Goal: Information Seeking & Learning: Learn about a topic

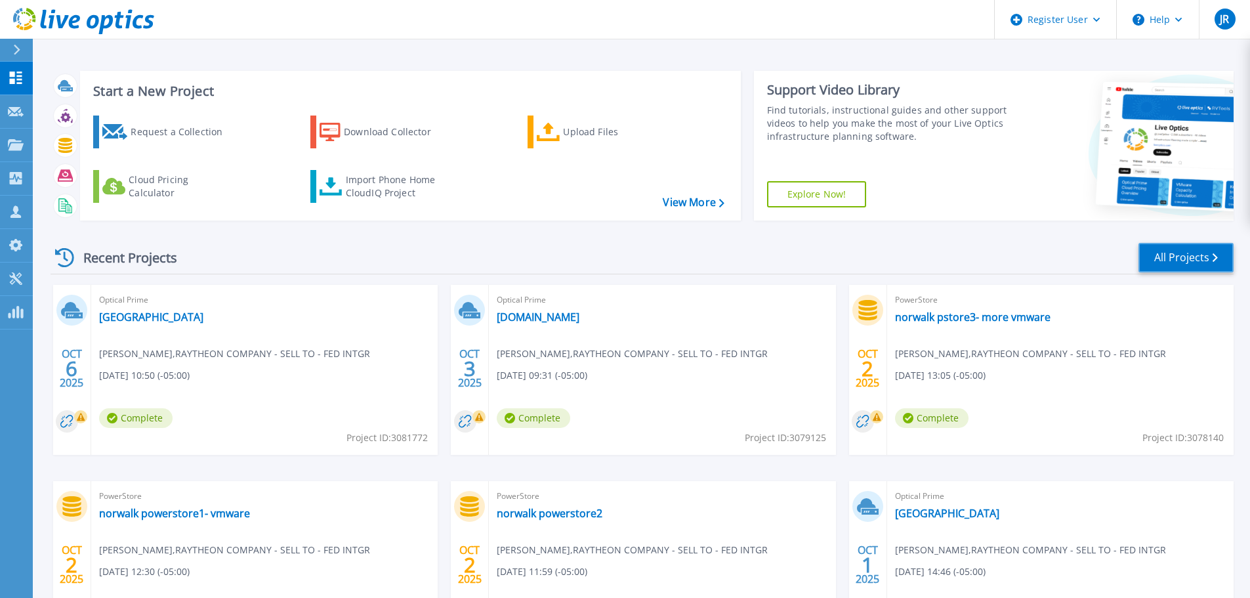
click at [1180, 254] on link "All Projects" at bounding box center [1185, 258] width 95 height 30
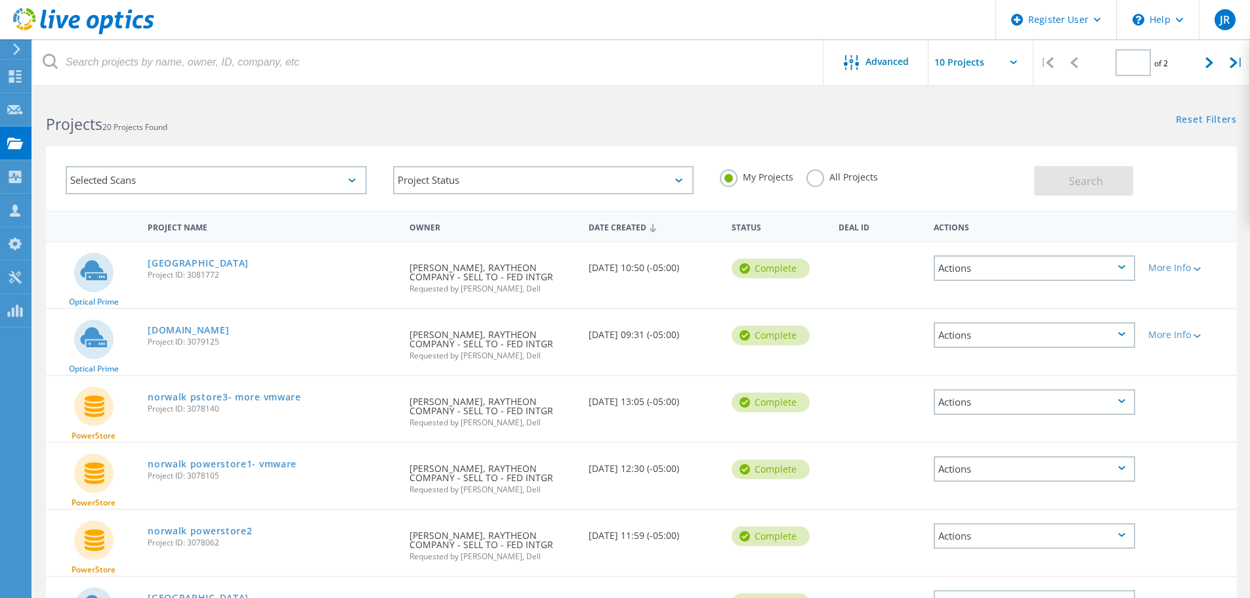
type input "1"
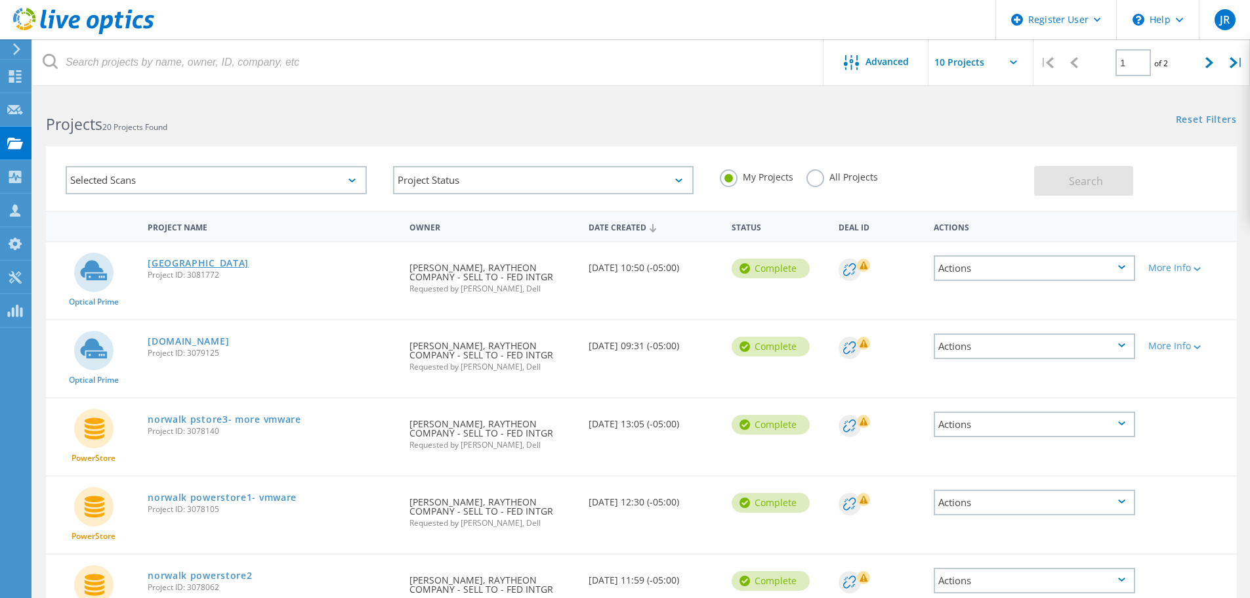
click at [173, 262] on link "[GEOGRAPHIC_DATA]" at bounding box center [198, 262] width 101 height 9
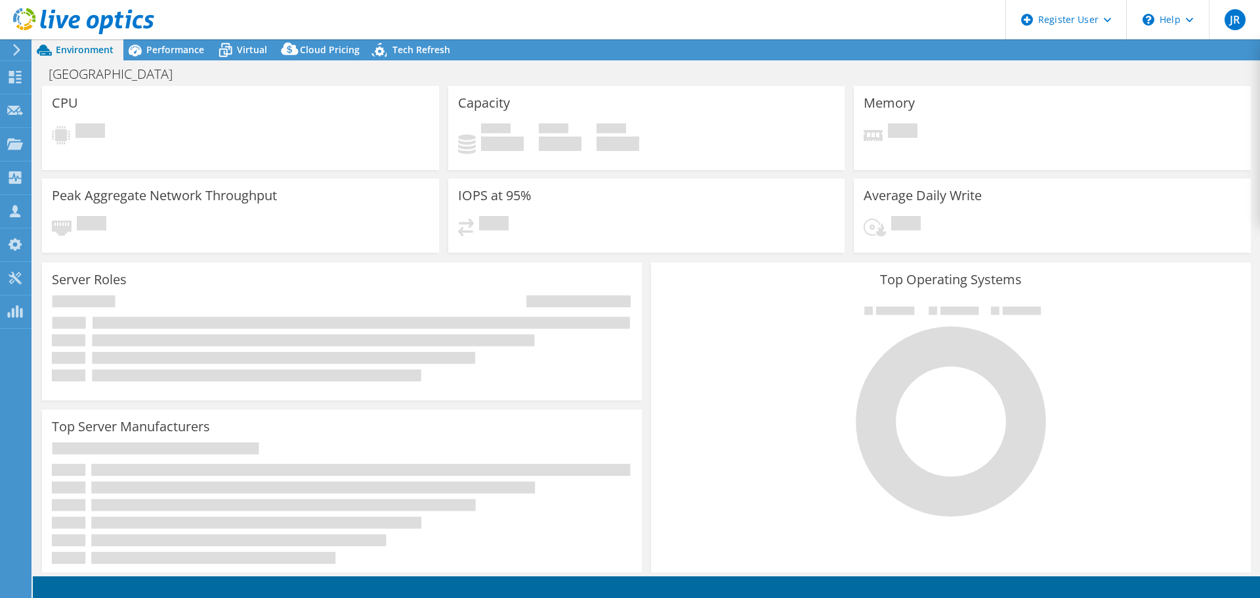
select select "USD"
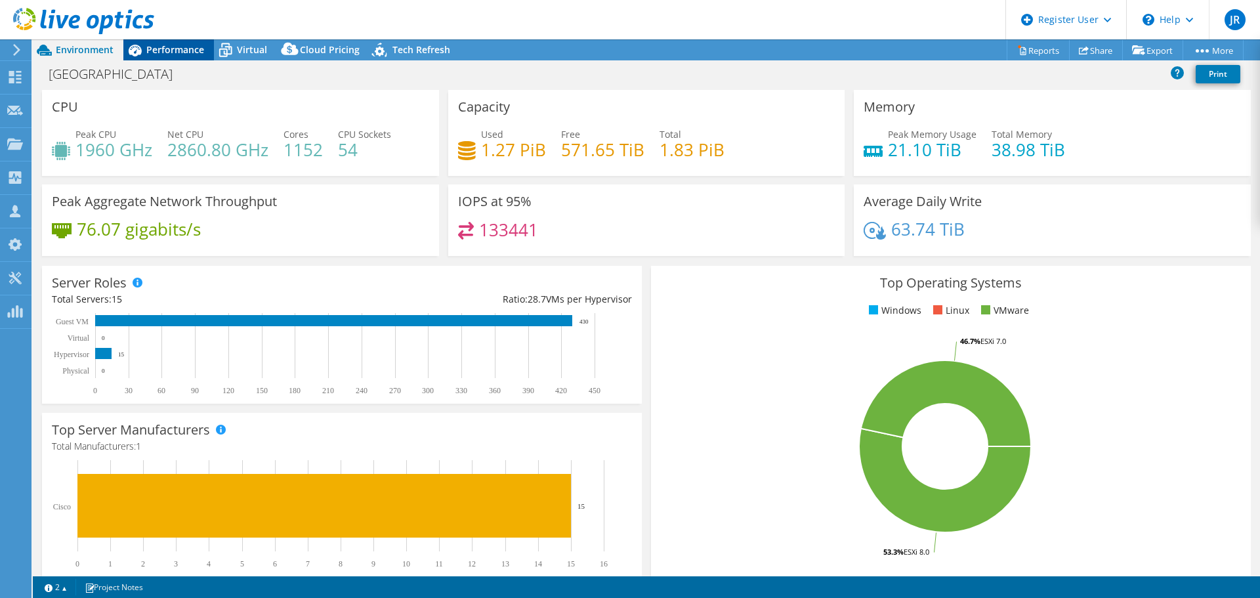
click at [153, 46] on span "Performance" at bounding box center [175, 49] width 58 height 12
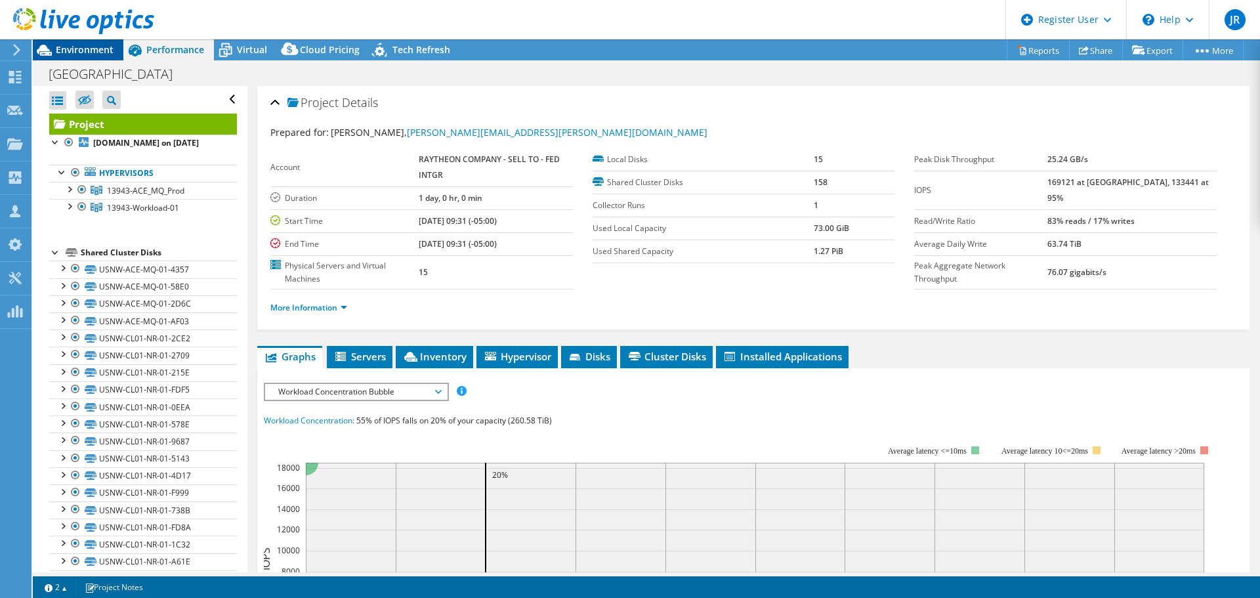
click at [79, 52] on span "Environment" at bounding box center [85, 49] width 58 height 12
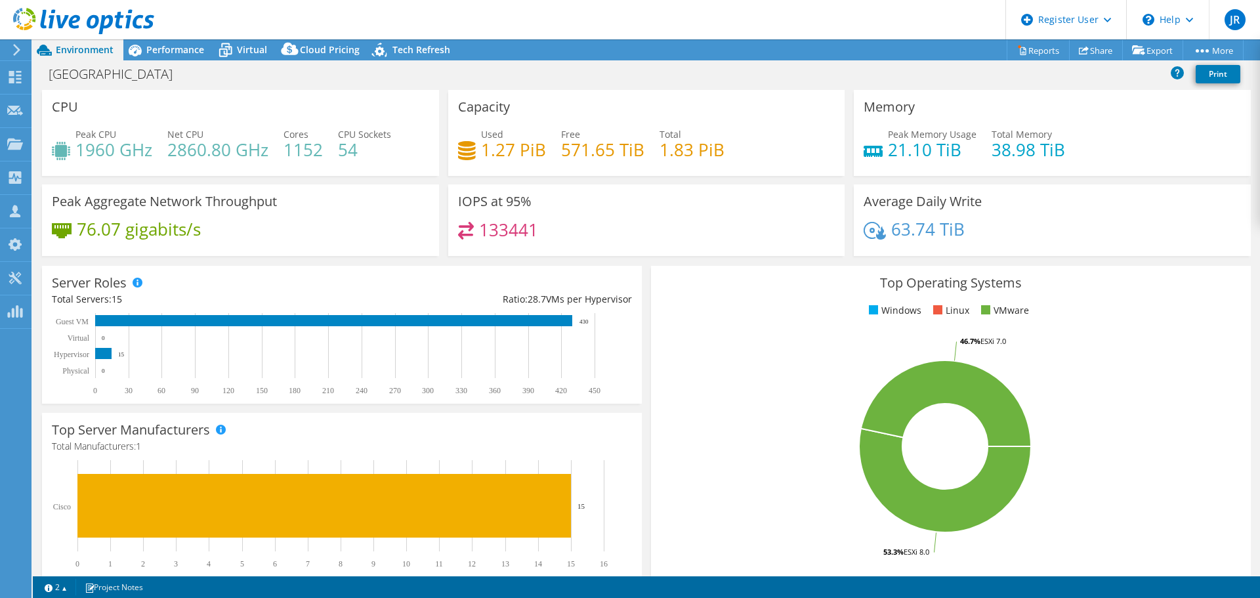
click at [18, 49] on use at bounding box center [16, 50] width 7 height 12
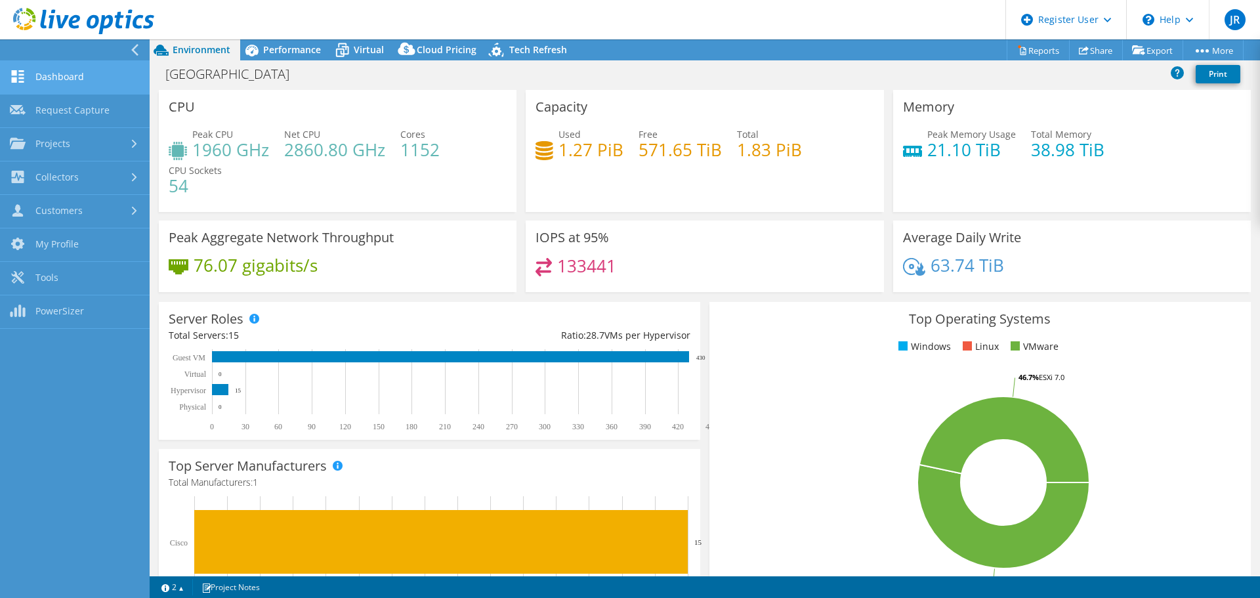
click at [47, 78] on link "Dashboard" at bounding box center [75, 77] width 150 height 33
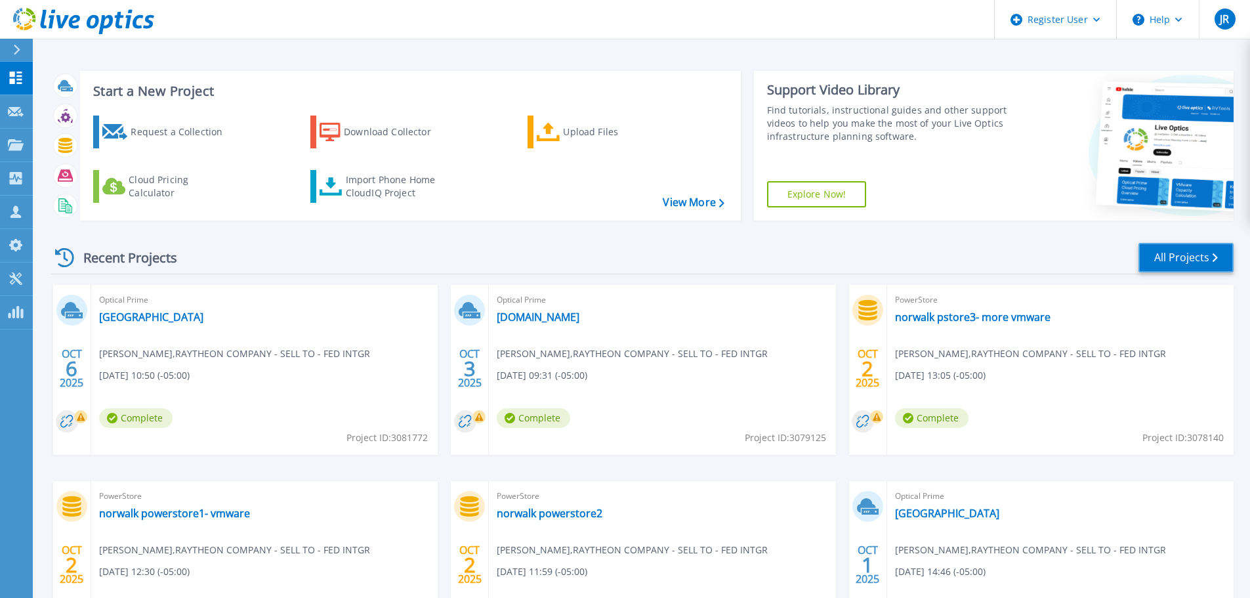
click at [1215, 255] on icon at bounding box center [1214, 257] width 5 height 9
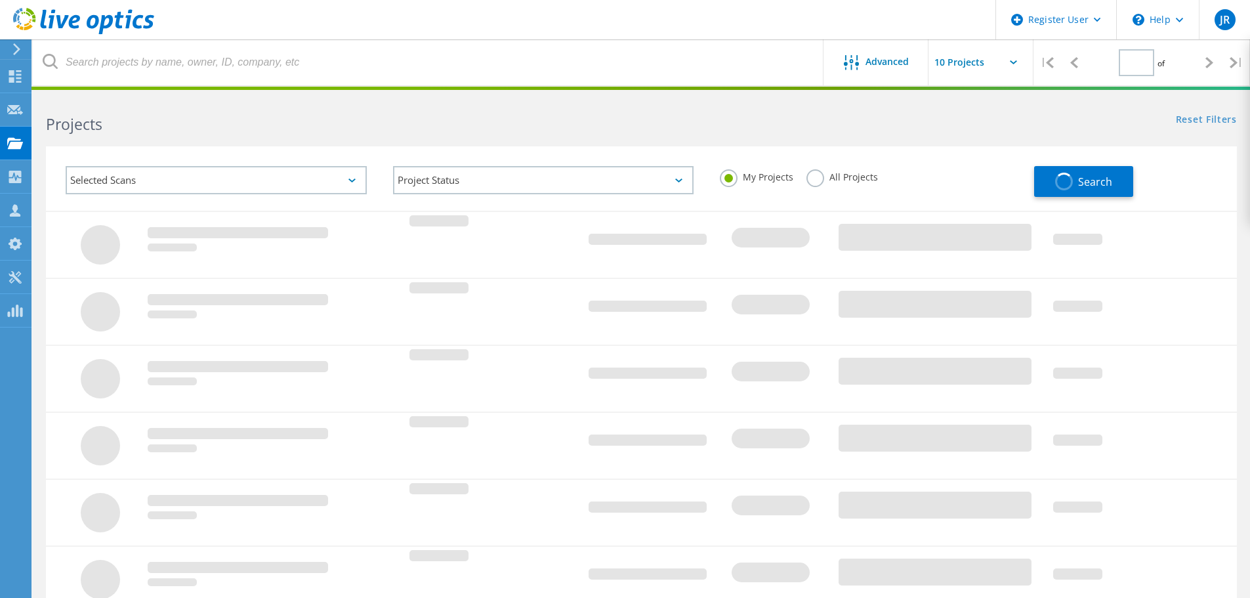
type input "1"
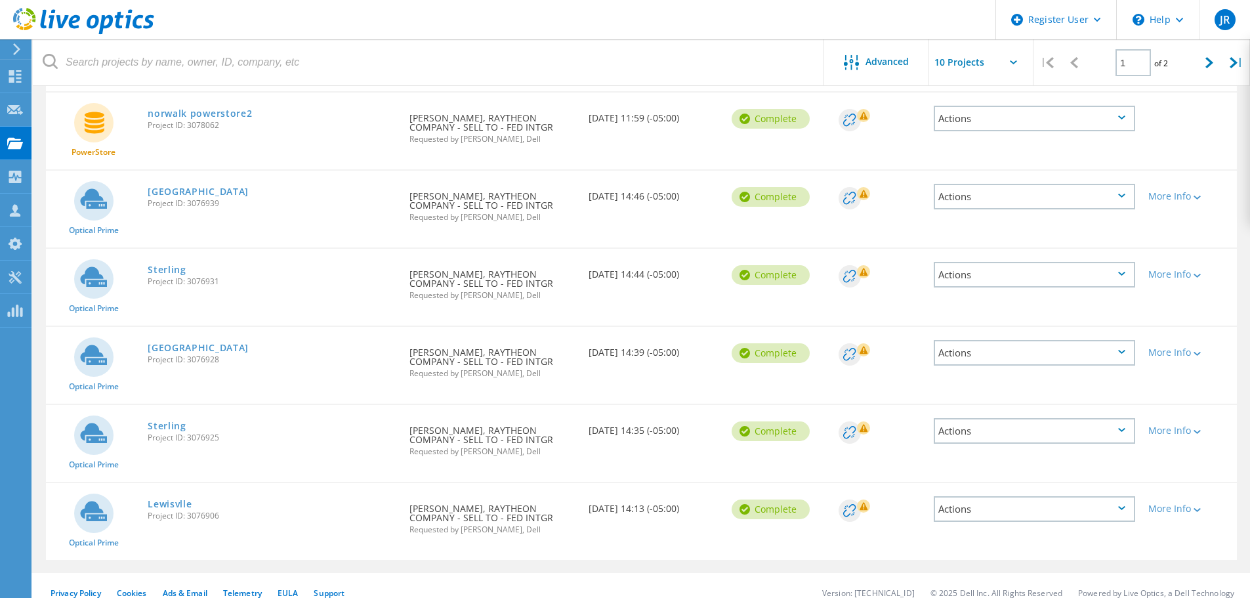
scroll to position [476, 0]
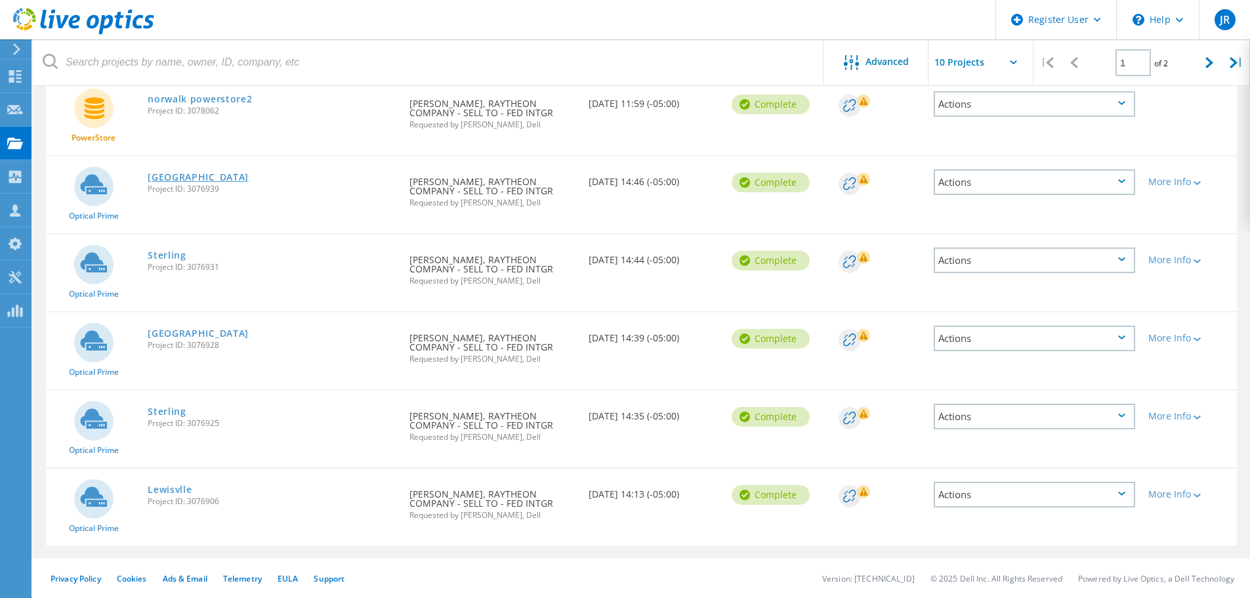
click at [176, 178] on link "[GEOGRAPHIC_DATA]" at bounding box center [198, 177] width 101 height 9
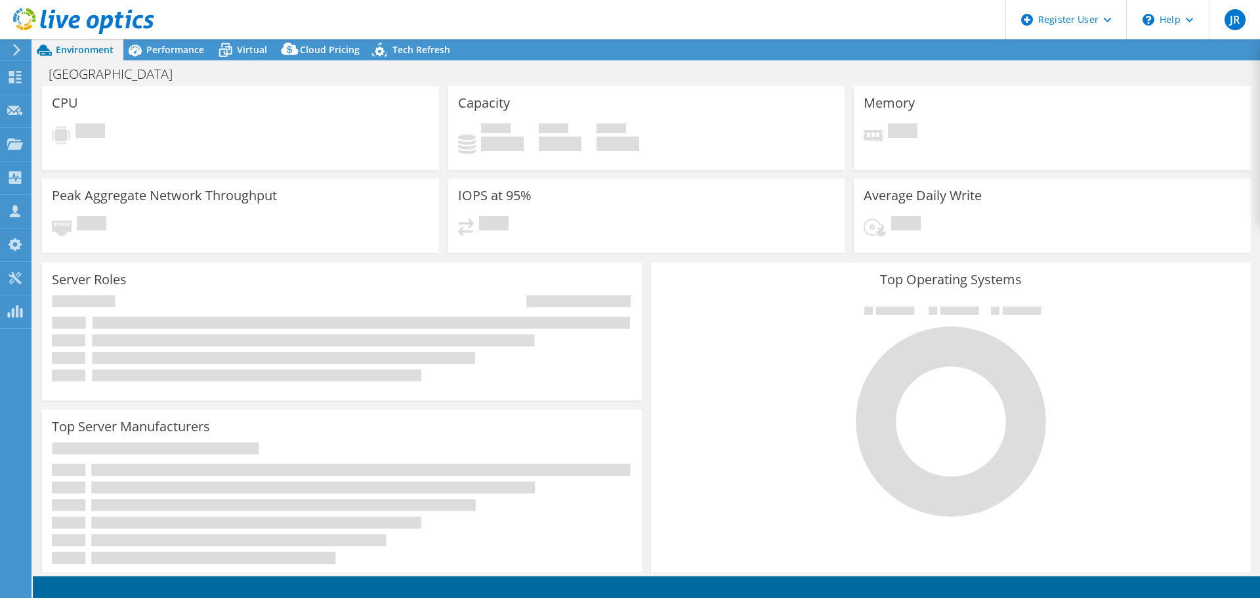
select select "USD"
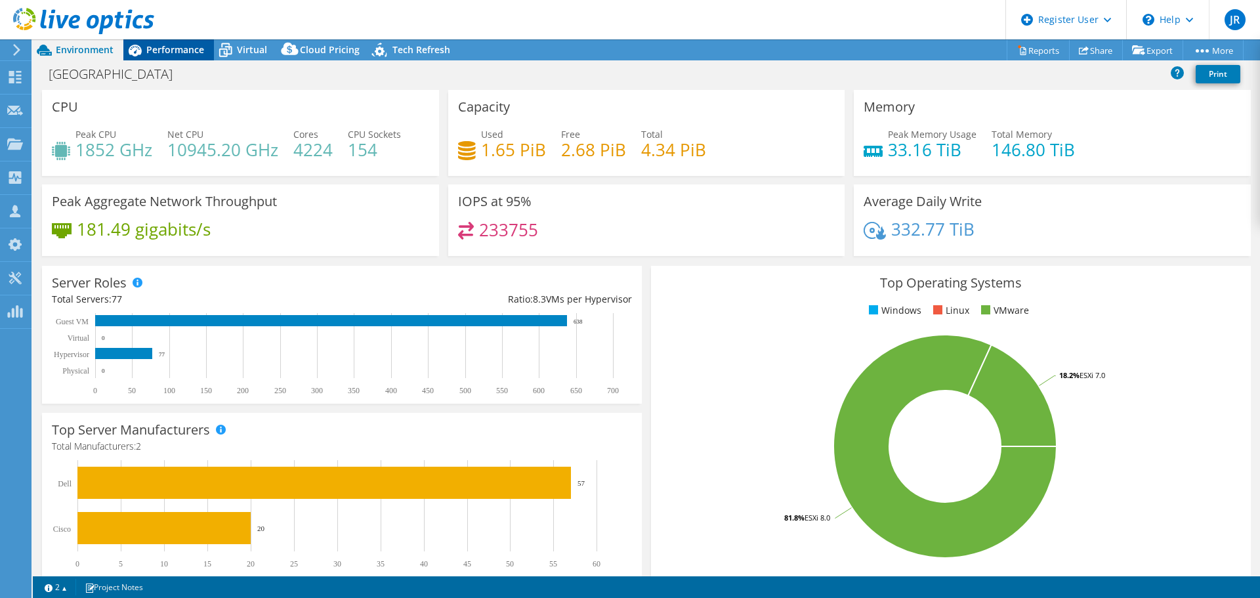
click at [175, 50] on span "Performance" at bounding box center [175, 49] width 58 height 12
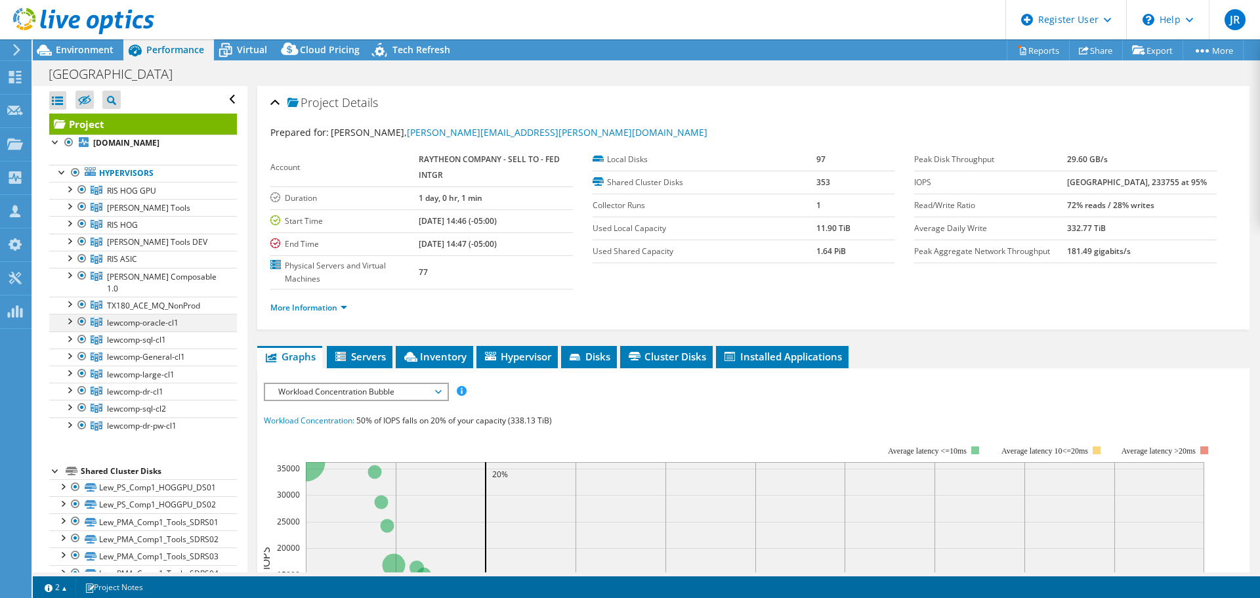
click at [70, 314] on div at bounding box center [68, 320] width 13 height 13
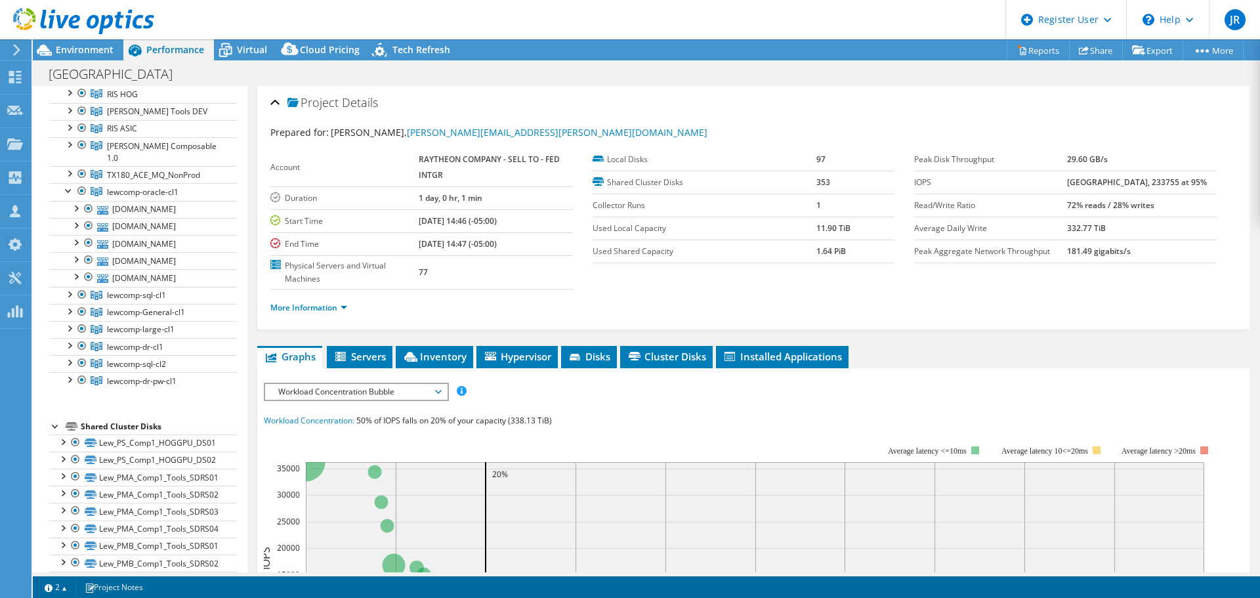
scroll to position [131, 0]
click at [74, 286] on div at bounding box center [68, 292] width 13 height 13
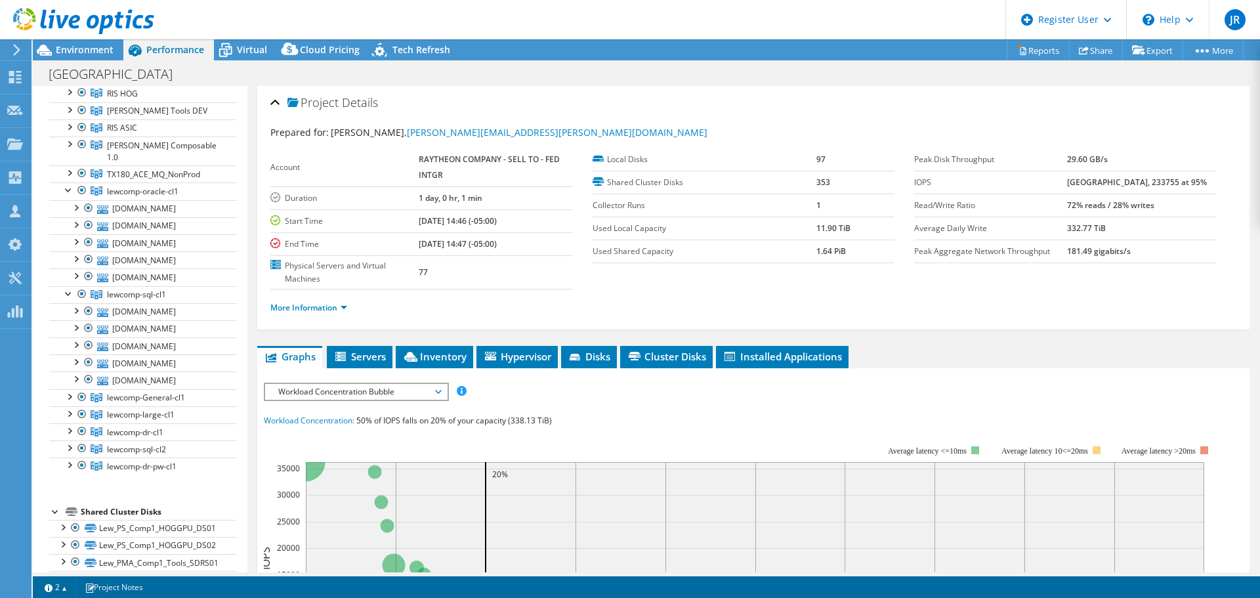
scroll to position [0, 0]
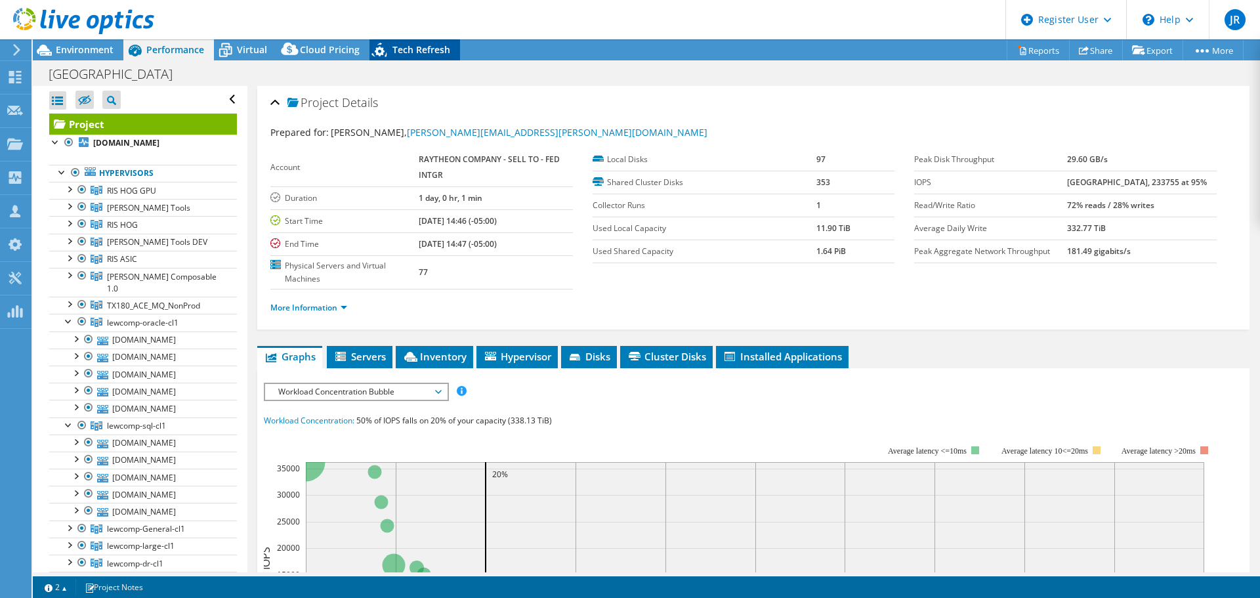
click at [395, 58] on div "Tech Refresh" at bounding box center [414, 49] width 91 height 21
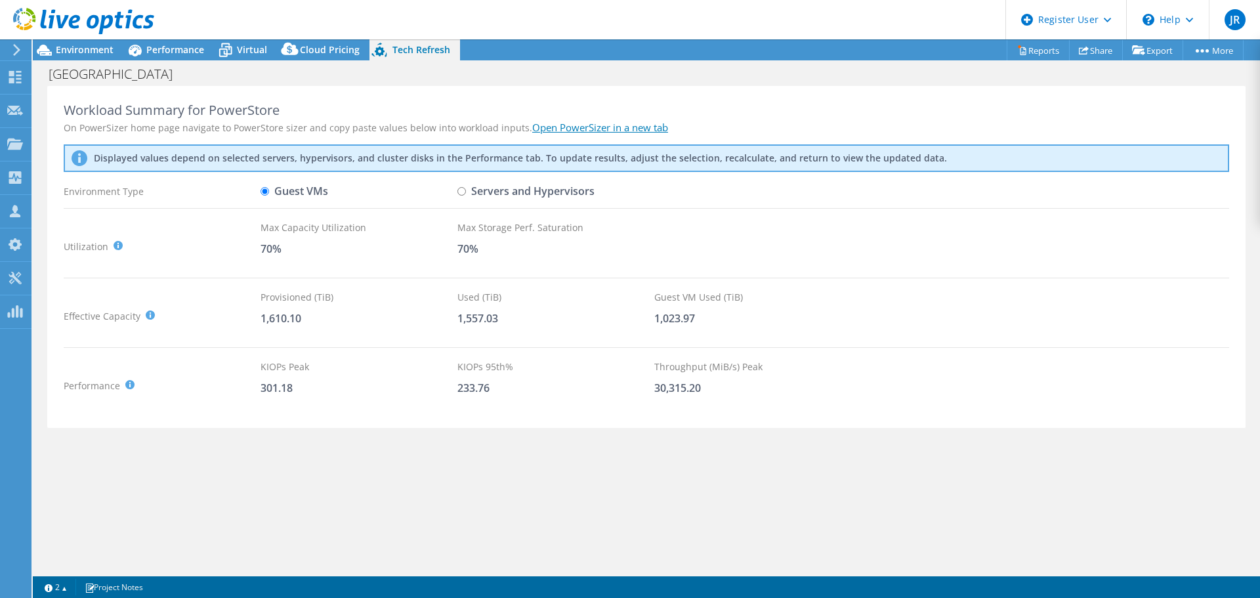
click at [460, 191] on input "Servers and Hypervisors" at bounding box center [461, 191] width 9 height 9
radio input "true"
click at [265, 190] on input "Guest VMs" at bounding box center [264, 191] width 9 height 9
radio input "true"
radio input "false"
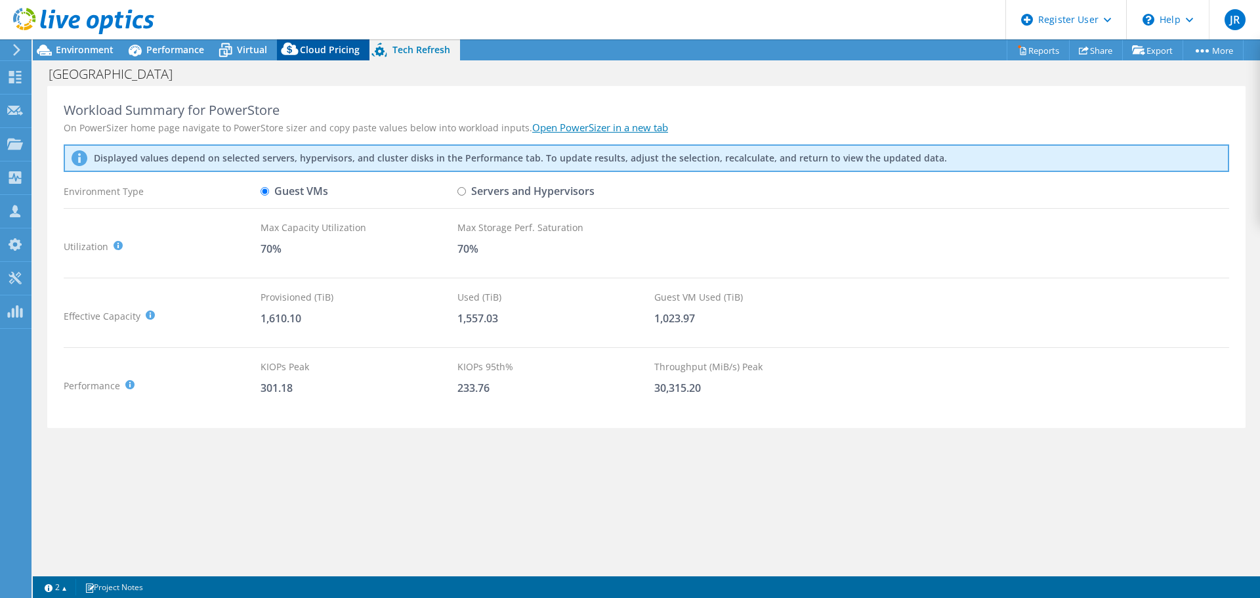
click at [325, 45] on span "Cloud Pricing" at bounding box center [330, 49] width 60 height 12
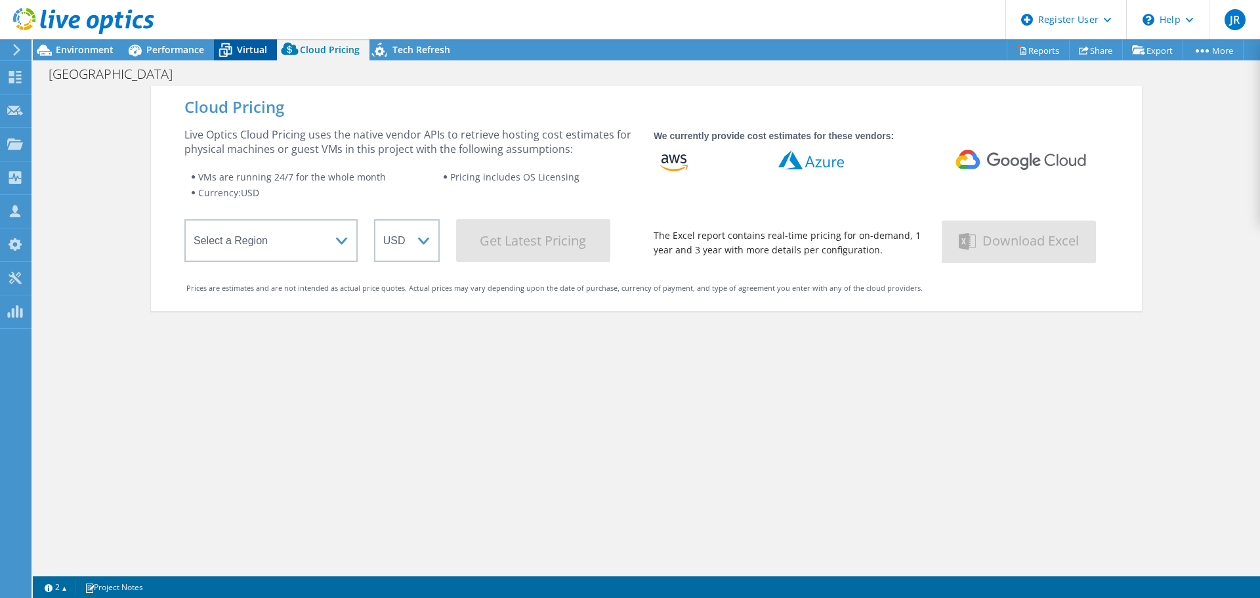
click at [239, 43] on span "Virtual" at bounding box center [252, 49] width 30 height 12
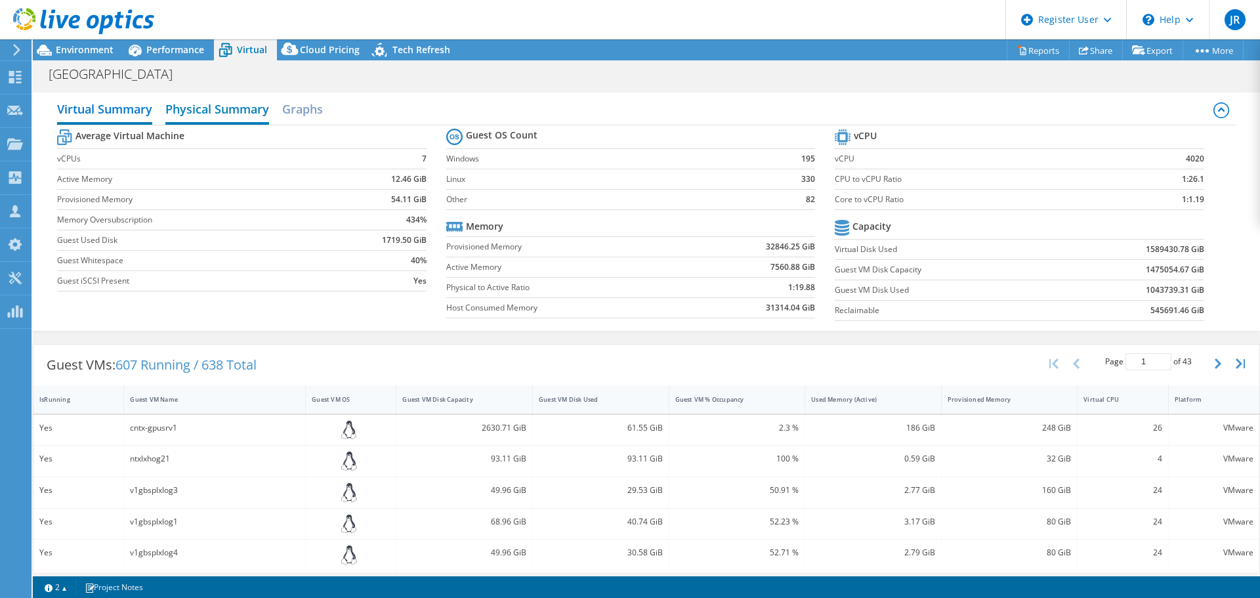
click at [234, 100] on h2 "Physical Summary" at bounding box center [217, 110] width 104 height 29
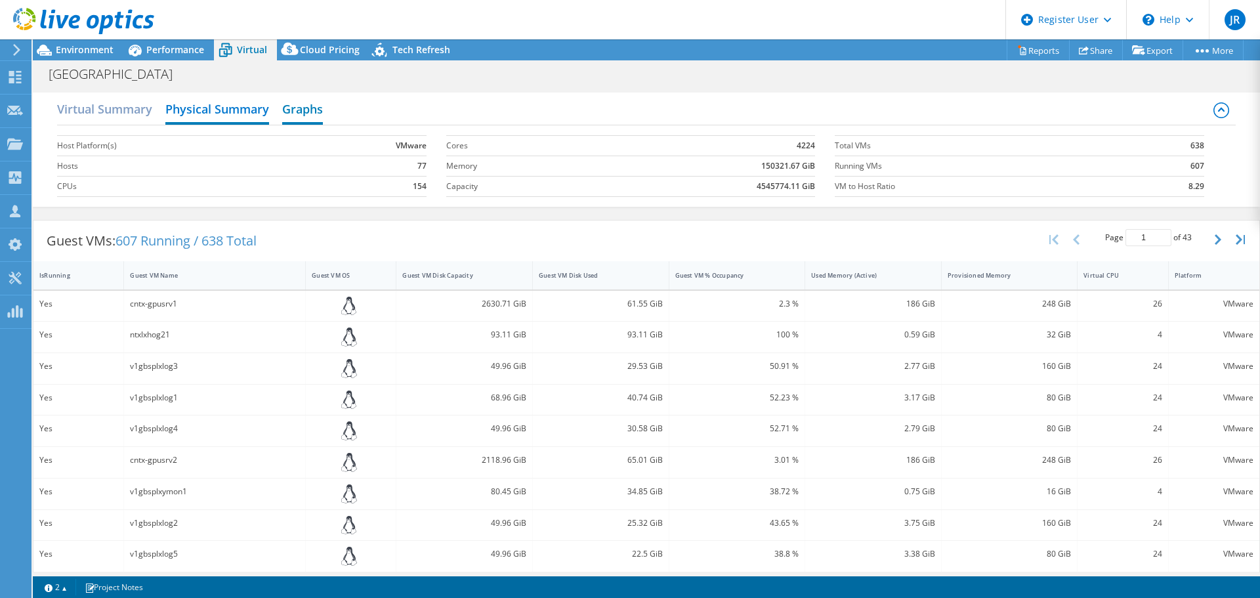
click at [288, 110] on h2 "Graphs" at bounding box center [302, 110] width 41 height 29
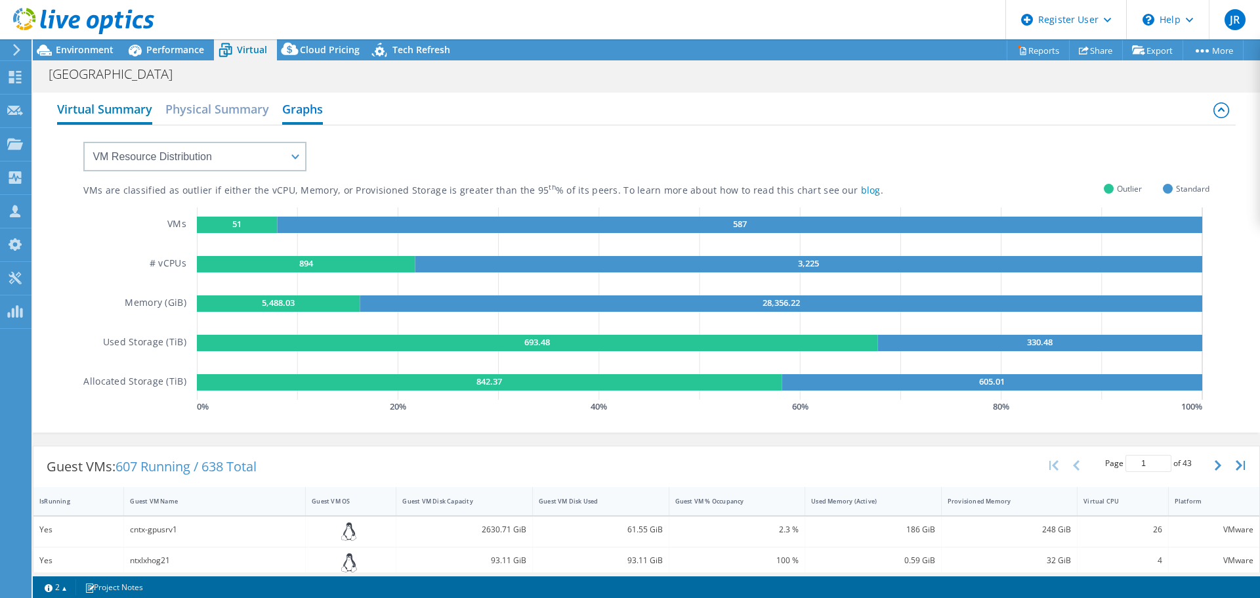
click at [101, 117] on h2 "Virtual Summary" at bounding box center [104, 110] width 95 height 29
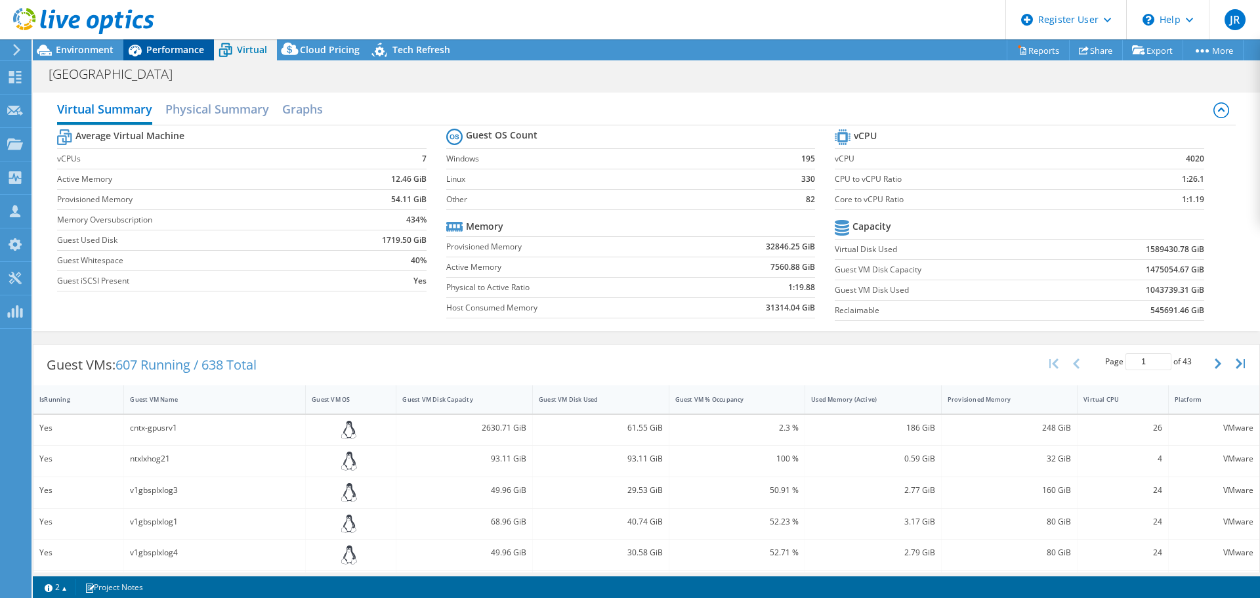
click at [173, 43] on span "Performance" at bounding box center [175, 49] width 58 height 12
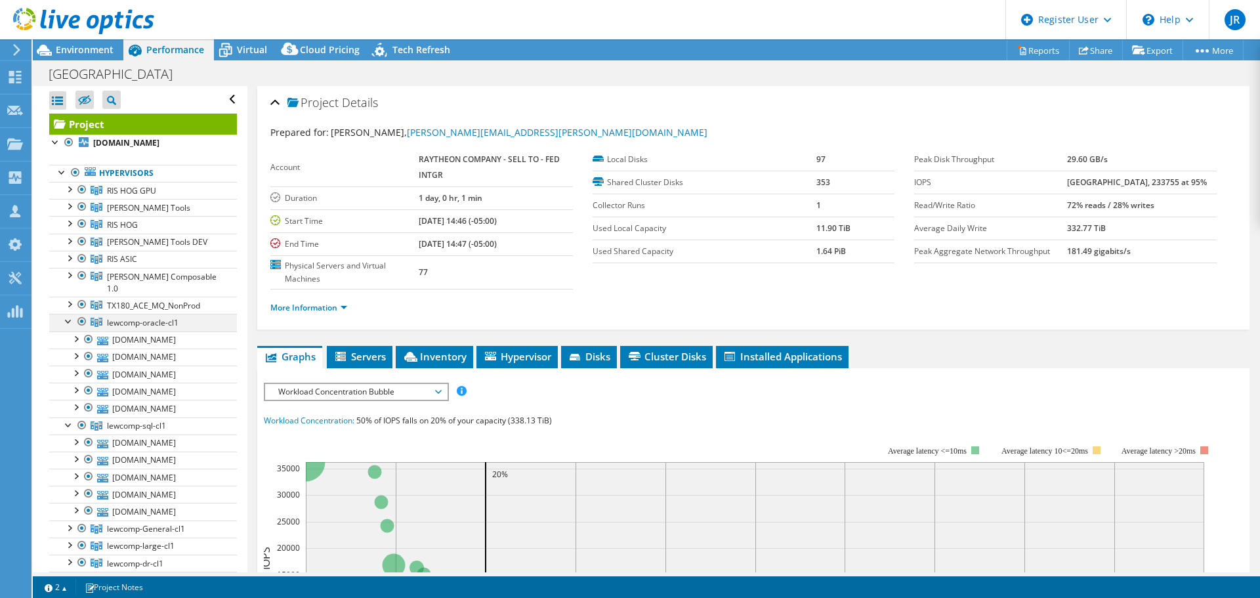
click at [67, 314] on div at bounding box center [68, 320] width 13 height 13
click at [66, 331] on div at bounding box center [68, 337] width 13 height 13
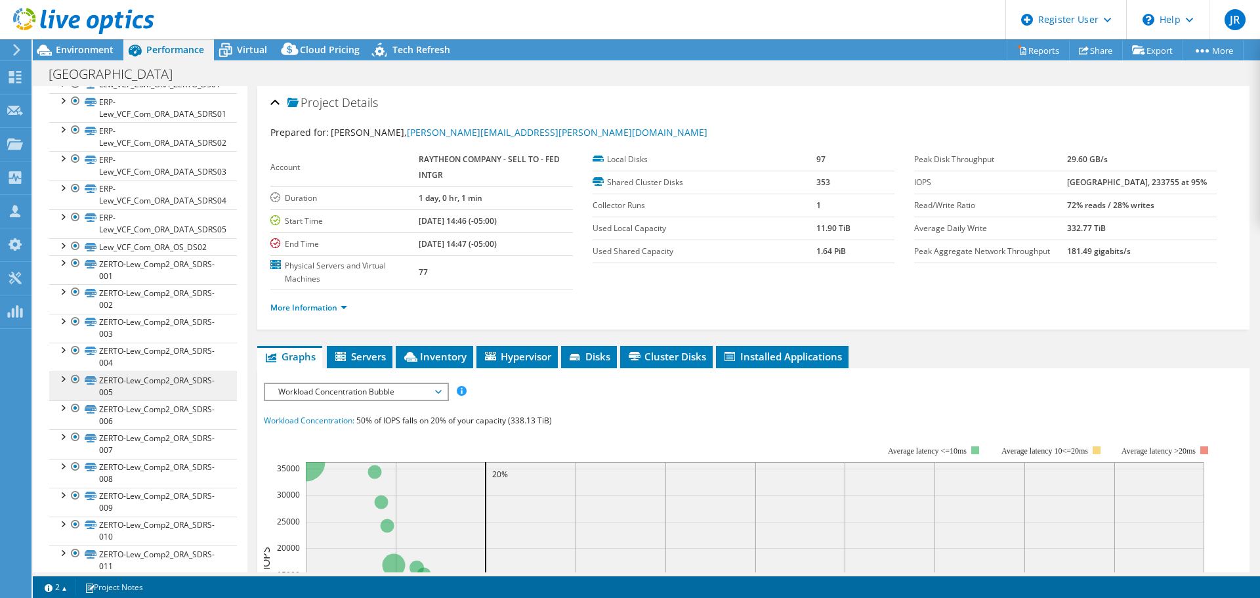
scroll to position [1509, 0]
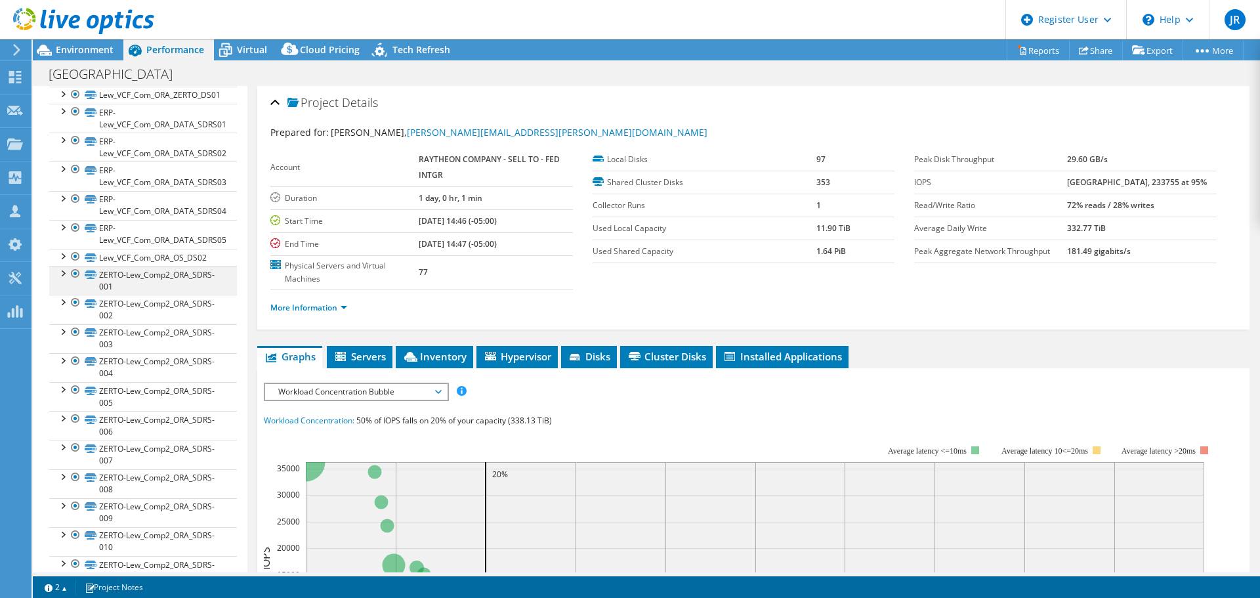
click at [65, 266] on div at bounding box center [62, 272] width 13 height 13
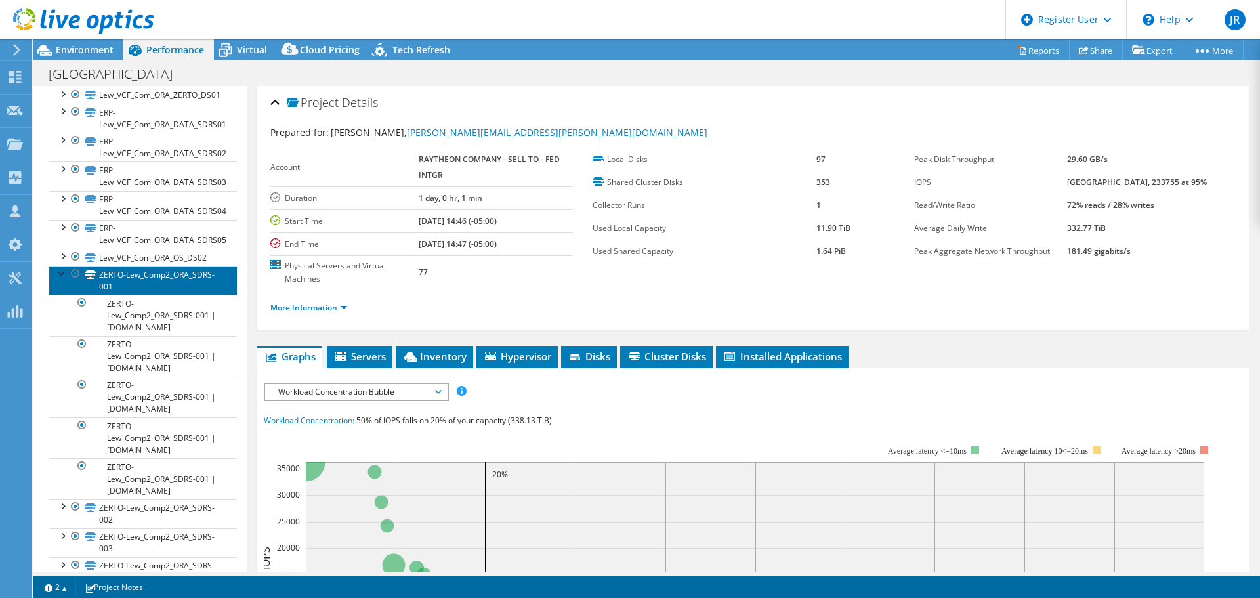
click at [116, 266] on link "ZERTO-Lew_Comp2_ORA_SDRS-001" at bounding box center [143, 280] width 188 height 29
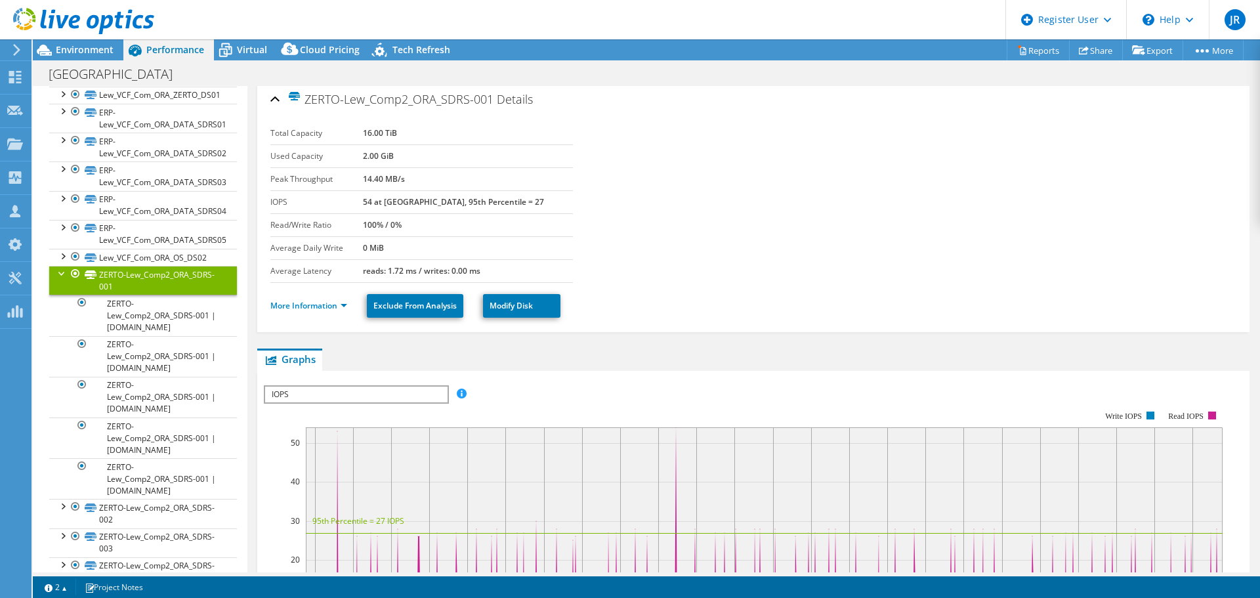
scroll to position [0, 0]
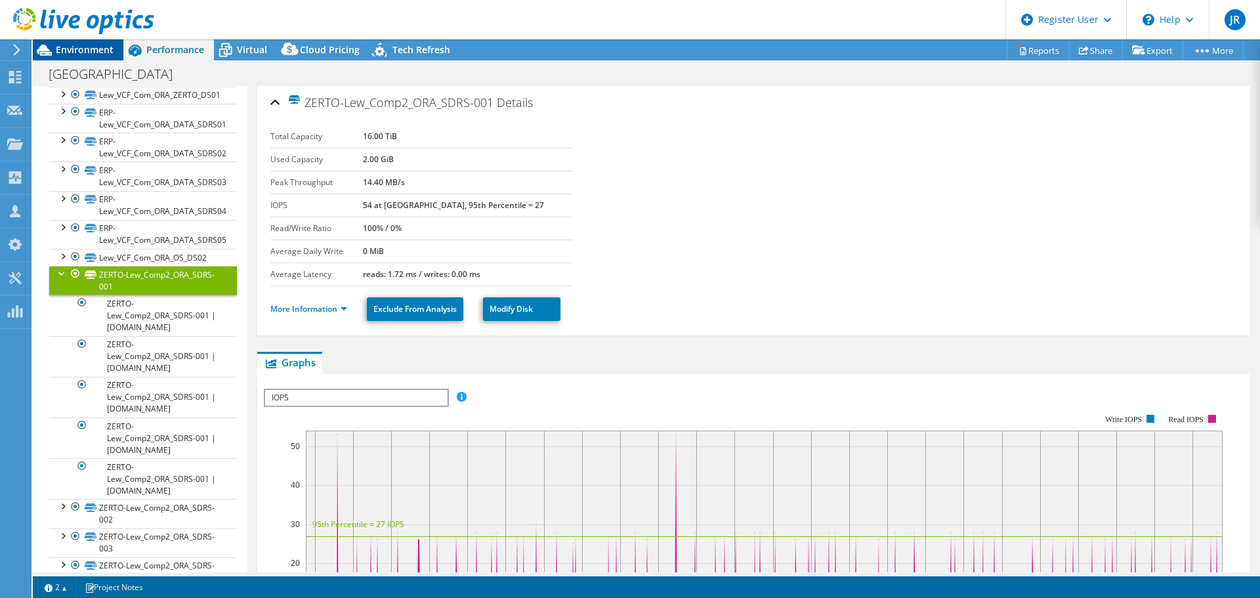
click at [72, 46] on span "Environment" at bounding box center [85, 49] width 58 height 12
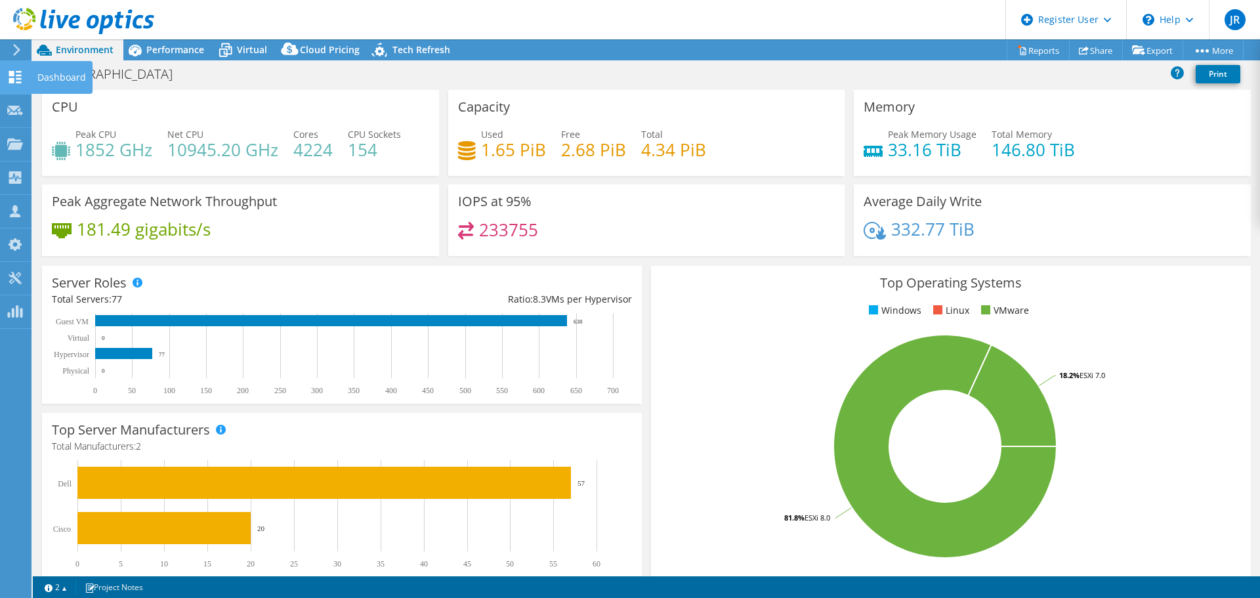
click at [62, 74] on div "Dashboard" at bounding box center [62, 77] width 62 height 33
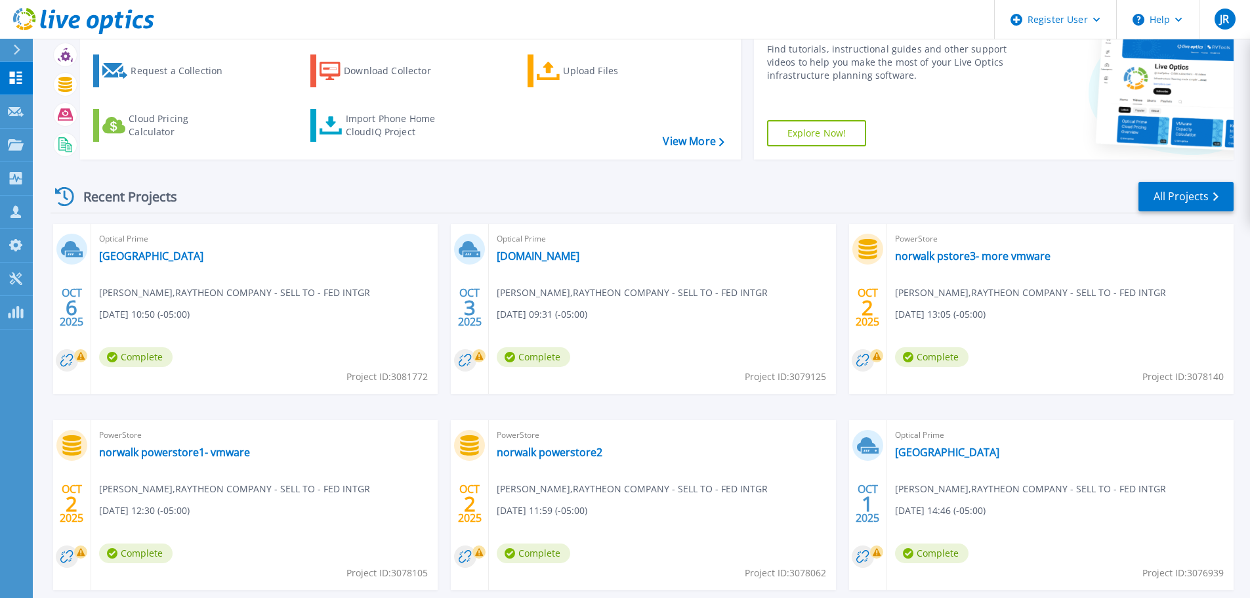
scroll to position [129, 0]
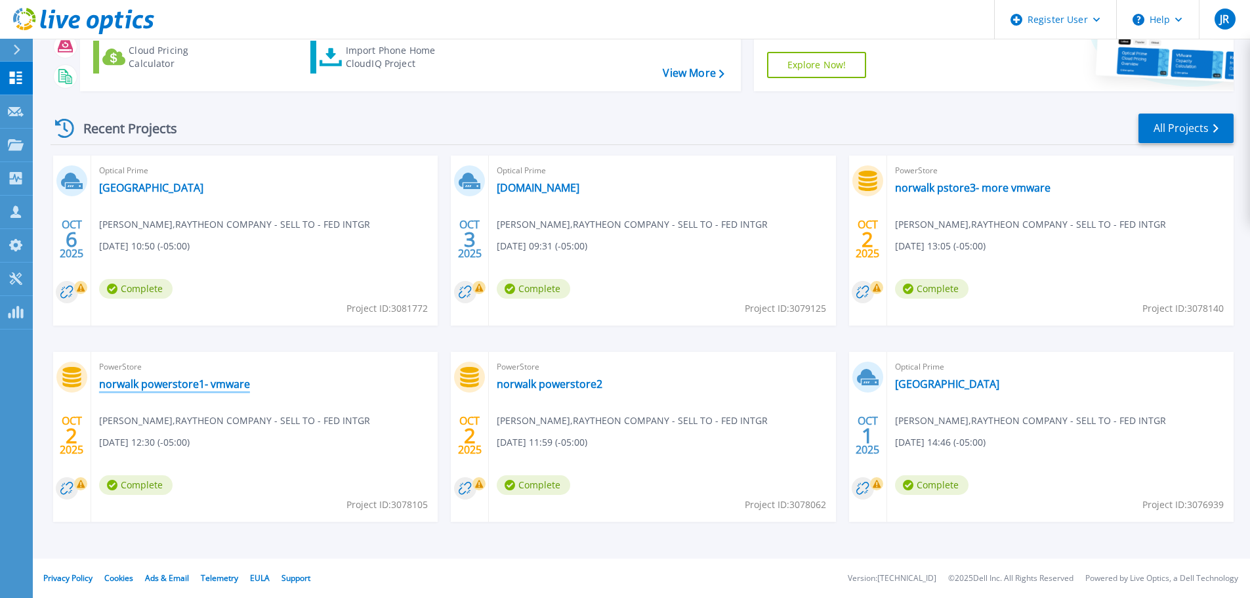
click at [191, 387] on link "norwalk powerstore1- vmware" at bounding box center [174, 383] width 151 height 13
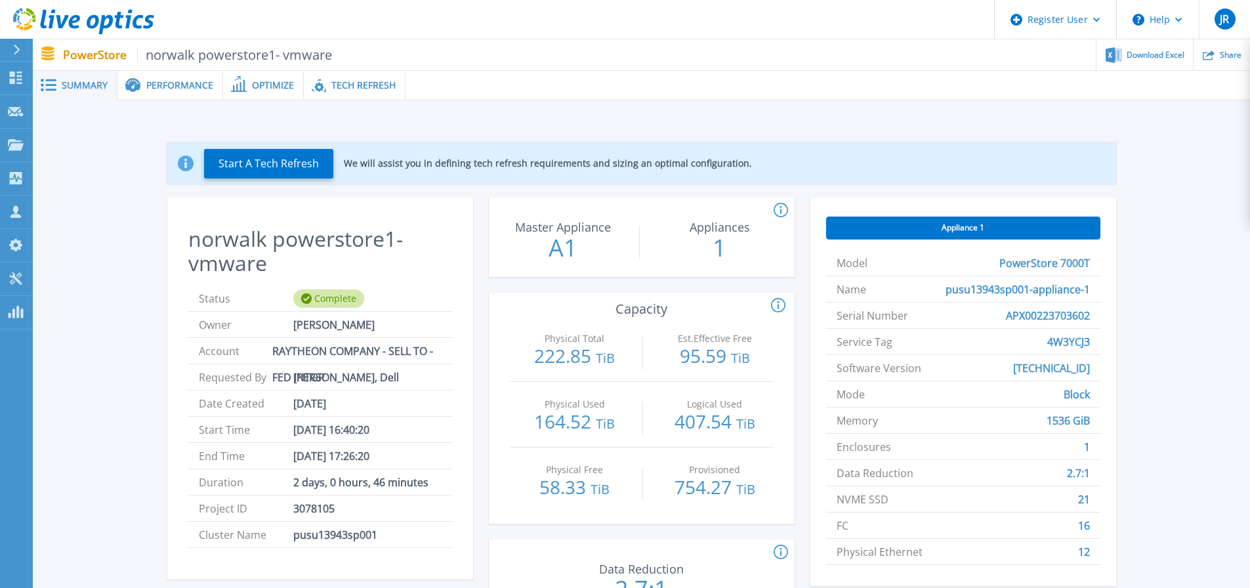
click at [192, 83] on span "Performance" at bounding box center [179, 85] width 67 height 9
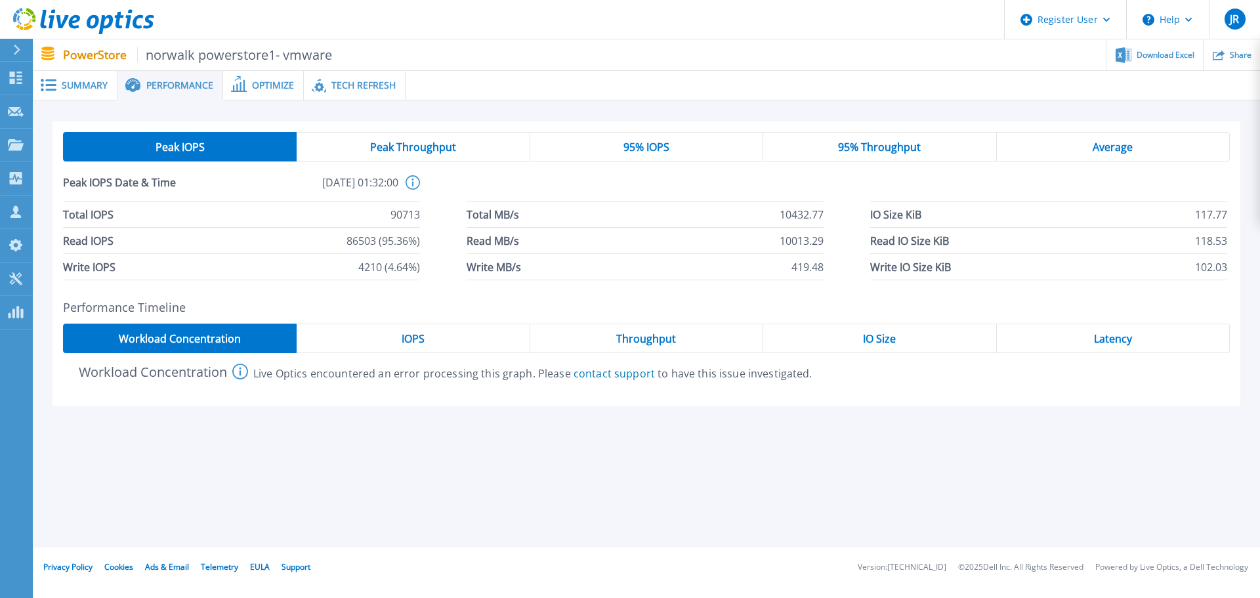
click at [1079, 152] on div "Average" at bounding box center [1113, 147] width 233 height 30
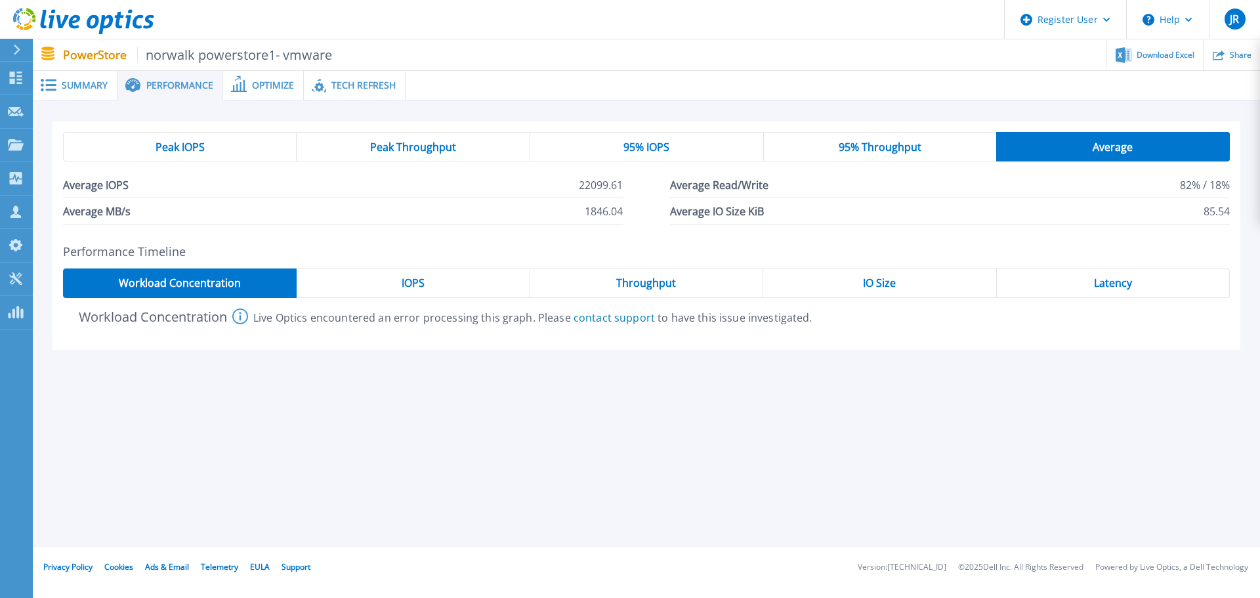
click at [426, 274] on div "IOPS" at bounding box center [413, 283] width 233 height 30
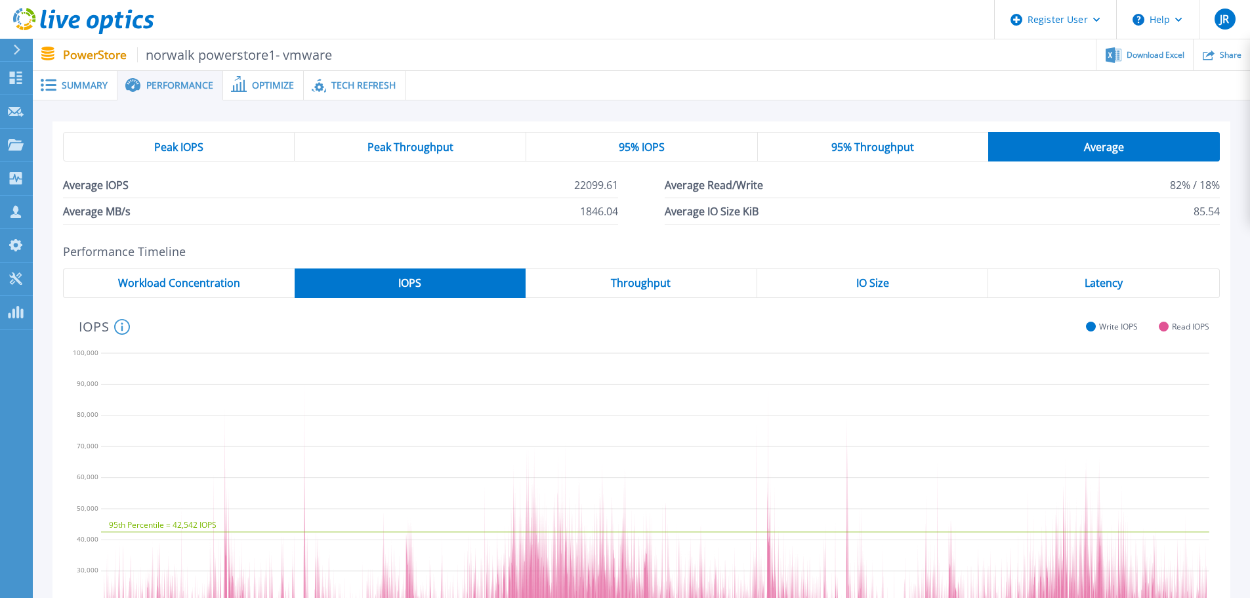
click at [703, 287] on div "Throughput" at bounding box center [642, 283] width 232 height 30
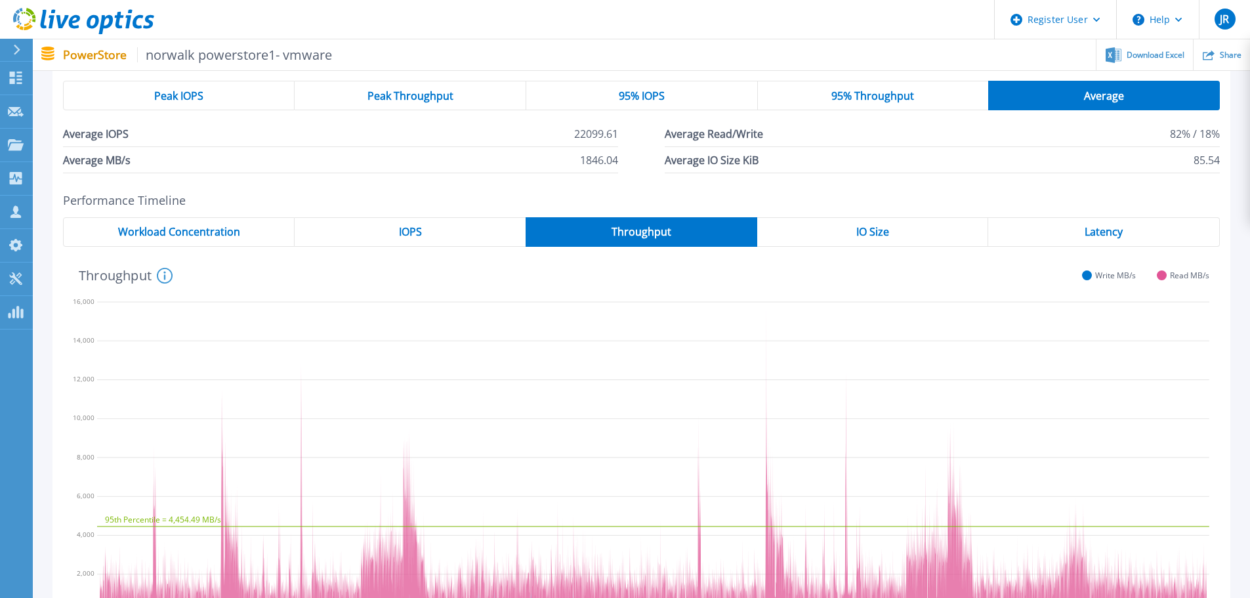
scroll to position [131, 0]
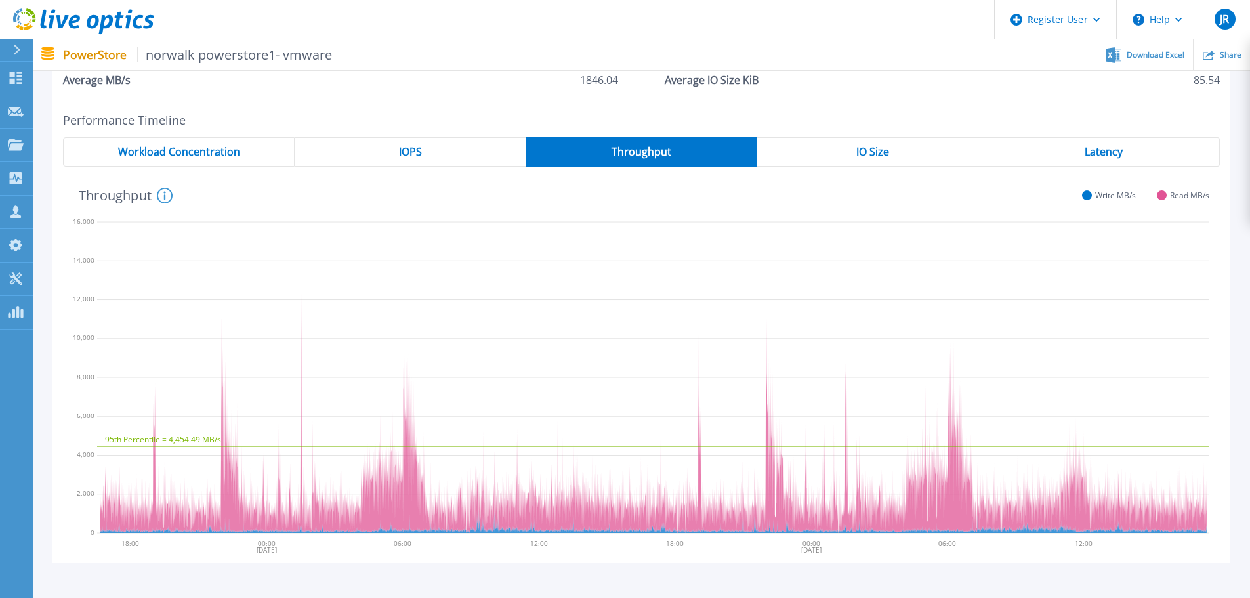
click at [945, 154] on div "IO Size" at bounding box center [873, 152] width 232 height 30
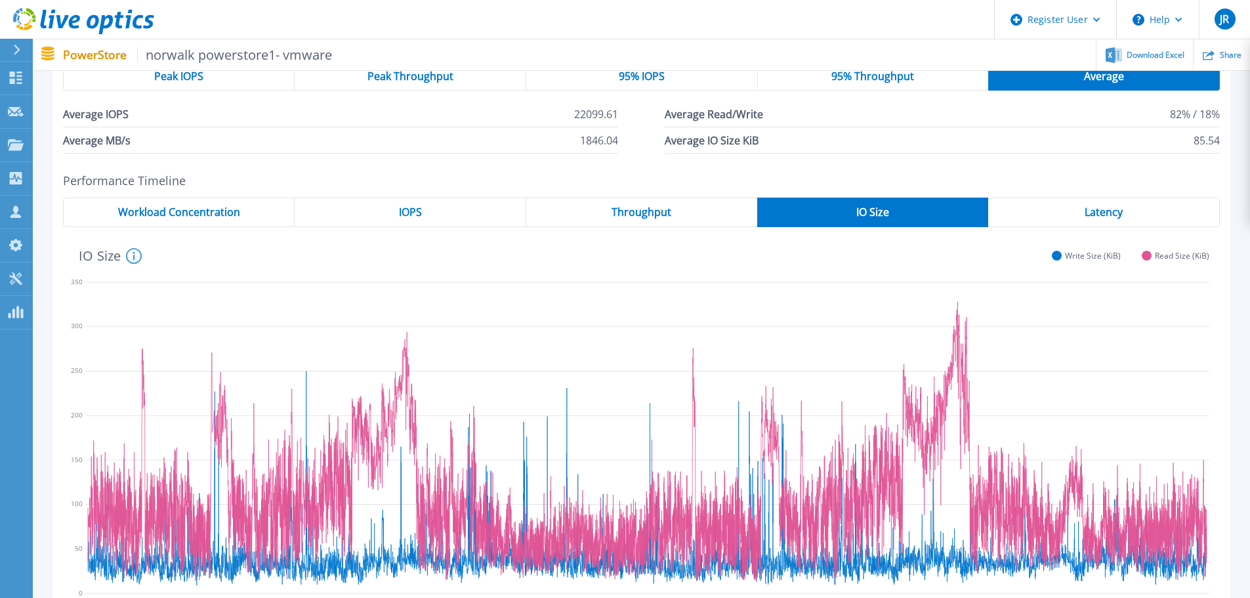
scroll to position [0, 0]
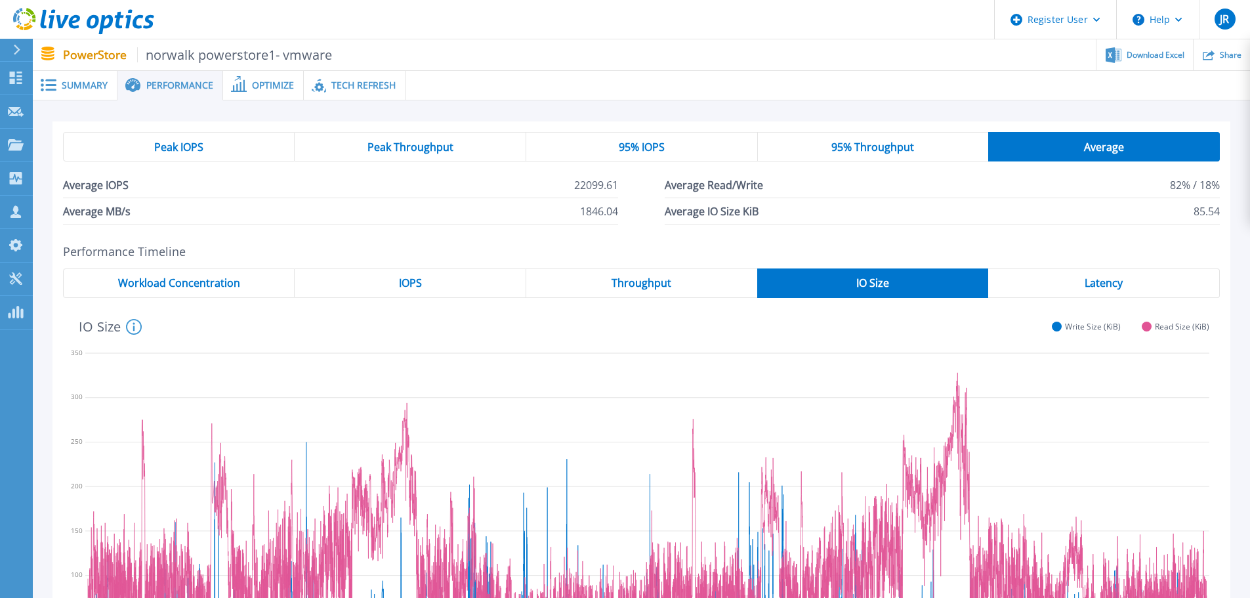
click at [1096, 282] on span "Latency" at bounding box center [1103, 283] width 38 height 10
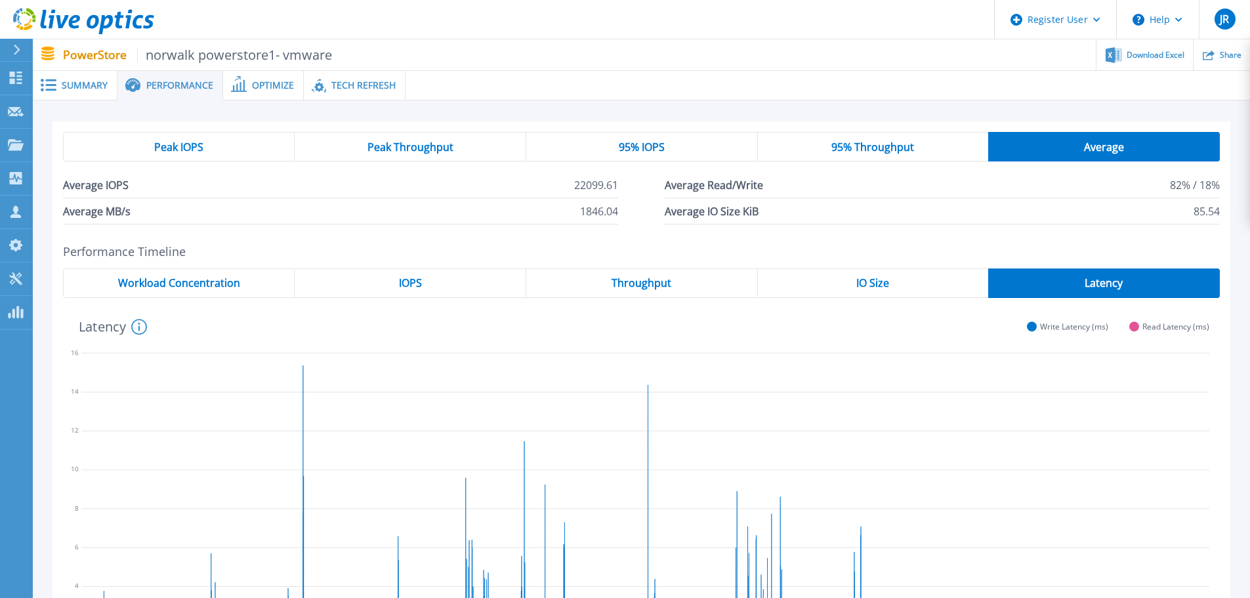
click at [609, 148] on div "95% IOPS" at bounding box center [642, 147] width 232 height 30
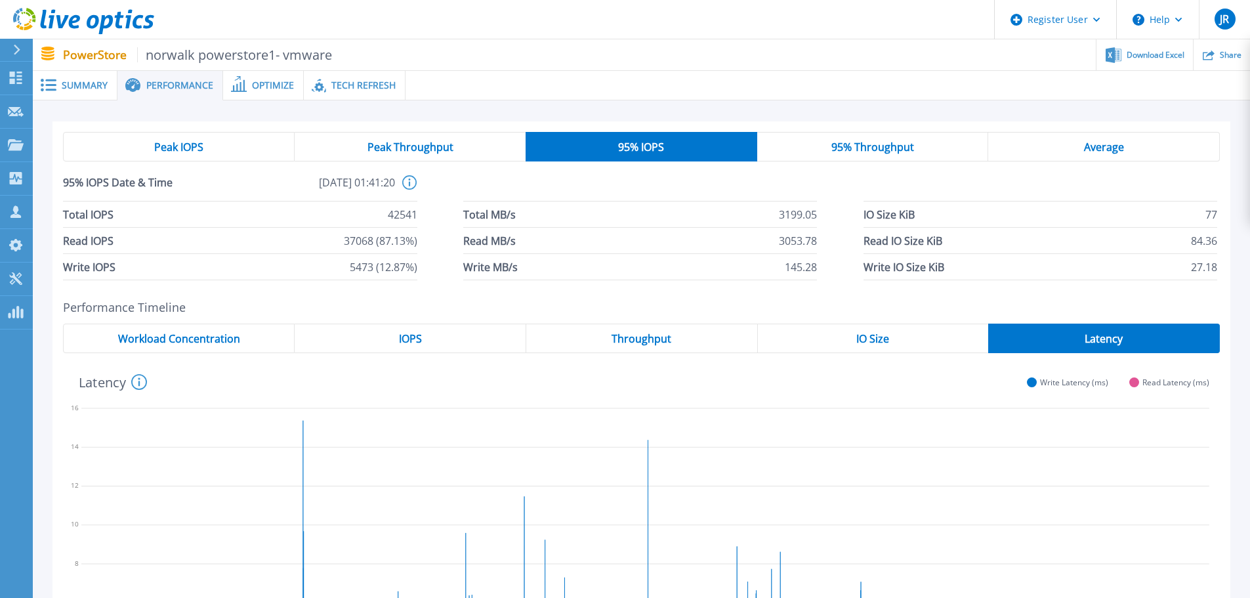
click at [234, 346] on div "Workload Concentration" at bounding box center [179, 338] width 232 height 30
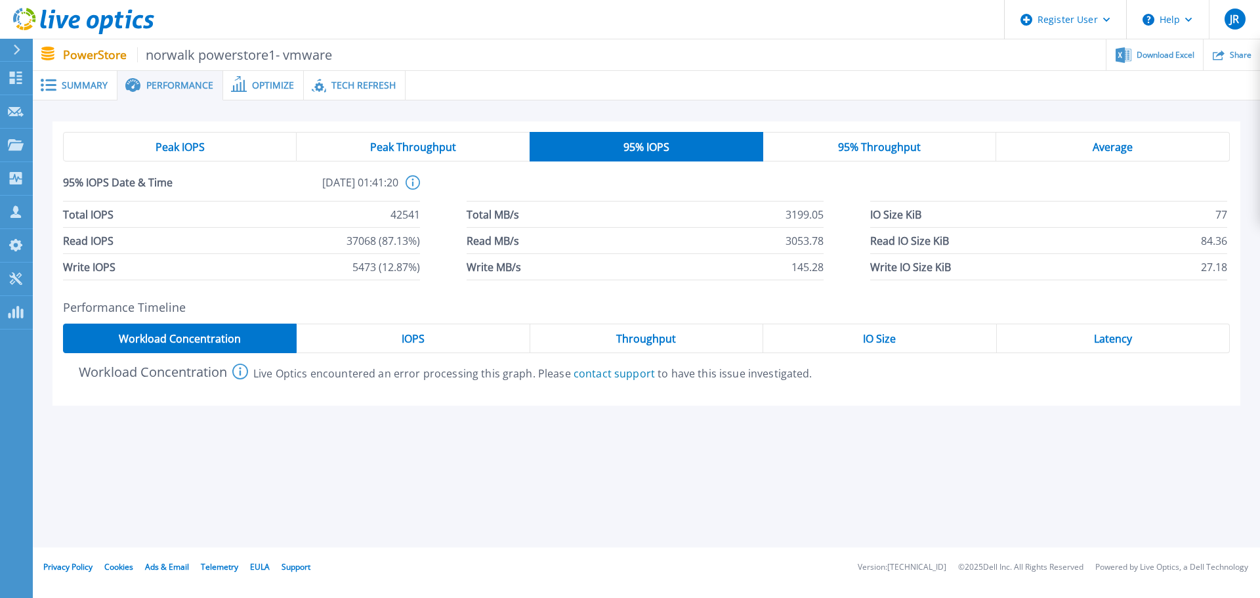
click at [421, 337] on span "IOPS" at bounding box center [413, 338] width 23 height 10
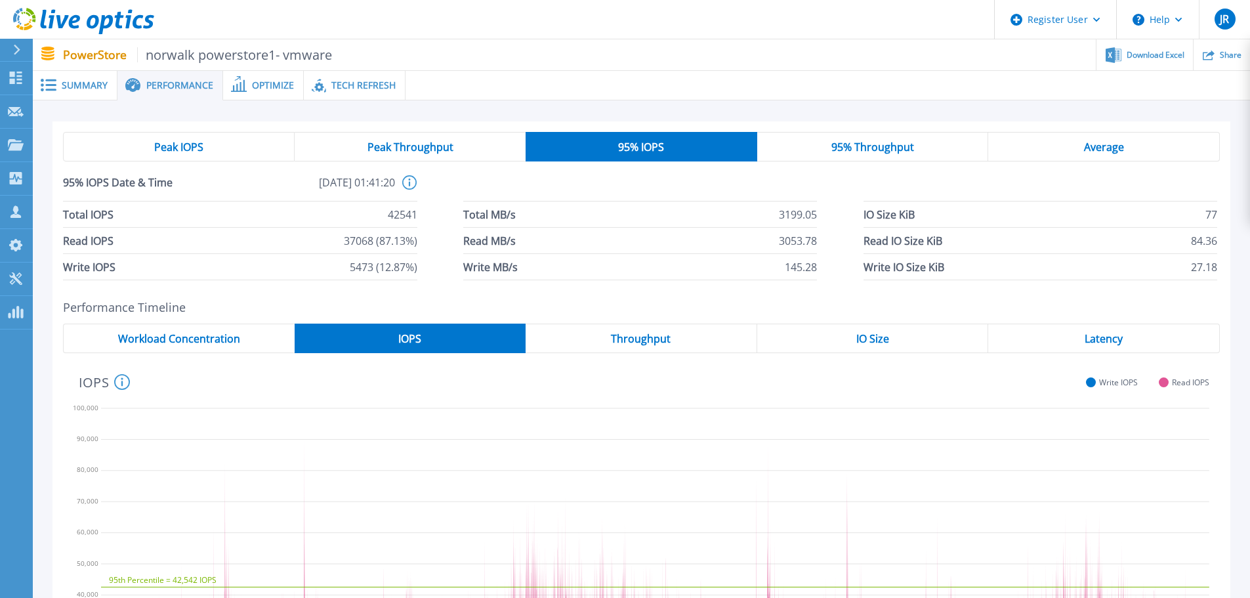
click at [412, 181] on icon at bounding box center [409, 182] width 14 height 14
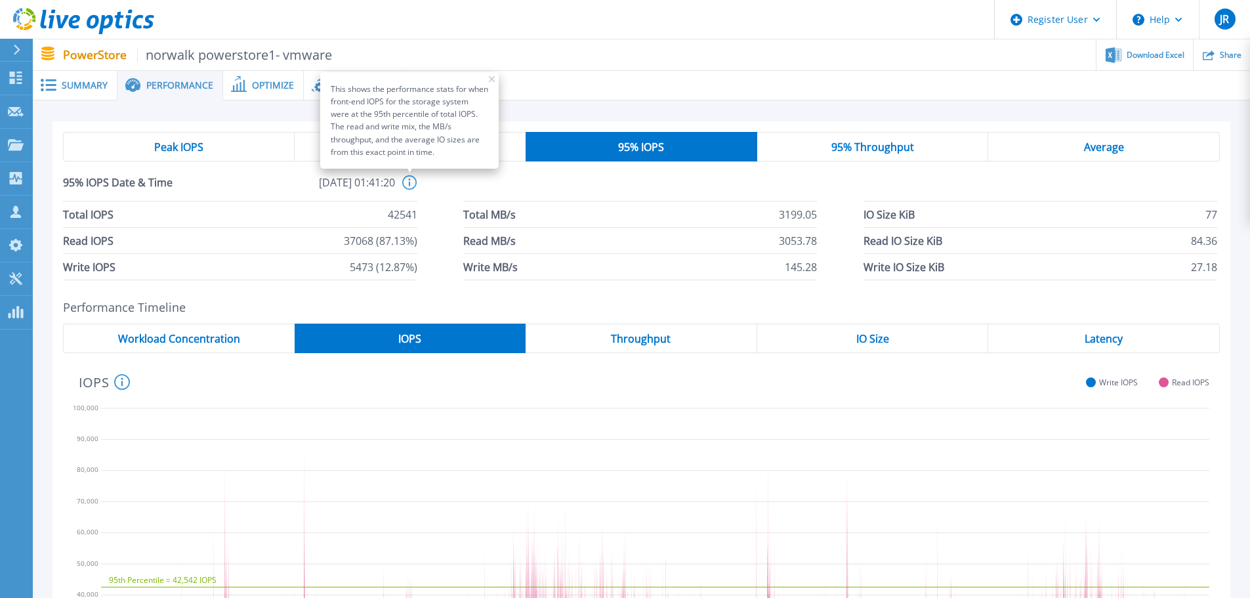
click at [493, 78] on rect at bounding box center [491, 79] width 7 height 7
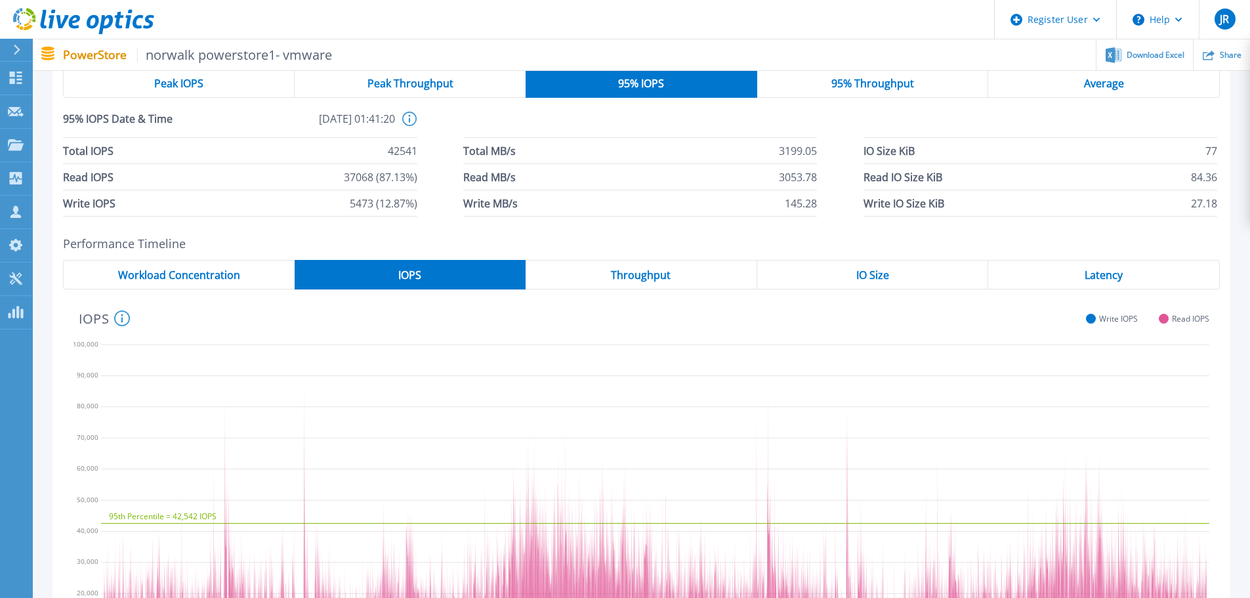
scroll to position [197, 0]
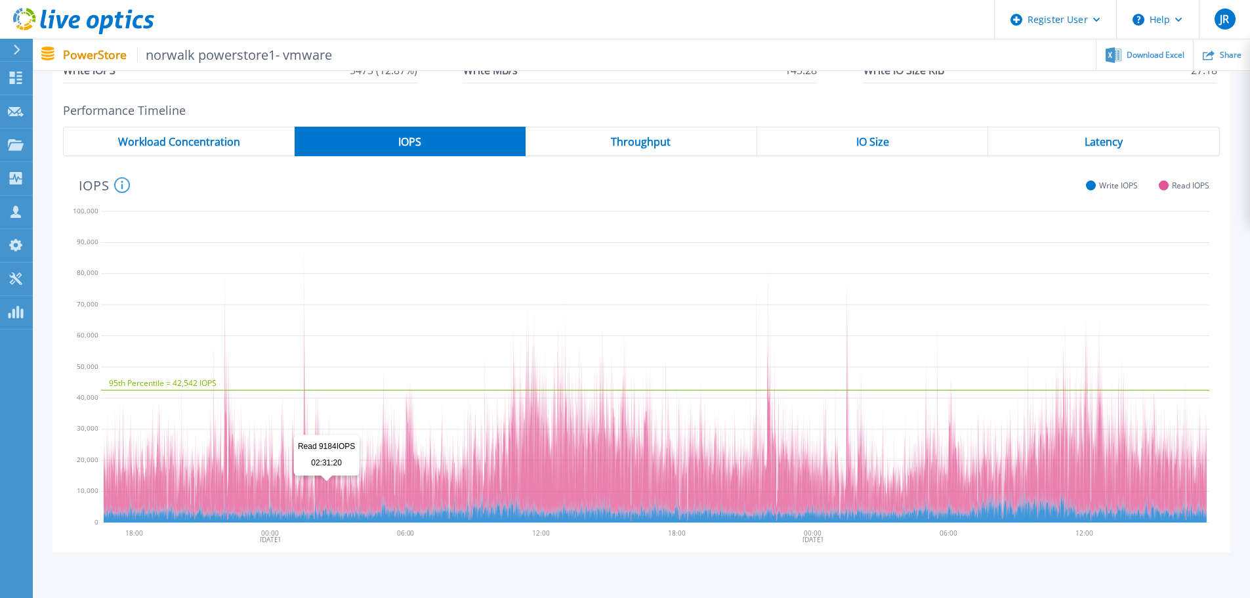
drag, startPoint x: 325, startPoint y: 483, endPoint x: 363, endPoint y: 529, distance: 60.1
click at [363, 529] on div "95th Percentile = 42,542 IOPS Read 9184 IOPS 02:31:20 10/01/2025 10/02/2025 18:…" at bounding box center [641, 354] width 1157 height 375
click at [535, 226] on icon "95th Percentile = 42,542 IOPS" at bounding box center [655, 365] width 1108 height 328
click at [474, 577] on div "Peak IOPS Peak Throughput 95% IOPS 95% Throughput Average 95% IOPS Date & Time …" at bounding box center [641, 247] width 1217 height 686
click at [697, 148] on div "Throughput" at bounding box center [642, 142] width 232 height 30
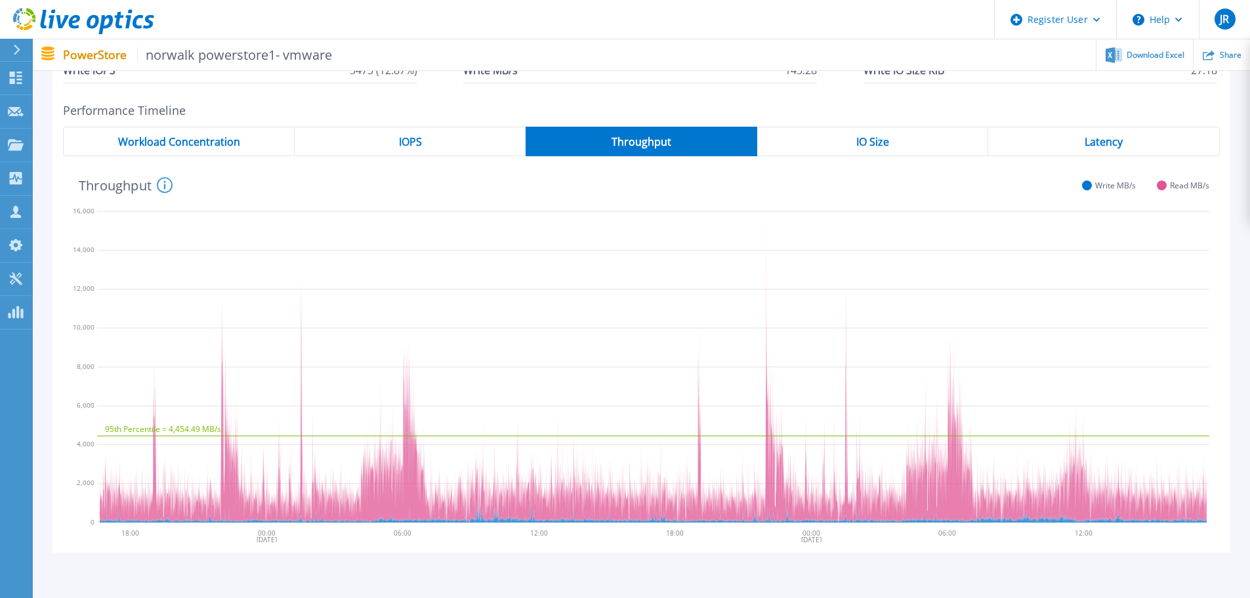
click at [645, 139] on span "Throughput" at bounding box center [641, 141] width 60 height 10
click at [876, 138] on span "IO Size" at bounding box center [872, 141] width 33 height 10
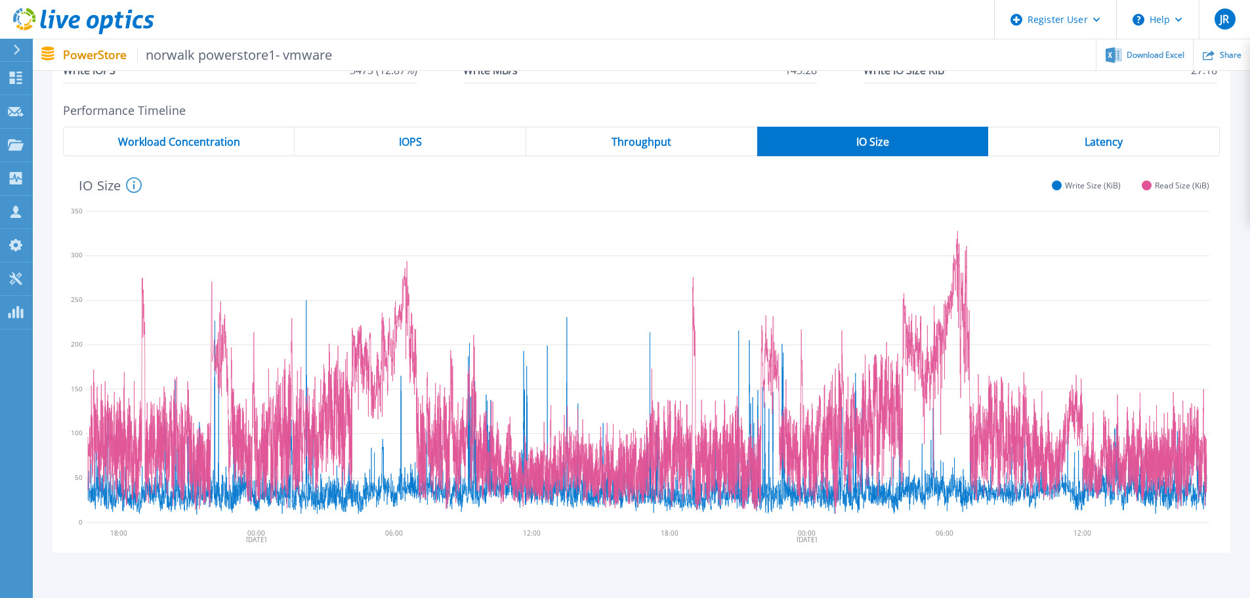
click at [1120, 138] on span "Latency" at bounding box center [1103, 141] width 38 height 10
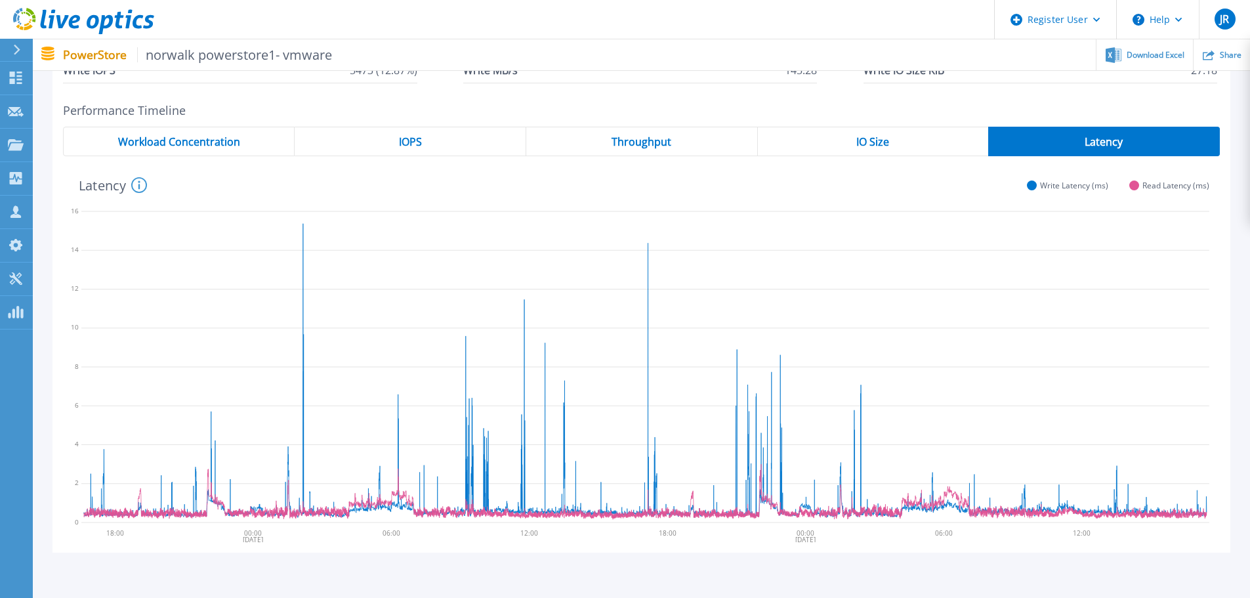
click at [432, 145] on div "IOPS" at bounding box center [411, 142] width 232 height 30
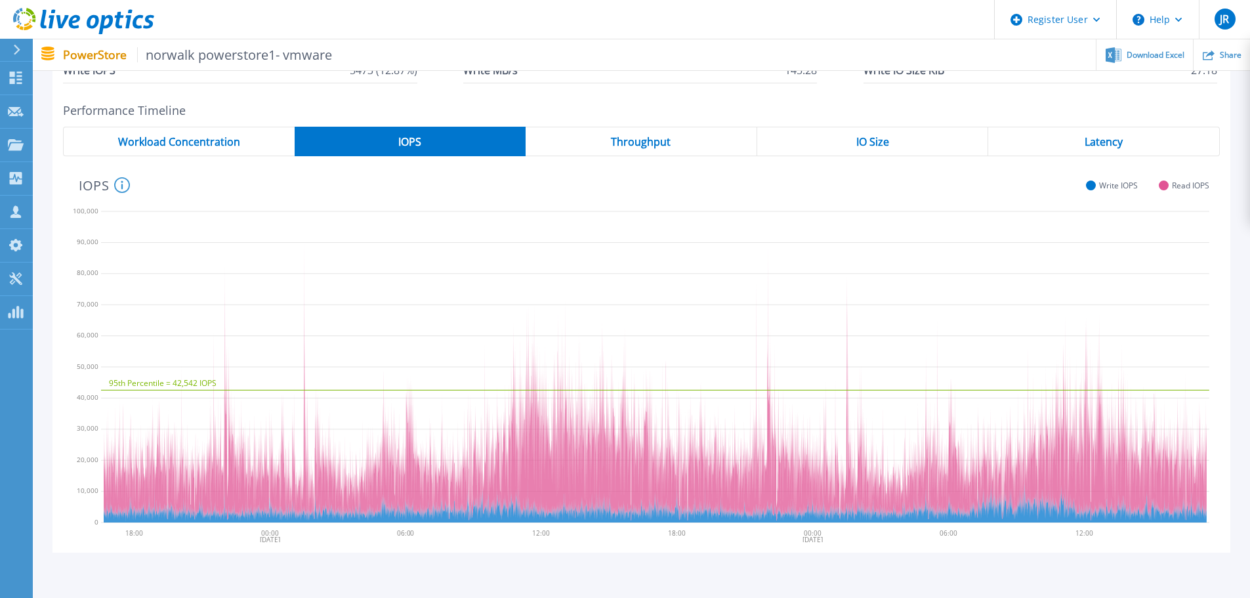
click at [1117, 144] on span "Latency" at bounding box center [1103, 141] width 38 height 10
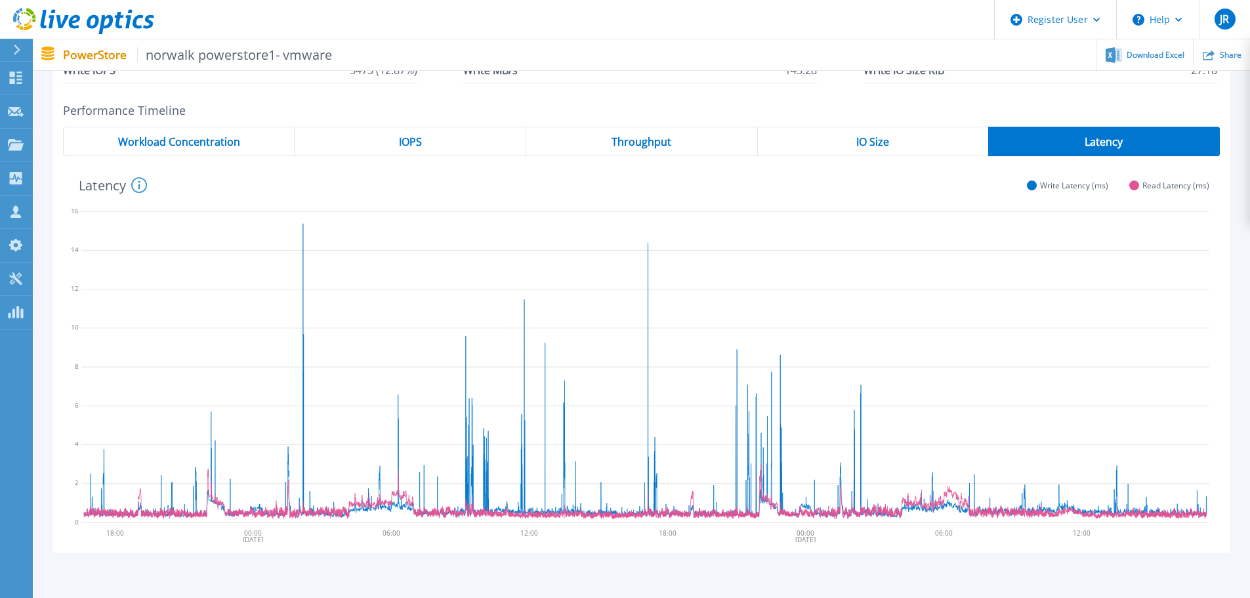
click at [676, 152] on div "Throughput" at bounding box center [642, 142] width 232 height 30
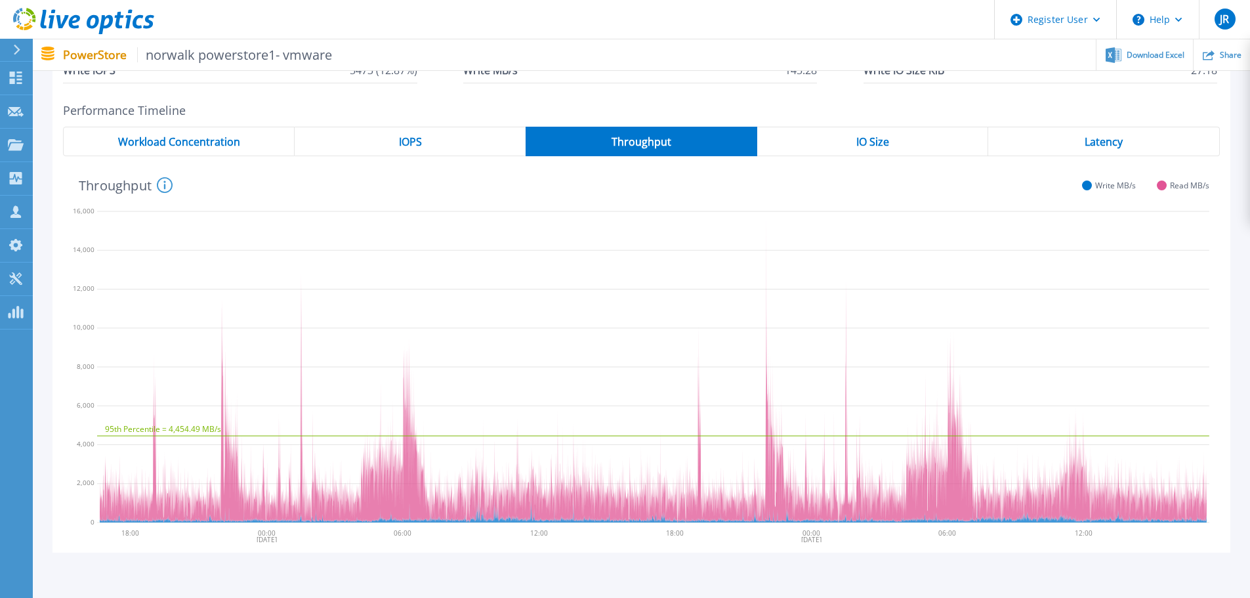
click at [850, 140] on div "IO Size" at bounding box center [873, 142] width 232 height 30
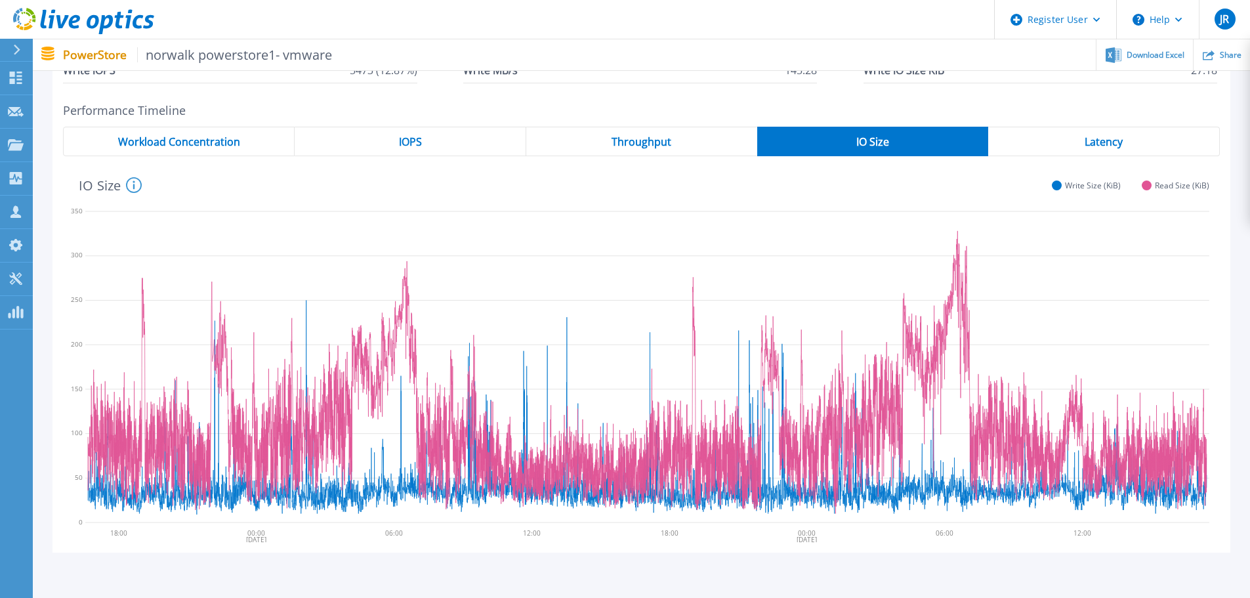
click at [1107, 134] on div "Latency" at bounding box center [1104, 142] width 232 height 30
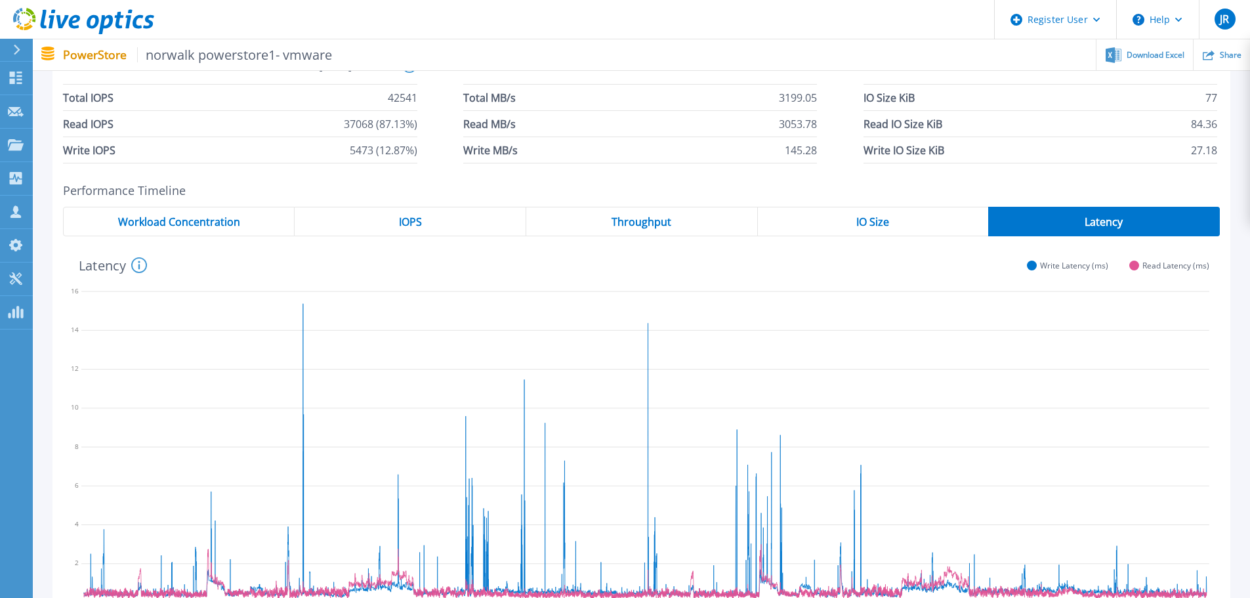
scroll to position [0, 0]
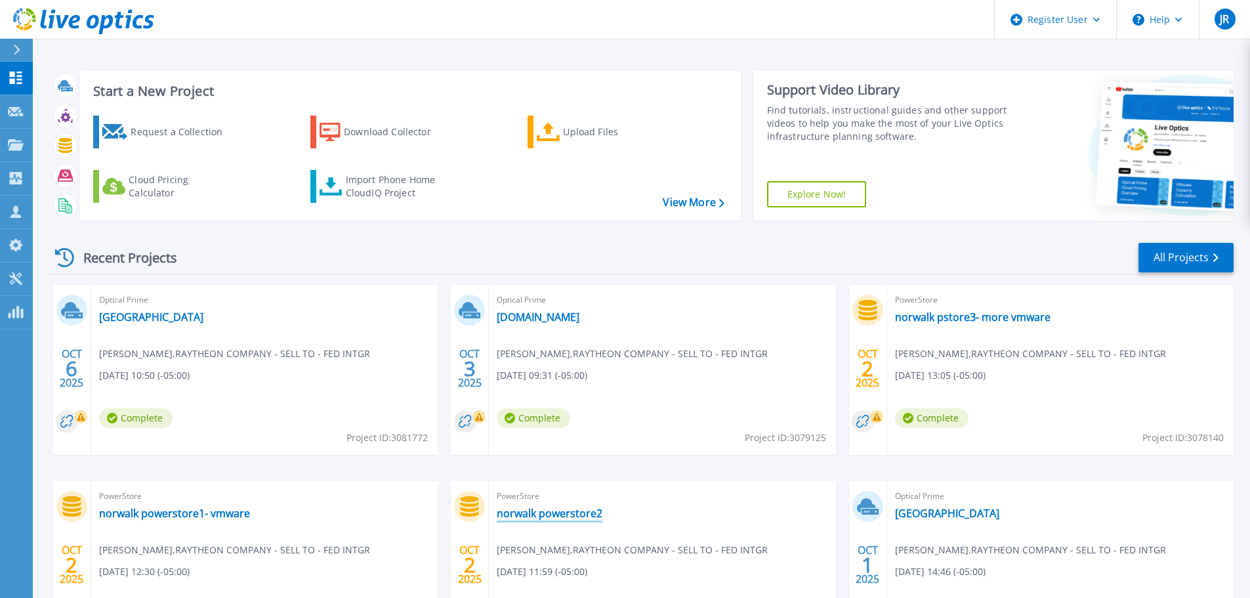
click at [587, 517] on link "norwalk powerstore2" at bounding box center [550, 512] width 106 height 13
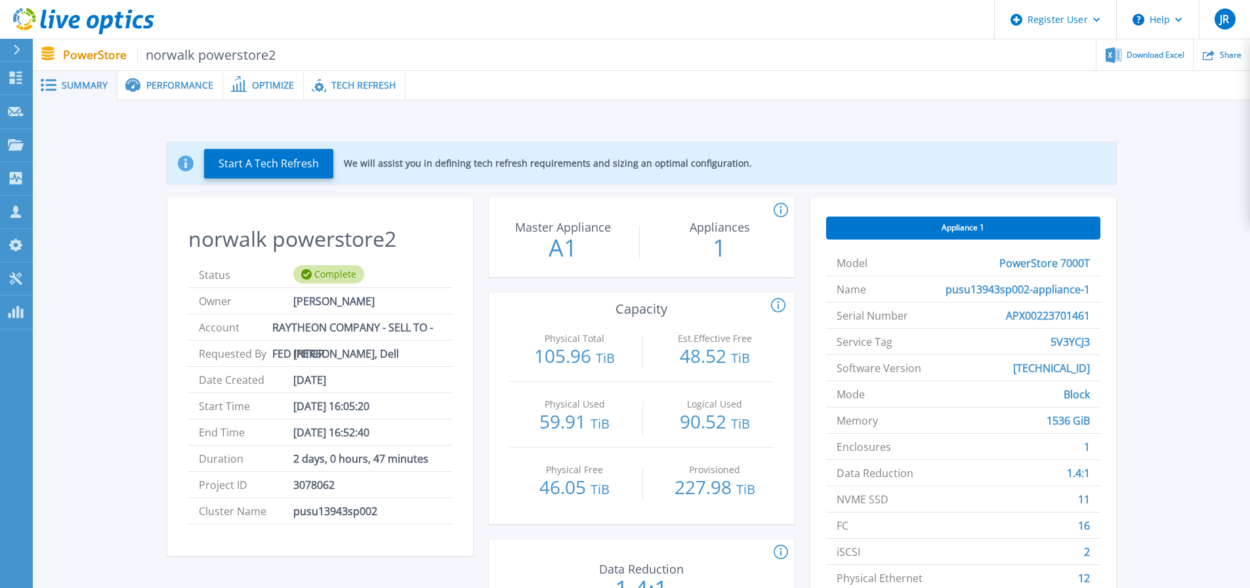
click at [211, 89] on span "Performance" at bounding box center [179, 85] width 67 height 9
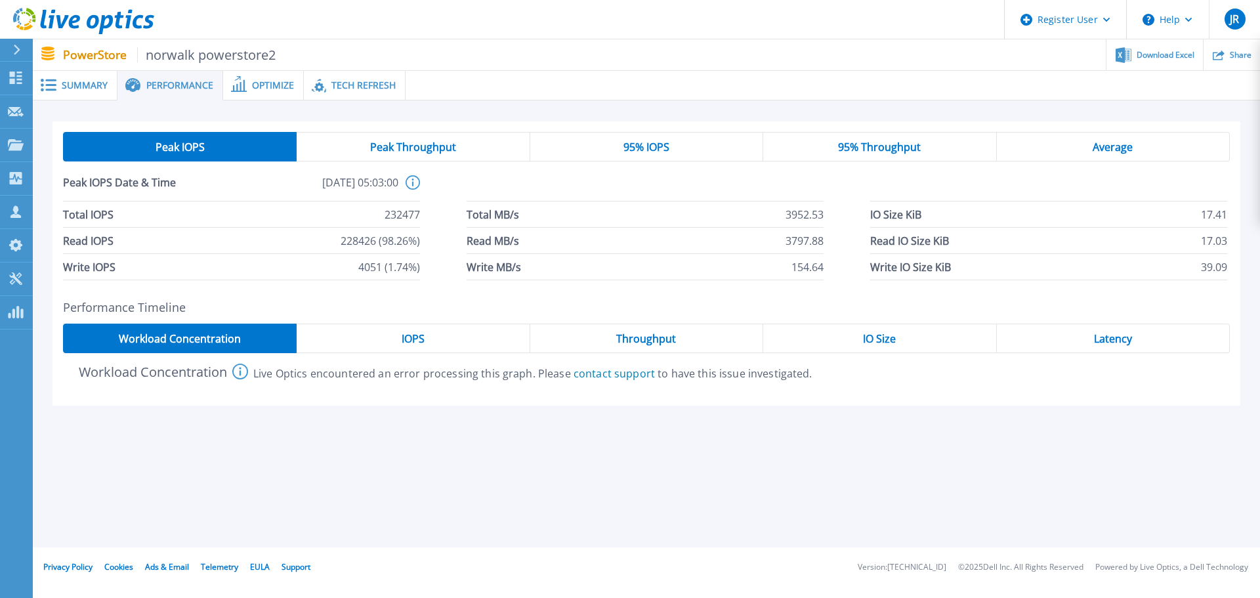
click at [619, 142] on div "95% IOPS" at bounding box center [646, 147] width 233 height 30
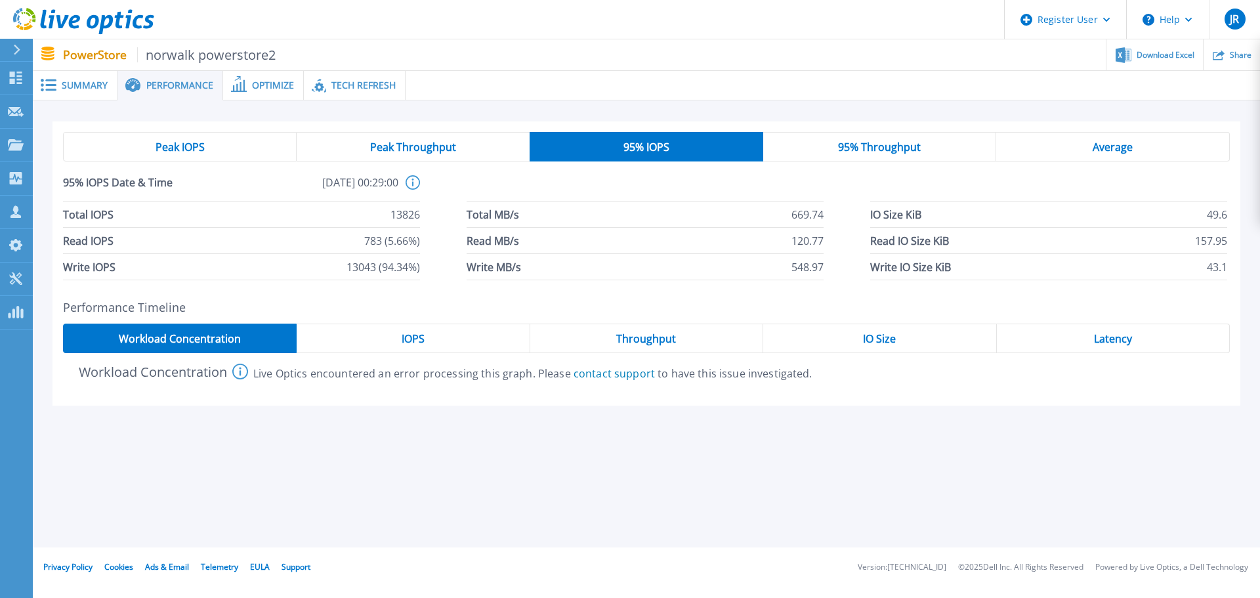
click at [434, 338] on div "IOPS" at bounding box center [413, 338] width 233 height 30
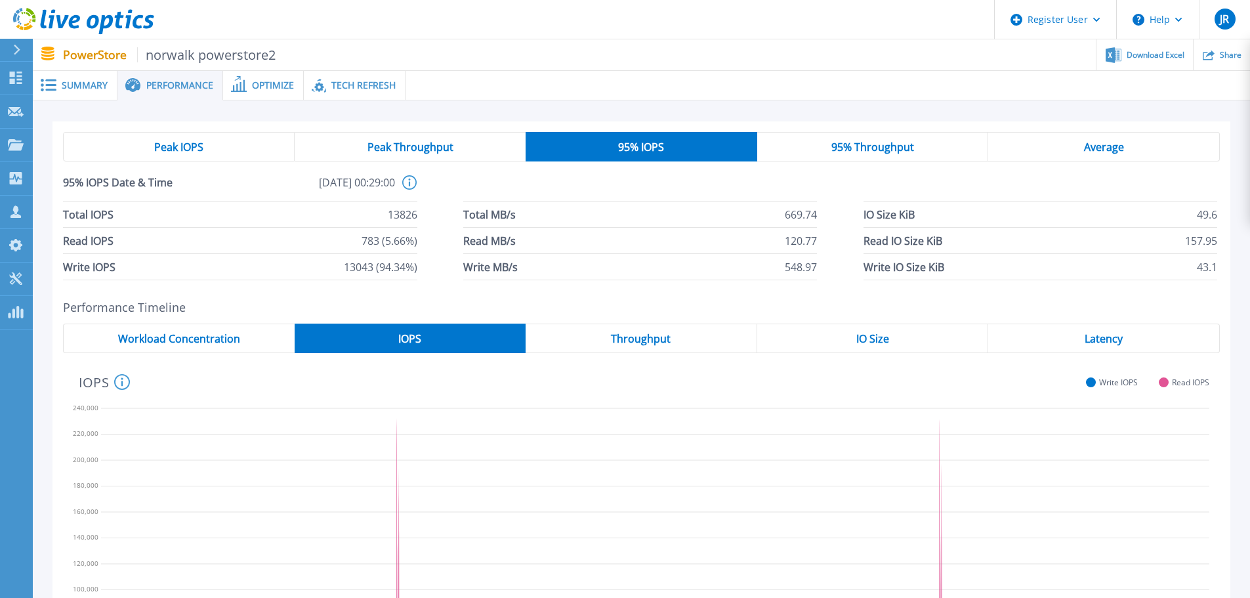
click at [240, 145] on div "Peak IOPS" at bounding box center [179, 147] width 232 height 30
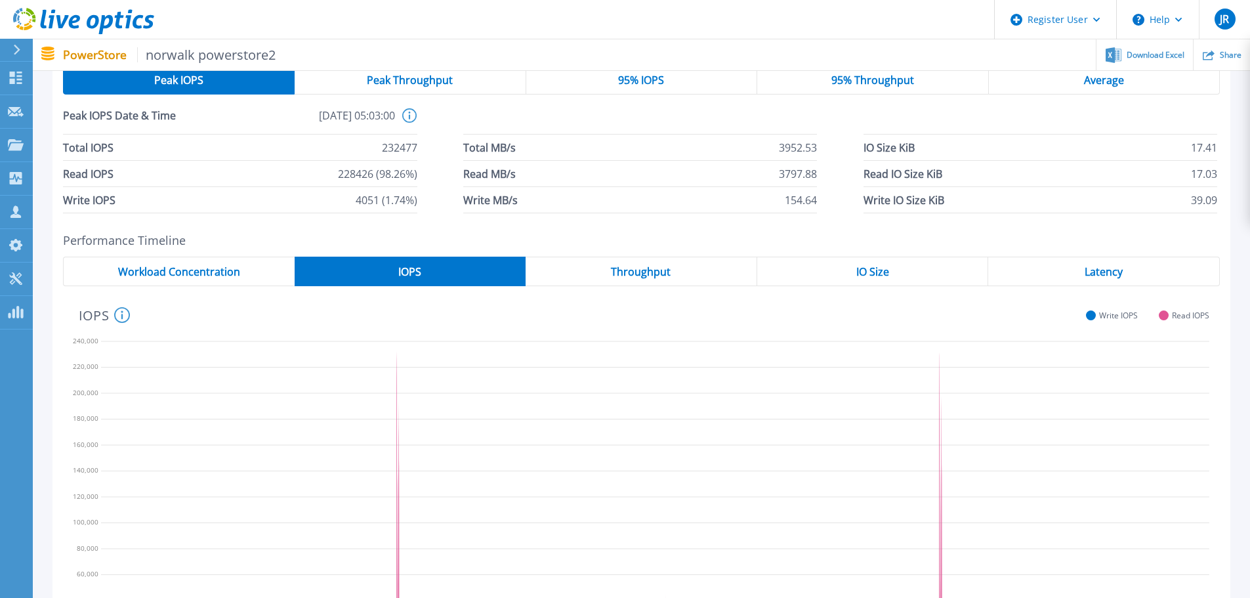
scroll to position [66, 0]
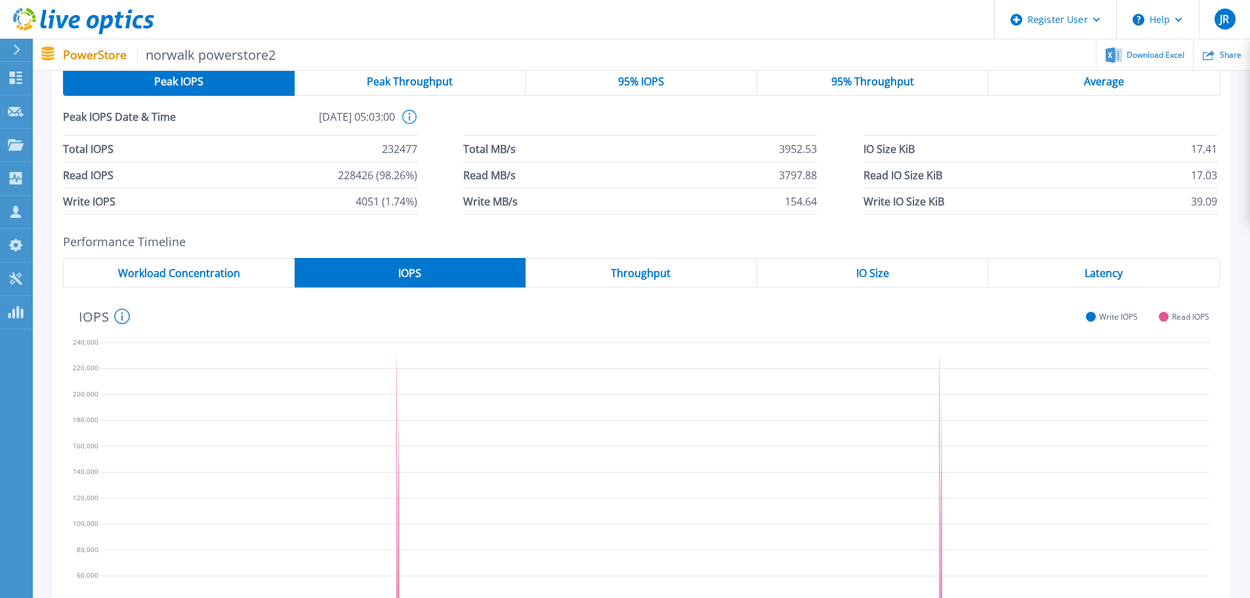
click at [676, 268] on div "Throughput" at bounding box center [642, 273] width 232 height 30
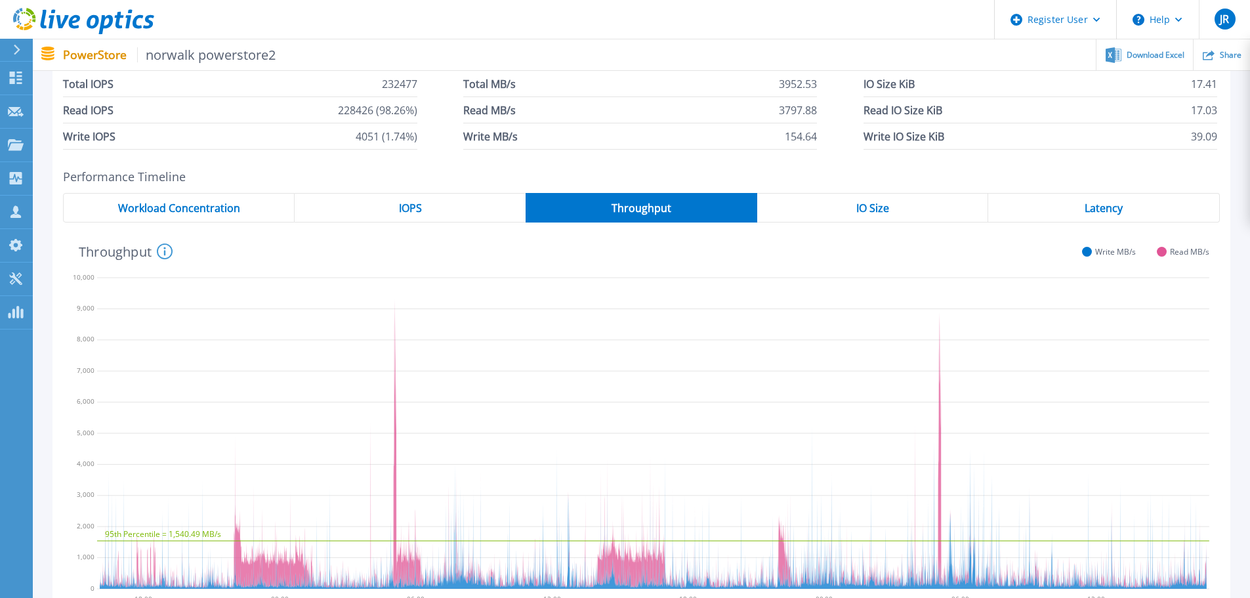
scroll to position [197, 0]
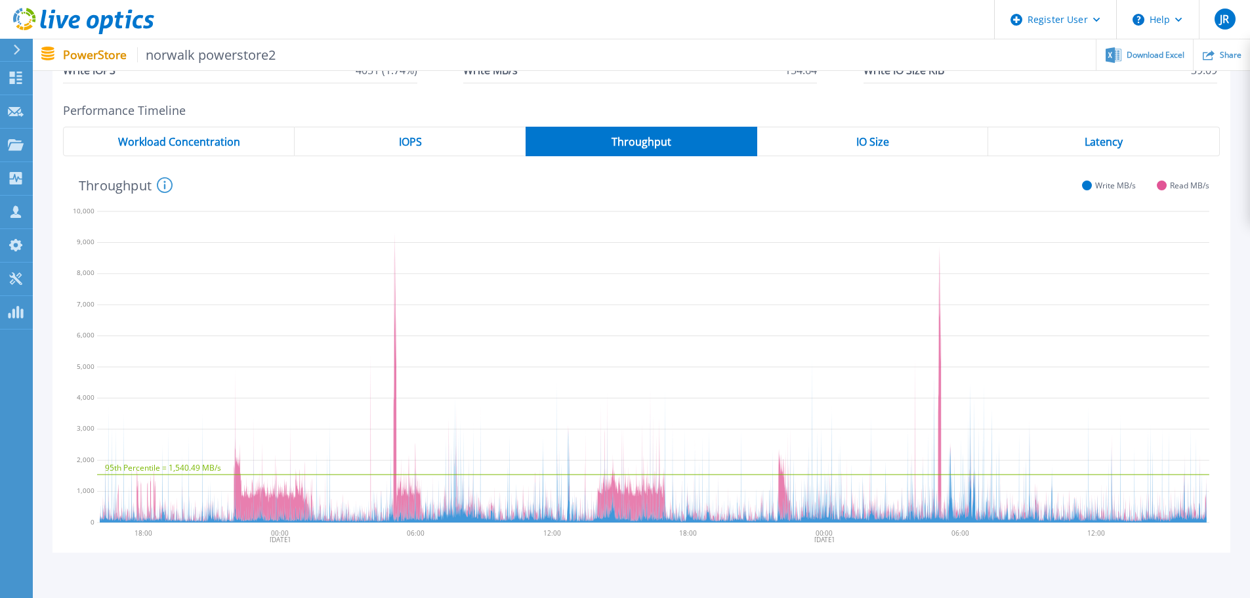
click at [897, 142] on div "IO Size" at bounding box center [873, 142] width 232 height 30
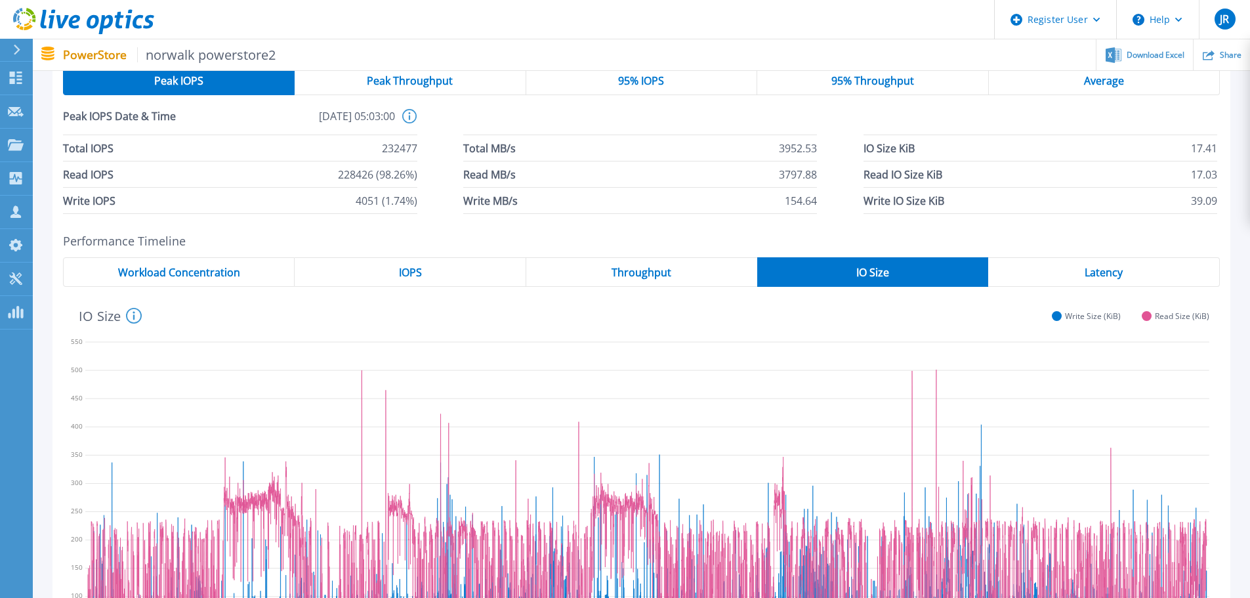
scroll to position [66, 0]
click at [1094, 82] on span "Average" at bounding box center [1104, 81] width 40 height 10
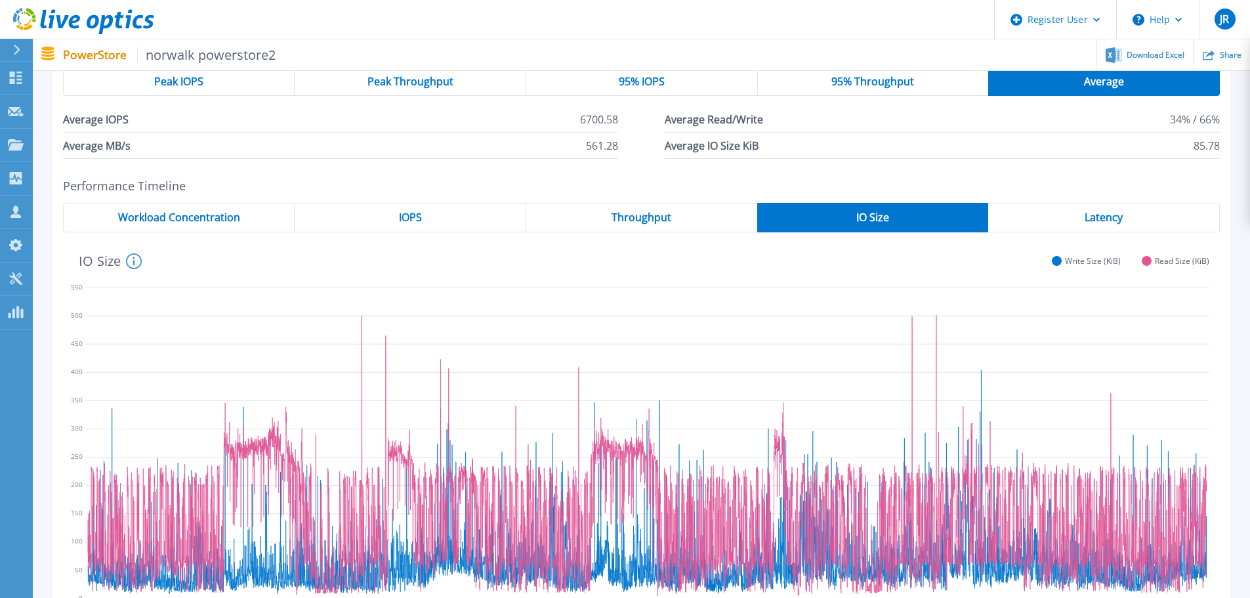
scroll to position [0, 0]
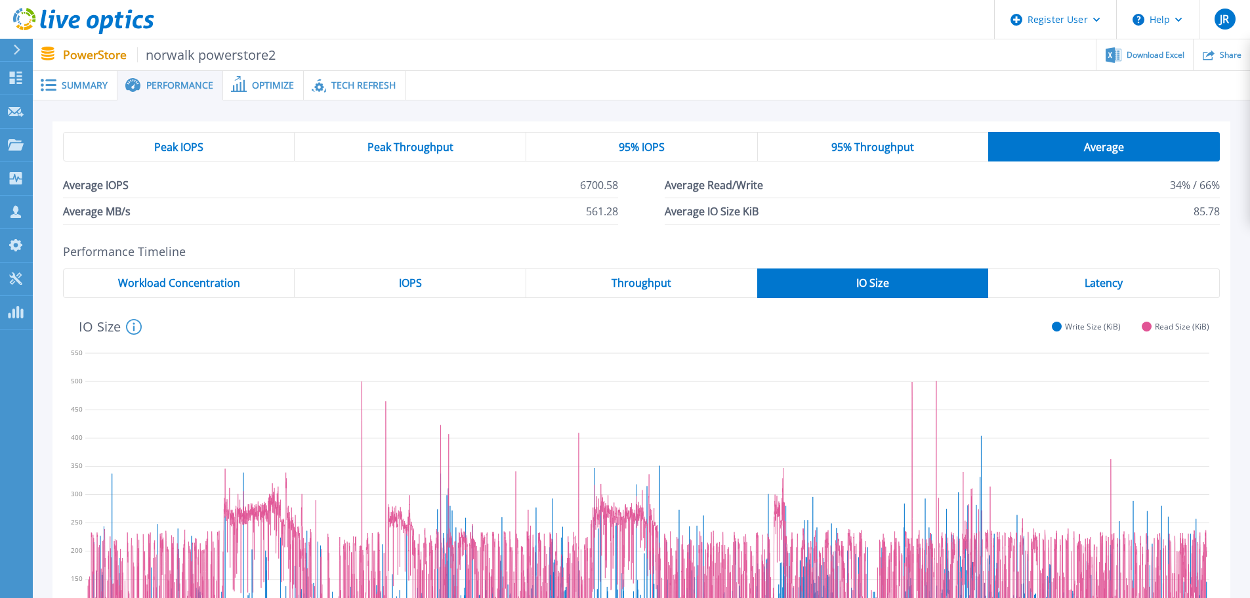
click at [210, 150] on div "Peak IOPS" at bounding box center [179, 147] width 232 height 30
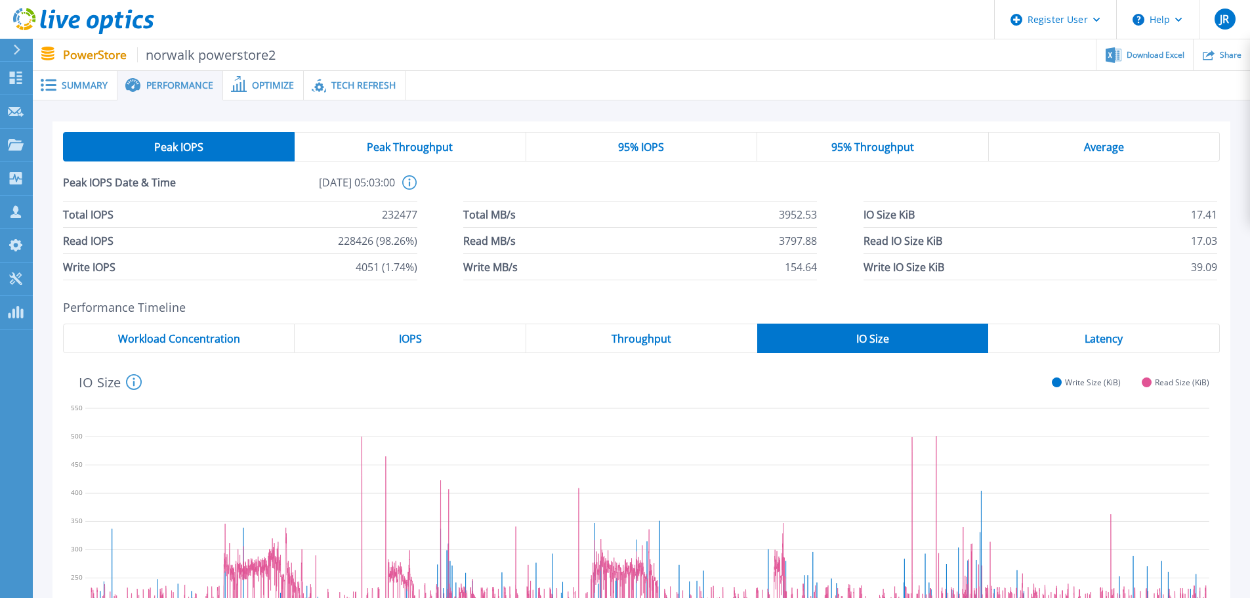
click at [639, 148] on span "95% IOPS" at bounding box center [641, 147] width 46 height 10
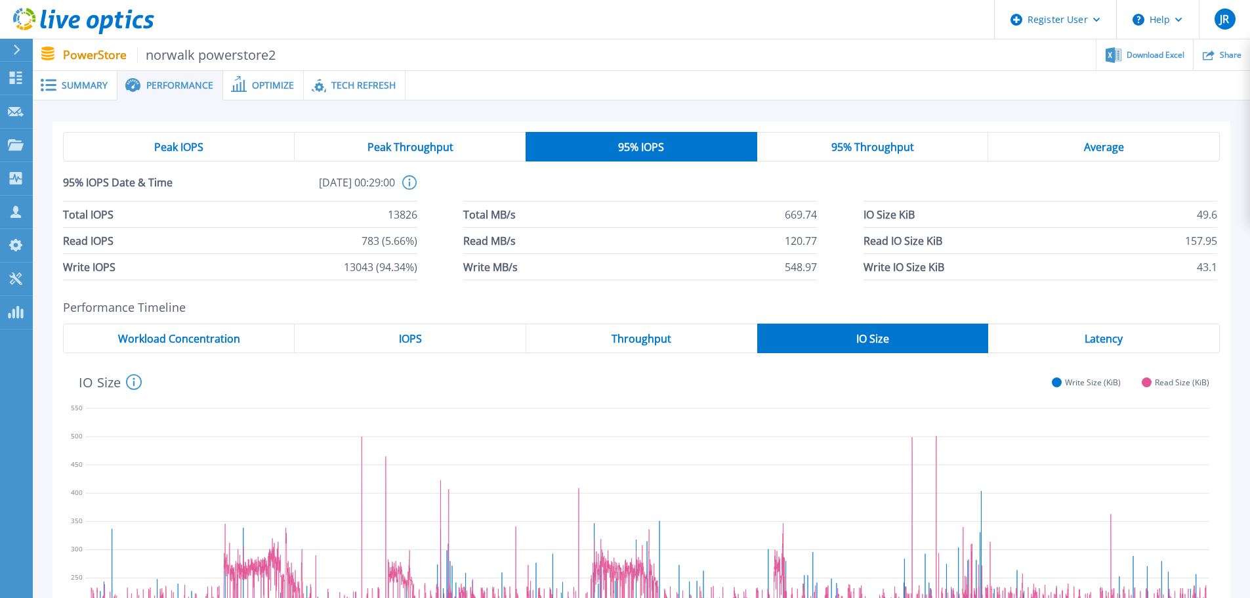
click at [1099, 150] on span "Average" at bounding box center [1104, 147] width 40 height 10
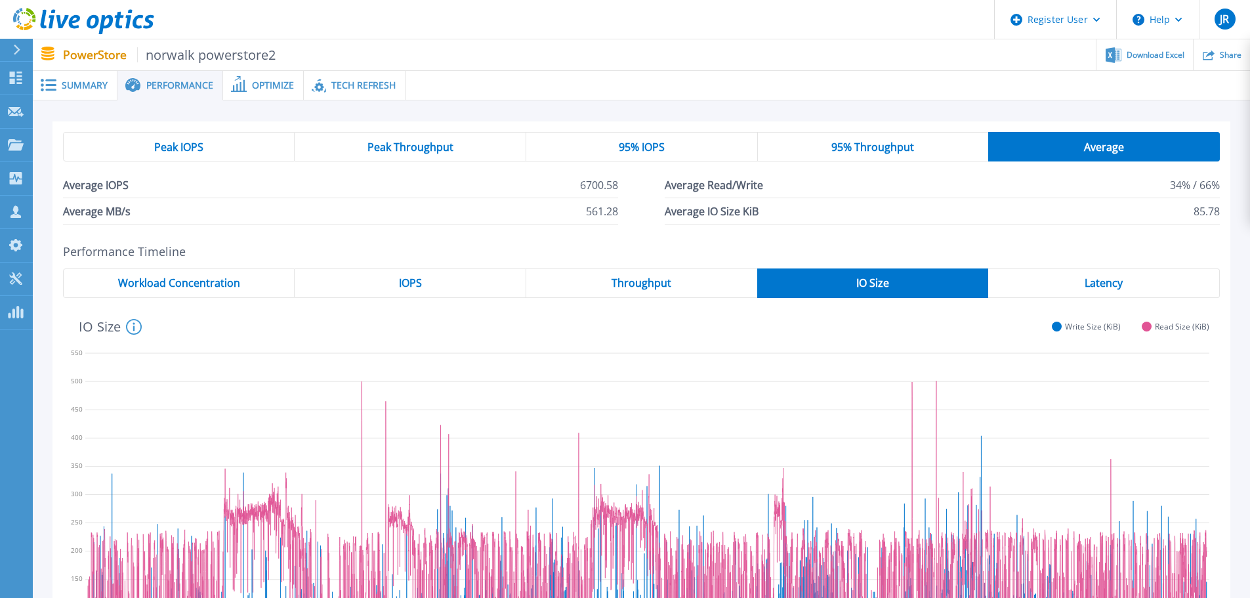
click at [672, 142] on div "95% IOPS" at bounding box center [642, 147] width 232 height 30
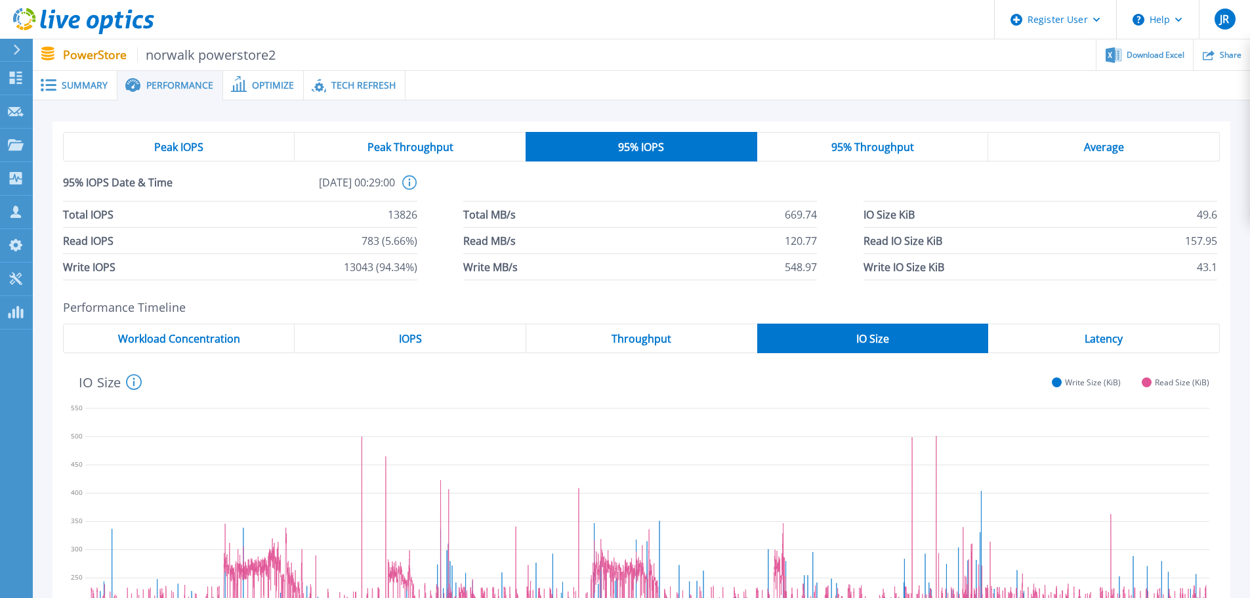
click at [240, 145] on div "Peak IOPS" at bounding box center [179, 147] width 232 height 30
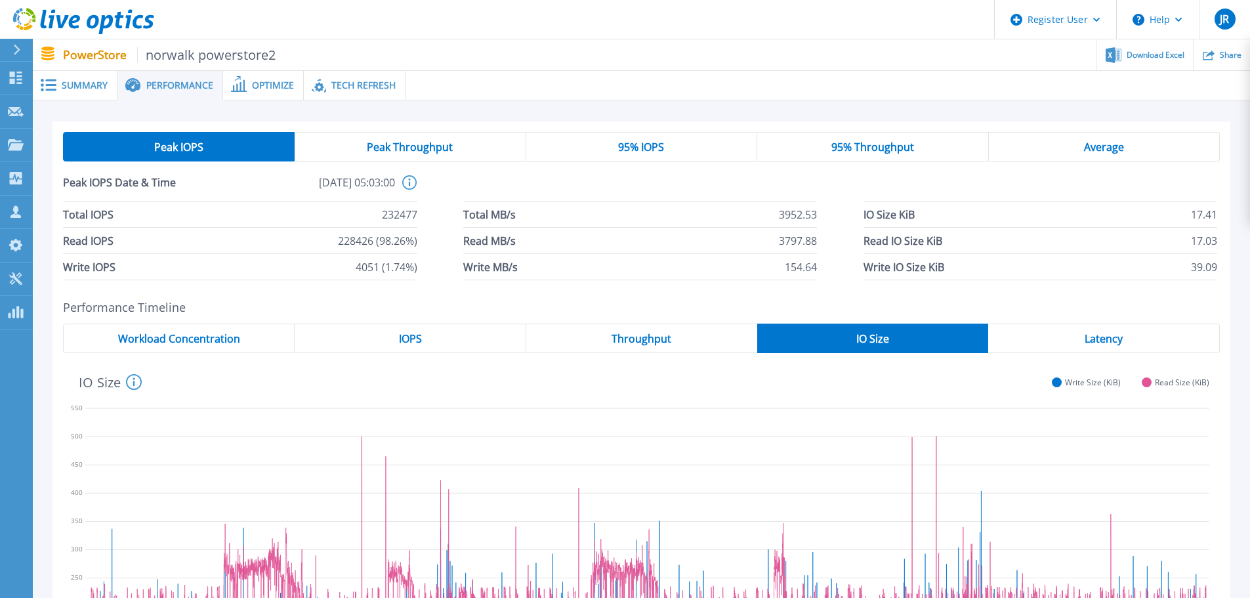
click at [670, 144] on div "95% IOPS" at bounding box center [641, 147] width 231 height 30
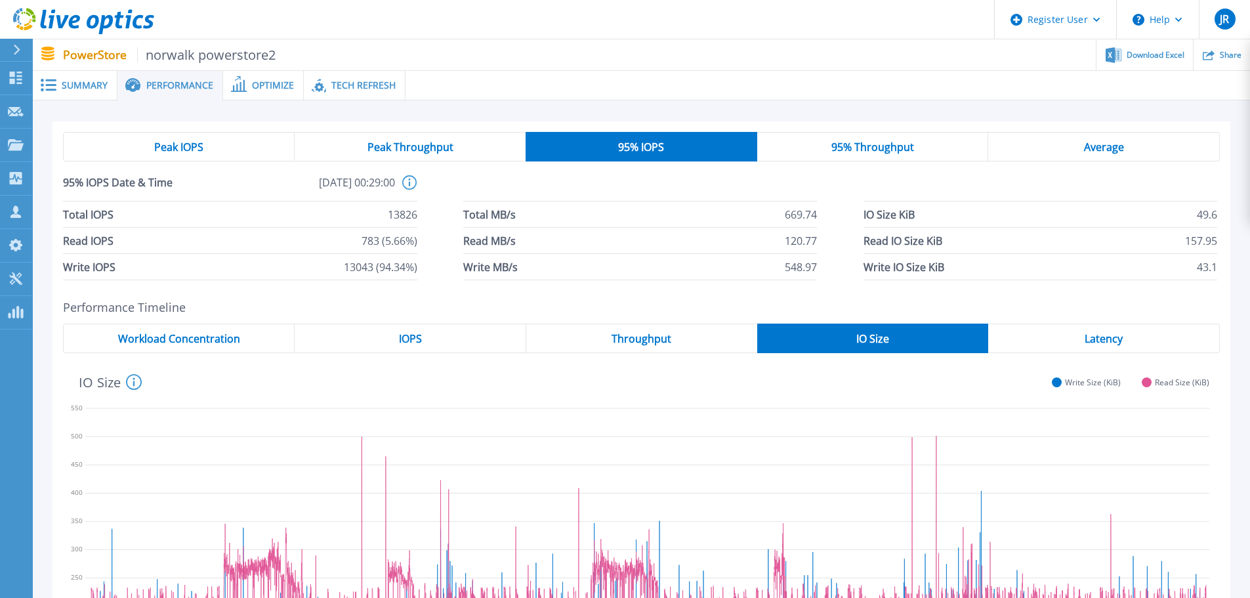
click at [472, 148] on div "Peak Throughput" at bounding box center [410, 147] width 231 height 30
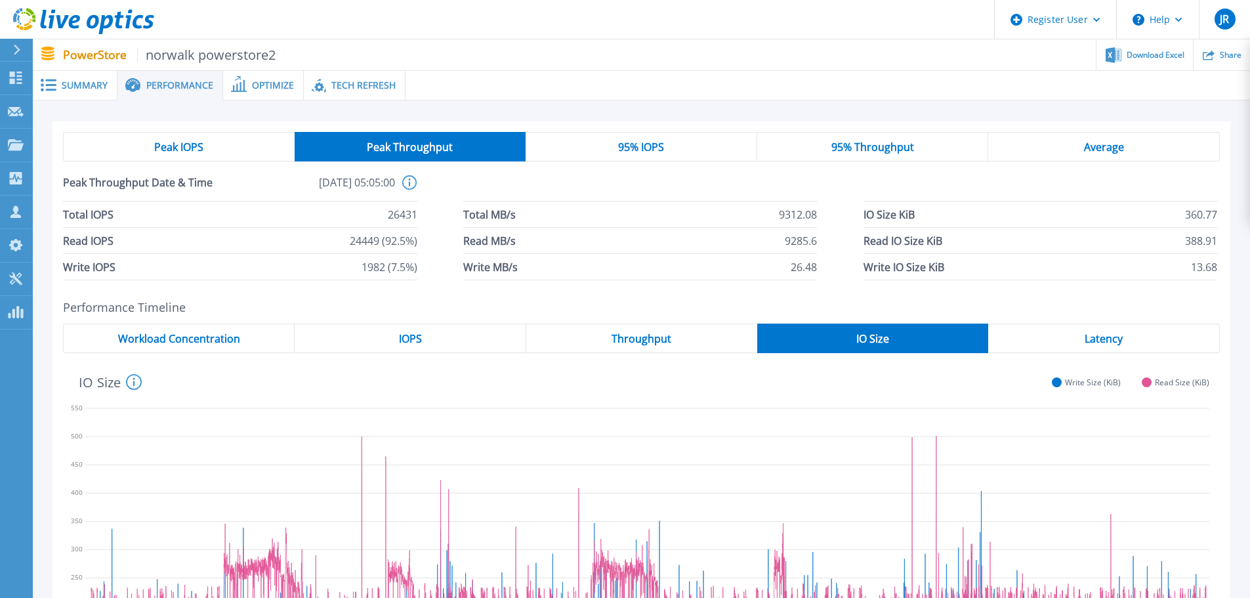
click at [633, 147] on span "95% IOPS" at bounding box center [641, 147] width 46 height 10
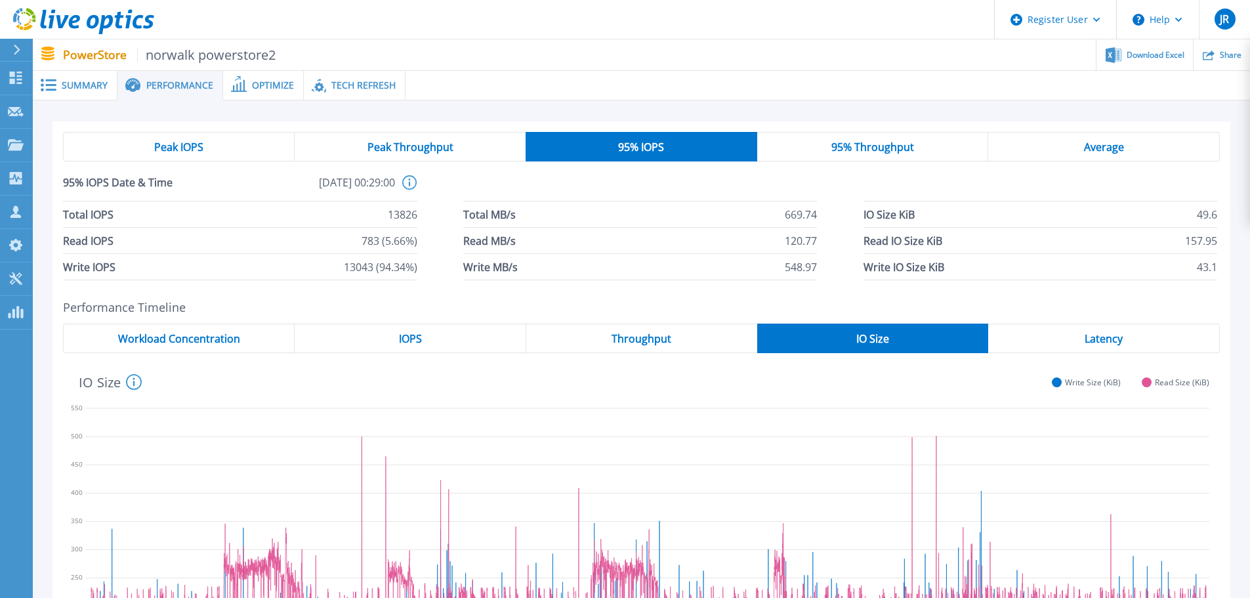
click at [228, 342] on span "Workload Concentration" at bounding box center [179, 338] width 122 height 10
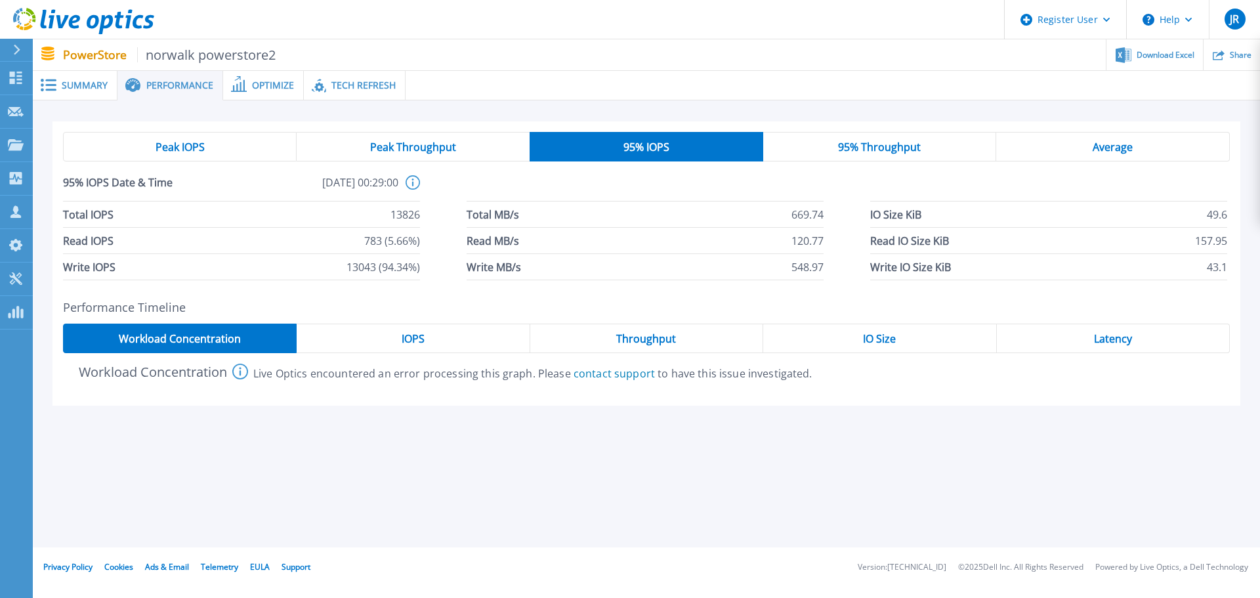
click at [406, 343] on span "IOPS" at bounding box center [413, 338] width 23 height 10
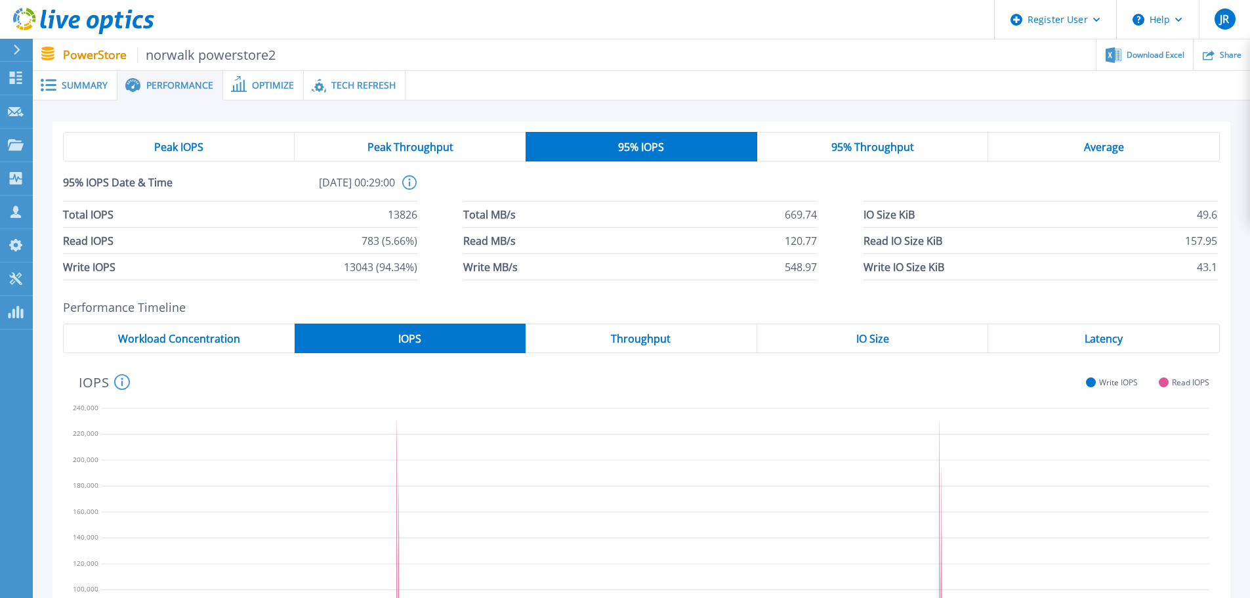
click at [625, 333] on span "Throughput" at bounding box center [641, 338] width 60 height 10
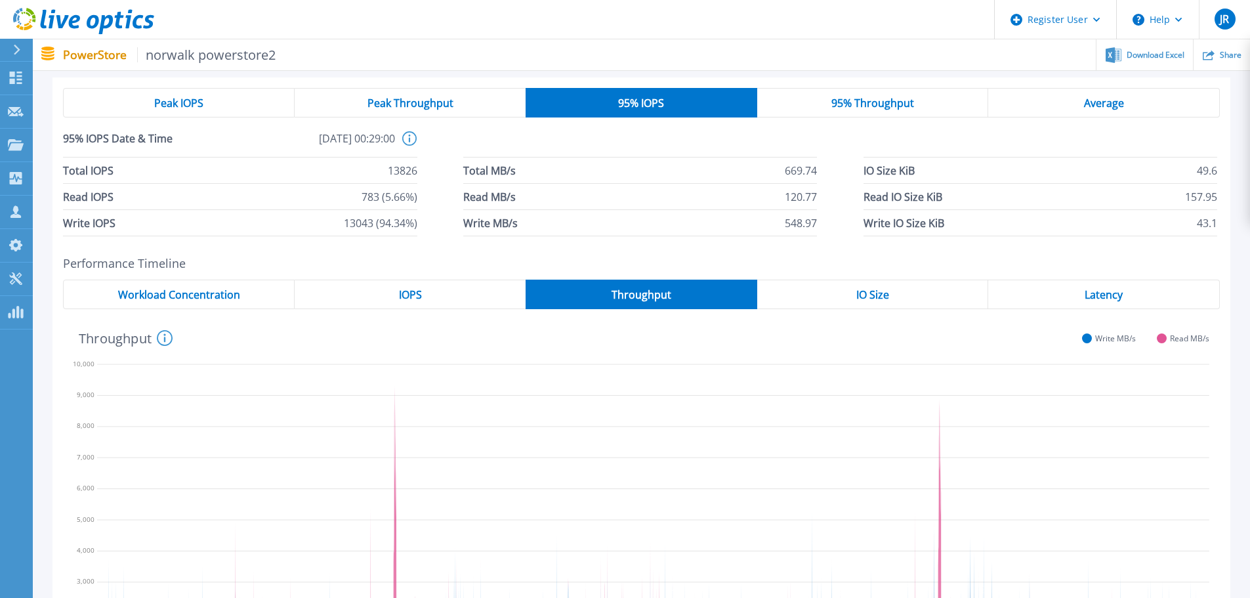
scroll to position [66, 0]
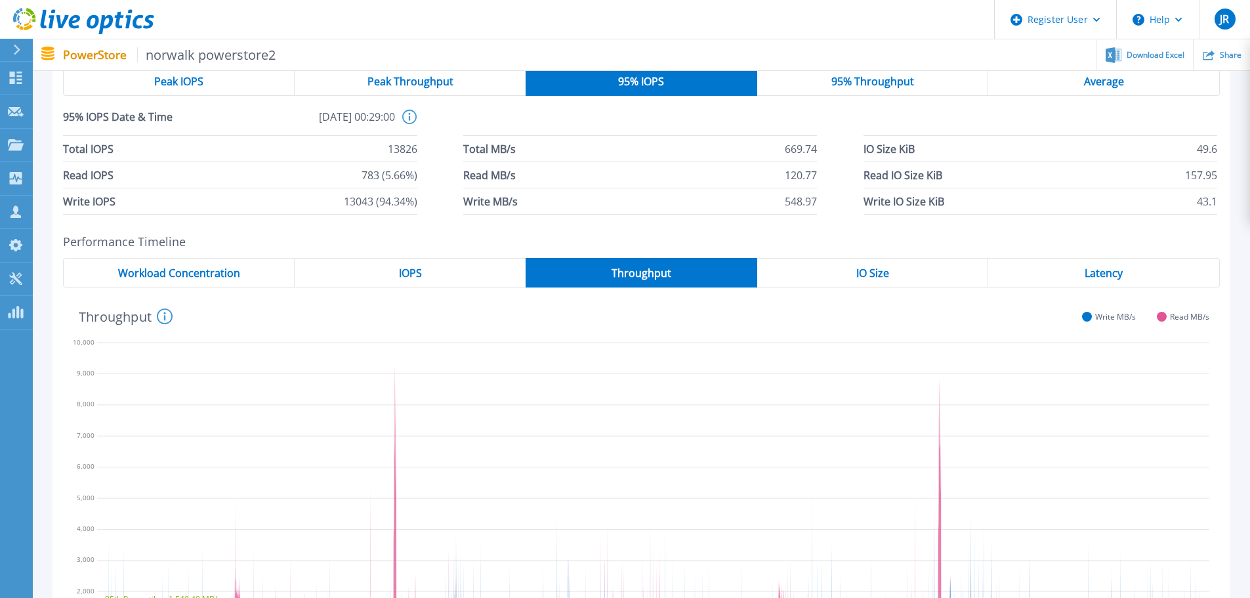
click at [847, 270] on div "IO Size" at bounding box center [873, 273] width 232 height 30
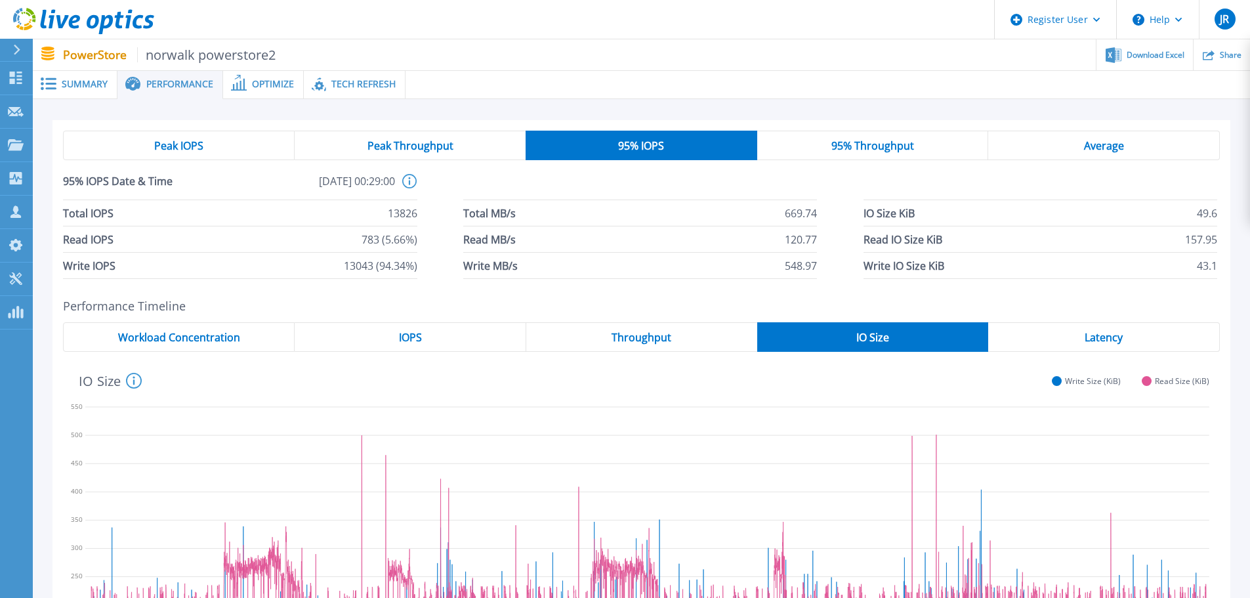
scroll to position [0, 0]
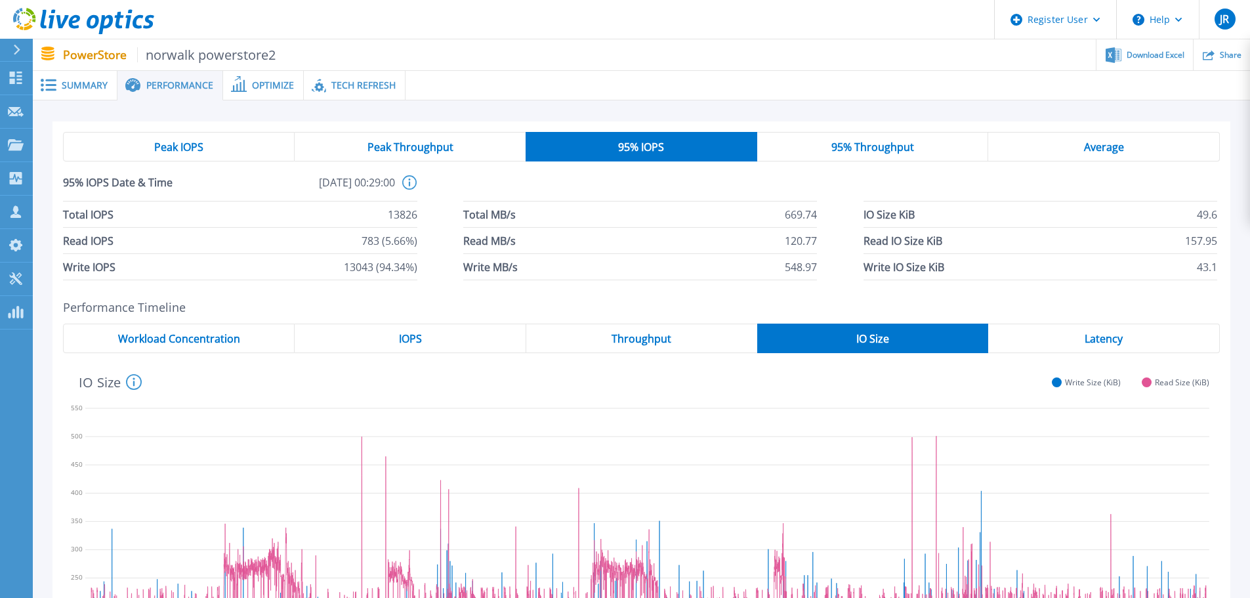
click at [666, 327] on div "Throughput" at bounding box center [641, 338] width 231 height 30
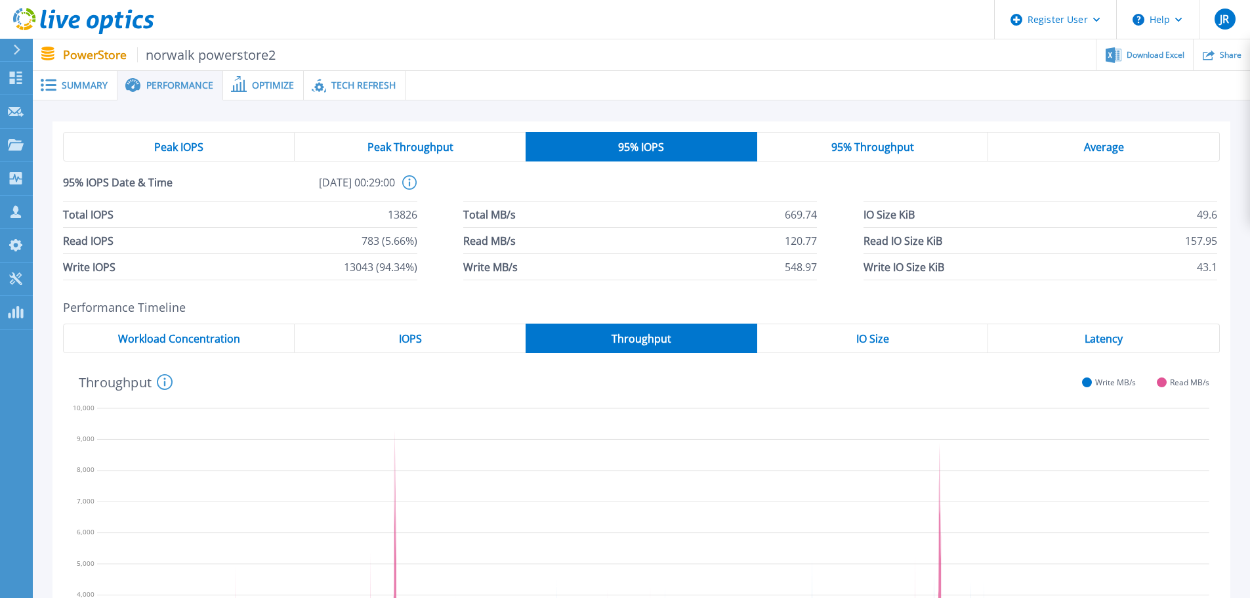
click at [1092, 147] on span "Average" at bounding box center [1104, 147] width 40 height 10
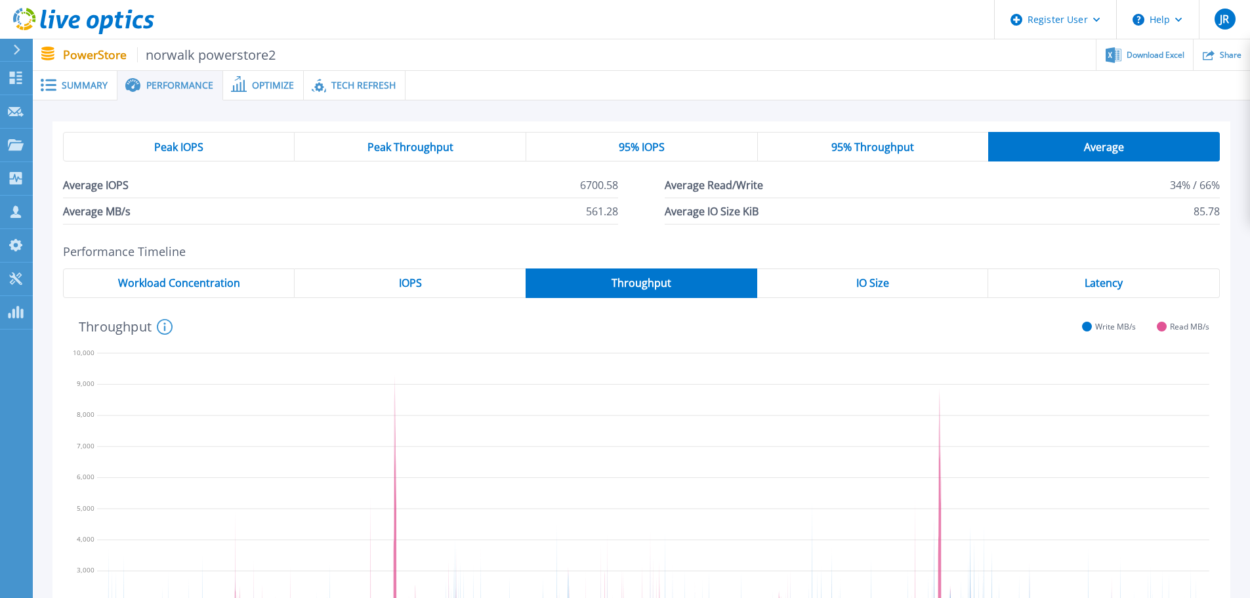
click at [1119, 286] on span "Latency" at bounding box center [1103, 283] width 38 height 10
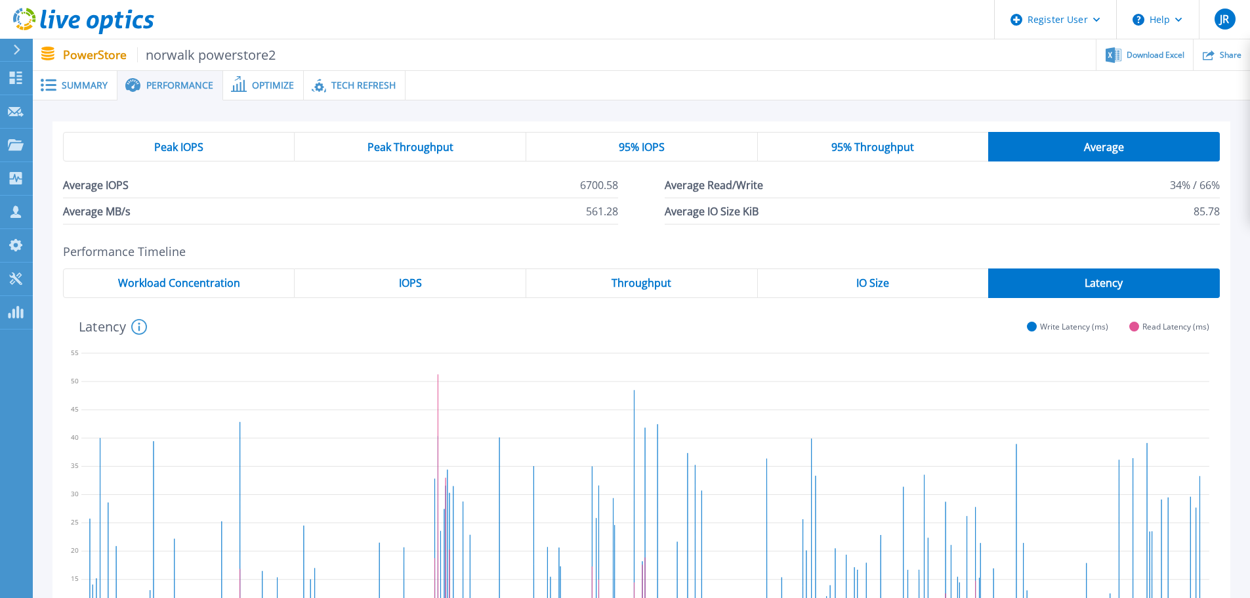
click at [628, 138] on div "95% IOPS" at bounding box center [642, 147] width 232 height 30
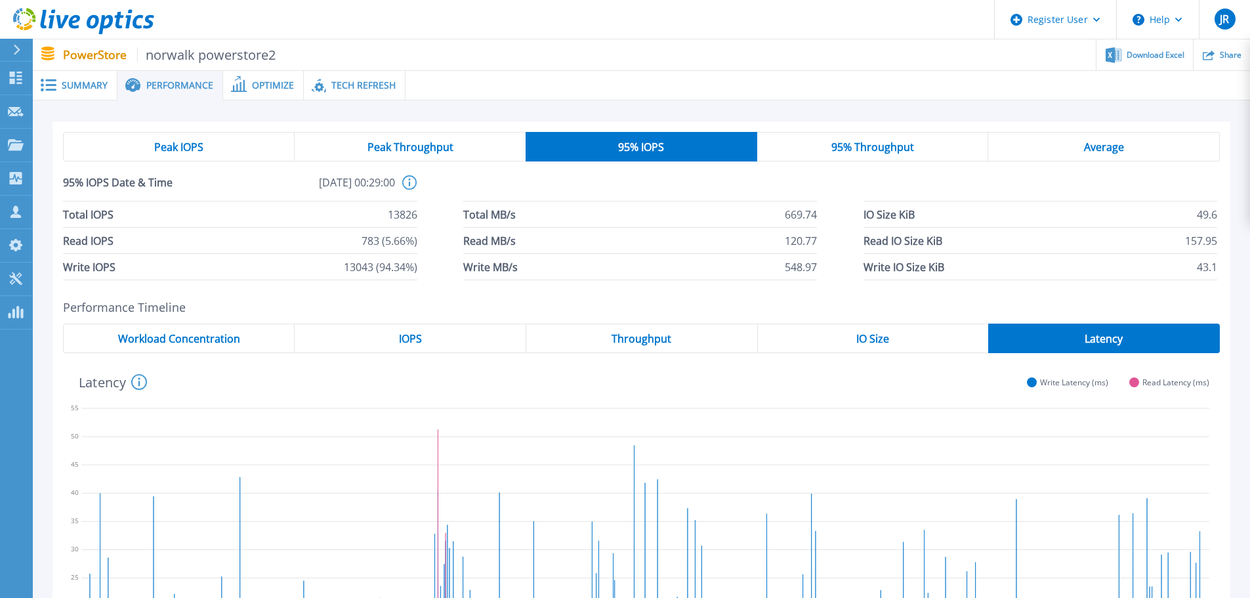
click at [847, 148] on span "95% Throughput" at bounding box center [872, 147] width 83 height 10
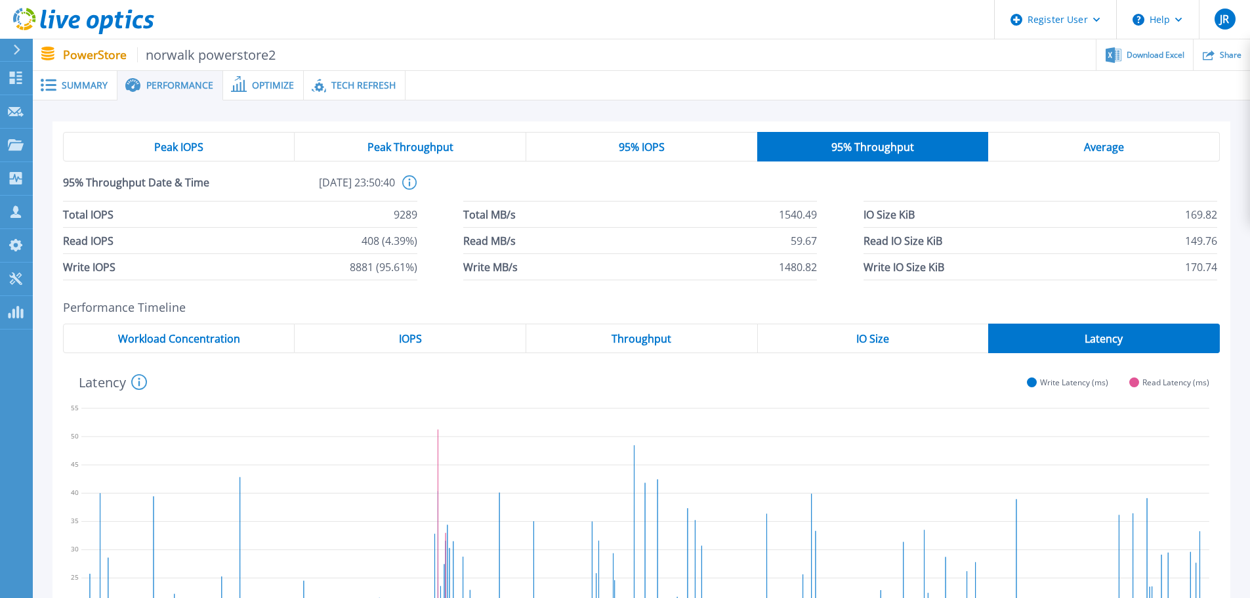
click at [1107, 152] on span "Average" at bounding box center [1104, 147] width 40 height 10
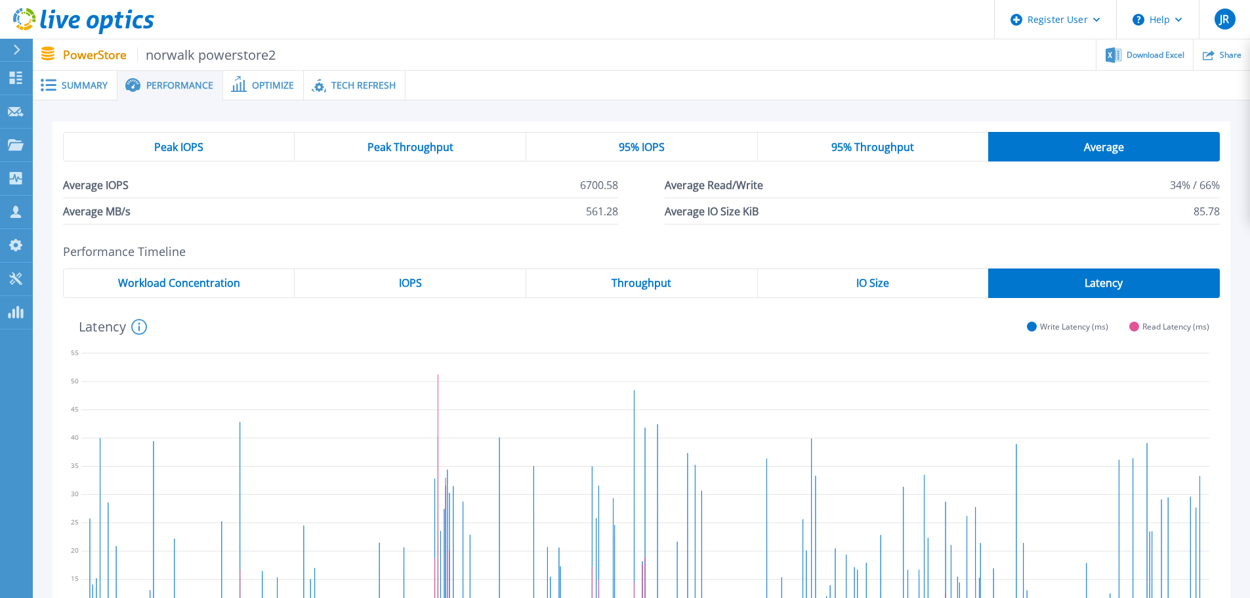
click at [899, 145] on span "95% Throughput" at bounding box center [872, 147] width 83 height 10
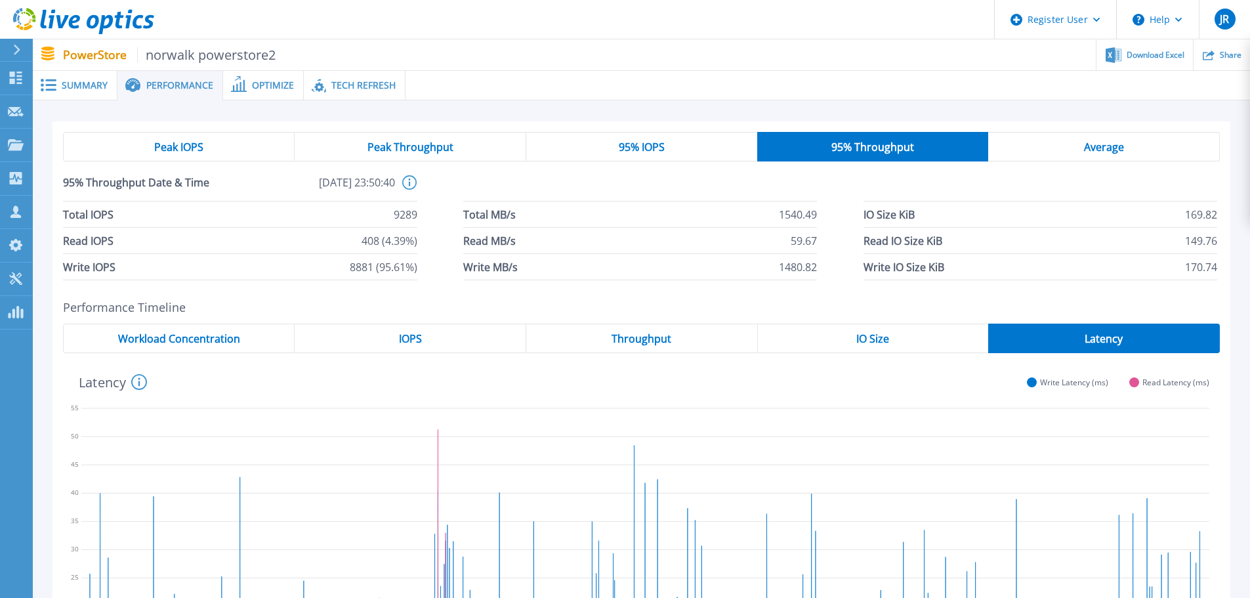
click at [651, 144] on span "95% IOPS" at bounding box center [642, 147] width 46 height 10
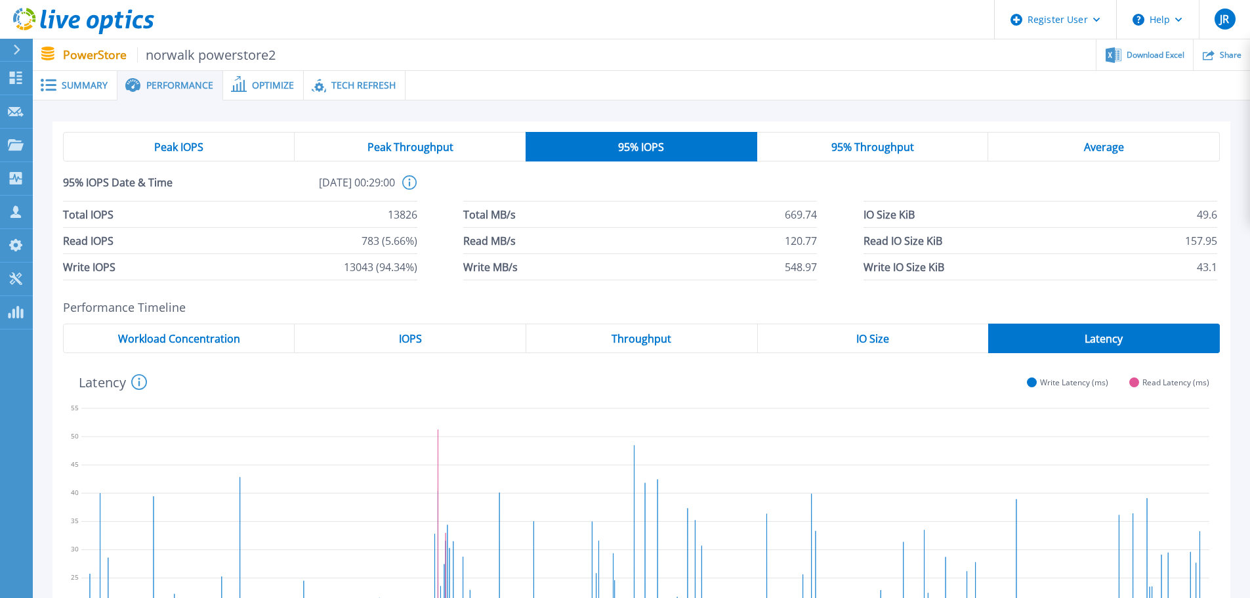
click at [398, 144] on span "Peak Throughput" at bounding box center [410, 147] width 86 height 10
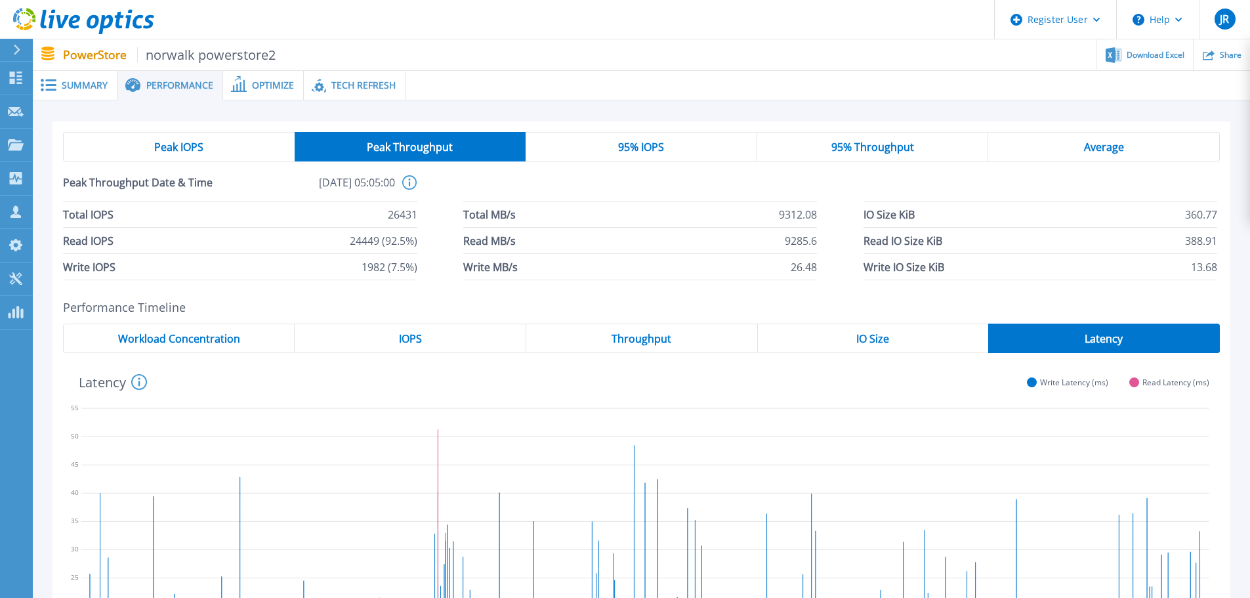
click at [219, 149] on div "Peak IOPS" at bounding box center [179, 147] width 232 height 30
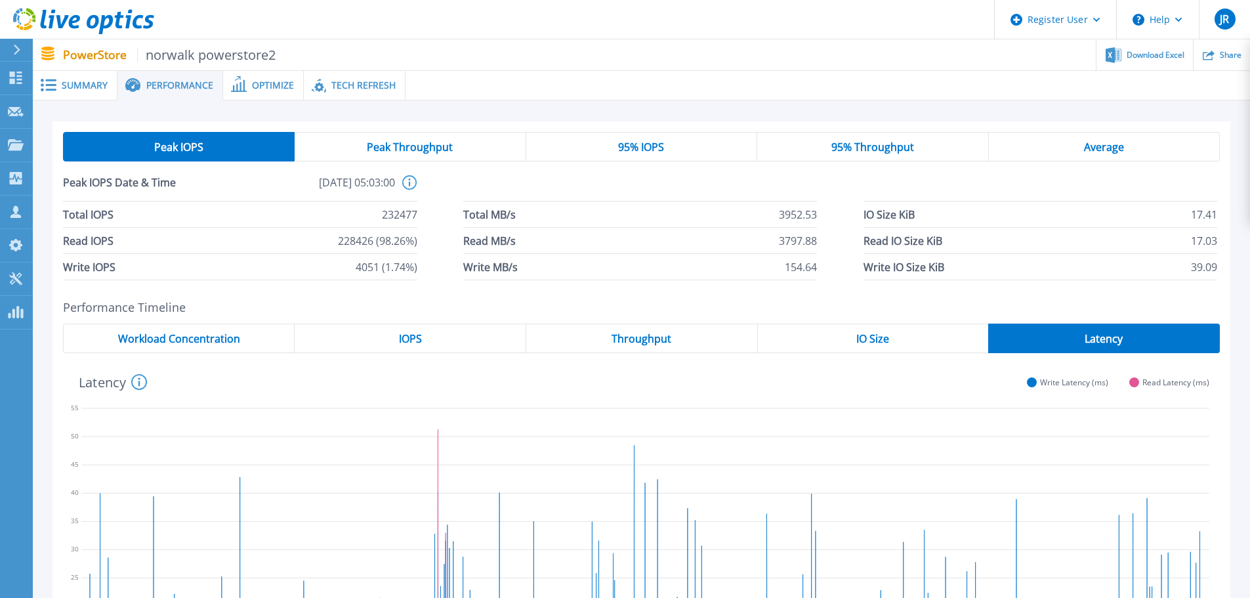
click at [449, 143] on span "Peak Throughput" at bounding box center [410, 147] width 86 height 10
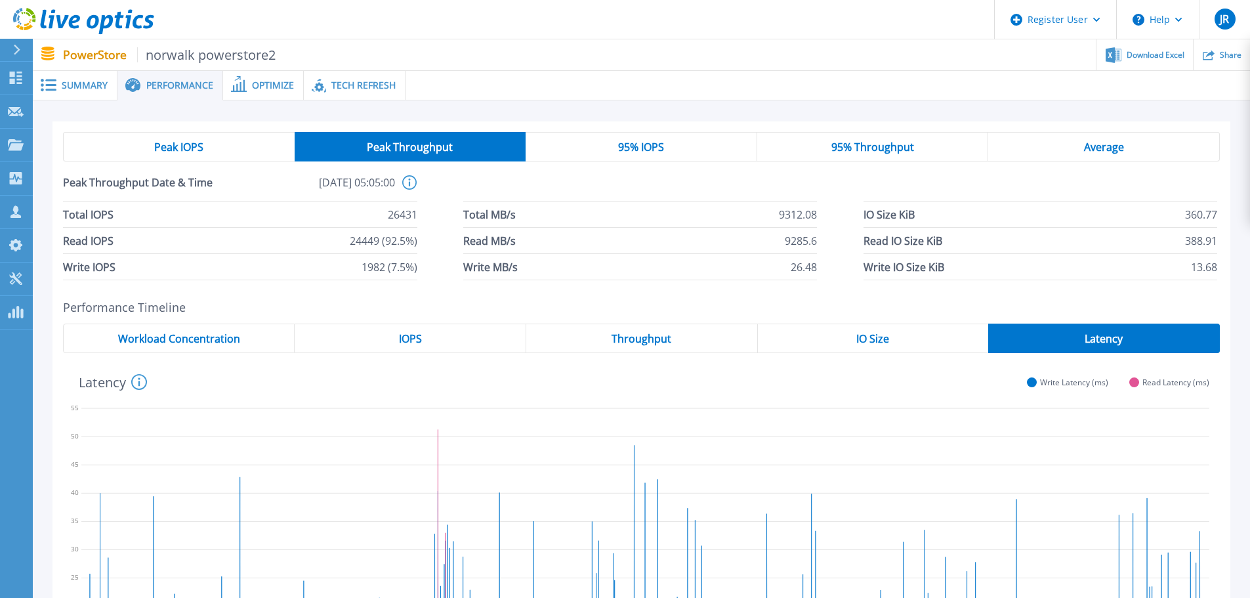
click at [365, 87] on span "Tech Refresh" at bounding box center [363, 85] width 64 height 9
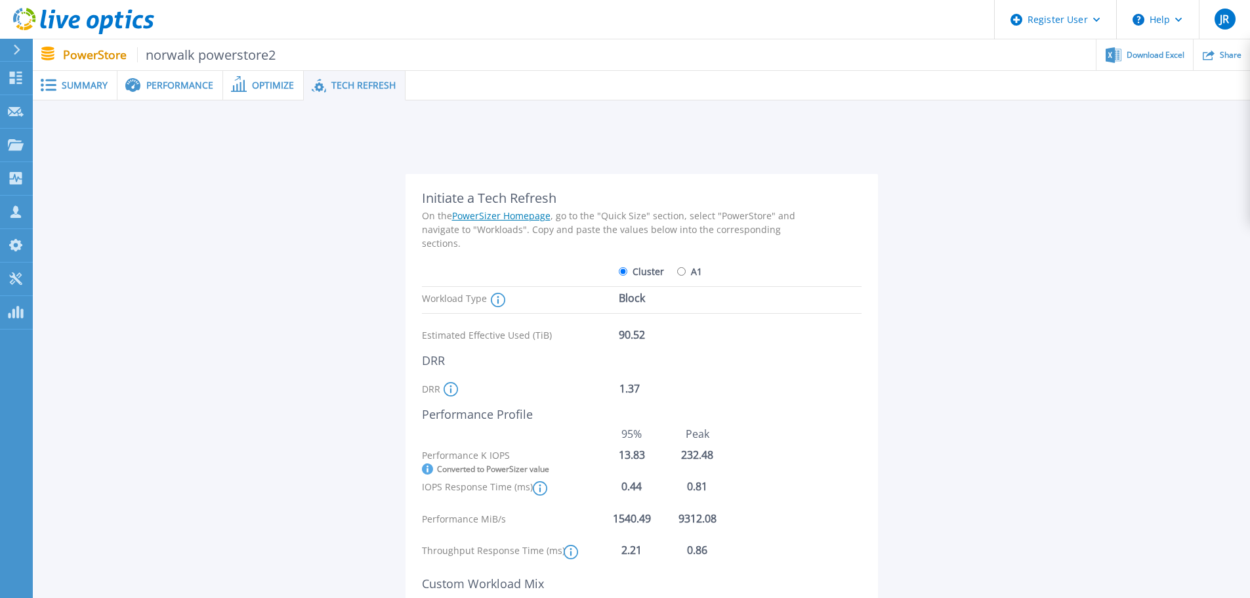
click at [141, 75] on div "Performance" at bounding box center [170, 86] width 106 height 30
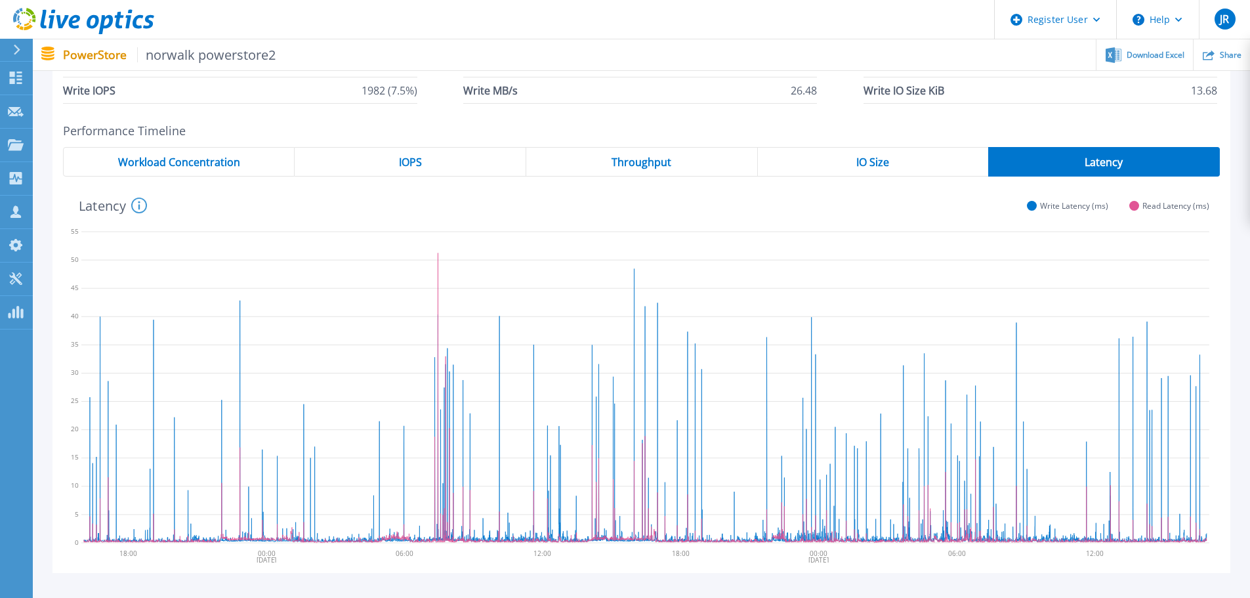
scroll to position [197, 0]
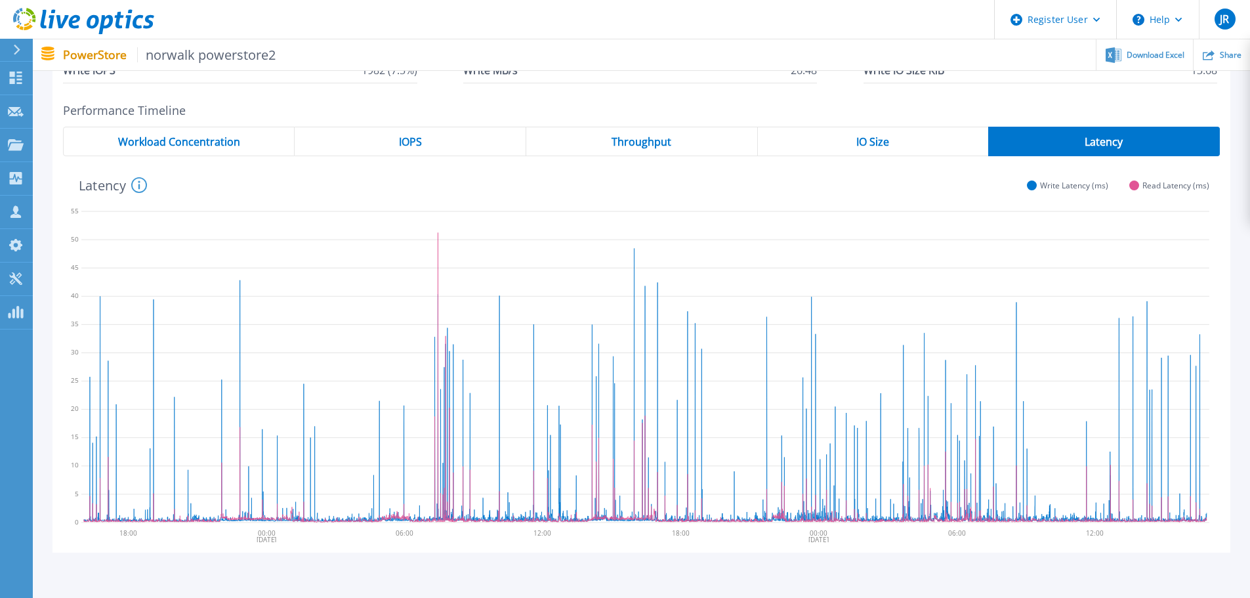
click at [691, 146] on div "Throughput" at bounding box center [642, 142] width 232 height 30
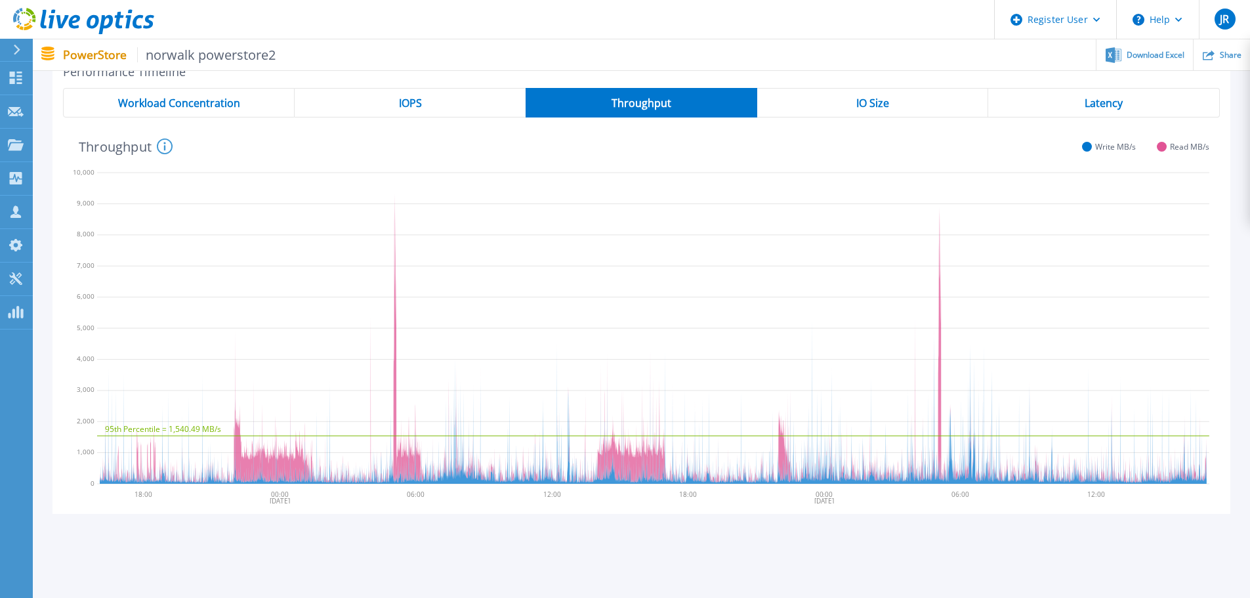
scroll to position [213, 0]
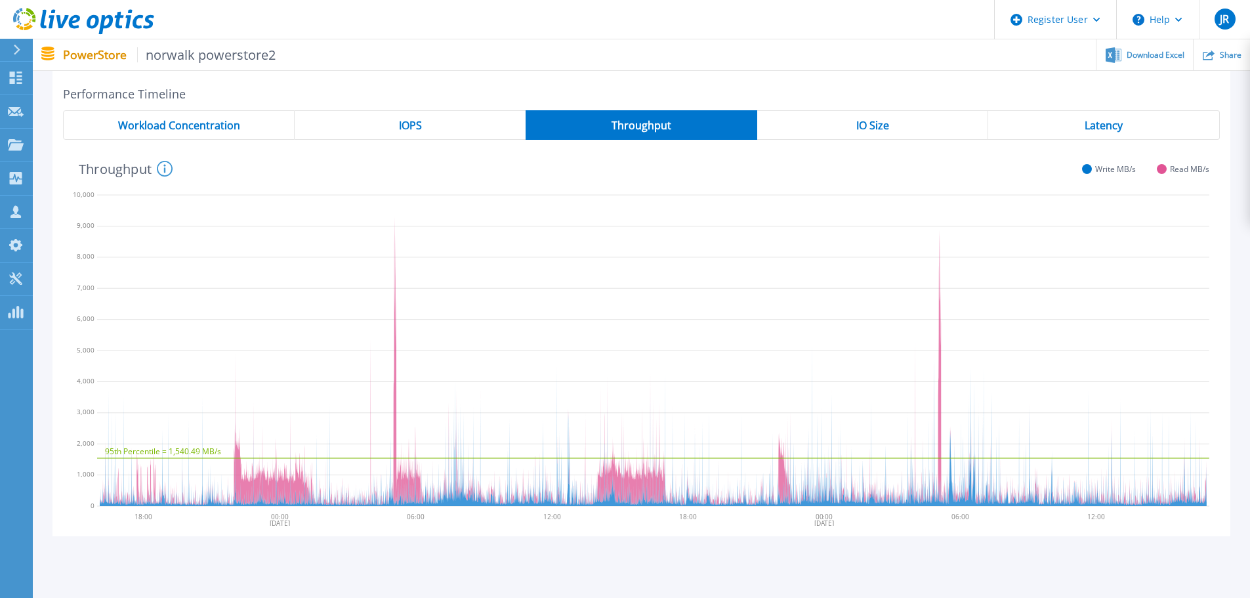
click at [1091, 124] on span "Latency" at bounding box center [1103, 125] width 38 height 10
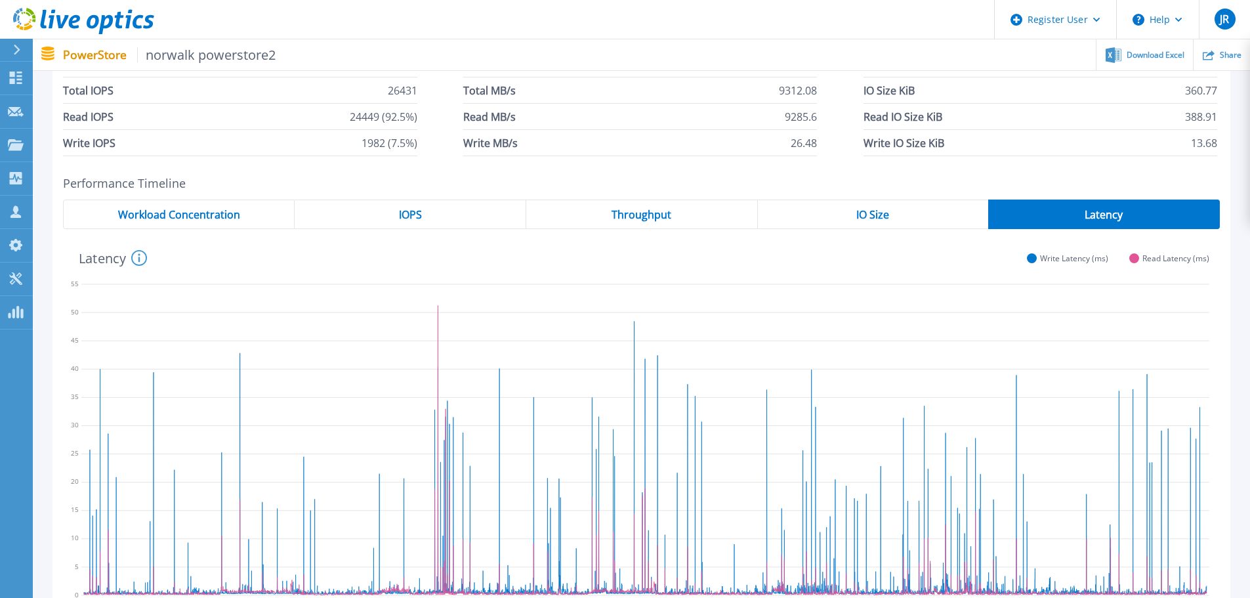
scroll to position [0, 0]
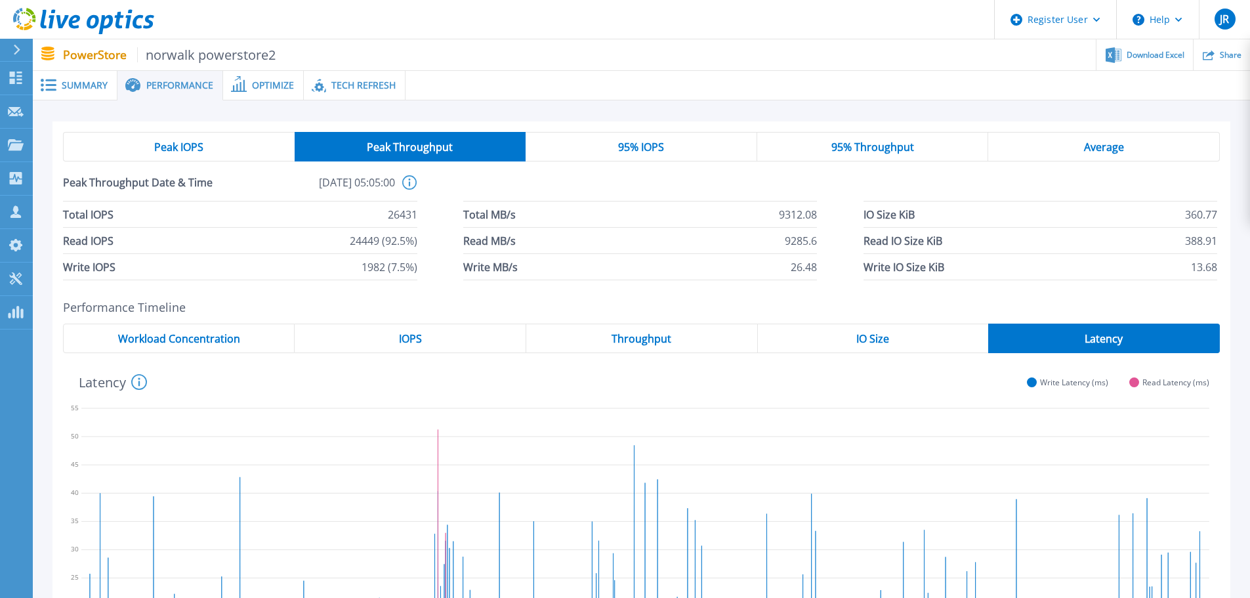
click at [14, 51] on icon at bounding box center [16, 50] width 7 height 10
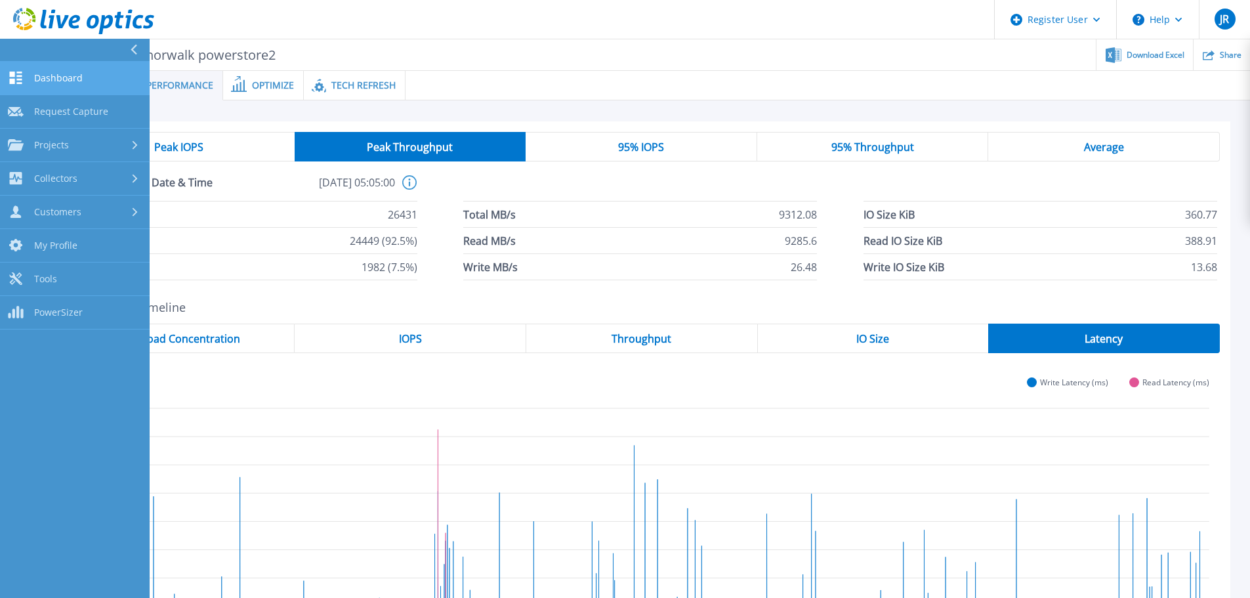
click at [77, 84] on link "Dashboard Dashboard" at bounding box center [75, 78] width 150 height 33
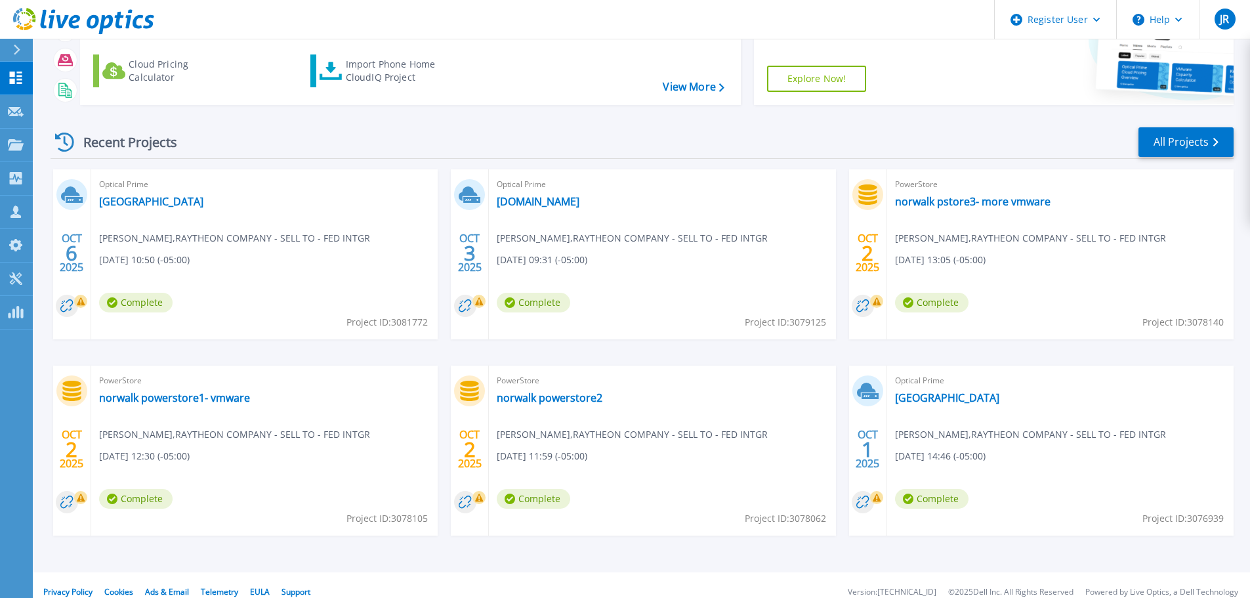
scroll to position [129, 0]
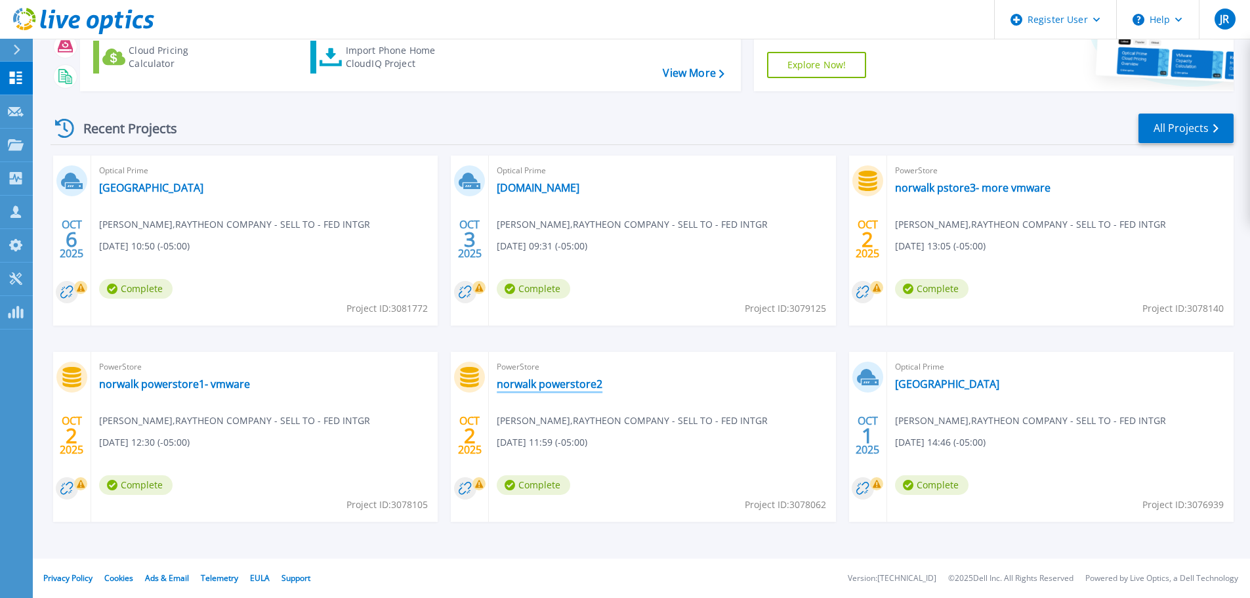
click at [545, 381] on link "norwalk powerstore2" at bounding box center [550, 383] width 106 height 13
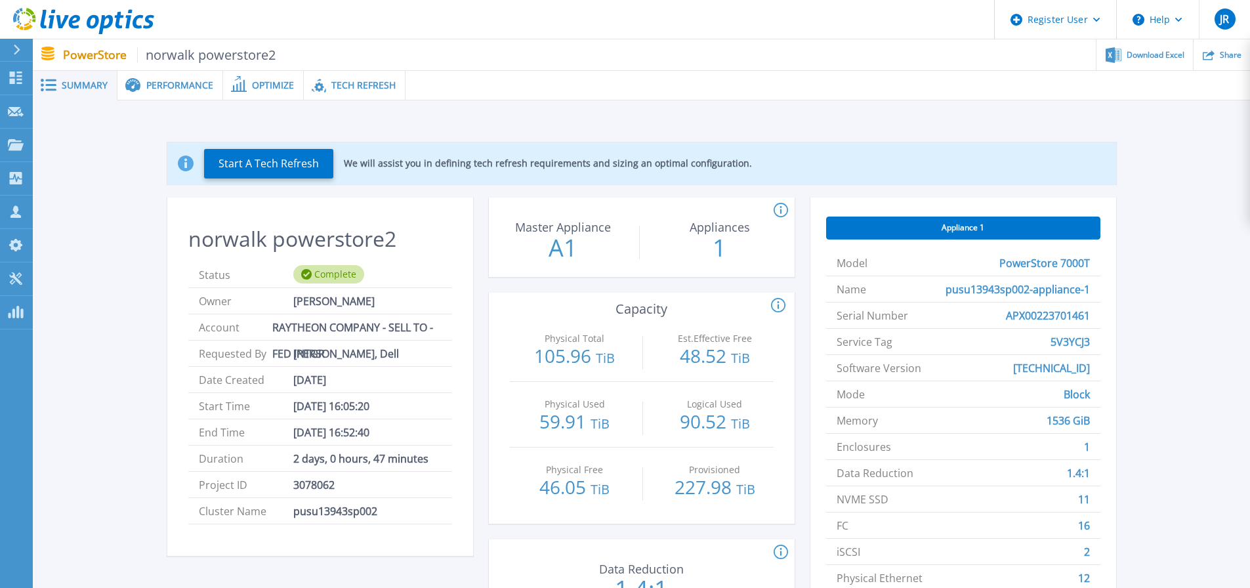
click at [159, 89] on span "Performance" at bounding box center [179, 85] width 67 height 9
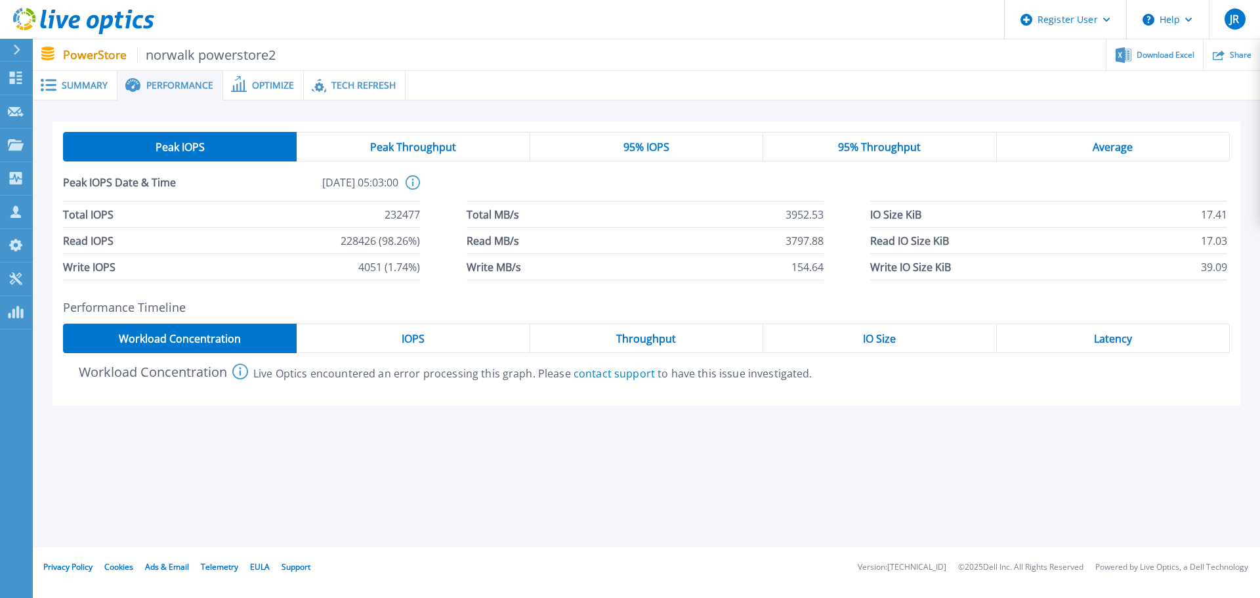
click at [245, 84] on span at bounding box center [237, 85] width 29 height 12
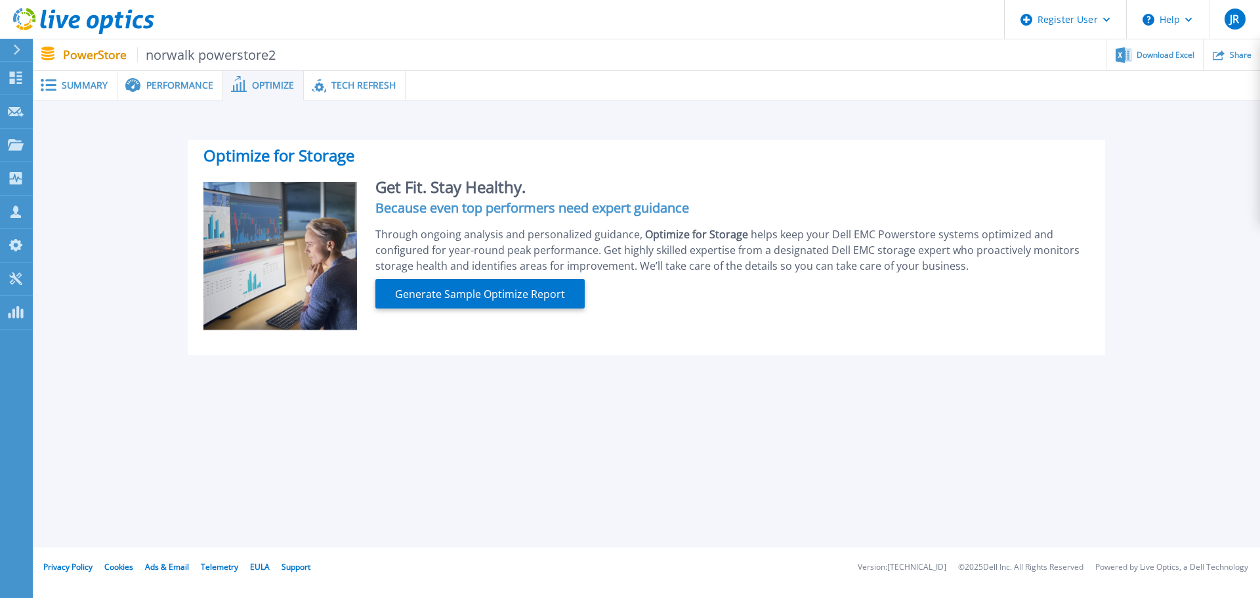
click at [165, 85] on span "Performance" at bounding box center [179, 85] width 67 height 9
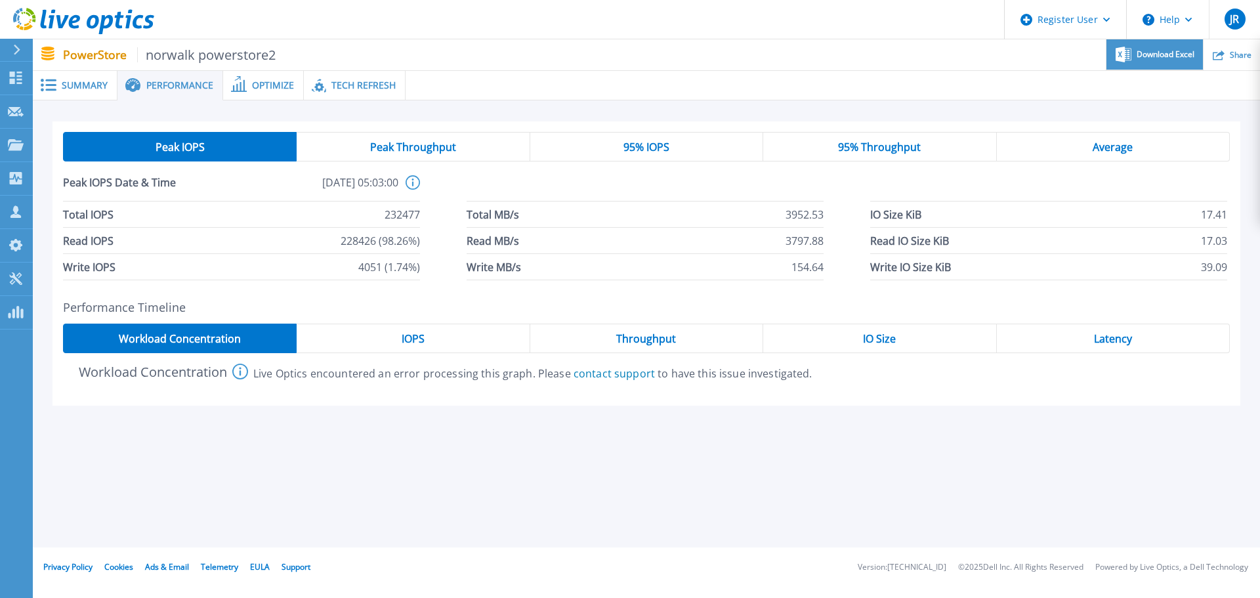
click at [1145, 61] on div "Download Excel" at bounding box center [1154, 54] width 96 height 31
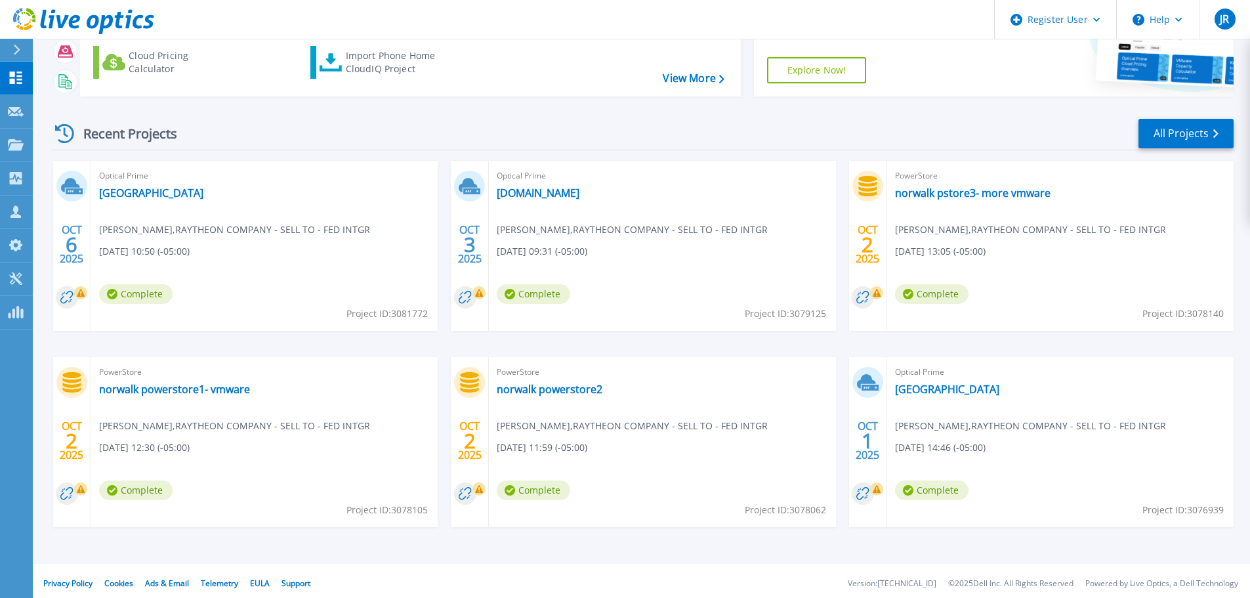
scroll to position [129, 0]
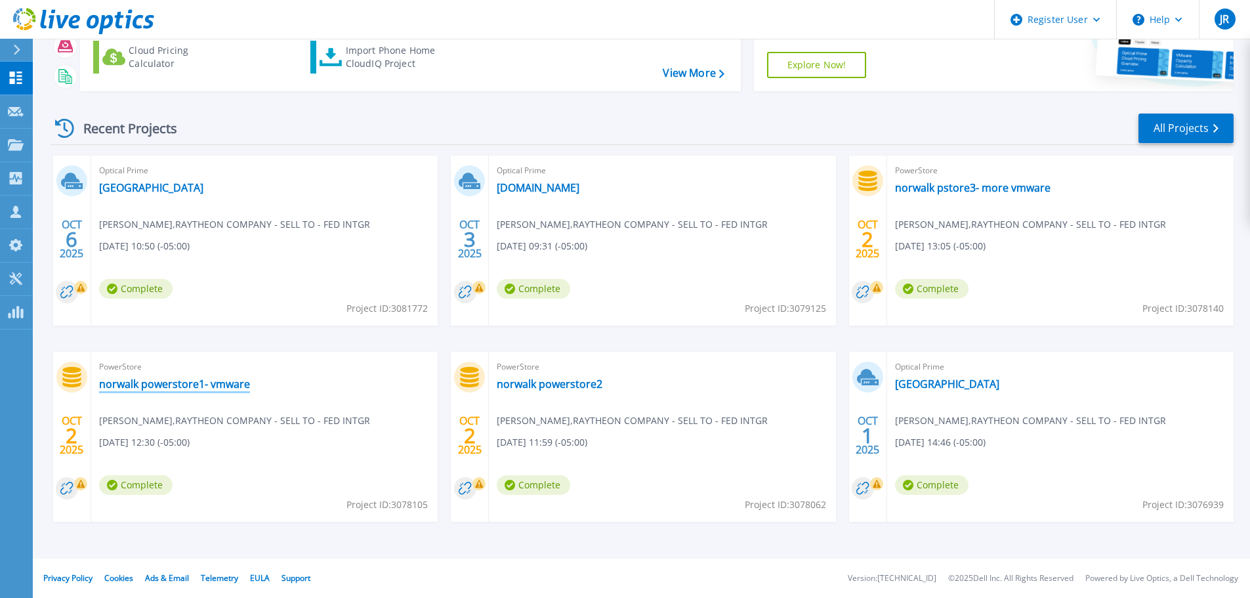
click at [223, 384] on link "norwalk powerstore1- vmware" at bounding box center [174, 383] width 151 height 13
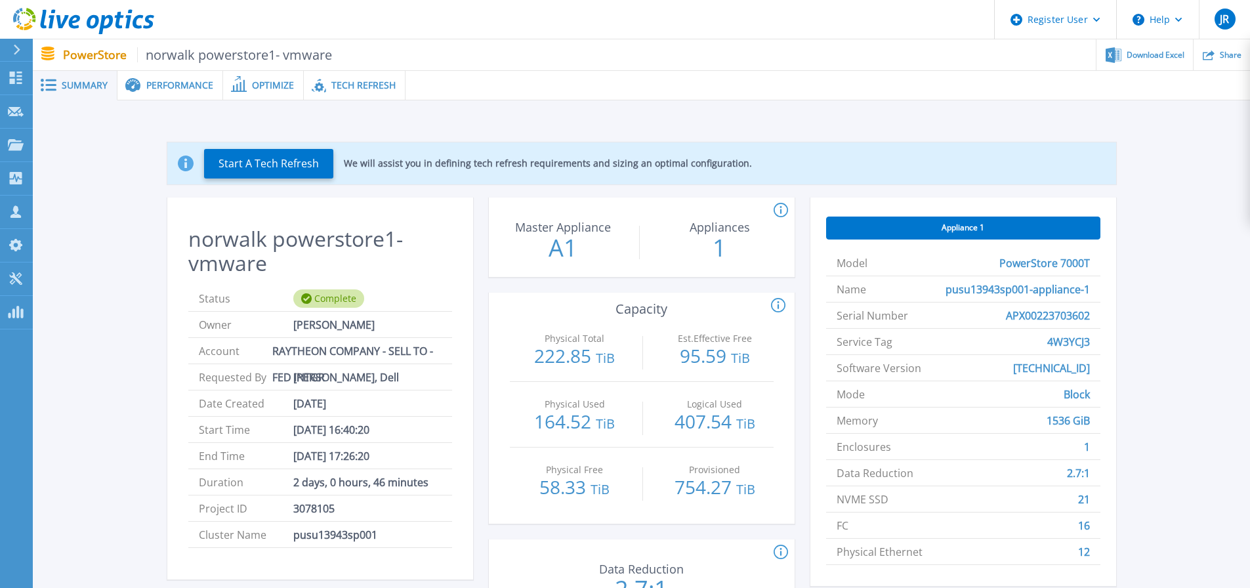
click at [200, 89] on span "Performance" at bounding box center [179, 85] width 67 height 9
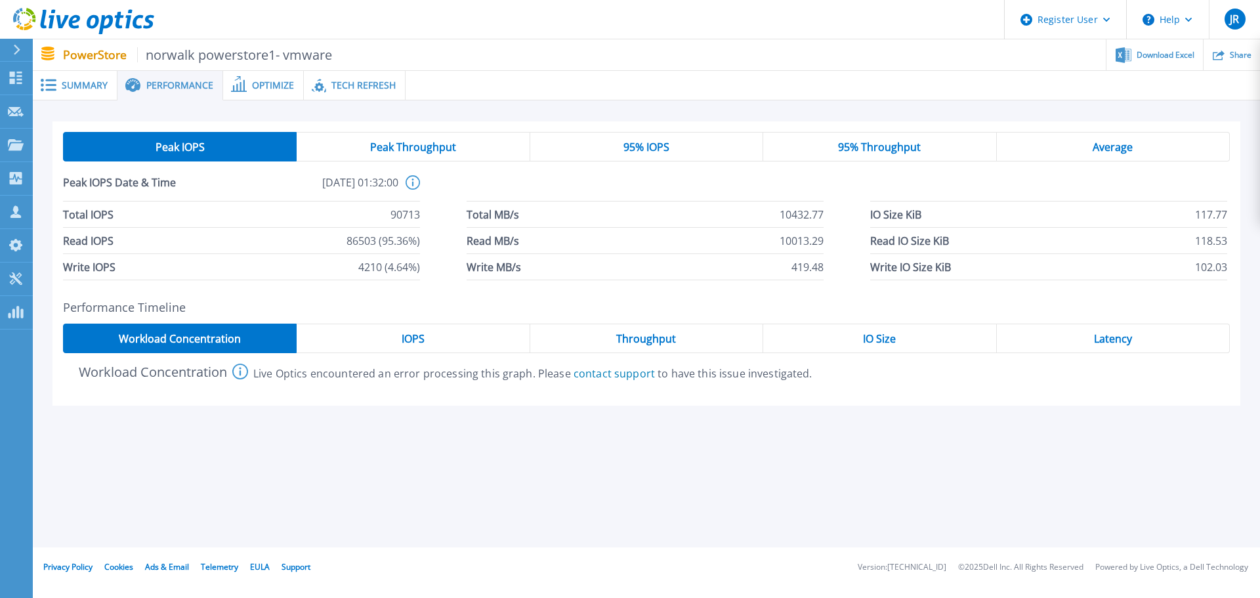
click at [409, 144] on span "Peak Throughput" at bounding box center [413, 147] width 86 height 10
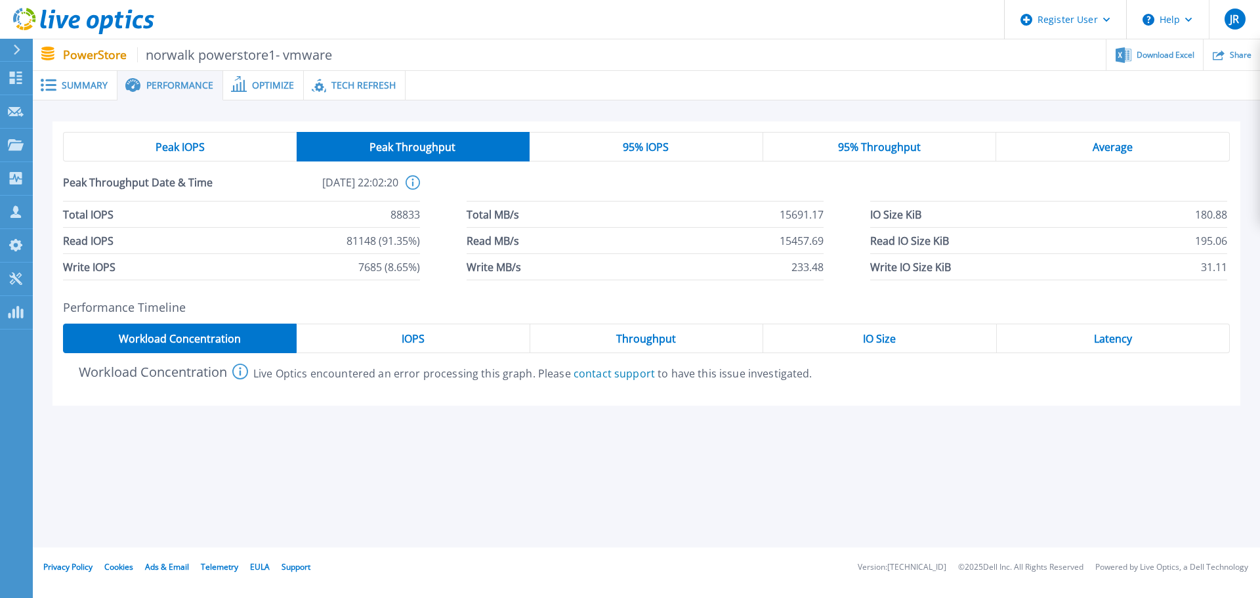
click at [453, 337] on div "IOPS" at bounding box center [413, 338] width 233 height 30
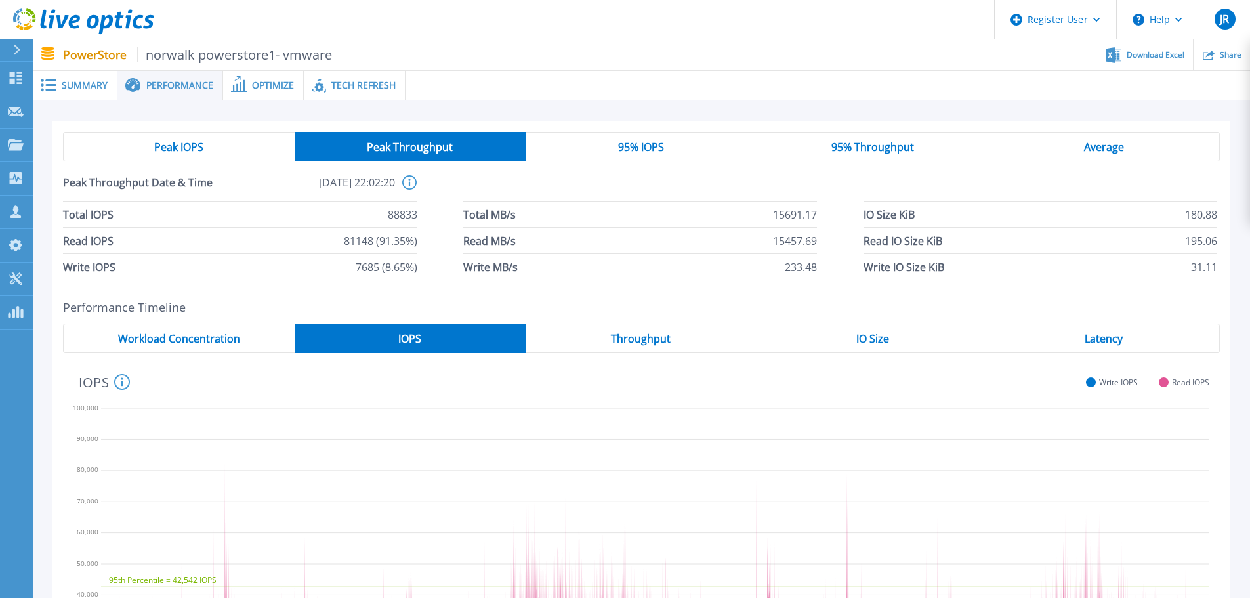
click at [1128, 142] on div "Average" at bounding box center [1104, 147] width 232 height 30
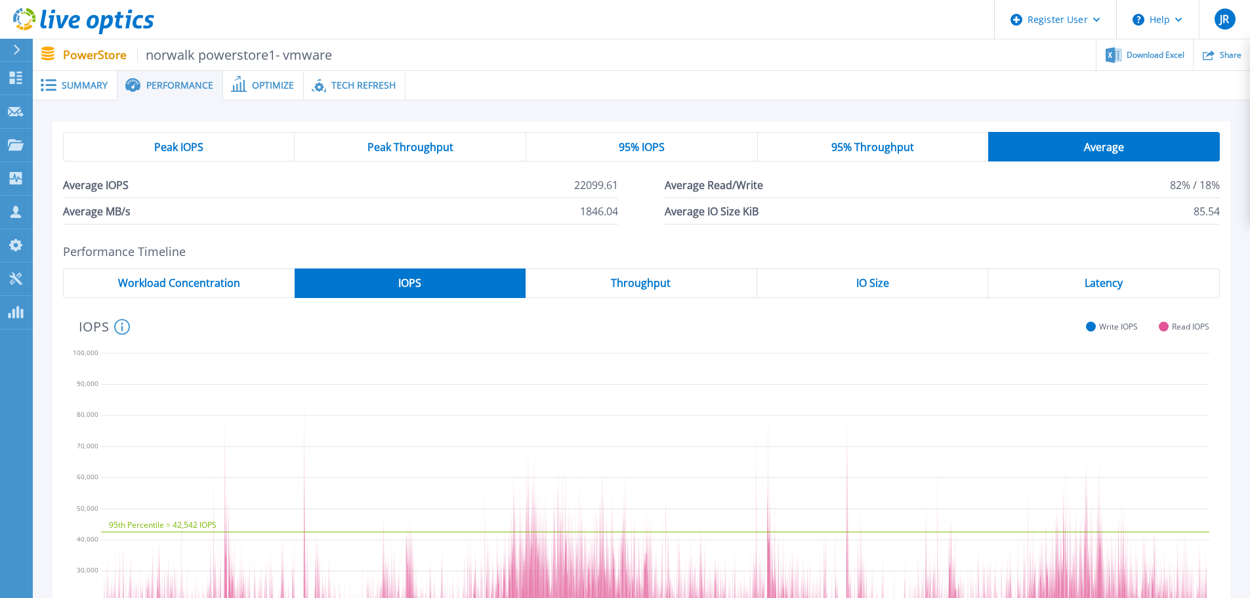
click at [690, 288] on div "Throughput" at bounding box center [642, 283] width 232 height 30
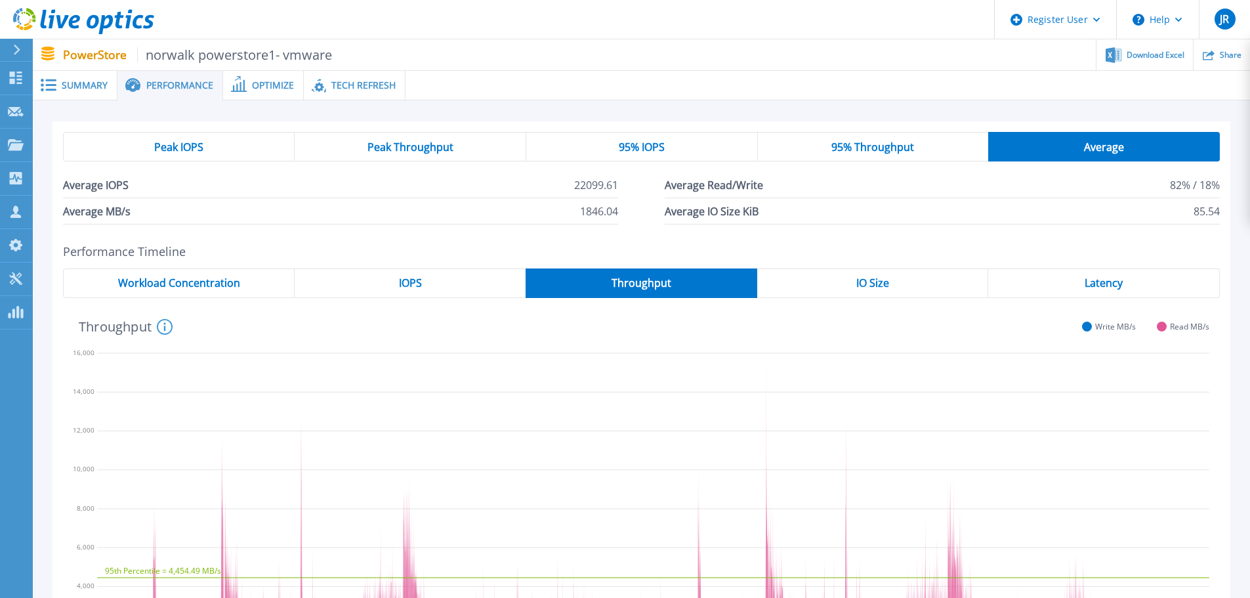
click at [393, 146] on span "Peak Throughput" at bounding box center [410, 147] width 86 height 10
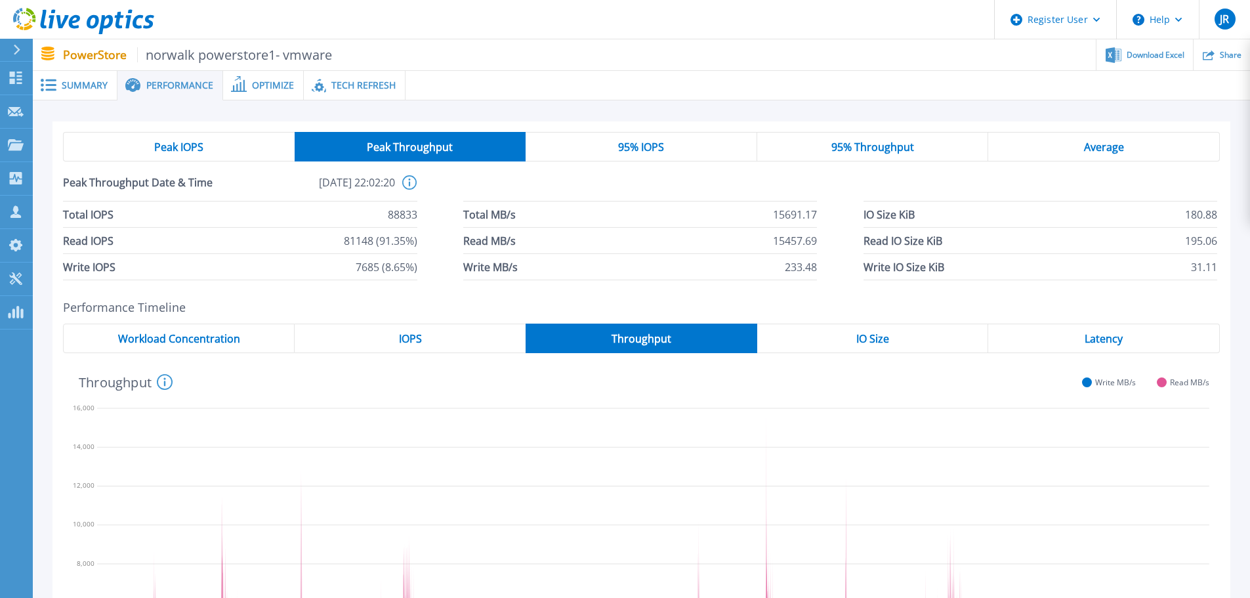
click at [1072, 143] on div "Average" at bounding box center [1104, 147] width 232 height 30
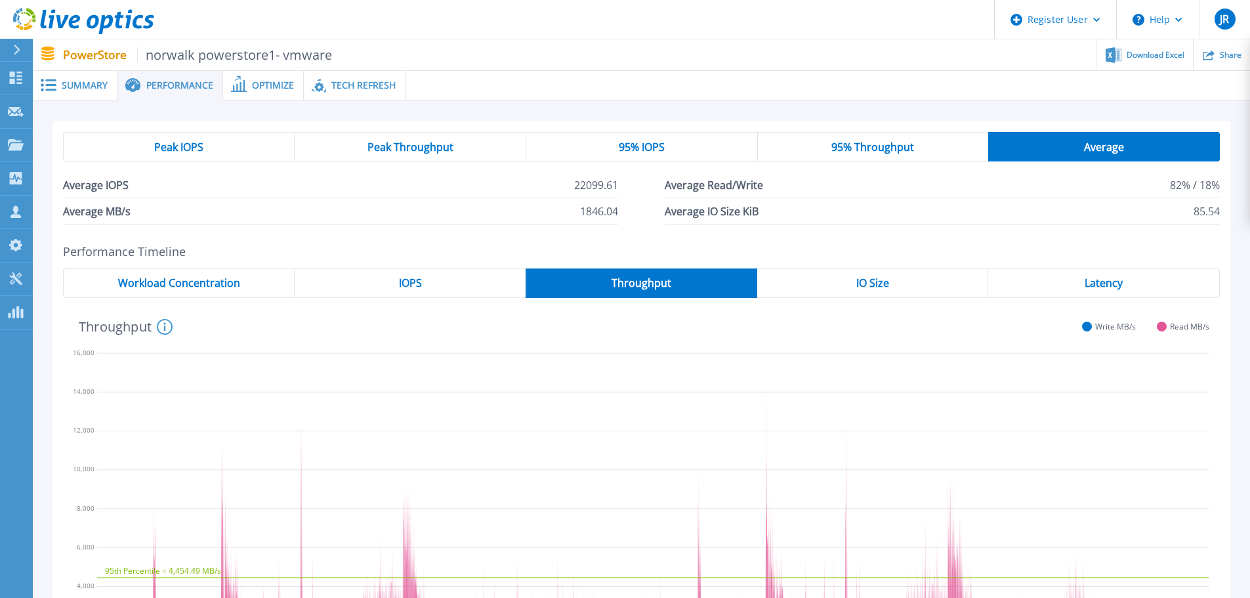
click at [426, 148] on span "Peak Throughput" at bounding box center [410, 147] width 86 height 10
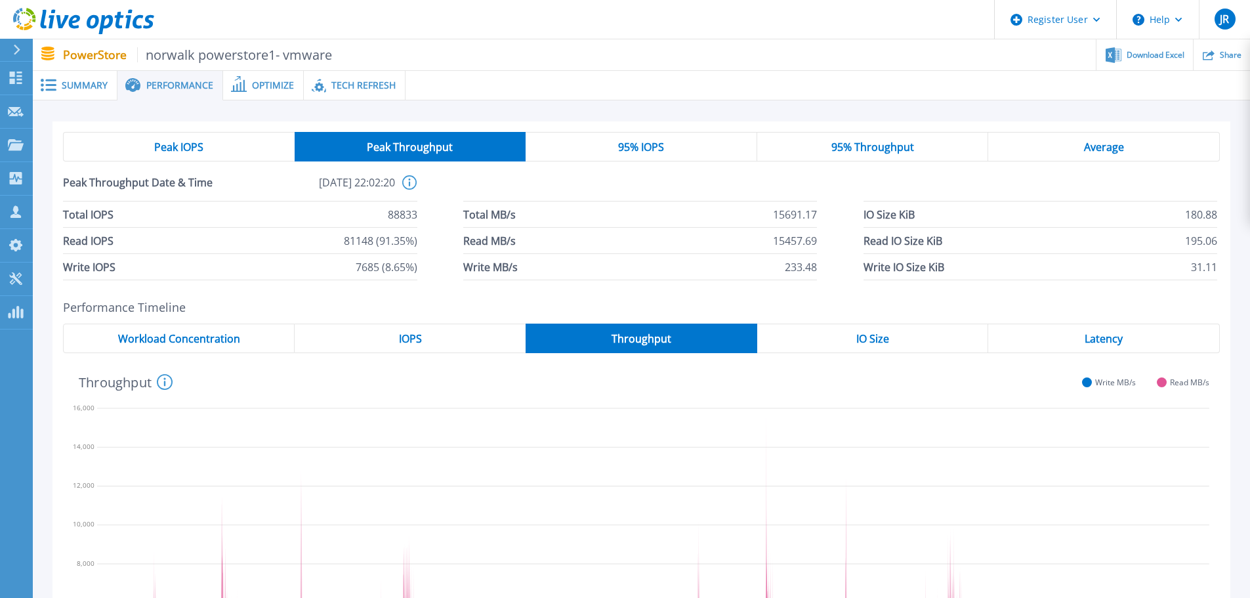
click at [426, 148] on span "Peak Throughput" at bounding box center [410, 147] width 86 height 10
click at [697, 150] on div "95% IOPS" at bounding box center [642, 147] width 232 height 30
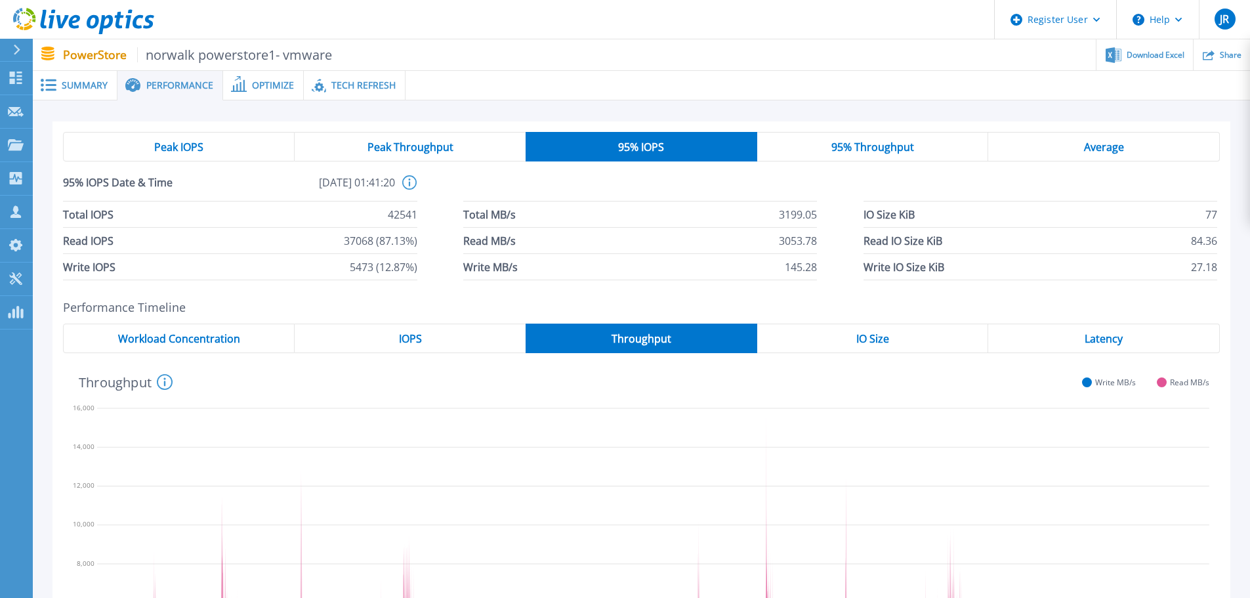
click at [249, 148] on div "Peak IOPS" at bounding box center [179, 147] width 232 height 30
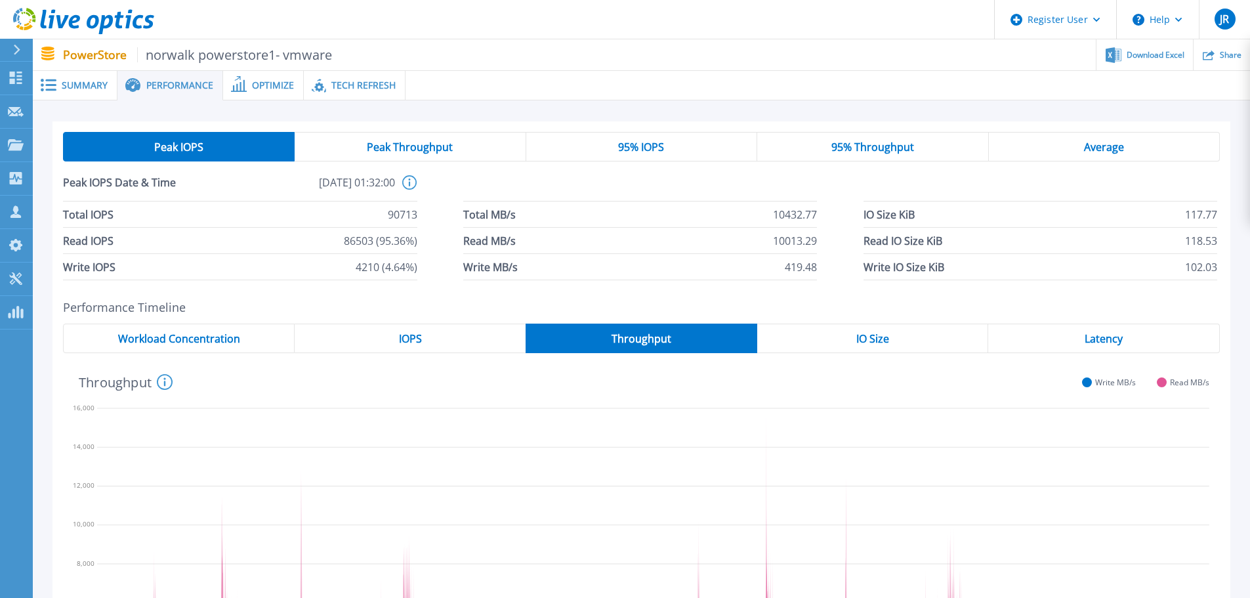
click at [249, 148] on div "Peak IOPS" at bounding box center [179, 147] width 232 height 30
click at [640, 144] on span "95% IOPS" at bounding box center [641, 147] width 46 height 10
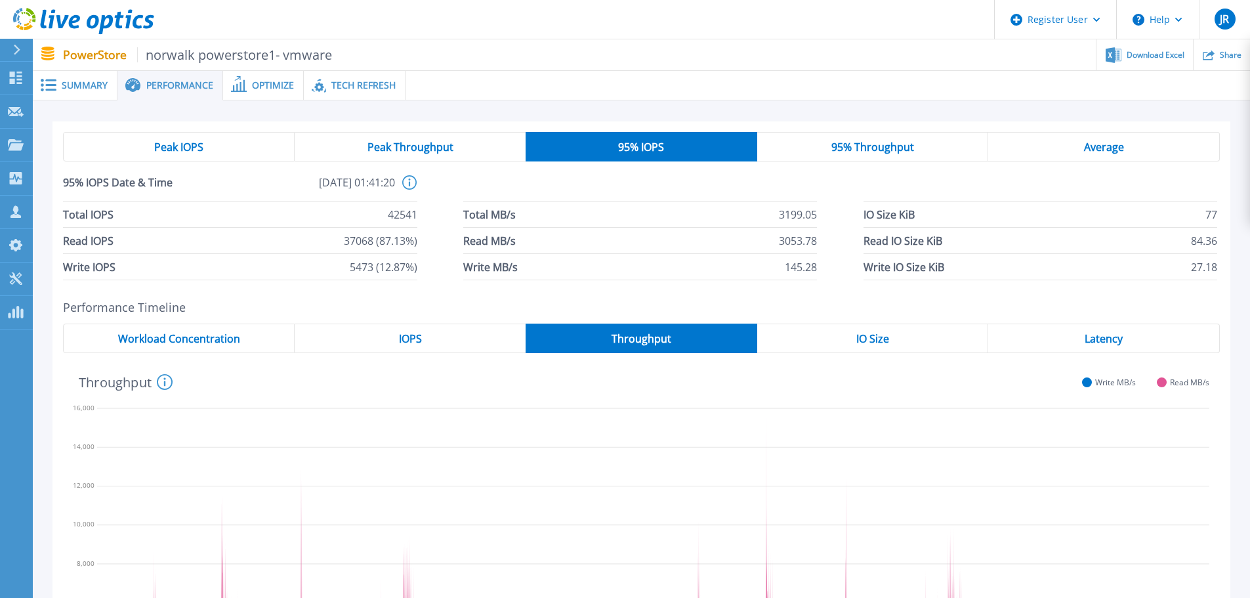
click at [794, 266] on span "145.28" at bounding box center [801, 267] width 32 height 26
click at [797, 245] on span "3053.78" at bounding box center [798, 241] width 38 height 26
click at [798, 241] on span "3053.78" at bounding box center [798, 241] width 38 height 26
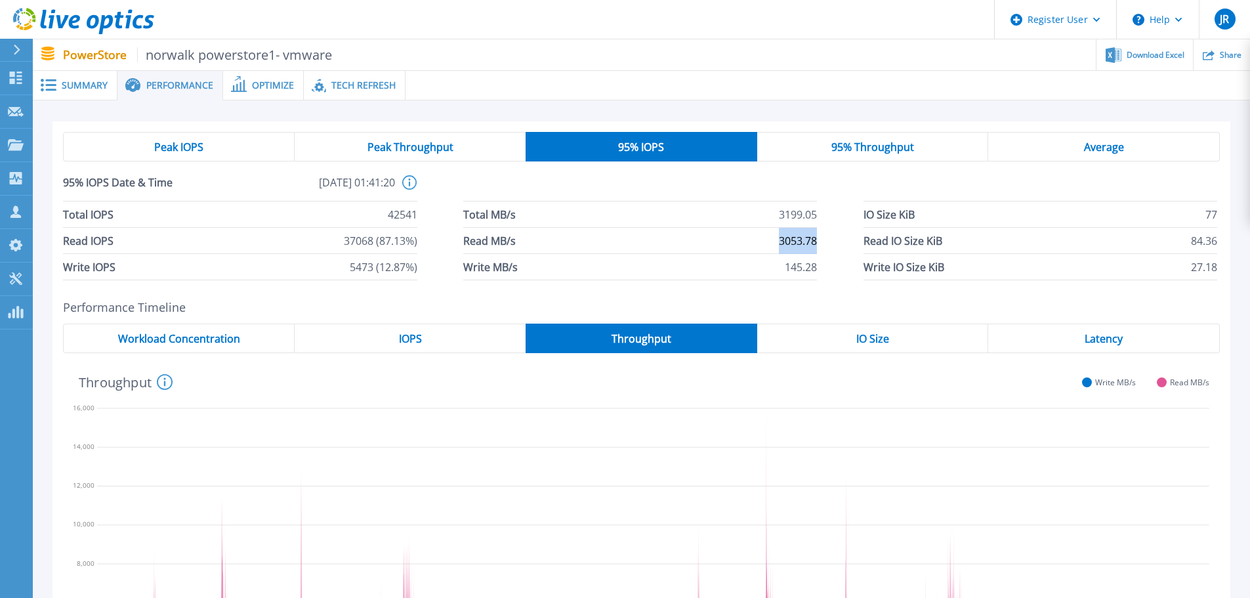
click at [798, 241] on span "3053.78" at bounding box center [798, 241] width 38 height 26
click at [796, 211] on span "3199.05" at bounding box center [798, 214] width 38 height 26
click at [403, 264] on span "5473 (12.87%)" at bounding box center [384, 267] width 68 height 26
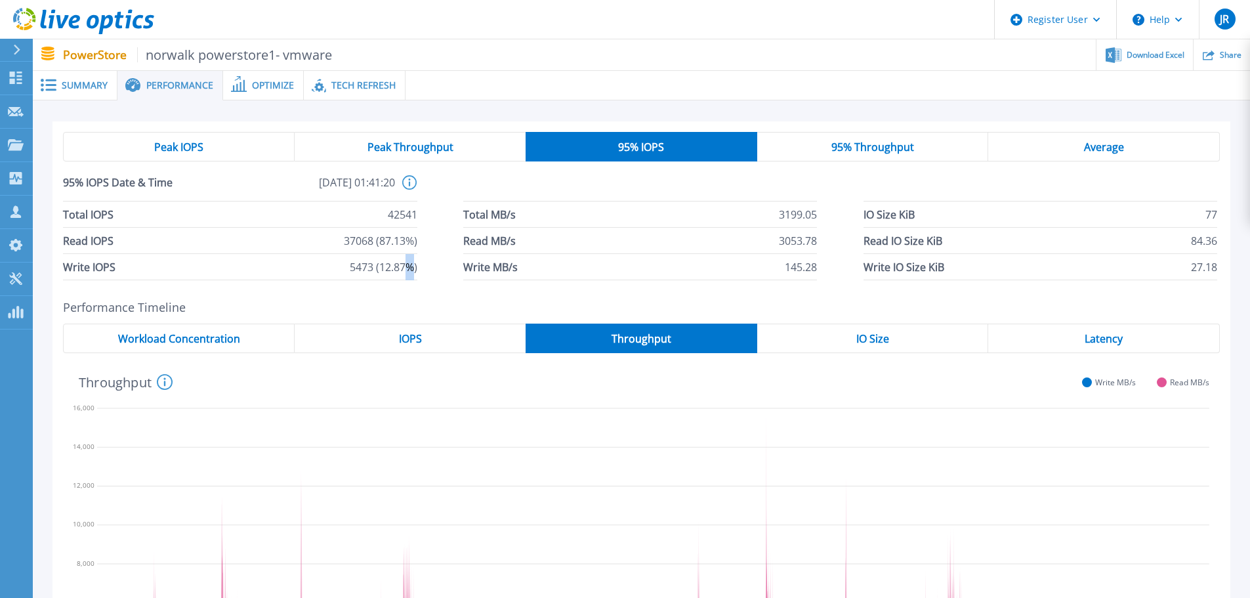
click at [403, 264] on span "5473 (12.87%)" at bounding box center [384, 267] width 68 height 26
click at [397, 245] on span "37068 (87.13%)" at bounding box center [380, 241] width 73 height 26
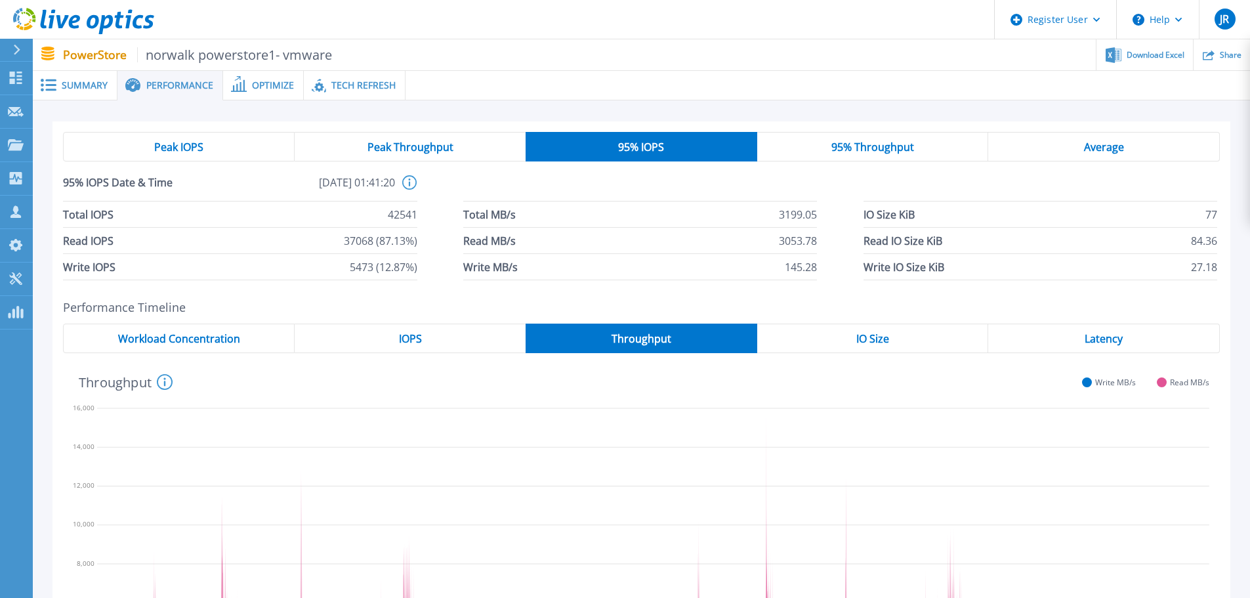
click at [408, 205] on span "42541" at bounding box center [403, 214] width 30 height 26
click at [403, 215] on span "42541" at bounding box center [403, 214] width 30 height 26
click at [388, 247] on span "37068 (87.13%)" at bounding box center [380, 241] width 73 height 26
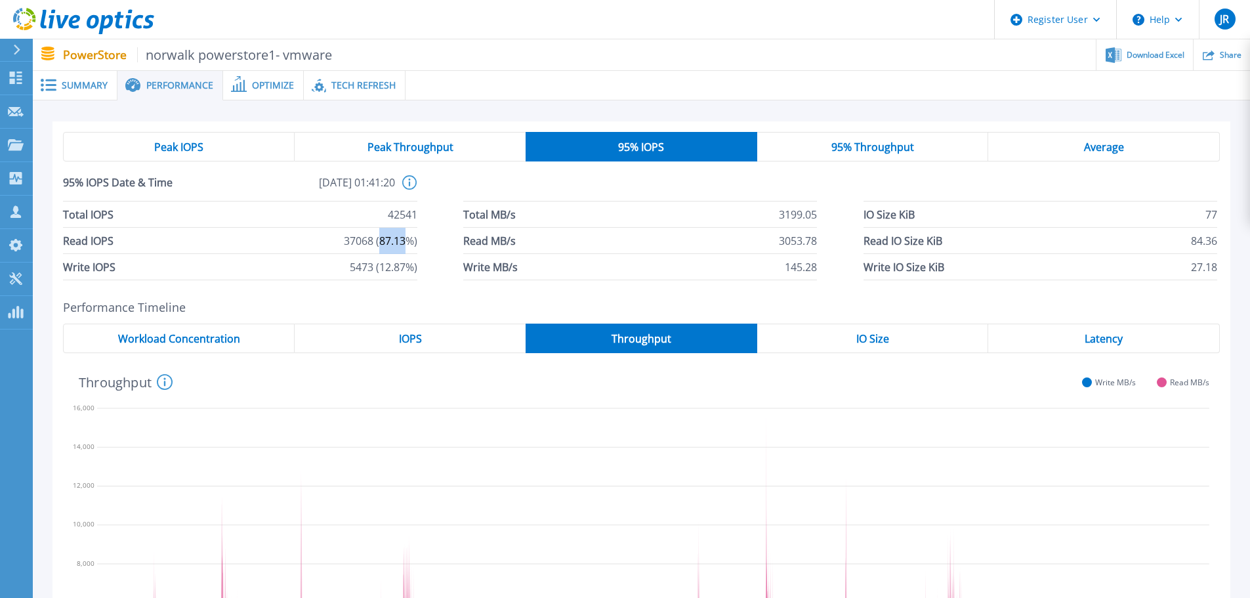
click at [388, 247] on span "37068 (87.13%)" at bounding box center [380, 241] width 73 height 26
click at [381, 265] on span "5473 (12.87%)" at bounding box center [384, 267] width 68 height 26
click at [386, 234] on span "37068 (87.13%)" at bounding box center [380, 241] width 73 height 26
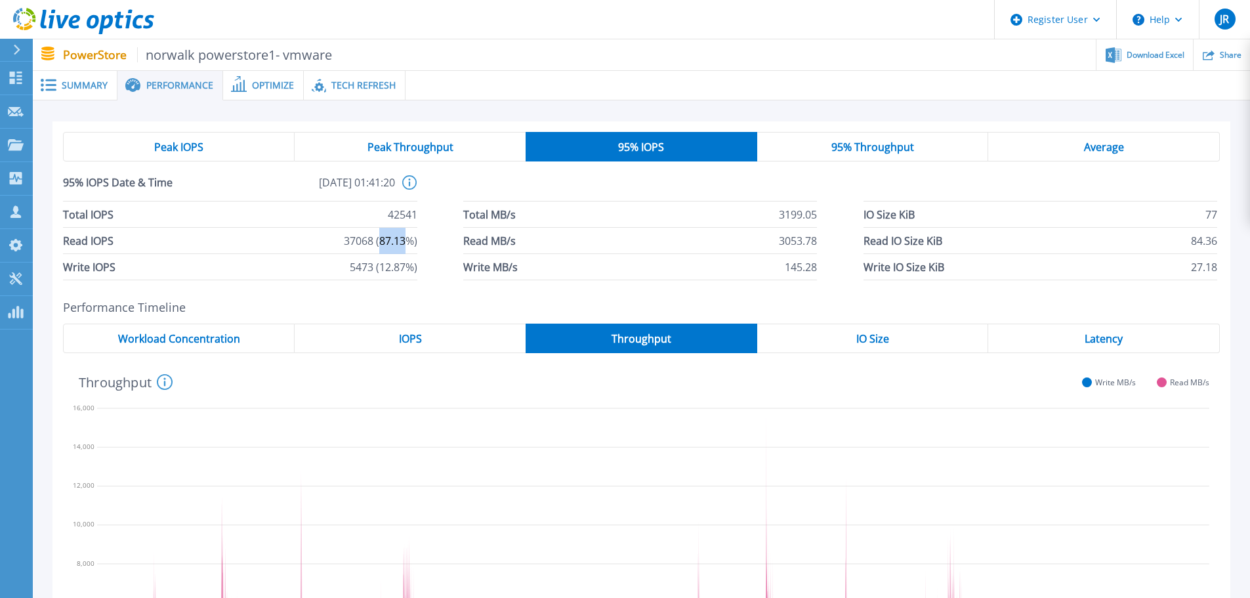
click at [386, 234] on span "37068 (87.13%)" at bounding box center [380, 241] width 73 height 26
click at [385, 260] on span "5473 (12.87%)" at bounding box center [384, 267] width 68 height 26
drag, startPoint x: 385, startPoint y: 260, endPoint x: 385, endPoint y: 248, distance: 11.8
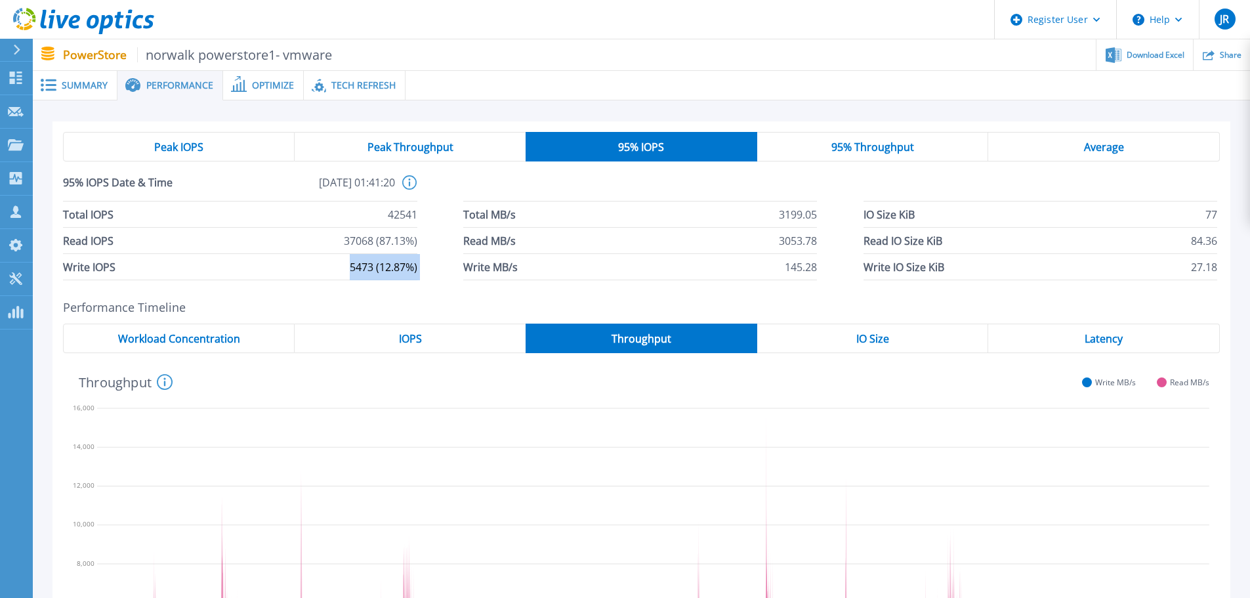
click at [384, 260] on span "5473 (12.87%)" at bounding box center [384, 267] width 68 height 26
click at [385, 247] on span "37068 (87.13%)" at bounding box center [380, 241] width 73 height 26
click at [396, 210] on span "42541" at bounding box center [403, 214] width 30 height 26
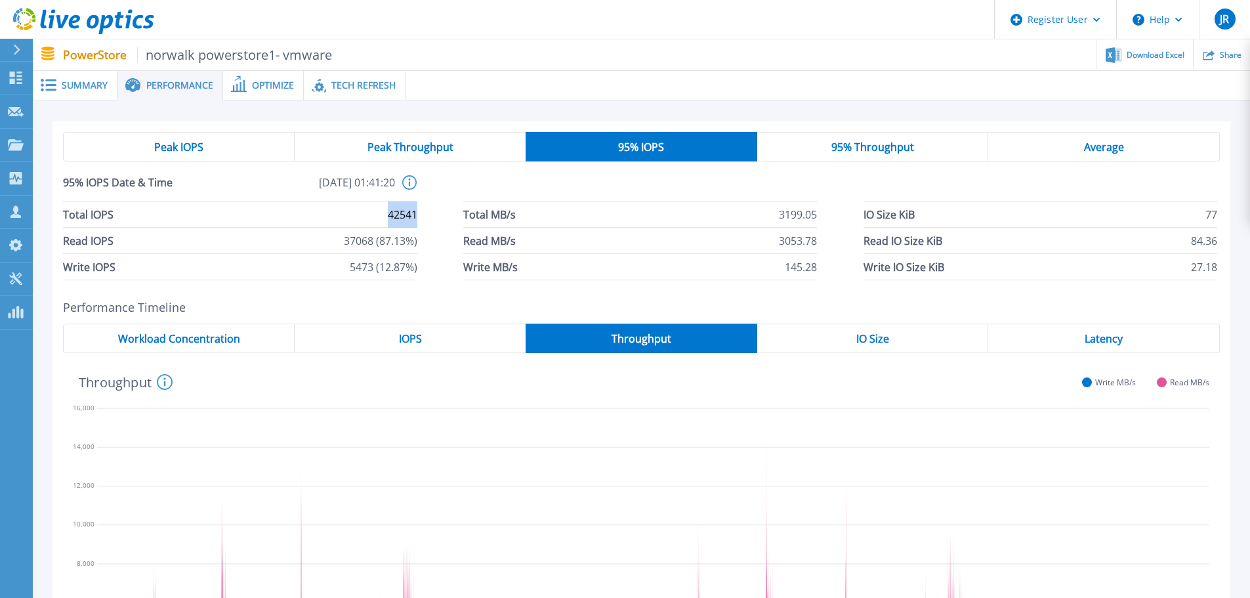
click at [396, 210] on span "42541" at bounding box center [403, 214] width 30 height 26
click at [386, 270] on span "5473 (12.87%)" at bounding box center [384, 267] width 68 height 26
click at [389, 250] on span "37068 (87.13%)" at bounding box center [380, 241] width 73 height 26
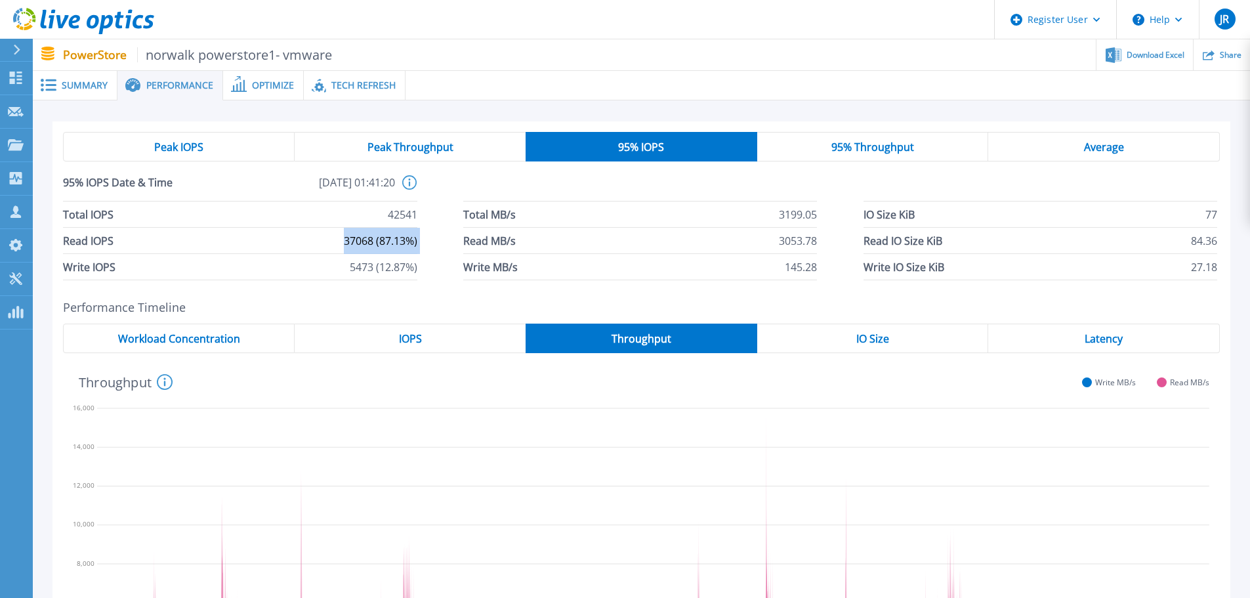
click at [389, 250] on span "37068 (87.13%)" at bounding box center [380, 241] width 73 height 26
click at [388, 267] on span "5473 (12.87%)" at bounding box center [384, 267] width 68 height 26
click at [386, 238] on span "37068 (87.13%)" at bounding box center [380, 241] width 73 height 26
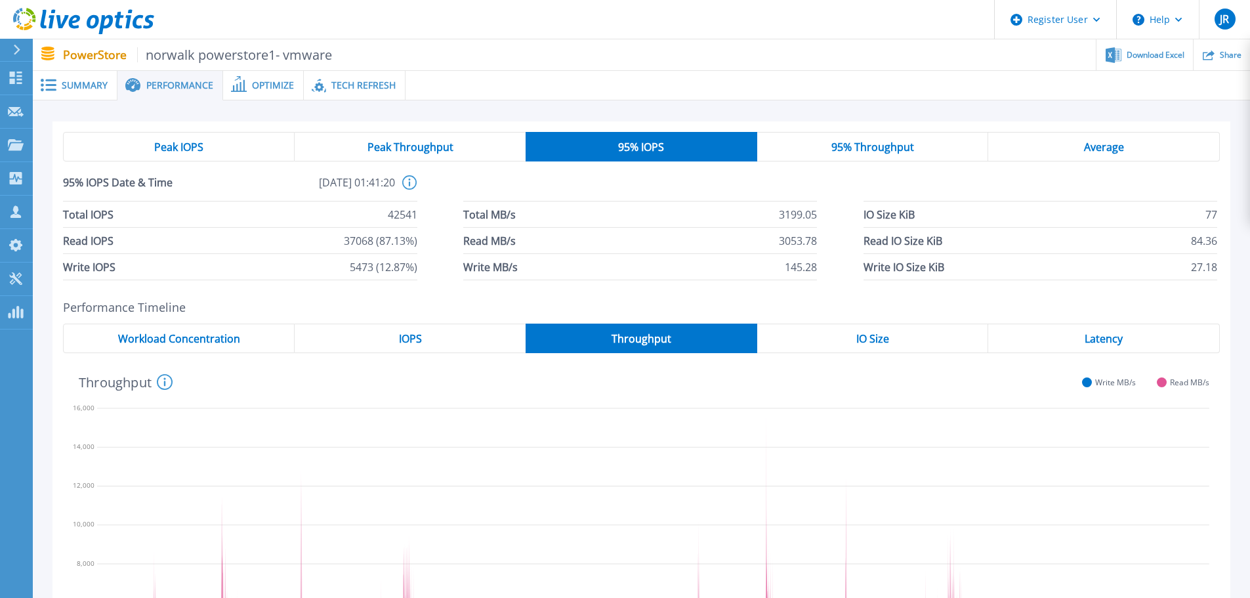
click at [807, 273] on span "145.28" at bounding box center [801, 267] width 32 height 26
click at [795, 241] on span "3053.78" at bounding box center [798, 241] width 38 height 26
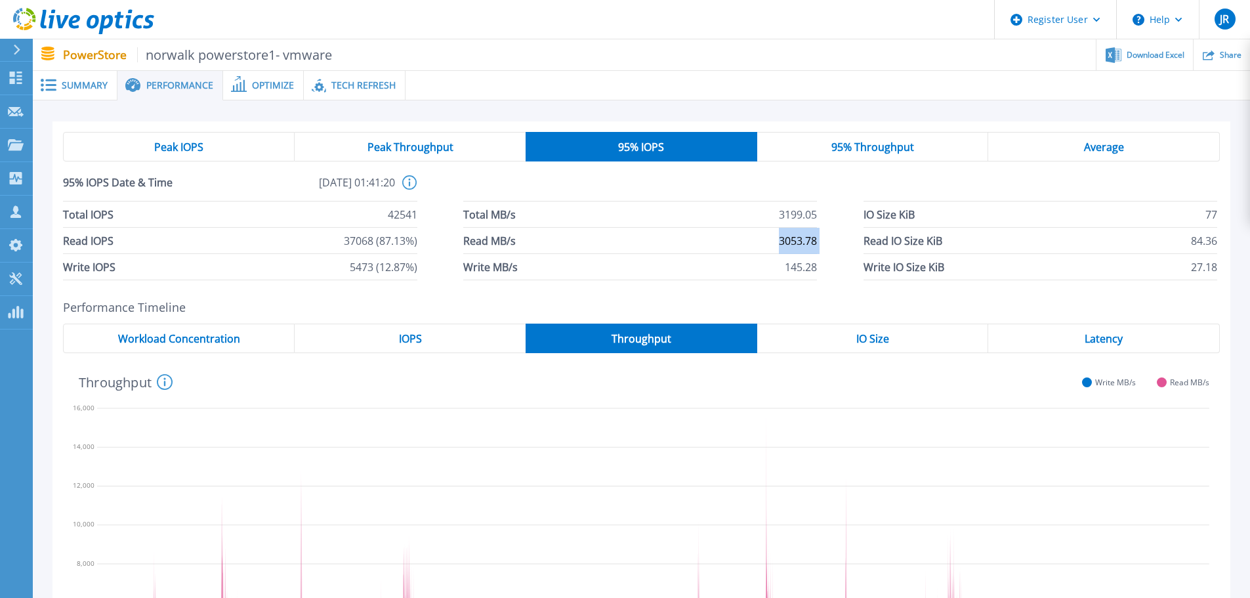
click at [795, 241] on span "3053.78" at bounding box center [798, 241] width 38 height 26
click at [794, 222] on span "3199.05" at bounding box center [798, 214] width 38 height 26
click at [1182, 270] on li "Write IO Size KiB 27.18" at bounding box center [1040, 267] width 354 height 26
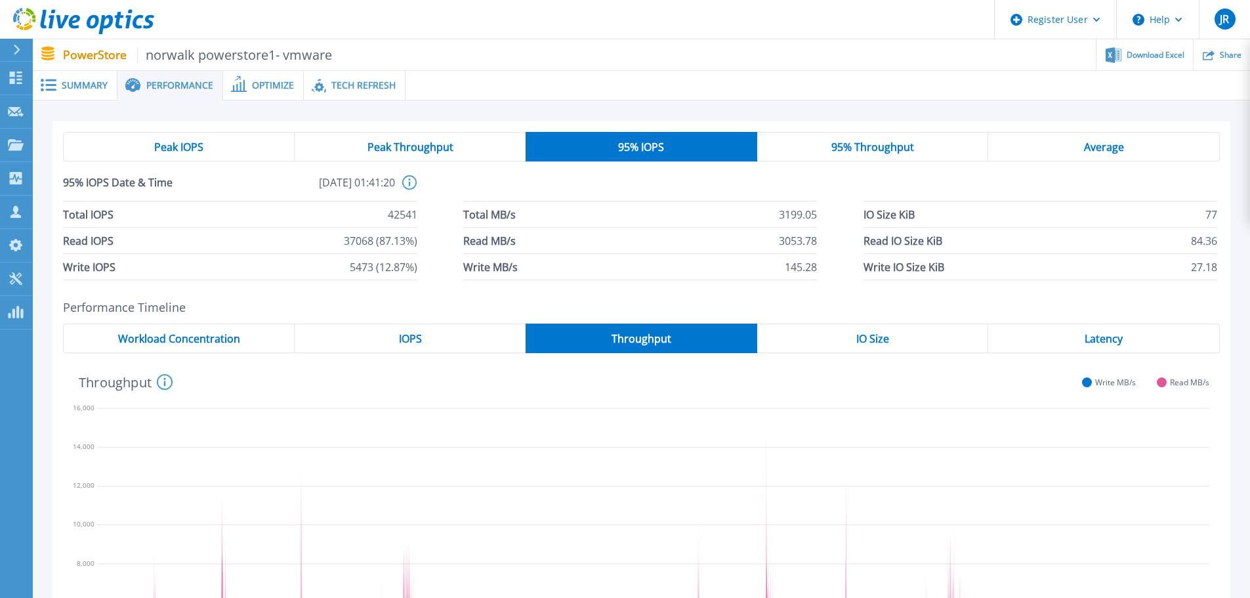
click at [1210, 272] on span "27.18" at bounding box center [1204, 267] width 26 height 26
click at [1199, 242] on span "84.36" at bounding box center [1204, 241] width 26 height 26
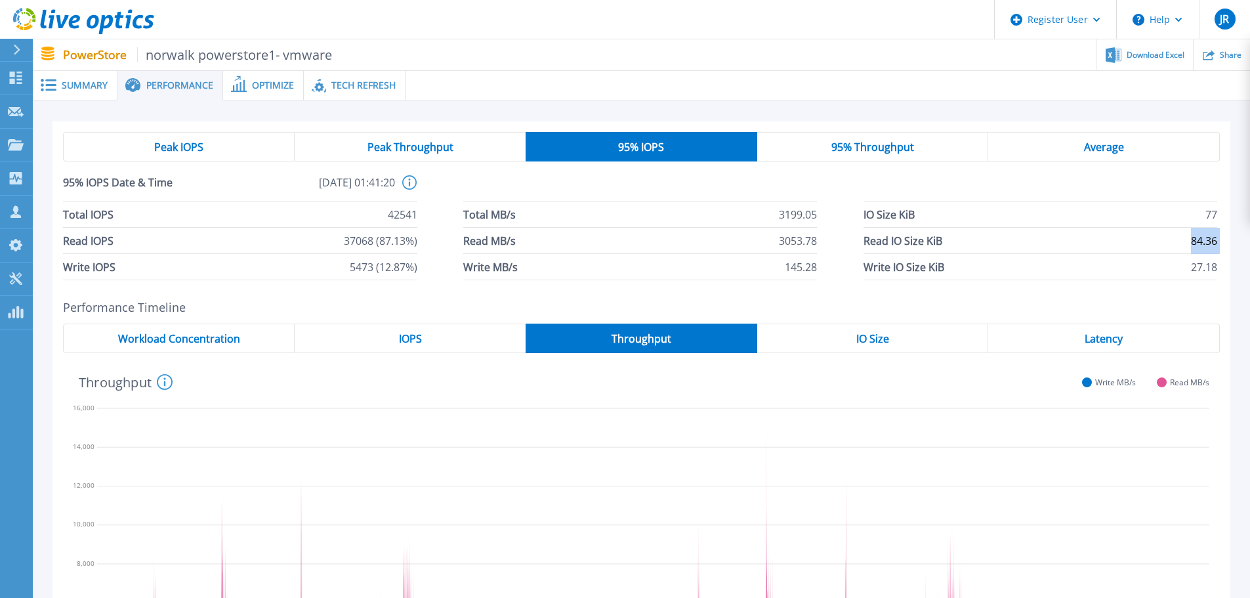
click at [1199, 242] on span "84.36" at bounding box center [1204, 241] width 26 height 26
click at [1195, 209] on li "IO Size KiB 77" at bounding box center [1040, 214] width 354 height 26
click at [897, 228] on span "Read IO Size KiB" at bounding box center [902, 241] width 79 height 26
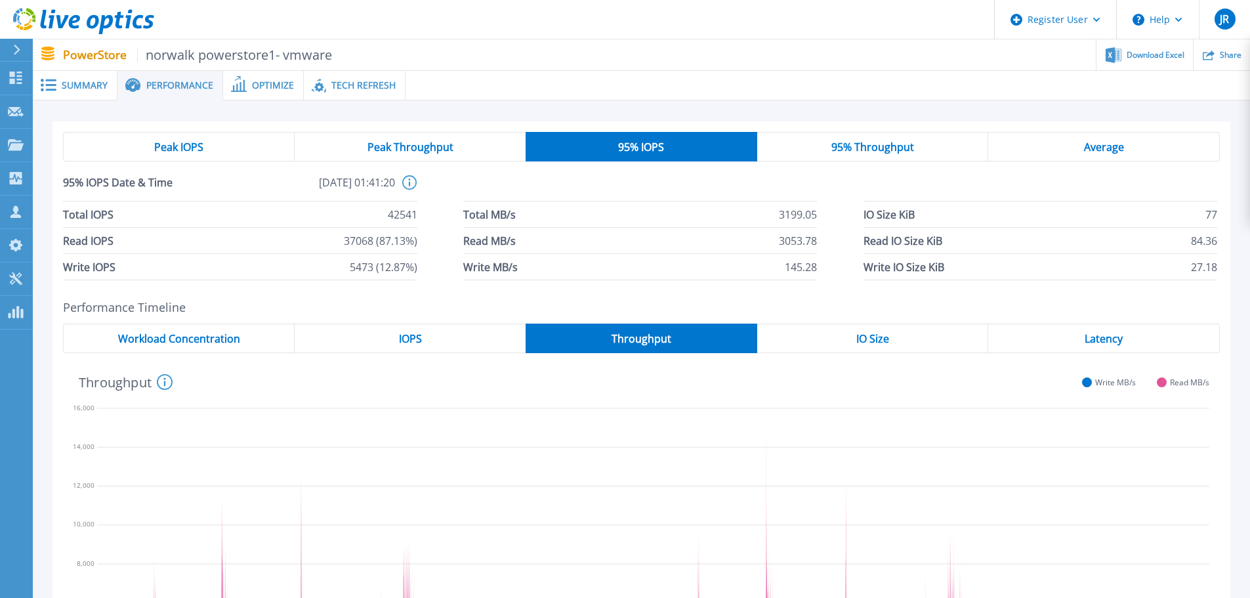
click at [808, 277] on span "145.28" at bounding box center [801, 267] width 32 height 26
click at [793, 238] on span "3053.78" at bounding box center [798, 241] width 38 height 26
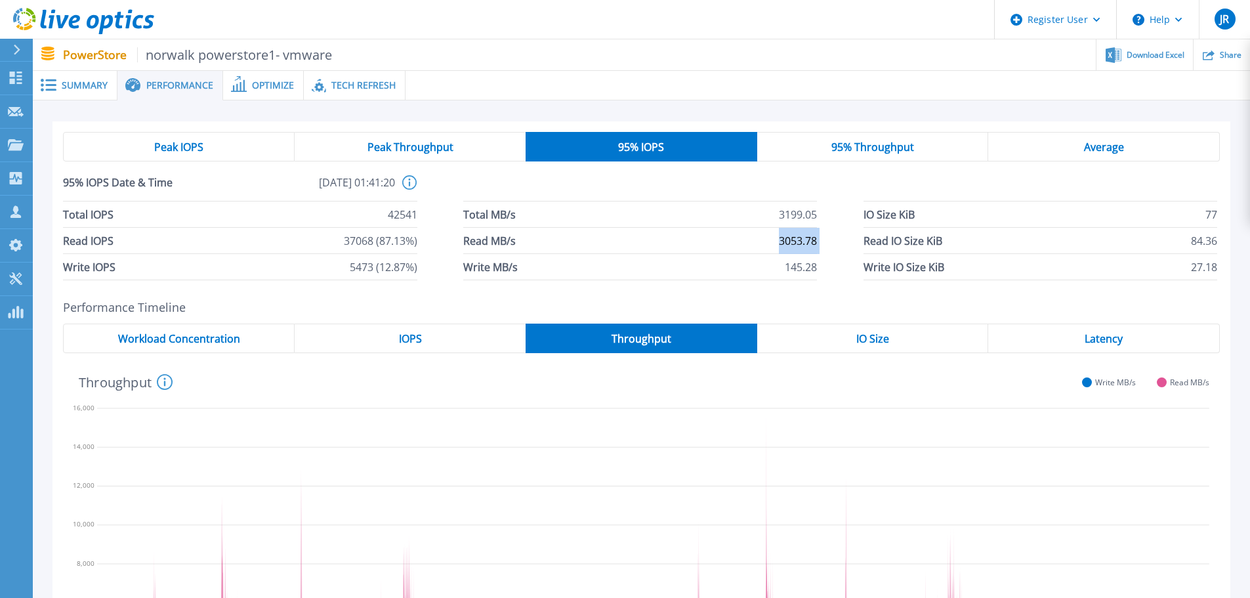
click at [793, 238] on span "3053.78" at bounding box center [798, 241] width 38 height 26
click at [796, 211] on span "3199.05" at bounding box center [798, 214] width 38 height 26
click at [369, 260] on span "5473 (12.87%)" at bounding box center [384, 267] width 68 height 26
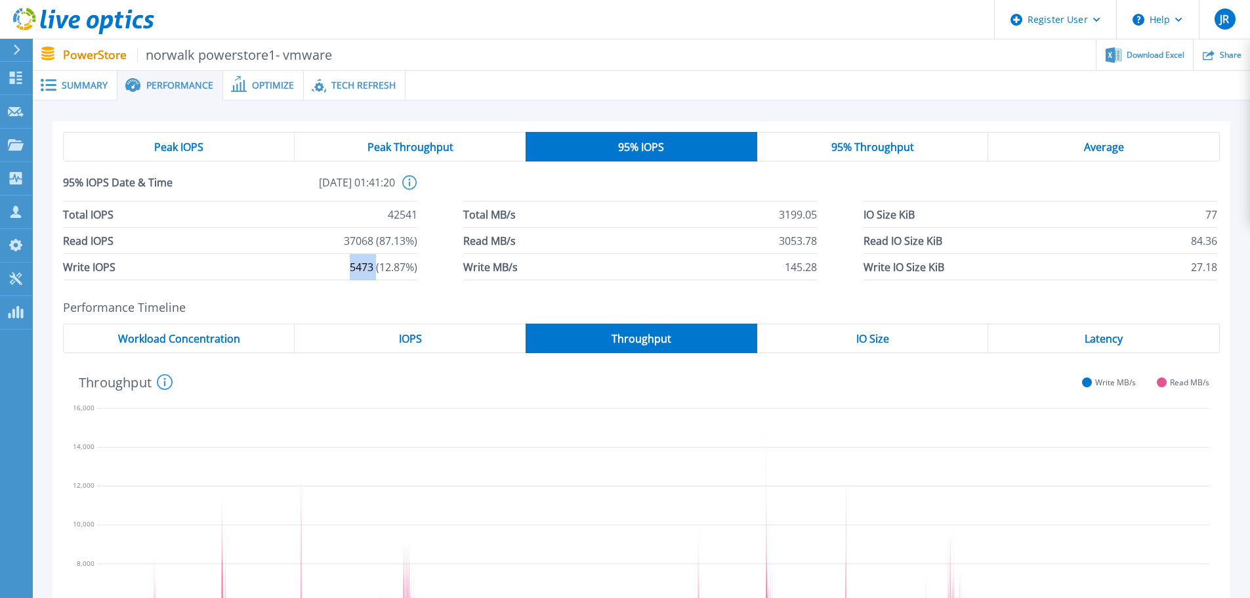
click at [369, 260] on span "5473 (12.87%)" at bounding box center [384, 267] width 68 height 26
click at [384, 240] on span "37068 (87.13%)" at bounding box center [380, 241] width 73 height 26
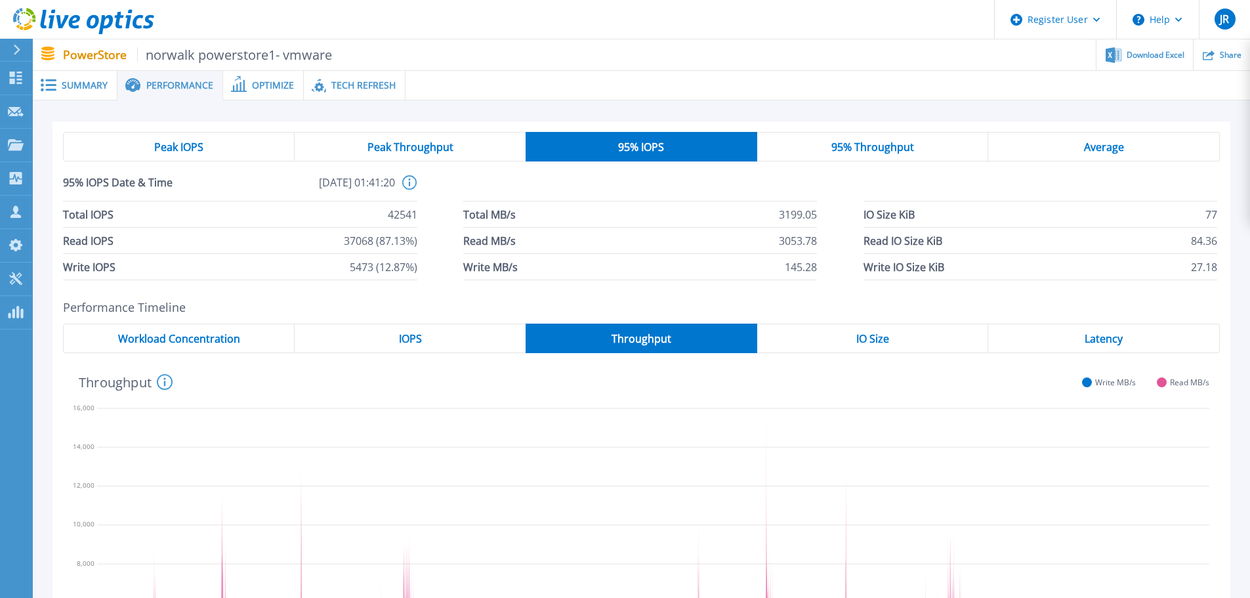
click at [400, 215] on span "42541" at bounding box center [403, 214] width 30 height 26
click at [396, 254] on span "5473 (12.87%)" at bounding box center [384, 267] width 68 height 26
click at [339, 185] on span "[DATE] 01:41:20" at bounding box center [312, 188] width 166 height 26
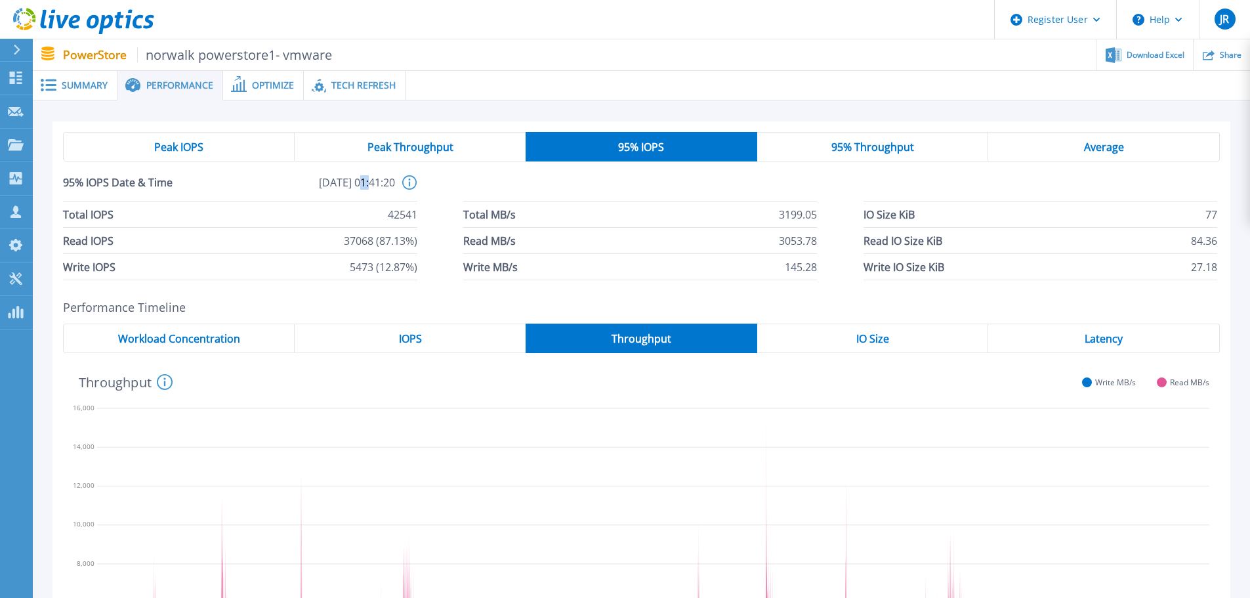
click at [339, 185] on span "[DATE] 01:41:20" at bounding box center [312, 188] width 166 height 26
click at [346, 81] on span "Tech Refresh" at bounding box center [363, 85] width 64 height 9
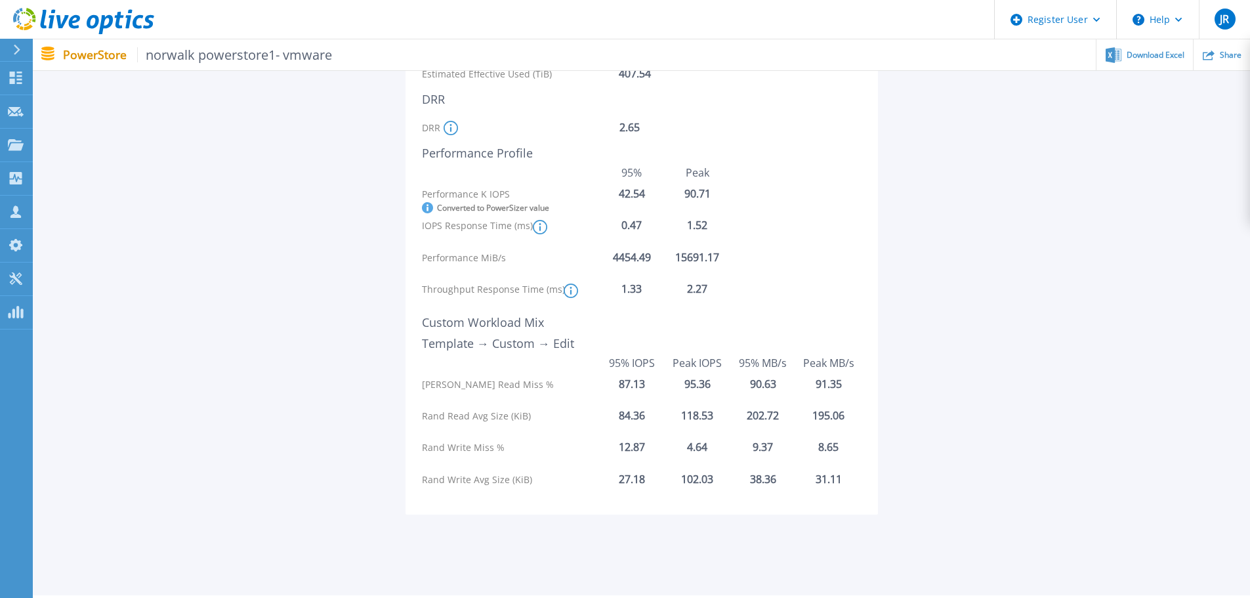
scroll to position [262, 0]
click at [629, 382] on div "87.13" at bounding box center [632, 383] width 66 height 12
click at [705, 385] on div "95.36" at bounding box center [698, 383] width 66 height 12
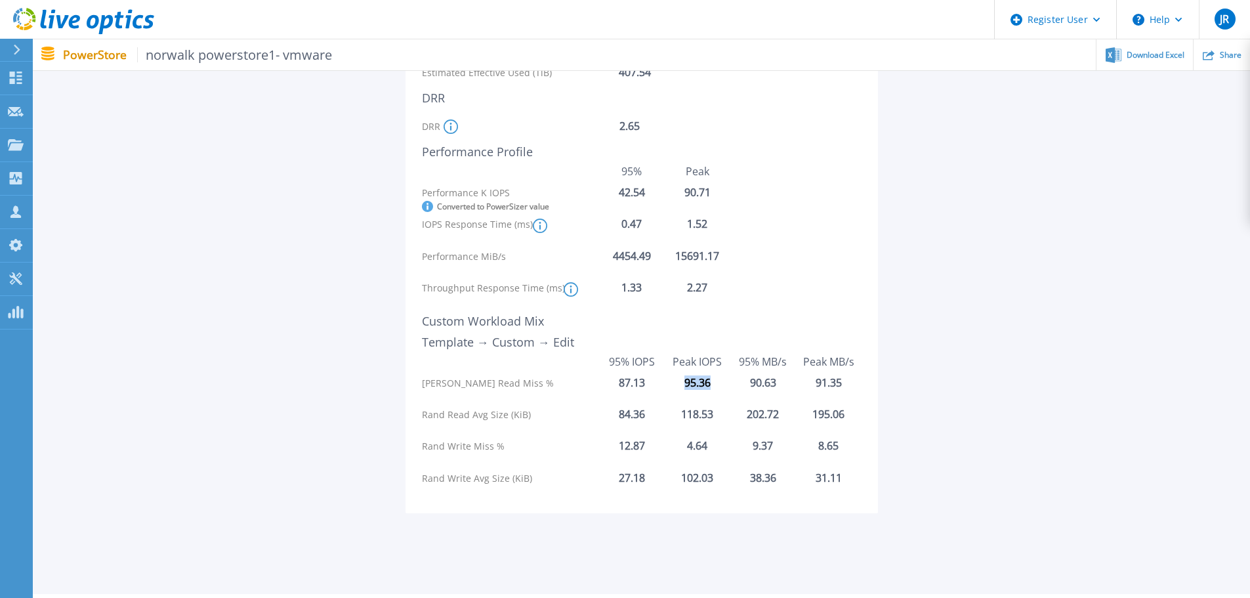
click at [705, 385] on div "95.36" at bounding box center [698, 383] width 66 height 12
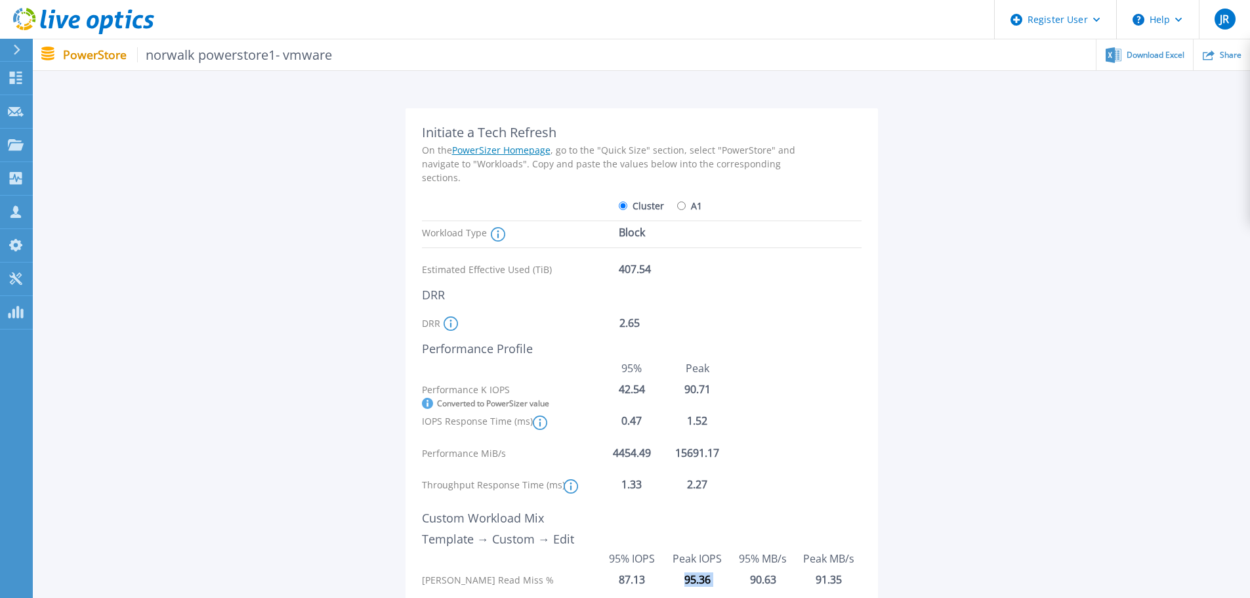
scroll to position [0, 0]
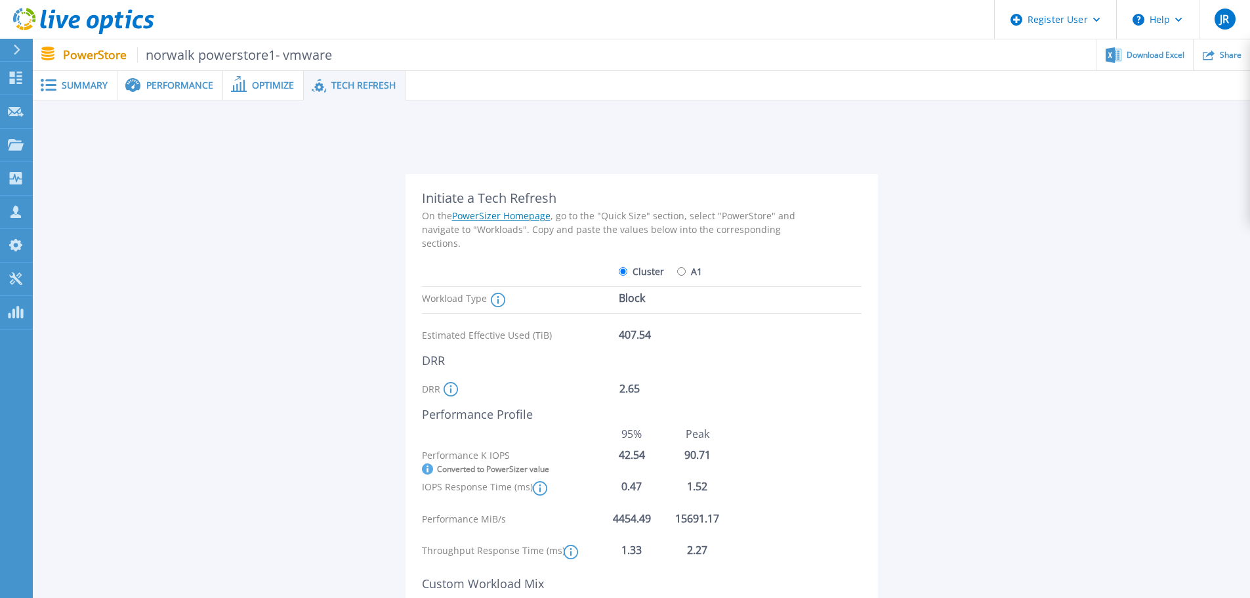
click at [178, 84] on span "Performance" at bounding box center [179, 85] width 67 height 9
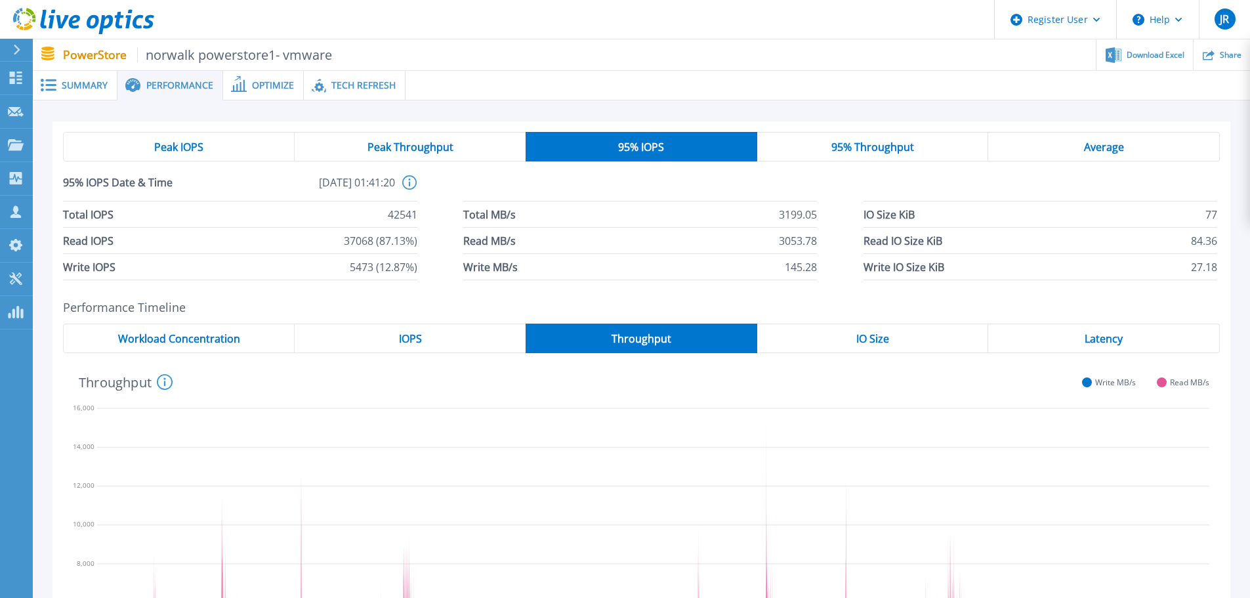
click at [201, 146] on span "Peak IOPS" at bounding box center [178, 147] width 49 height 10
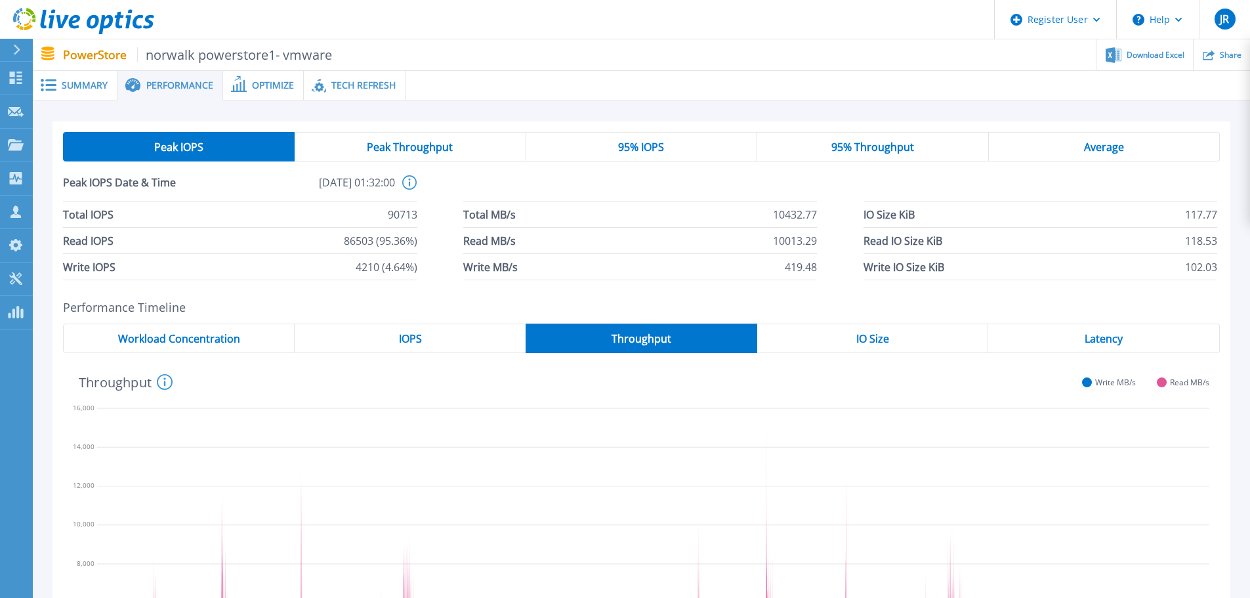
click at [361, 88] on span "Tech Refresh" at bounding box center [363, 85] width 64 height 9
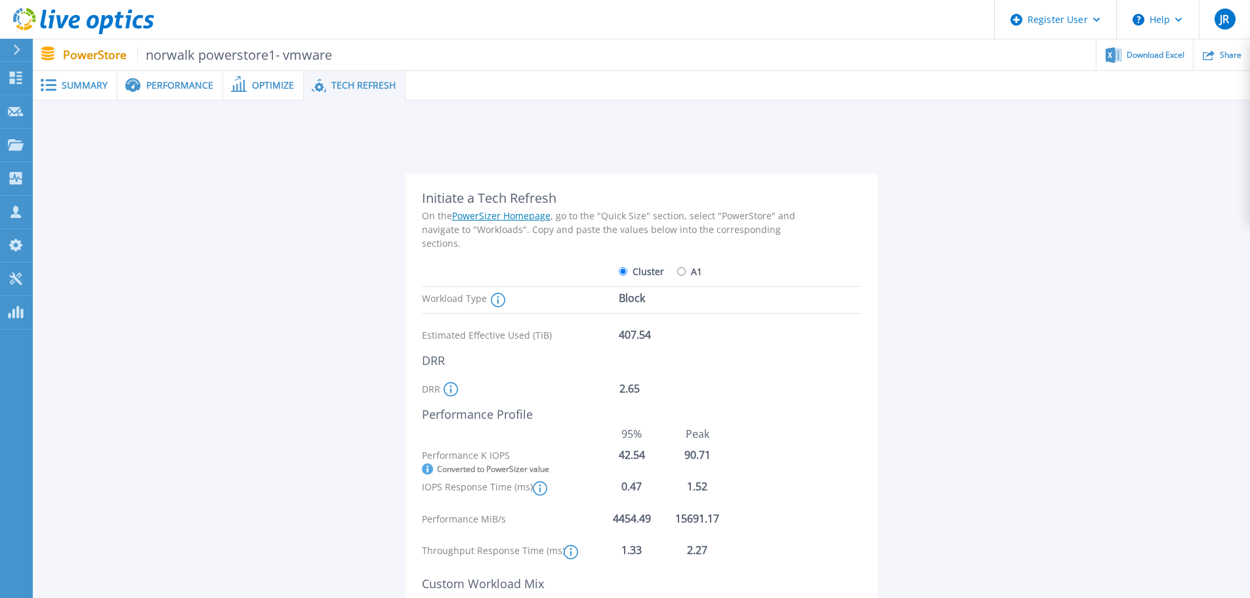
click at [185, 85] on span "Performance" at bounding box center [179, 85] width 67 height 9
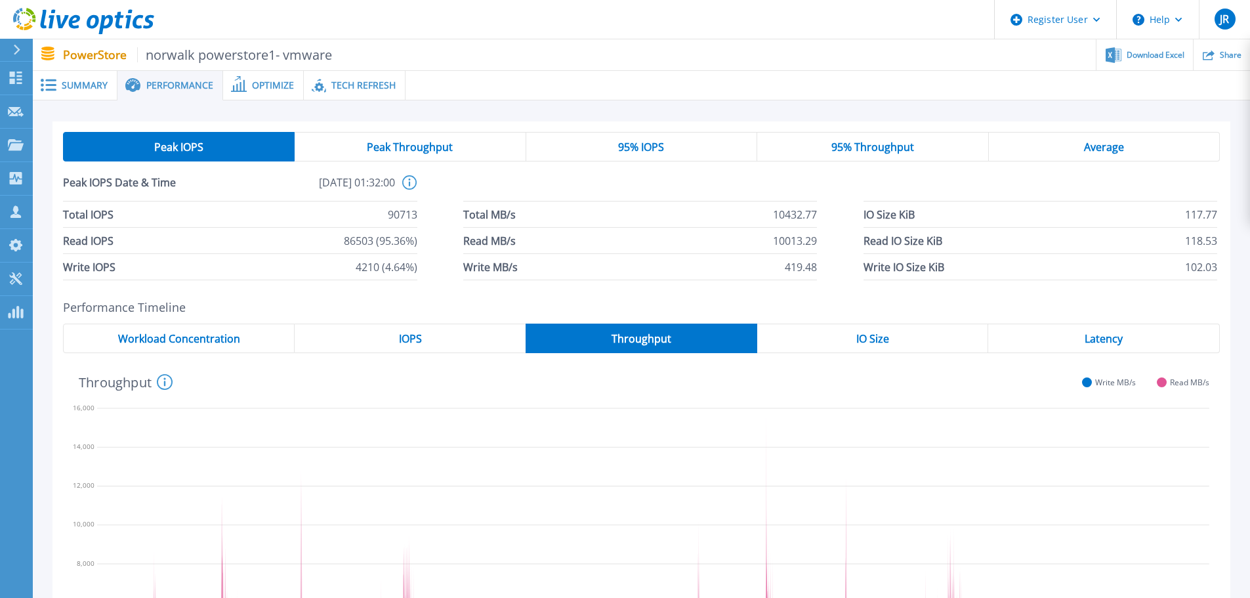
click at [596, 146] on div "95% IOPS" at bounding box center [641, 147] width 231 height 30
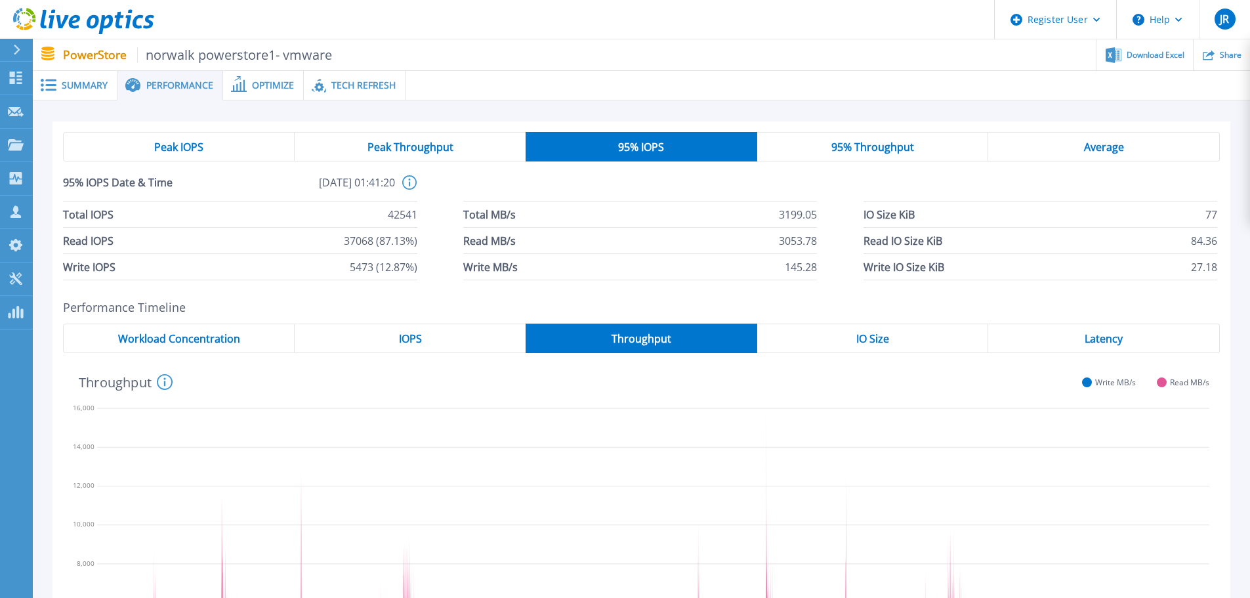
click at [200, 146] on span "Peak IOPS" at bounding box center [178, 147] width 49 height 10
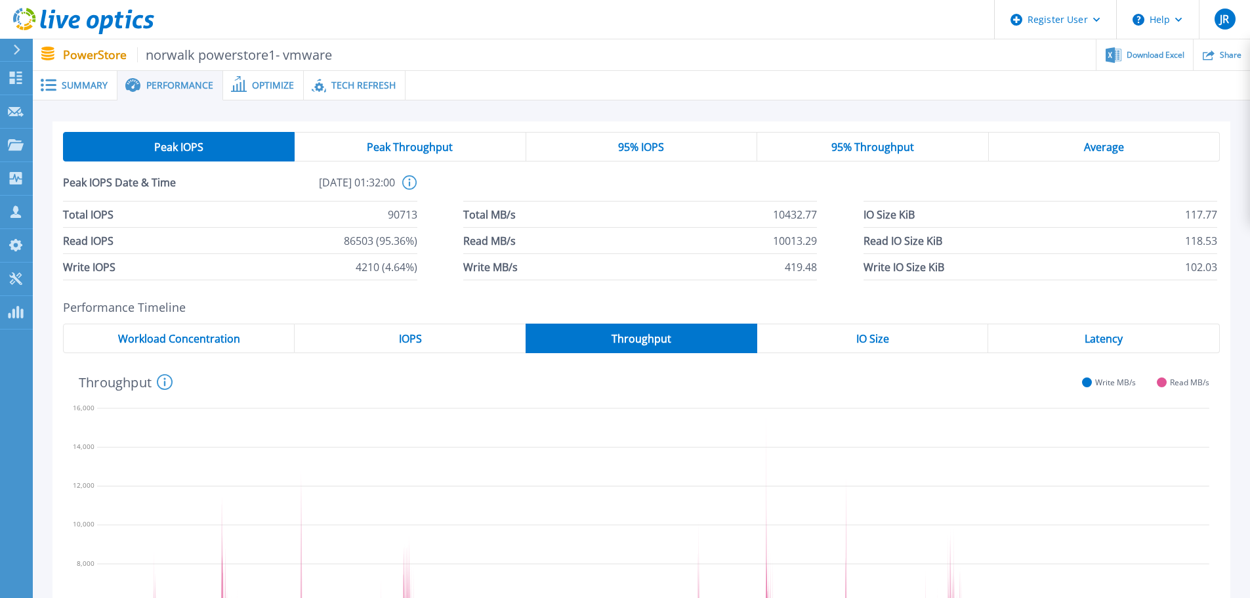
click at [468, 348] on div "IOPS" at bounding box center [410, 338] width 231 height 30
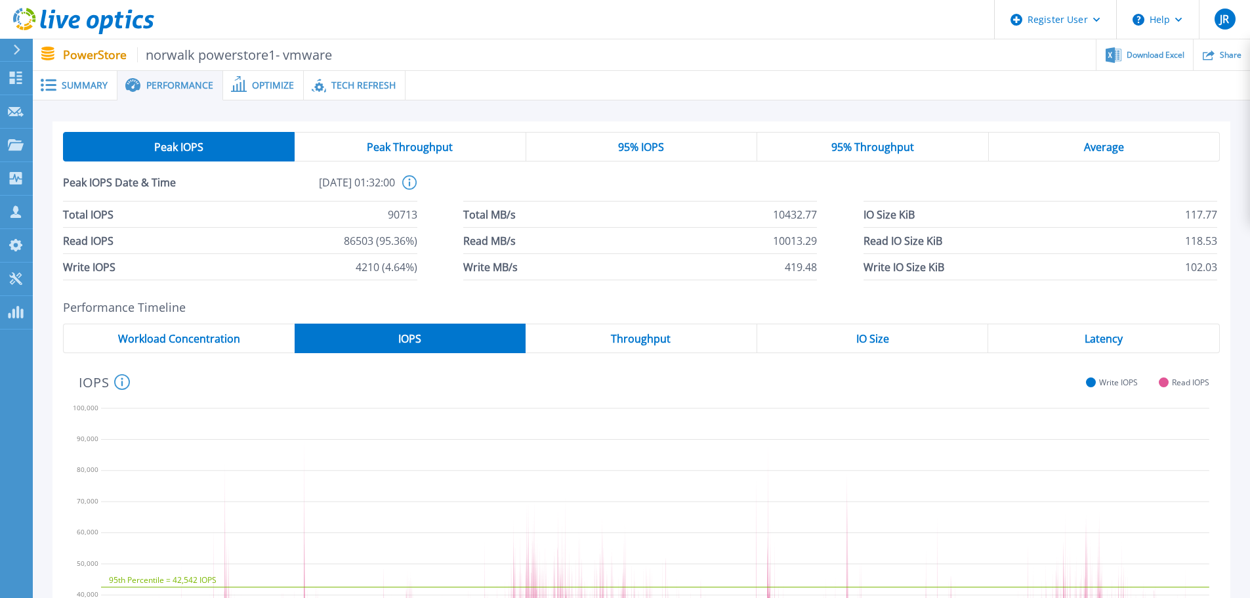
click at [621, 146] on span "95% IOPS" at bounding box center [641, 147] width 46 height 10
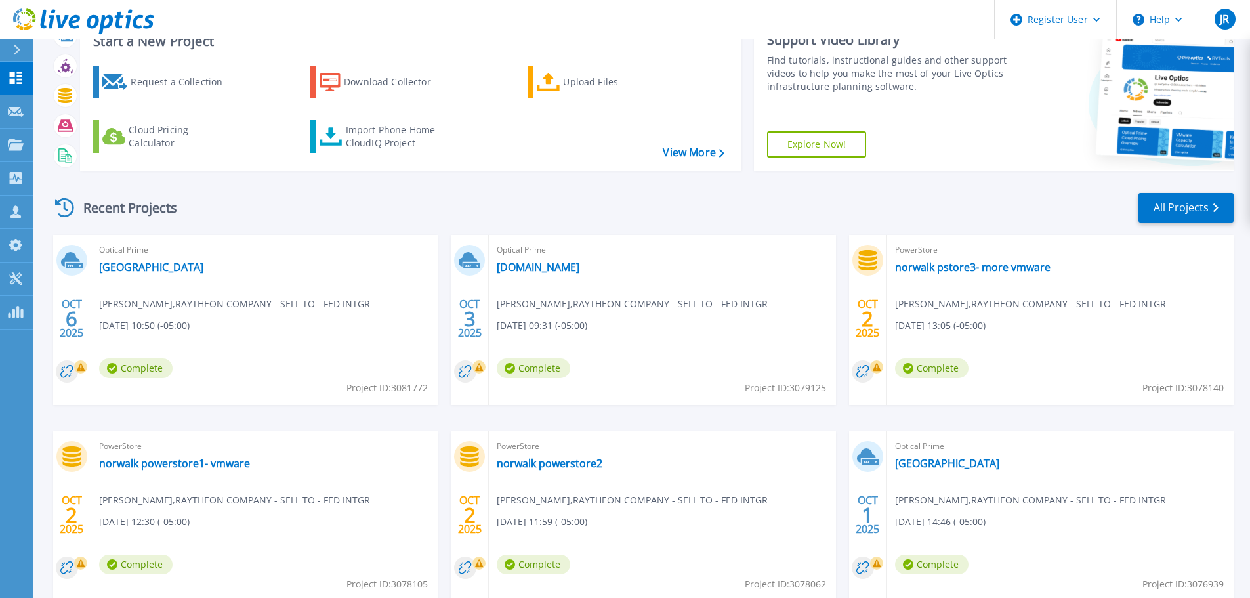
scroll to position [129, 0]
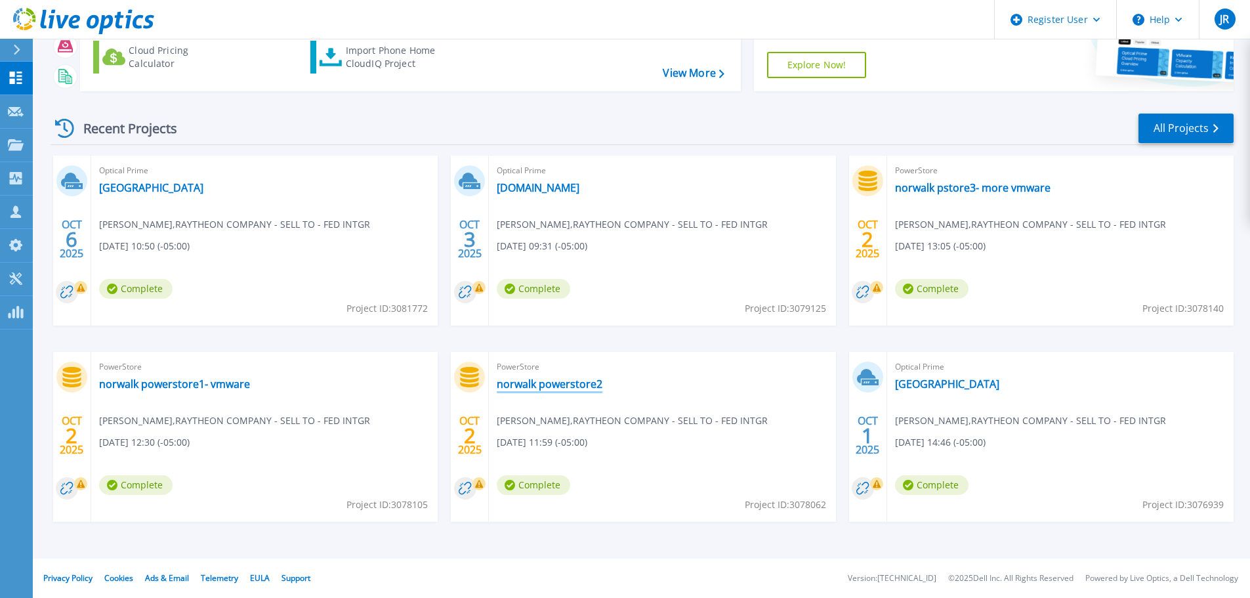
click at [526, 382] on link "norwalk powerstore2" at bounding box center [550, 383] width 106 height 13
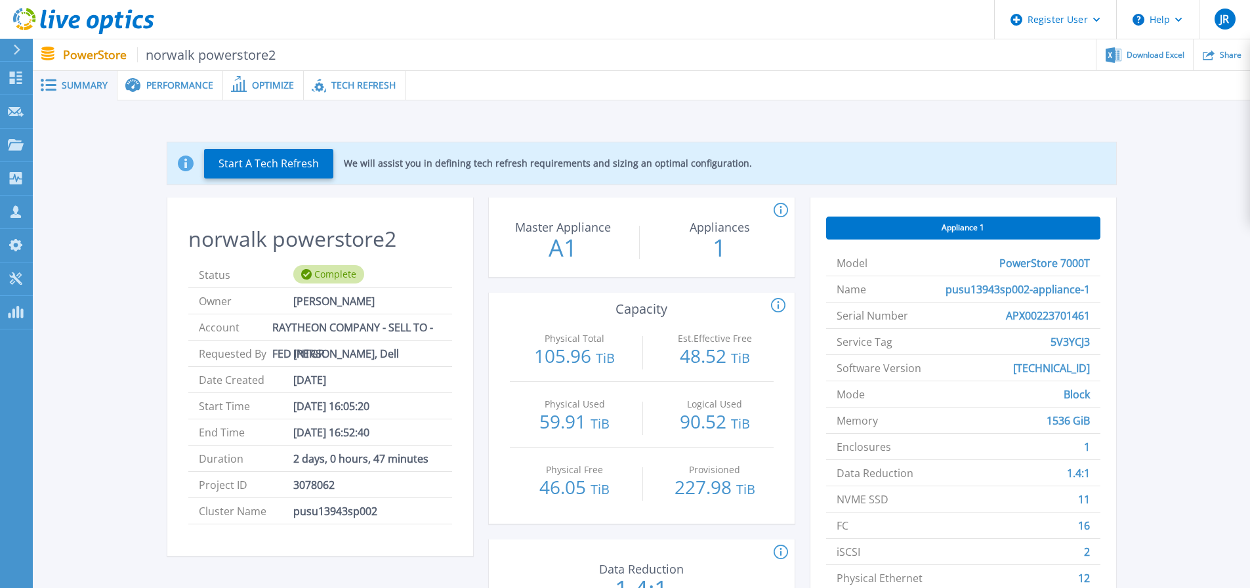
click at [172, 78] on div "Performance" at bounding box center [170, 86] width 106 height 30
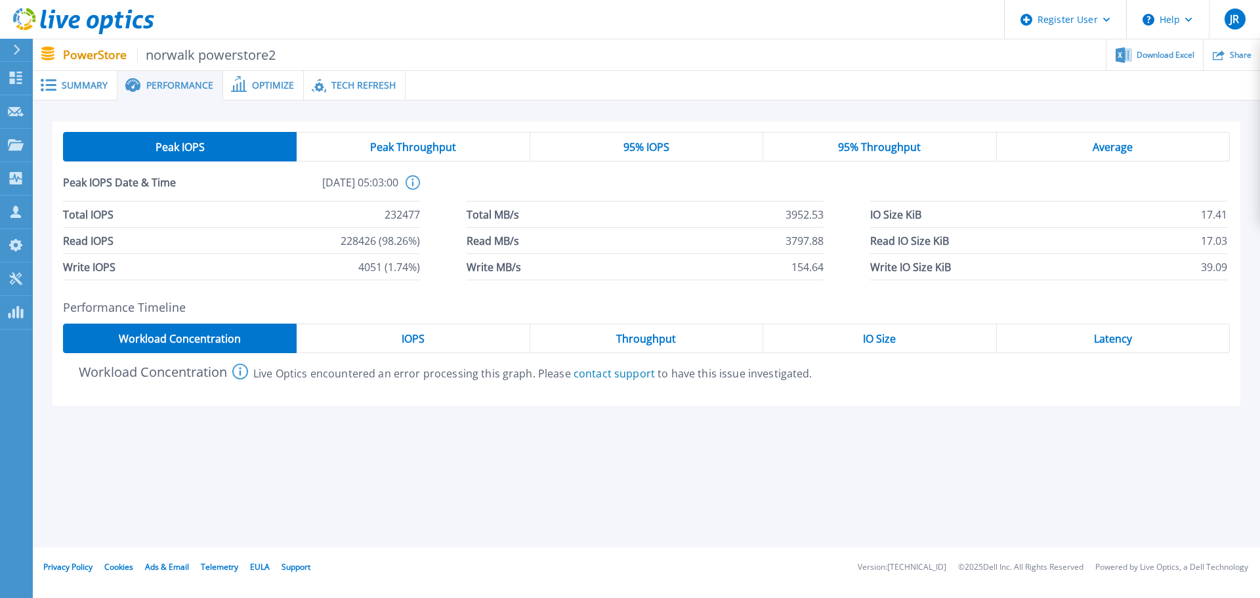
click at [636, 152] on span "95% IOPS" at bounding box center [646, 147] width 46 height 10
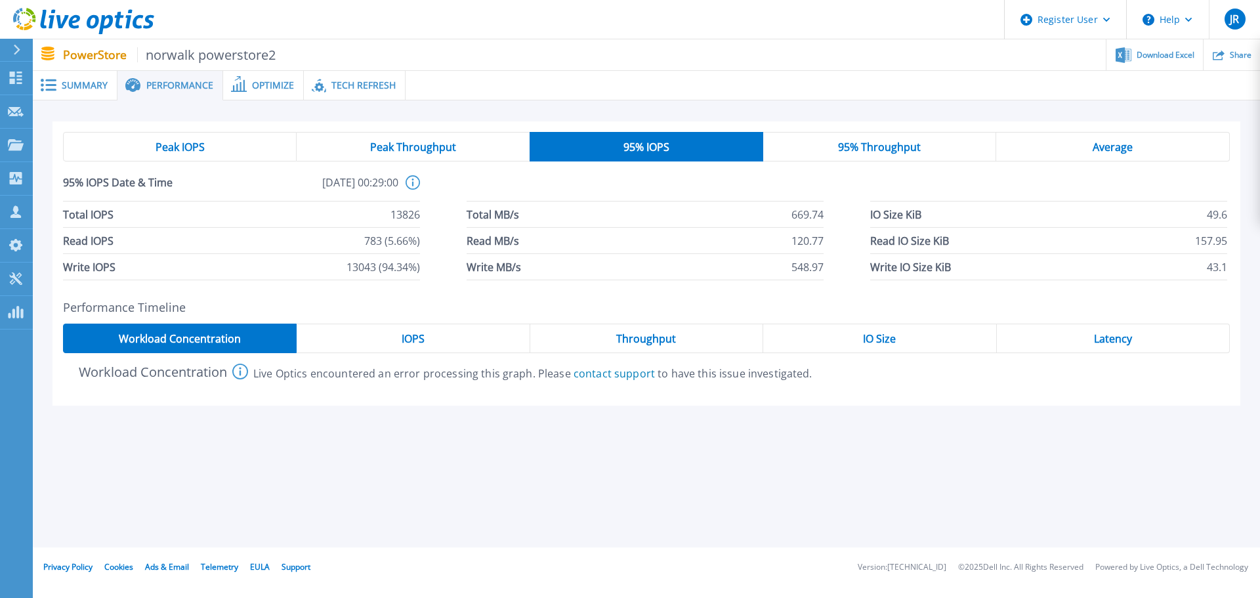
click at [220, 148] on div "Peak IOPS" at bounding box center [180, 147] width 234 height 30
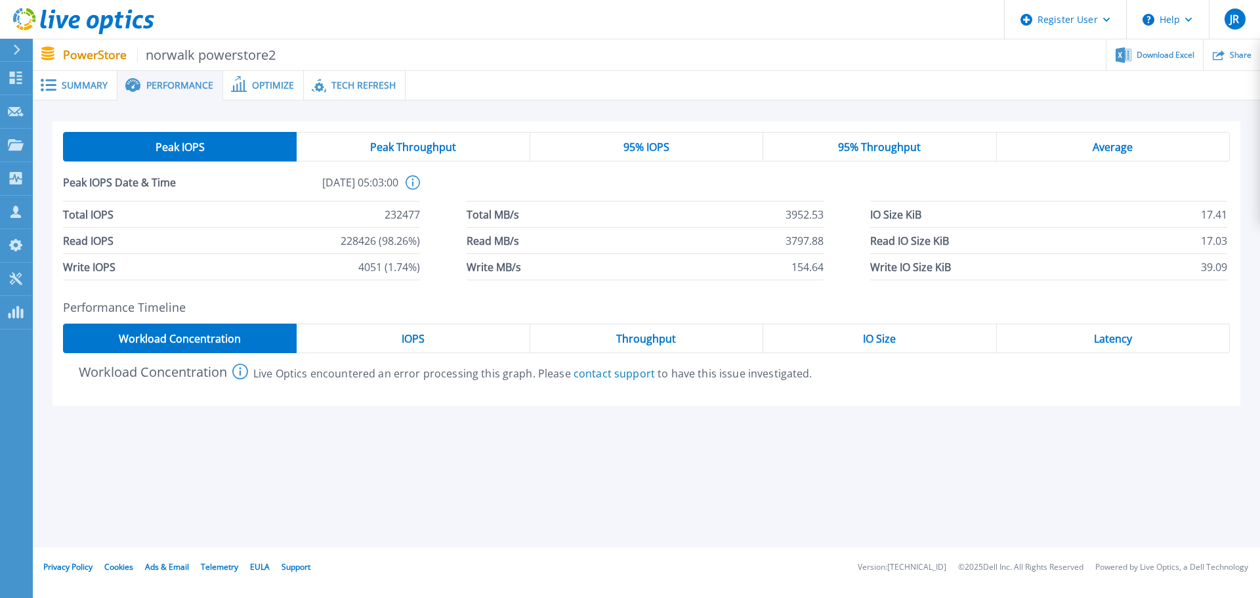
click at [648, 154] on div "95% IOPS" at bounding box center [646, 147] width 233 height 30
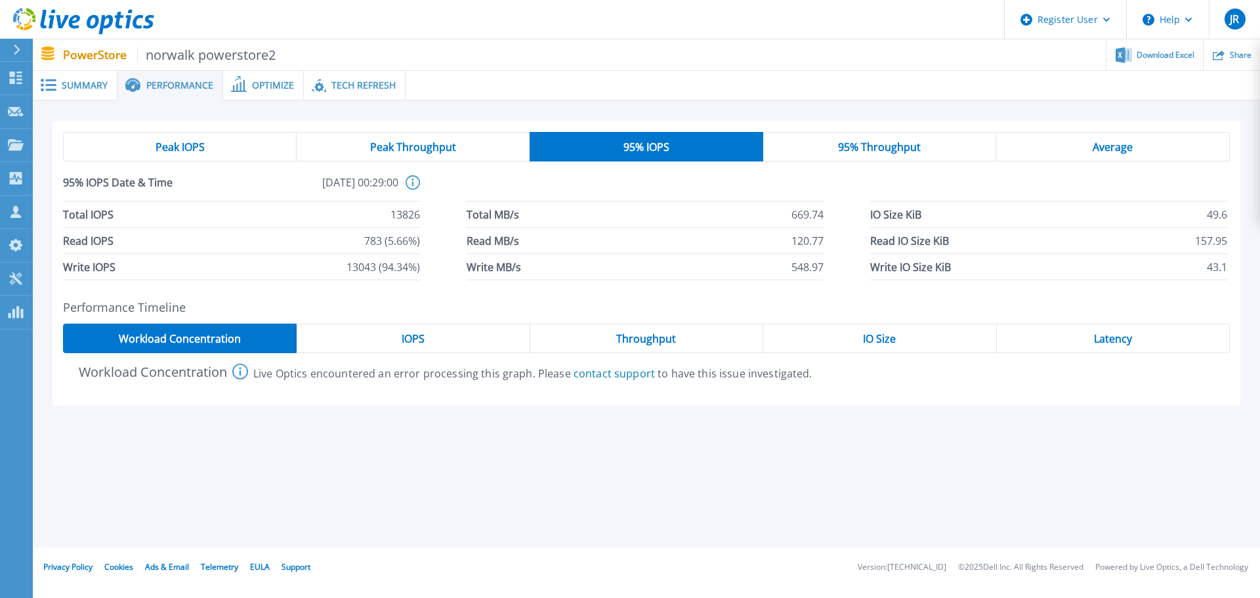
click at [413, 327] on div "IOPS" at bounding box center [413, 338] width 233 height 30
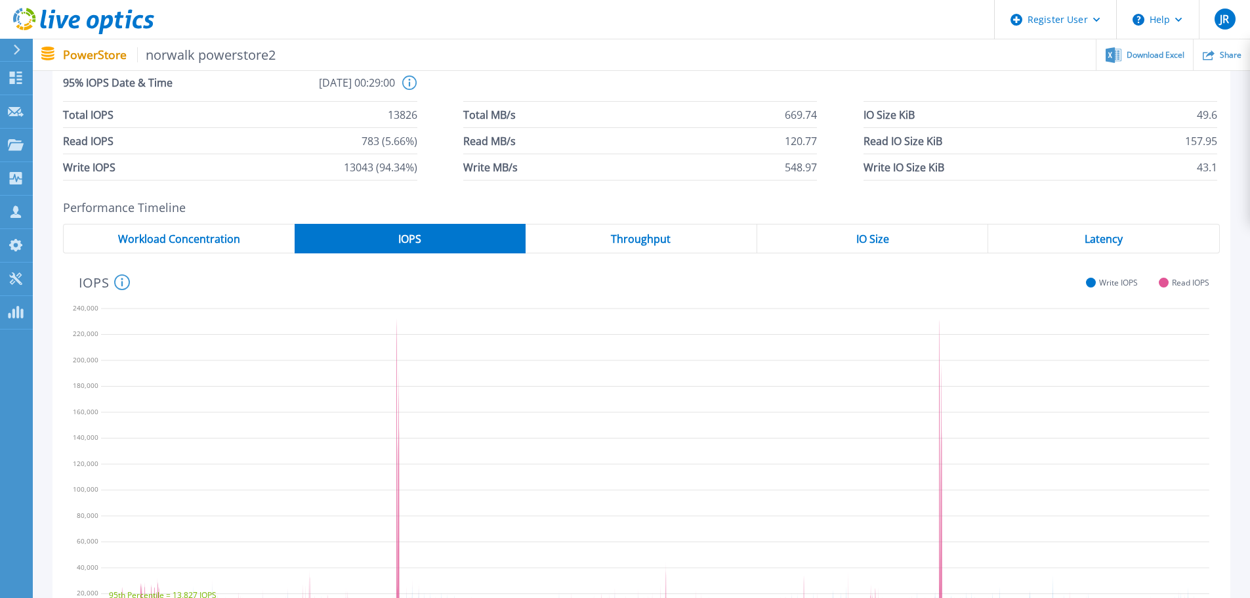
scroll to position [131, 0]
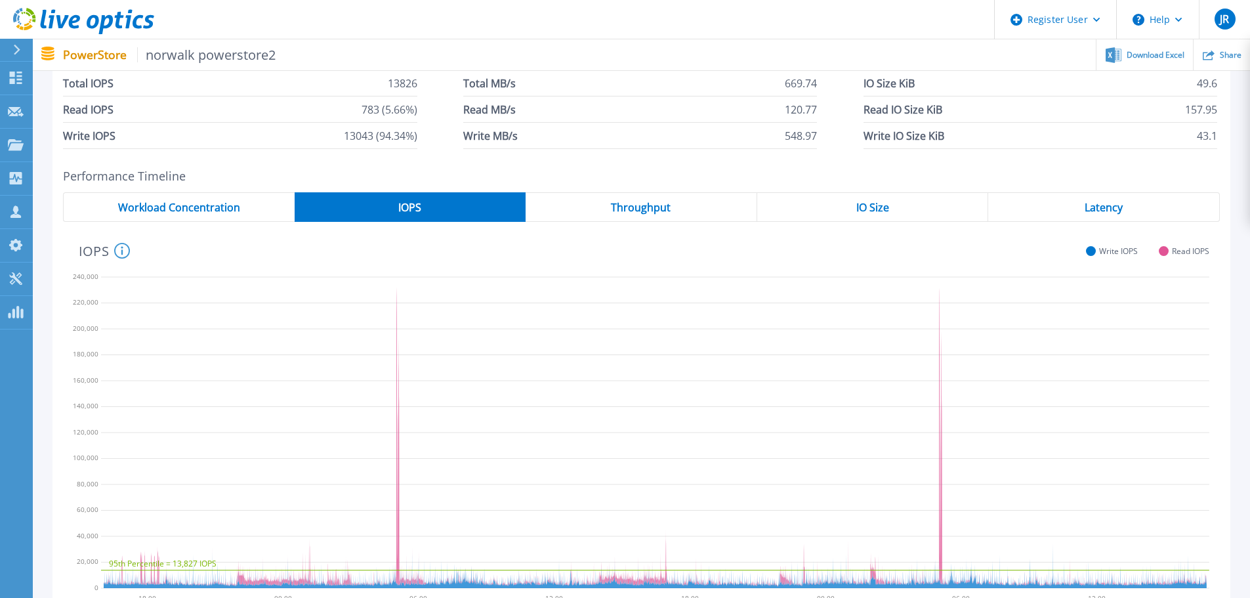
click at [1109, 206] on span "Latency" at bounding box center [1103, 207] width 38 height 10
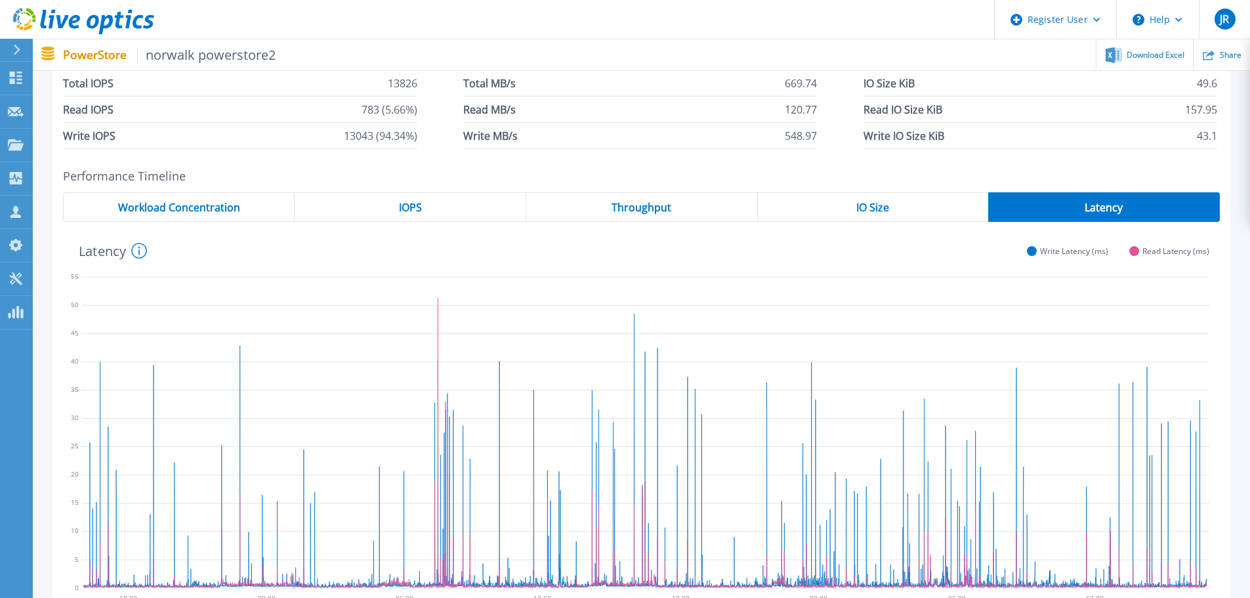
click at [439, 210] on div "IOPS" at bounding box center [411, 207] width 232 height 30
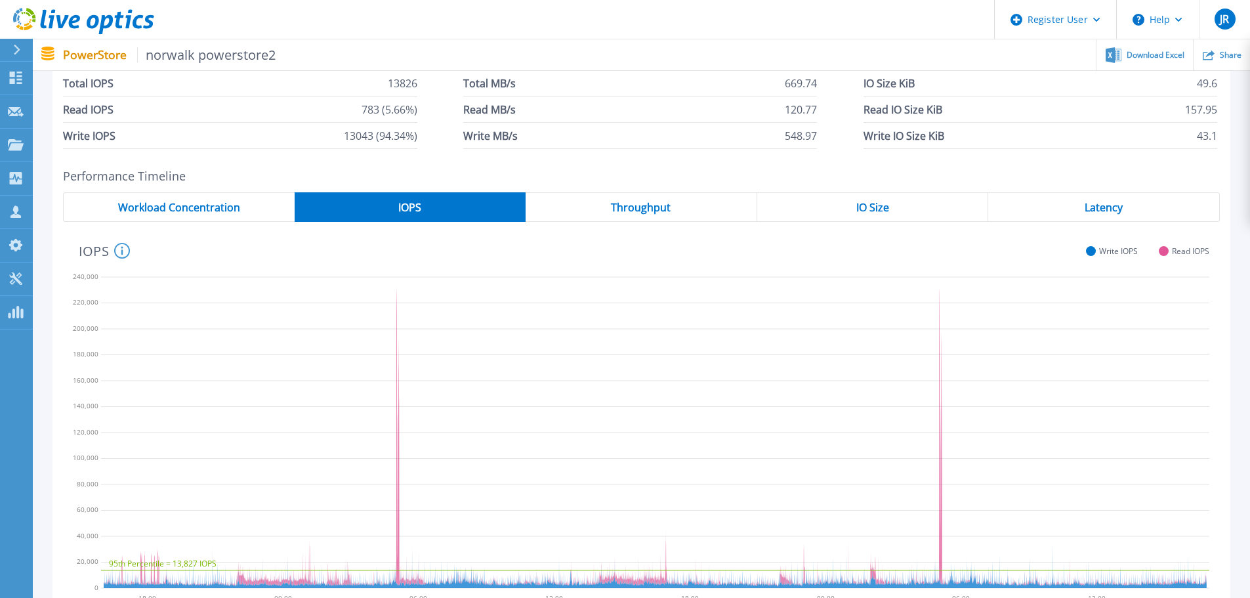
click at [1096, 211] on span "Latency" at bounding box center [1103, 207] width 38 height 10
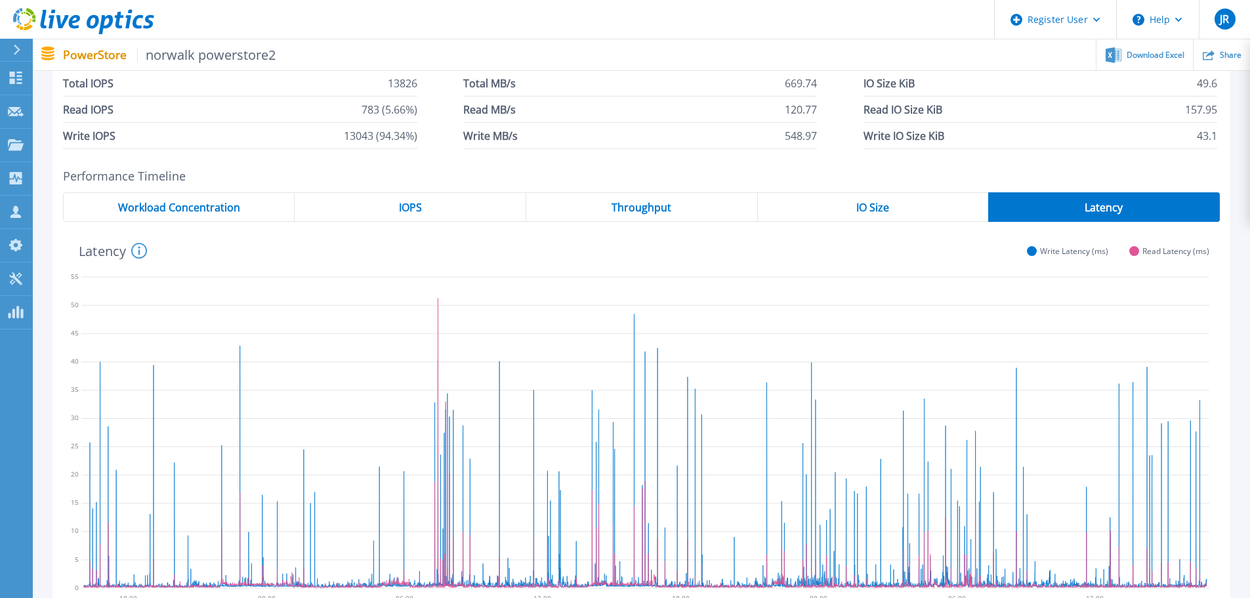
click at [459, 206] on div "IOPS" at bounding box center [411, 207] width 232 height 30
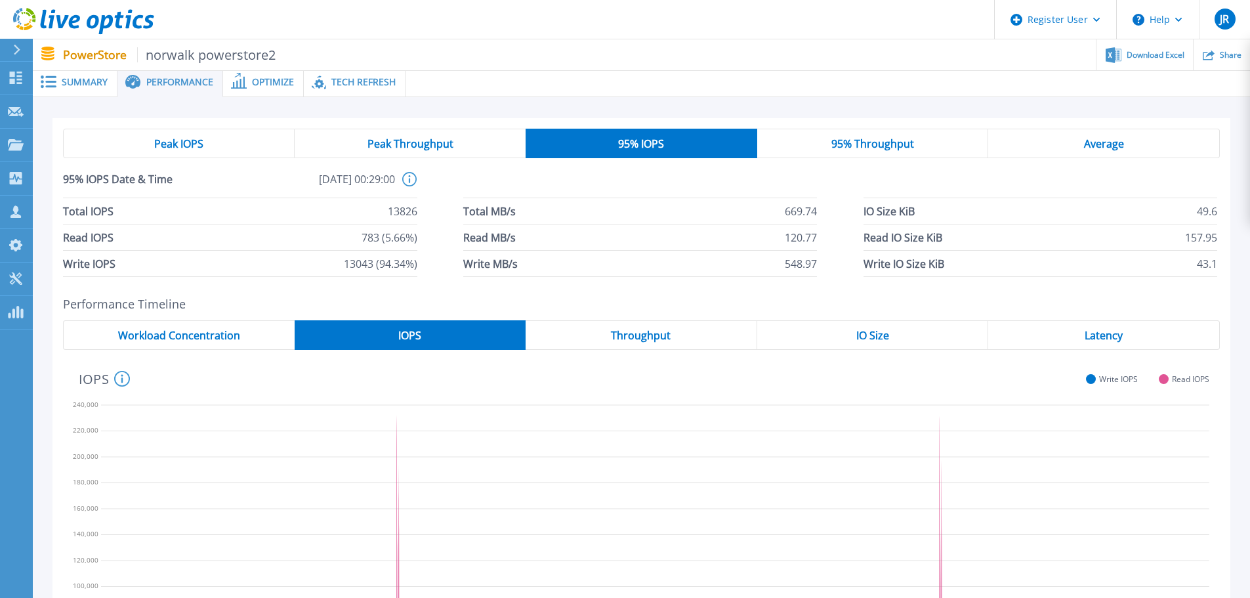
scroll to position [0, 0]
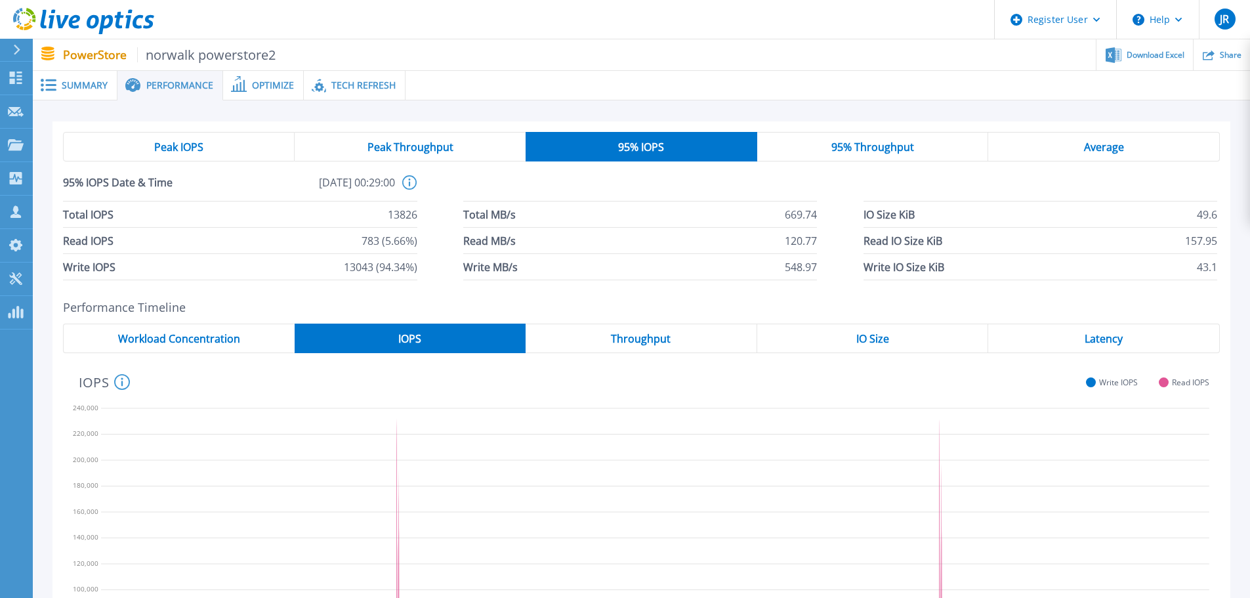
click at [361, 81] on span "Tech Refresh" at bounding box center [363, 85] width 64 height 9
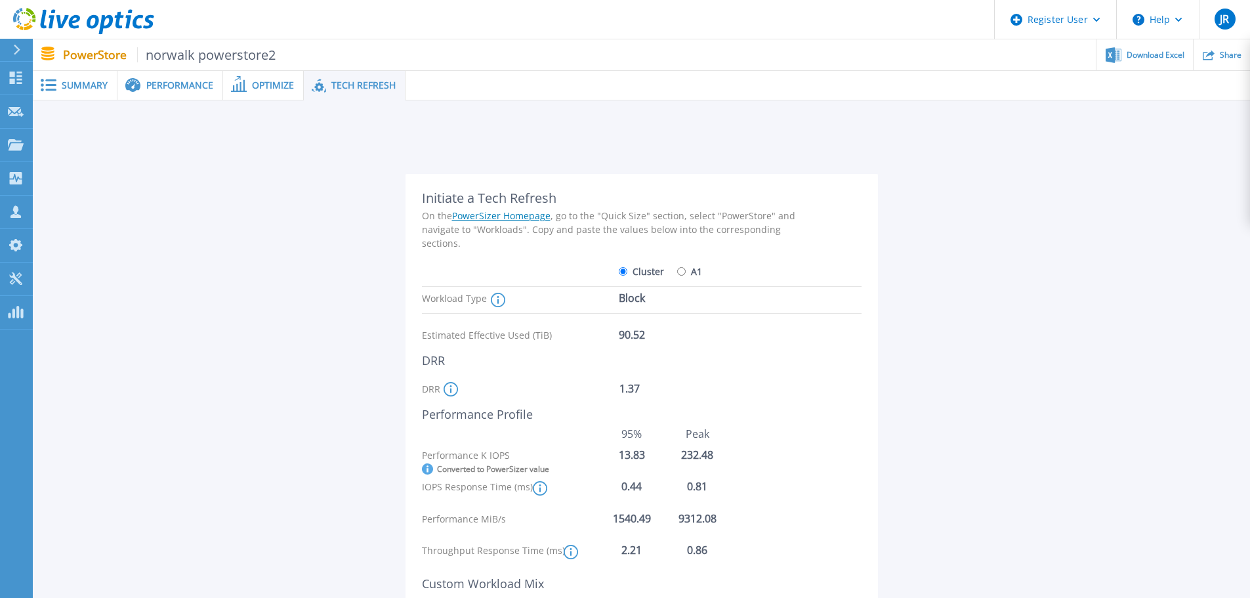
click at [176, 85] on span "Performance" at bounding box center [179, 85] width 67 height 9
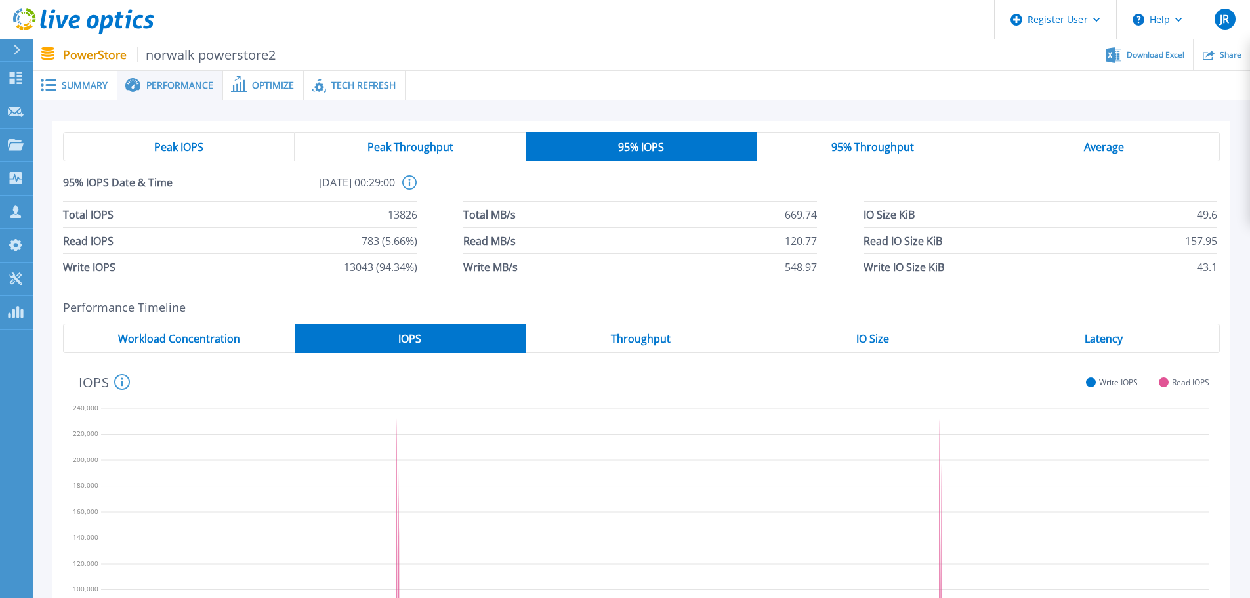
click at [887, 146] on span "95% Throughput" at bounding box center [872, 147] width 83 height 10
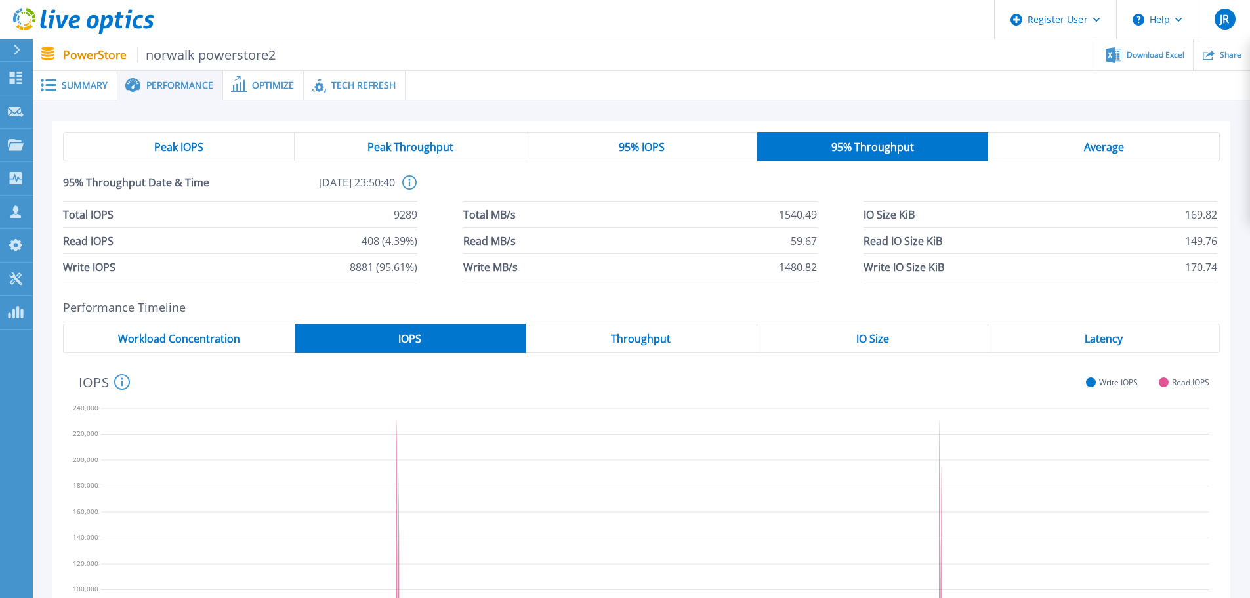
click at [699, 150] on div "95% IOPS" at bounding box center [641, 147] width 231 height 30
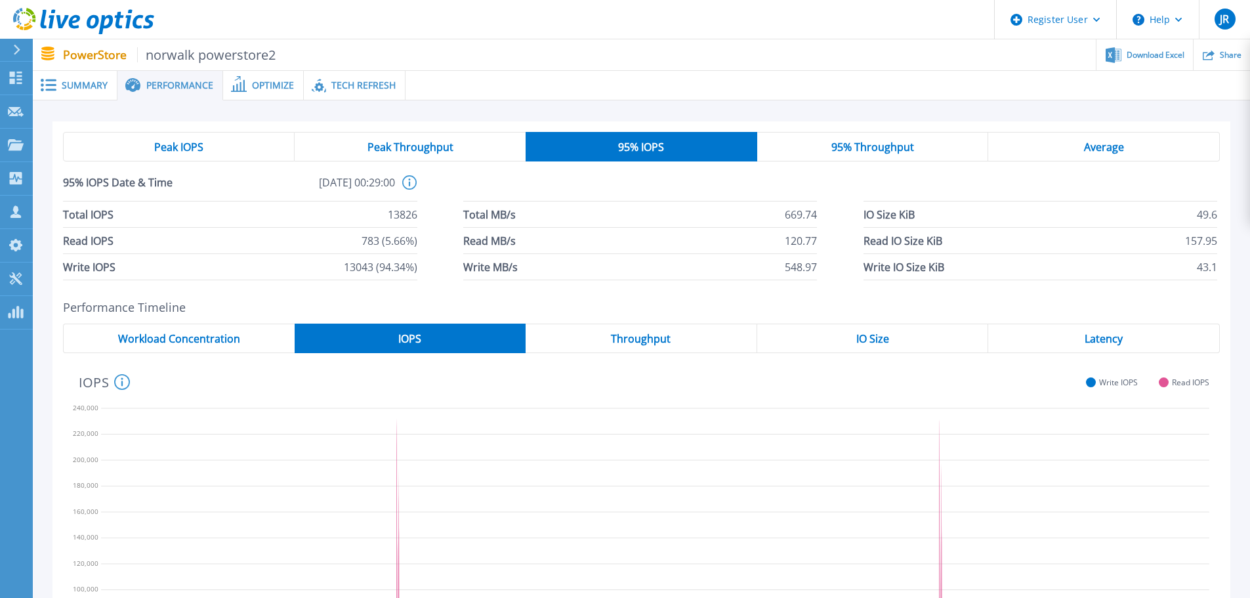
click at [872, 150] on span "95% Throughput" at bounding box center [872, 147] width 83 height 10
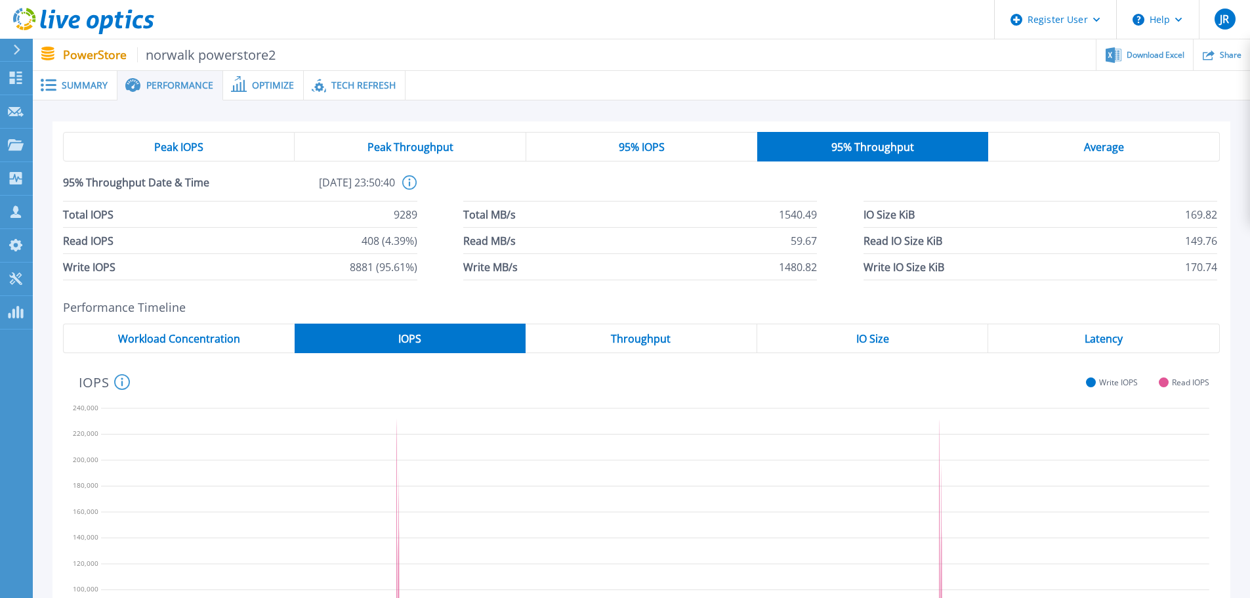
click at [719, 151] on div "95% IOPS" at bounding box center [641, 147] width 231 height 30
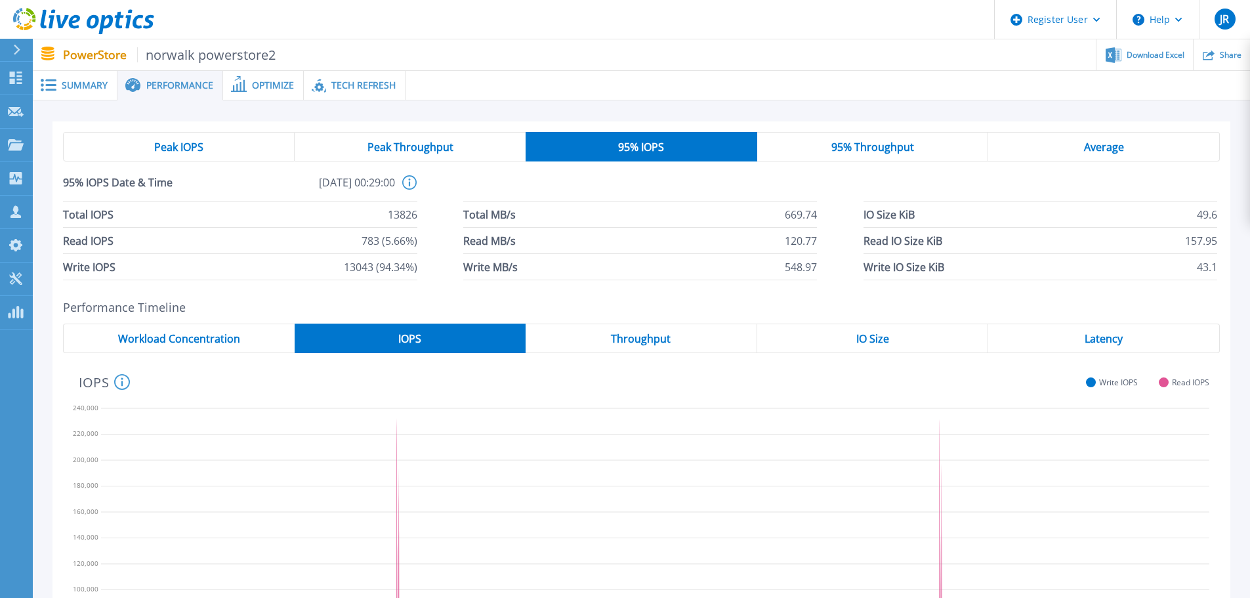
click at [853, 333] on div "IO Size" at bounding box center [873, 338] width 232 height 30
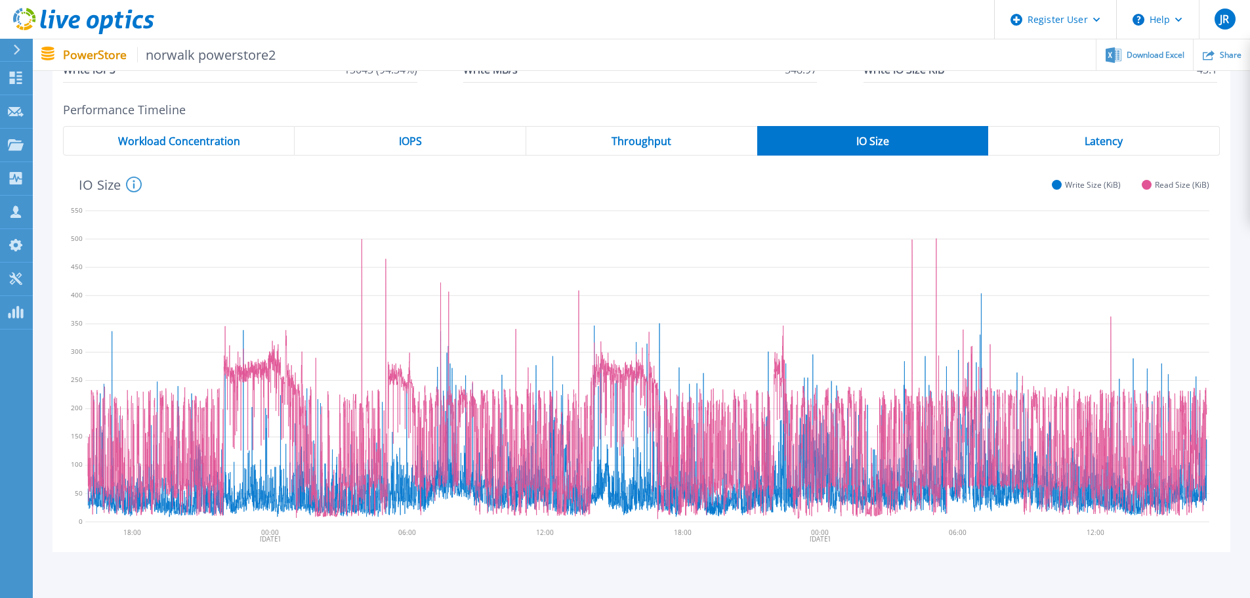
scroll to position [279, 0]
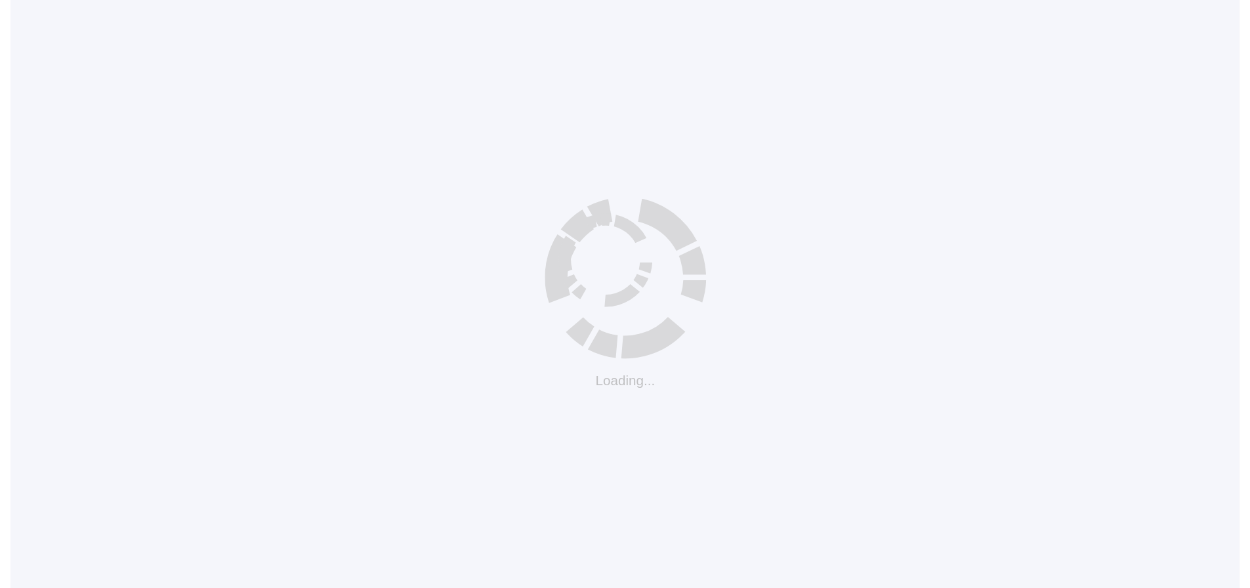
scroll to position [12, 0]
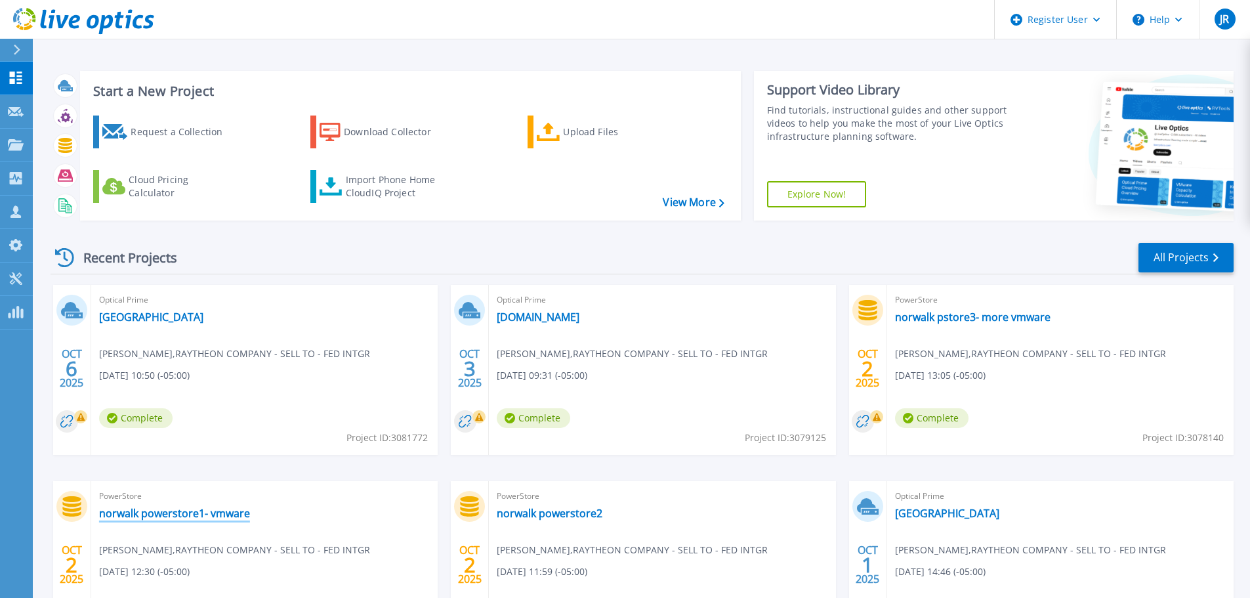
click at [173, 510] on link "norwalk powerstore1- vmware" at bounding box center [174, 512] width 151 height 13
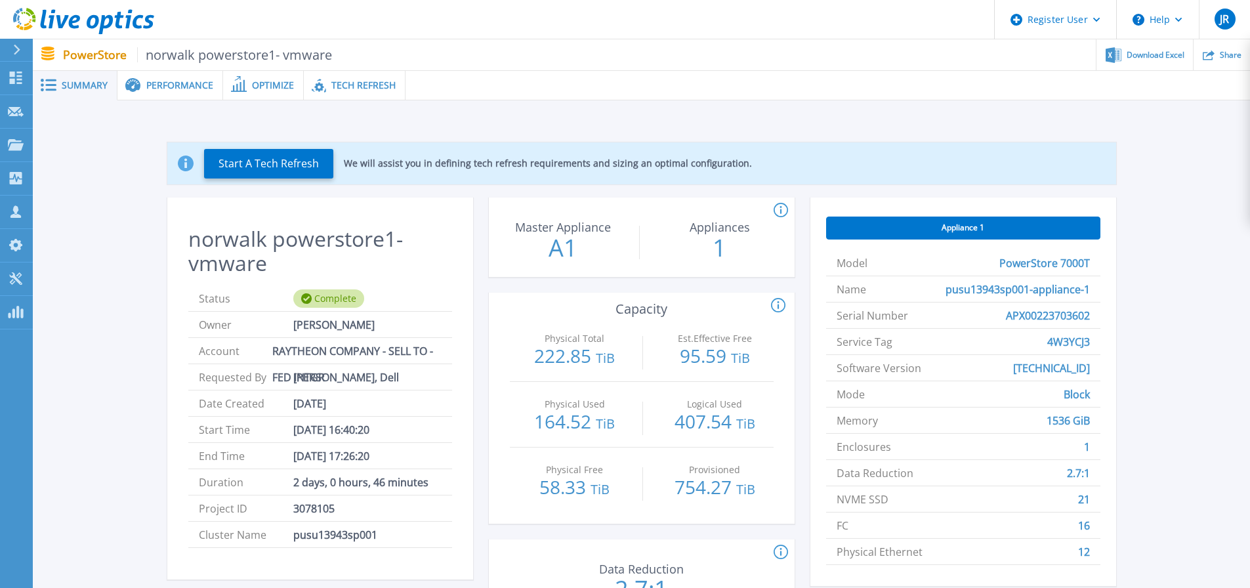
click at [279, 87] on span "Optimize" at bounding box center [273, 85] width 42 height 9
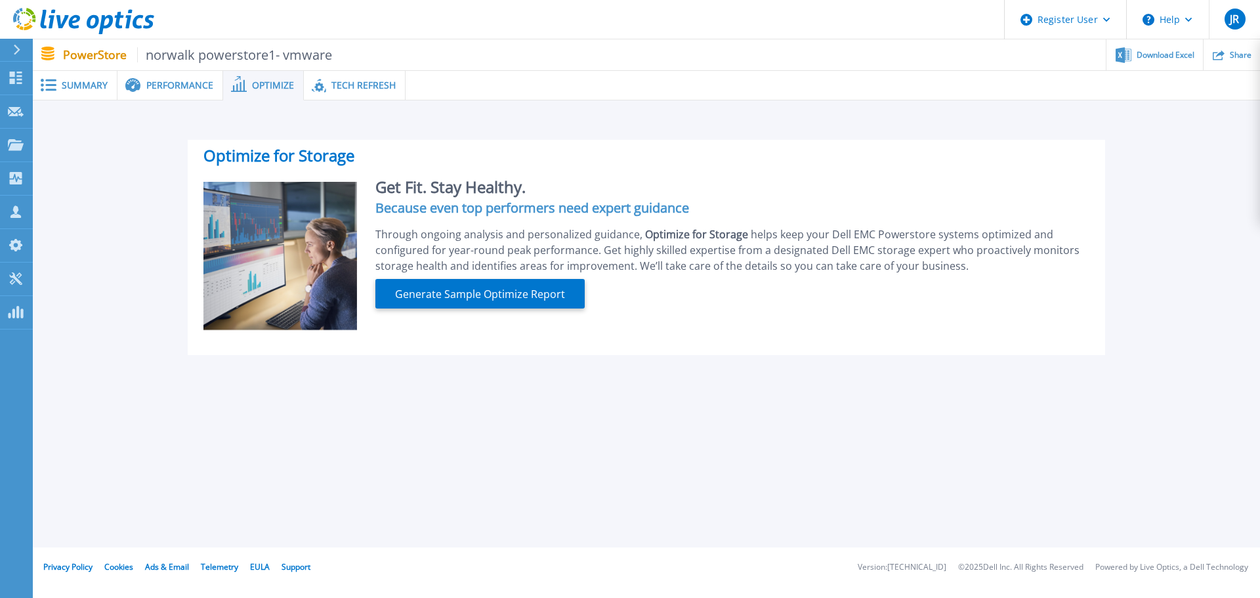
click at [194, 88] on span "Performance" at bounding box center [179, 85] width 67 height 9
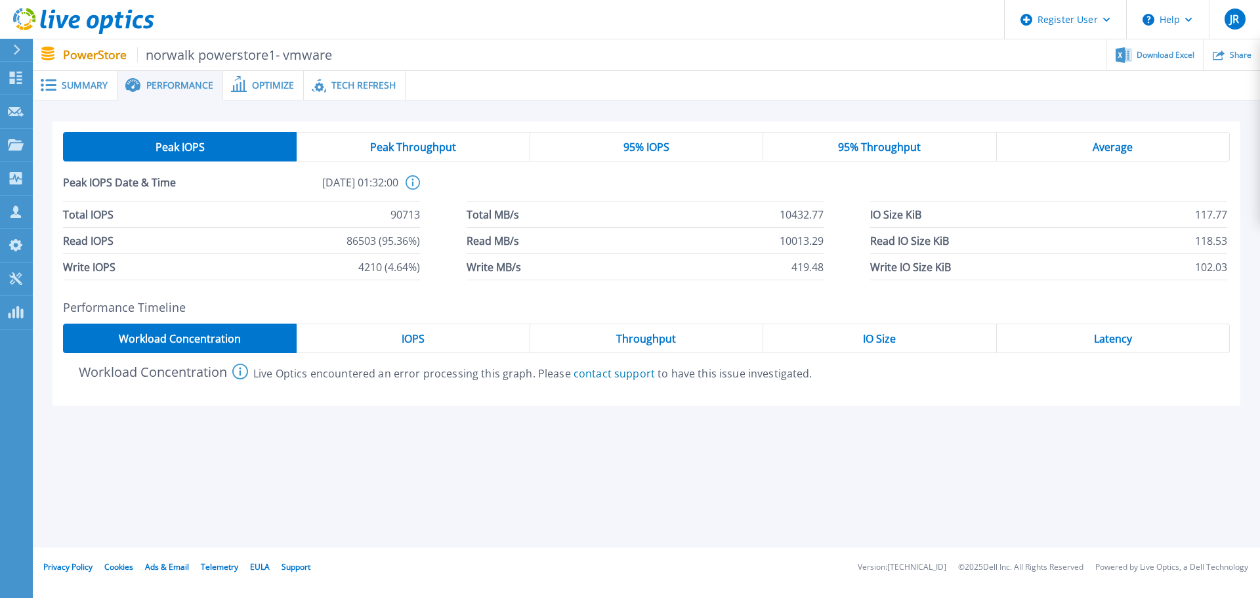
click at [653, 152] on span "95% IOPS" at bounding box center [646, 147] width 46 height 10
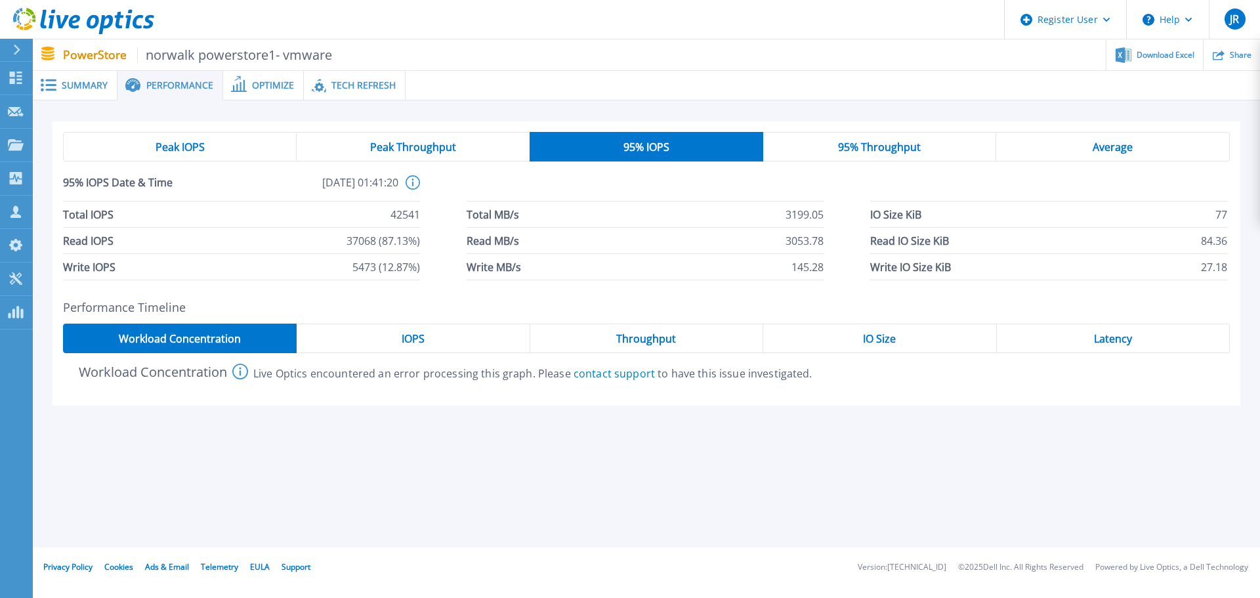
click at [395, 339] on div "IOPS" at bounding box center [413, 338] width 233 height 30
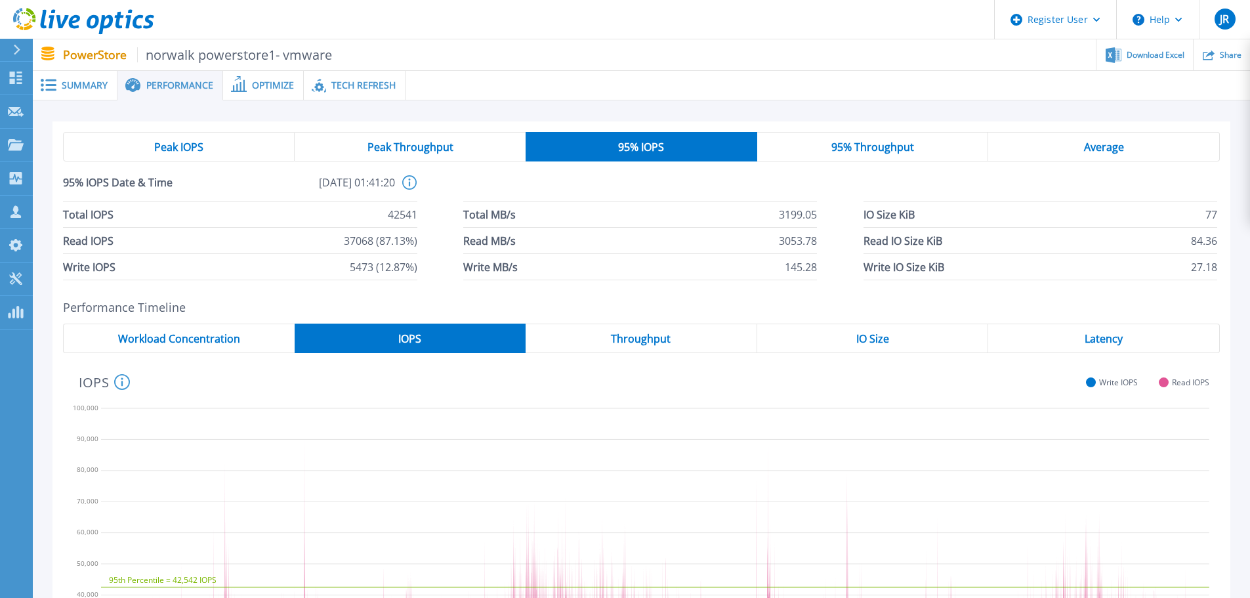
click at [232, 144] on div "Peak IOPS" at bounding box center [179, 147] width 232 height 30
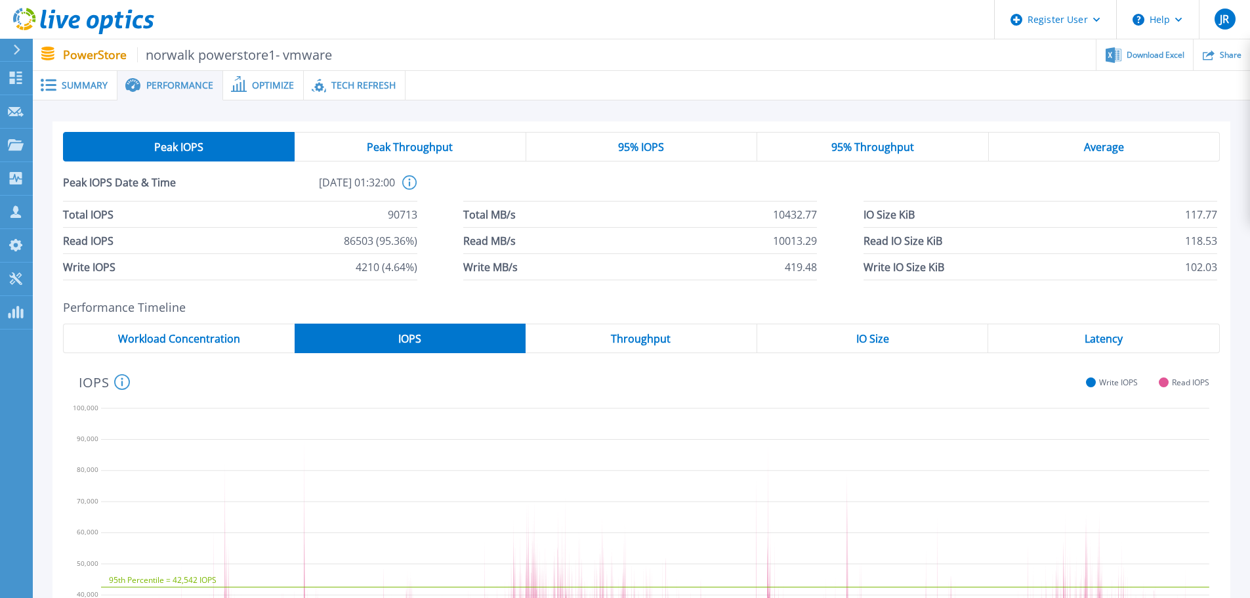
click at [482, 142] on div "Peak Throughput" at bounding box center [410, 147] width 231 height 30
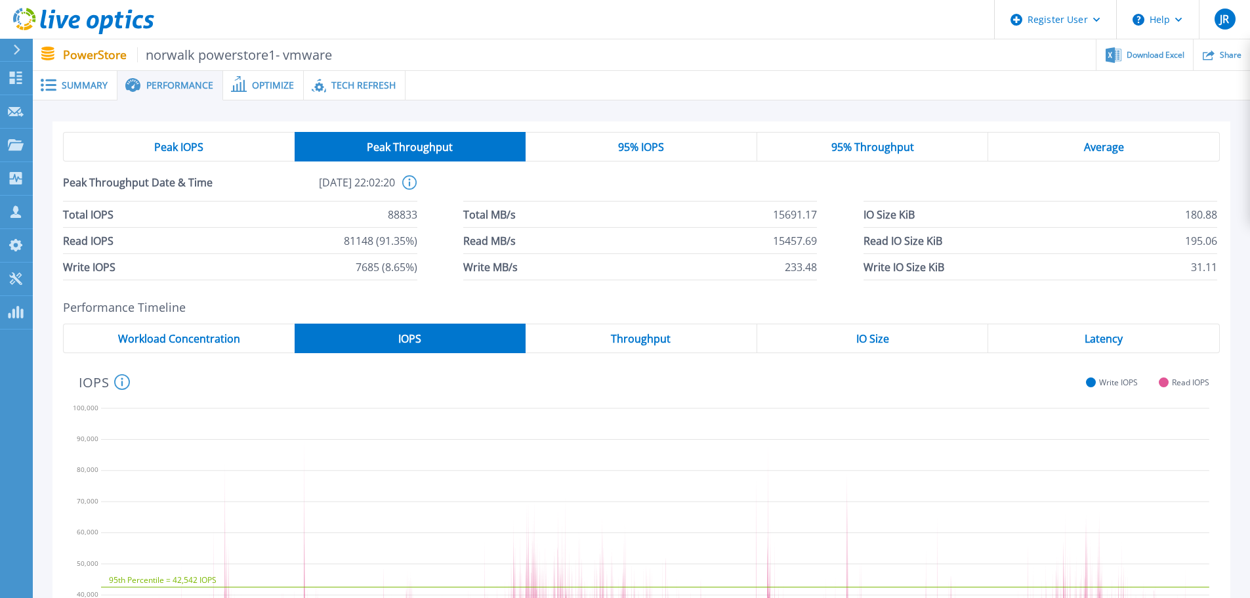
click at [629, 138] on div "95% IOPS" at bounding box center [642, 147] width 232 height 30
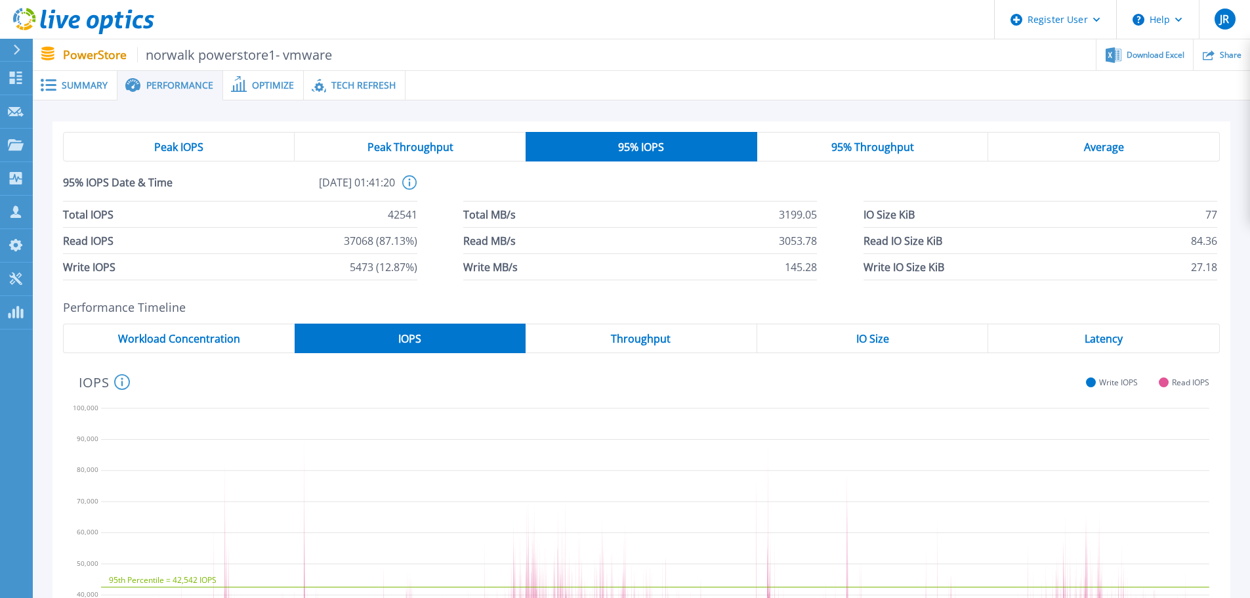
click at [1059, 148] on div "Average" at bounding box center [1104, 147] width 232 height 30
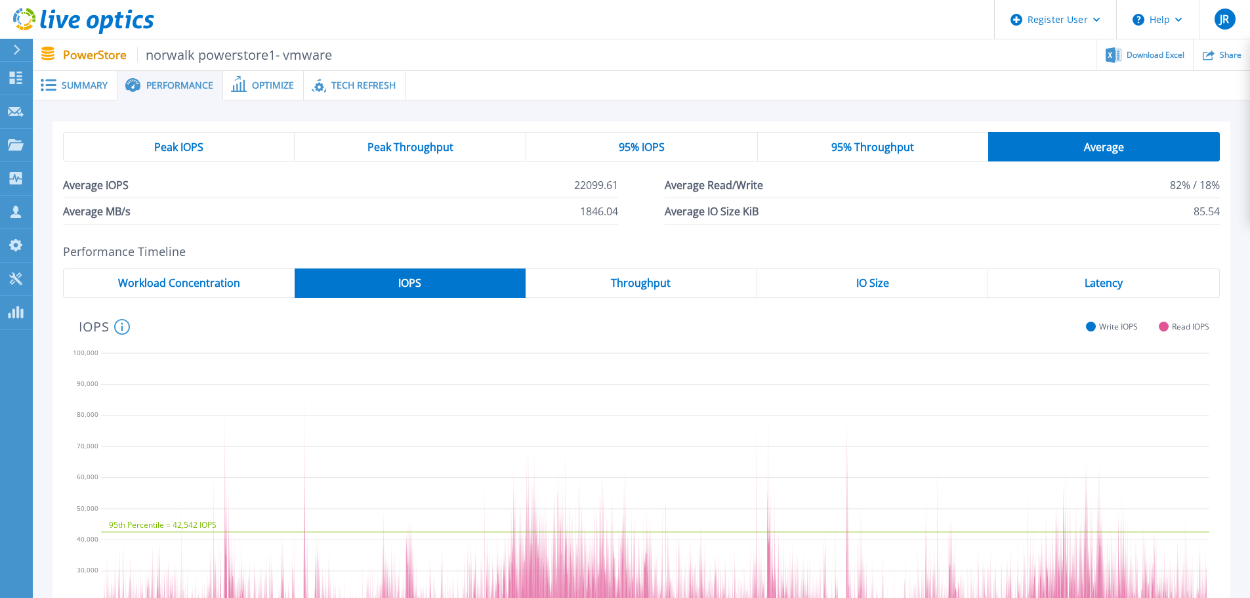
click at [1077, 148] on div "Average" at bounding box center [1104, 147] width 232 height 30
click at [656, 146] on span "95% IOPS" at bounding box center [642, 147] width 46 height 10
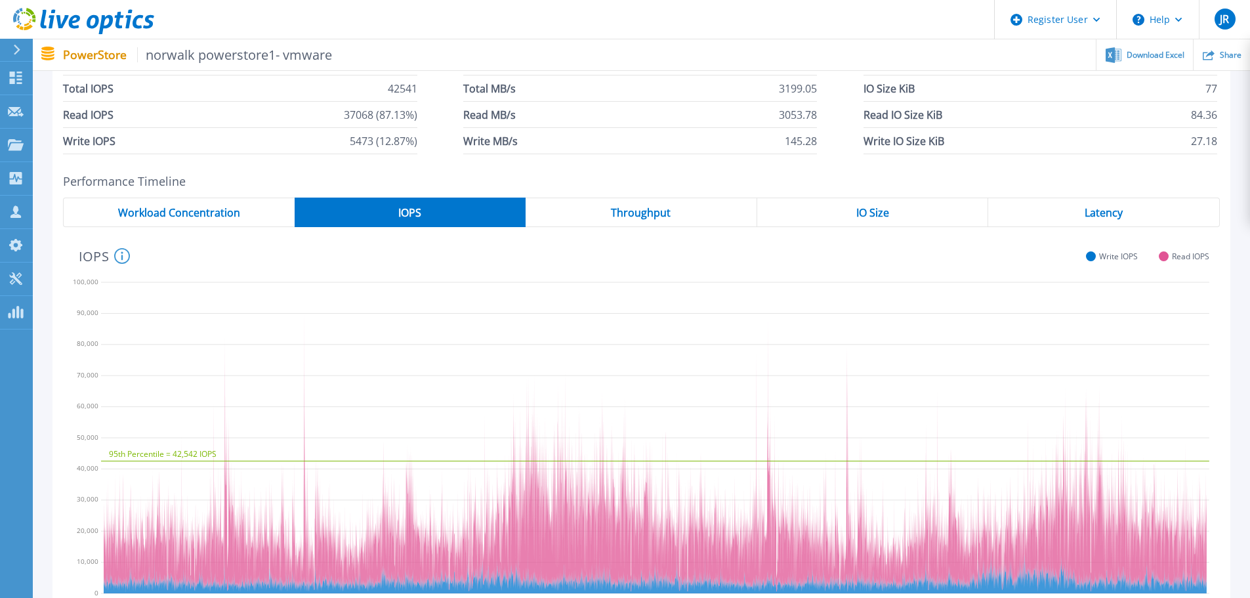
scroll to position [131, 0]
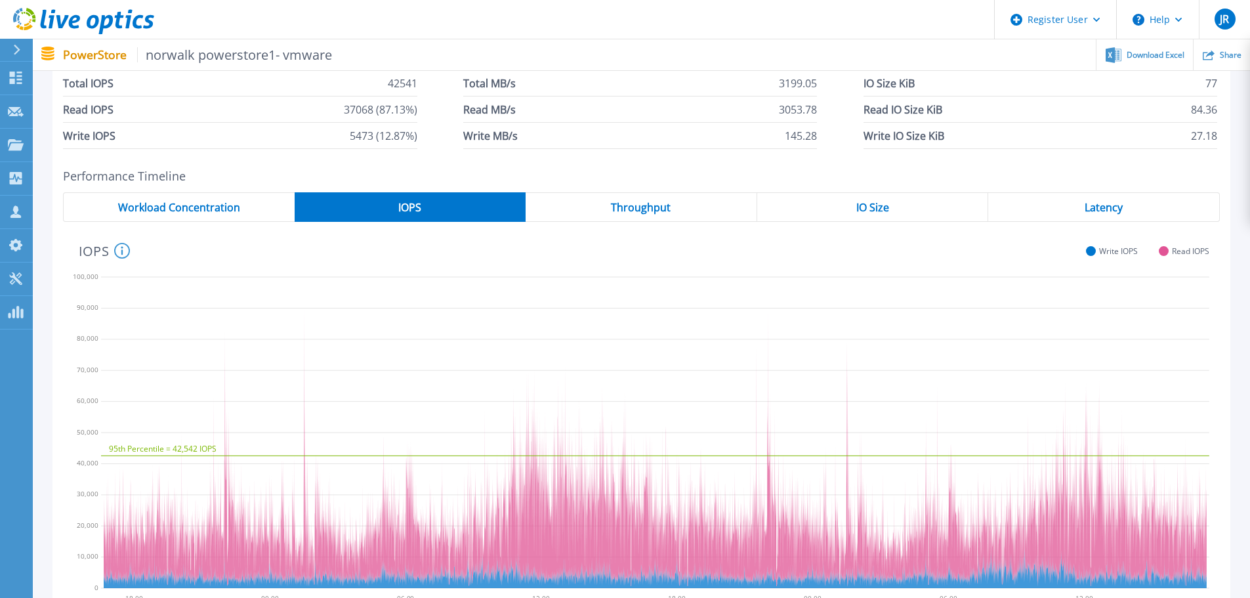
click at [932, 211] on div "IO Size" at bounding box center [873, 207] width 232 height 30
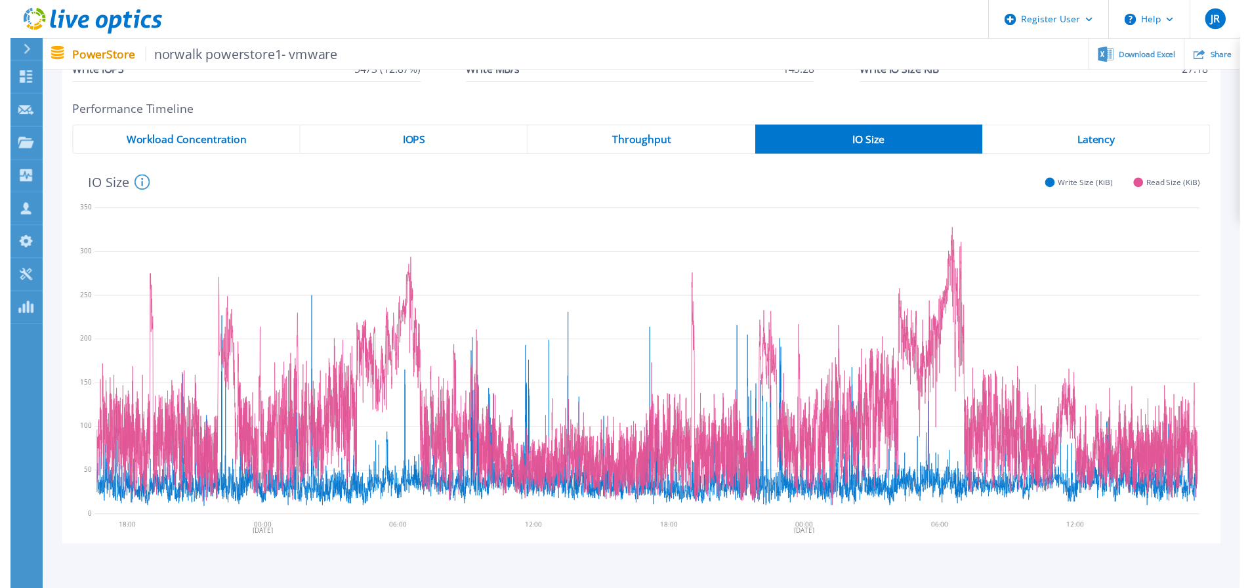
scroll to position [0, 0]
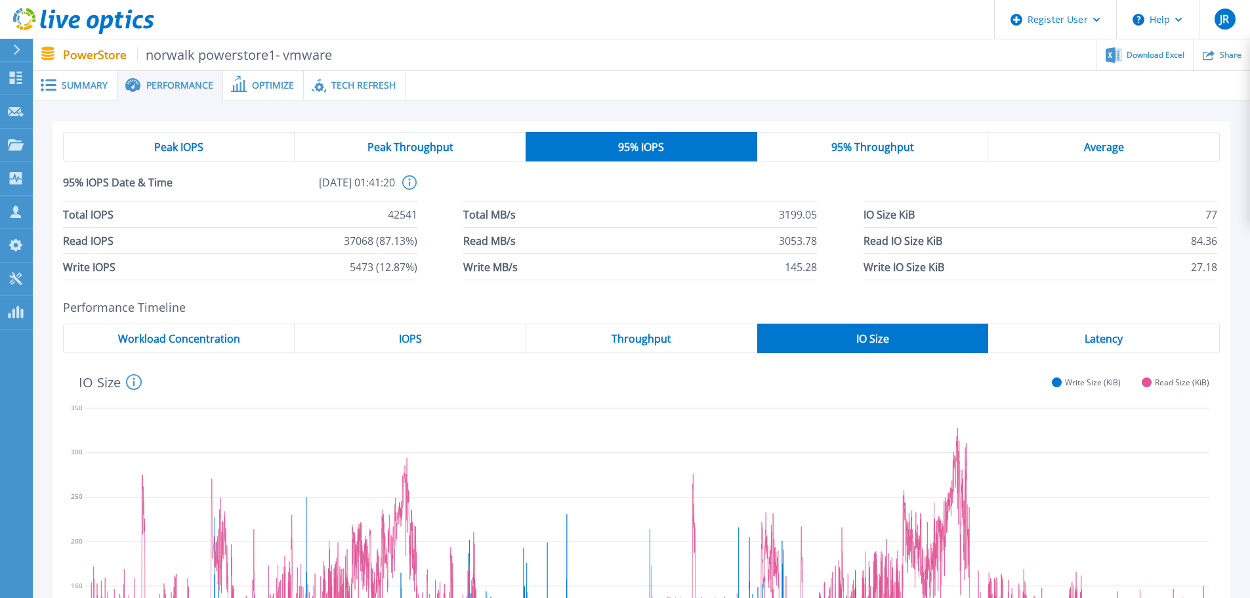
click at [91, 88] on span "Summary" at bounding box center [85, 85] width 46 height 9
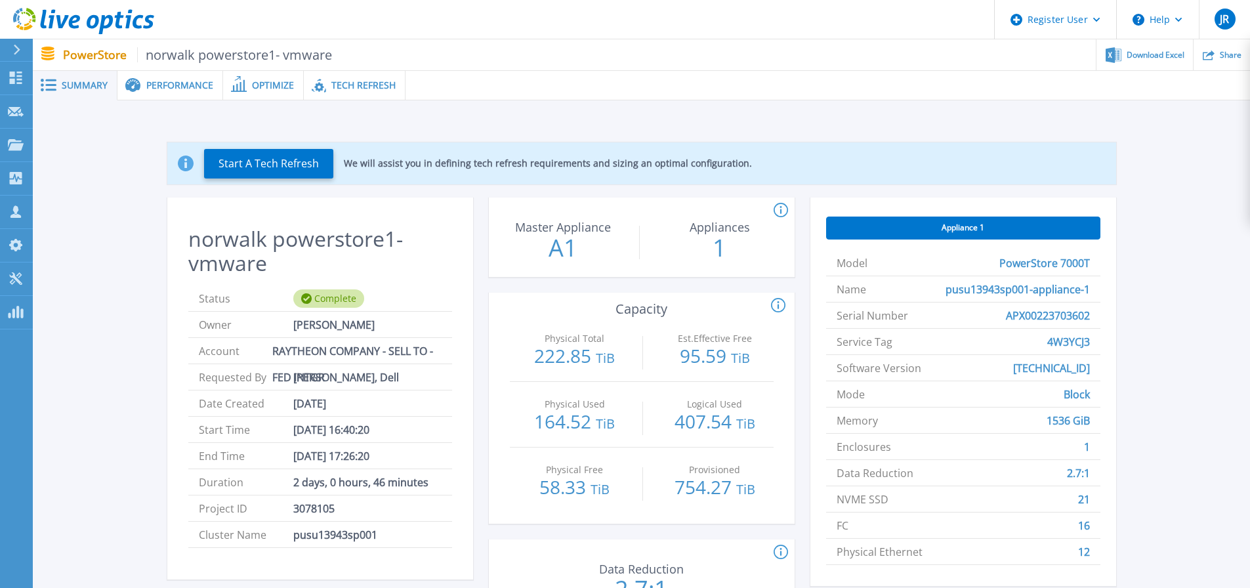
click at [186, 88] on span "Performance" at bounding box center [179, 85] width 67 height 9
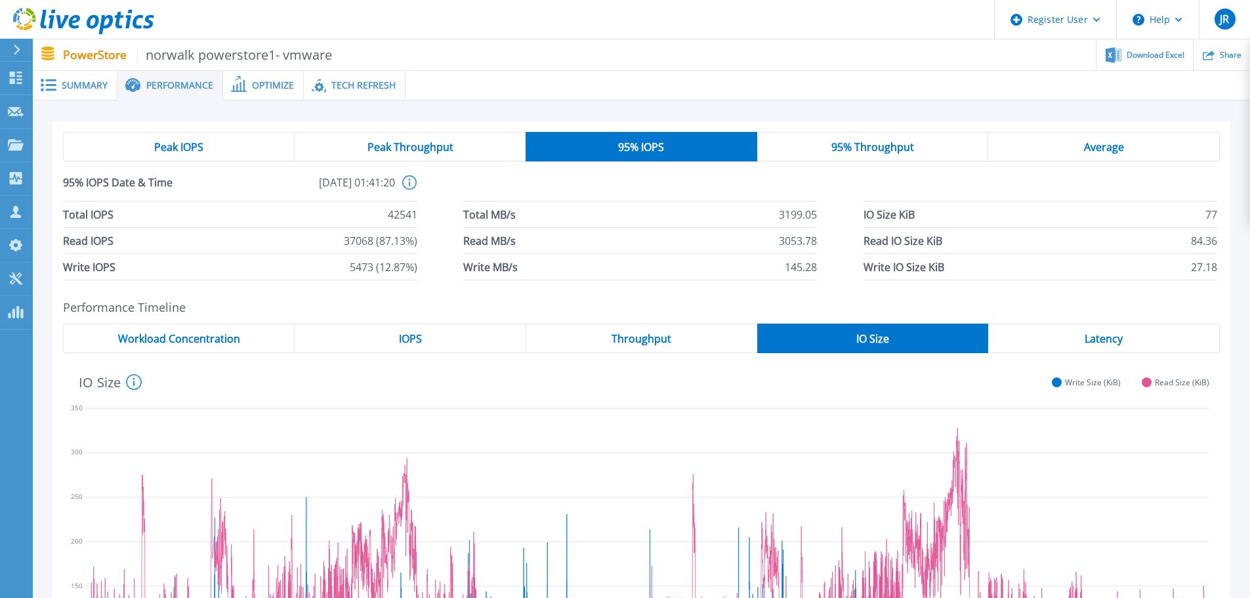
click at [897, 142] on span "95% Throughput" at bounding box center [872, 147] width 83 height 10
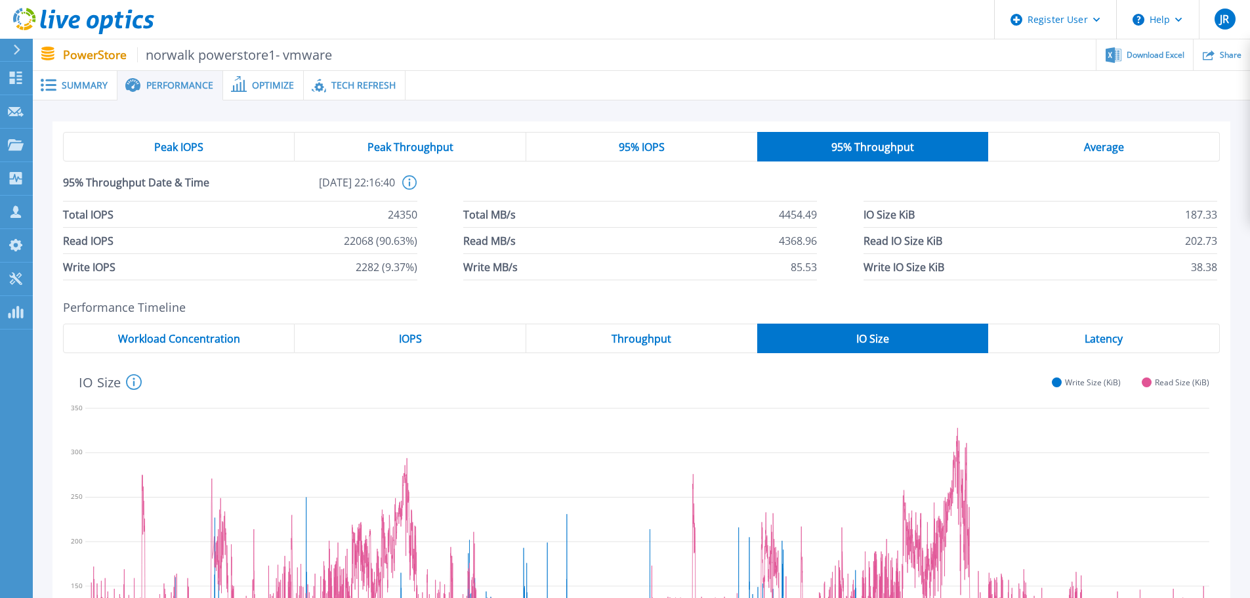
click at [653, 144] on span "95% IOPS" at bounding box center [642, 147] width 46 height 10
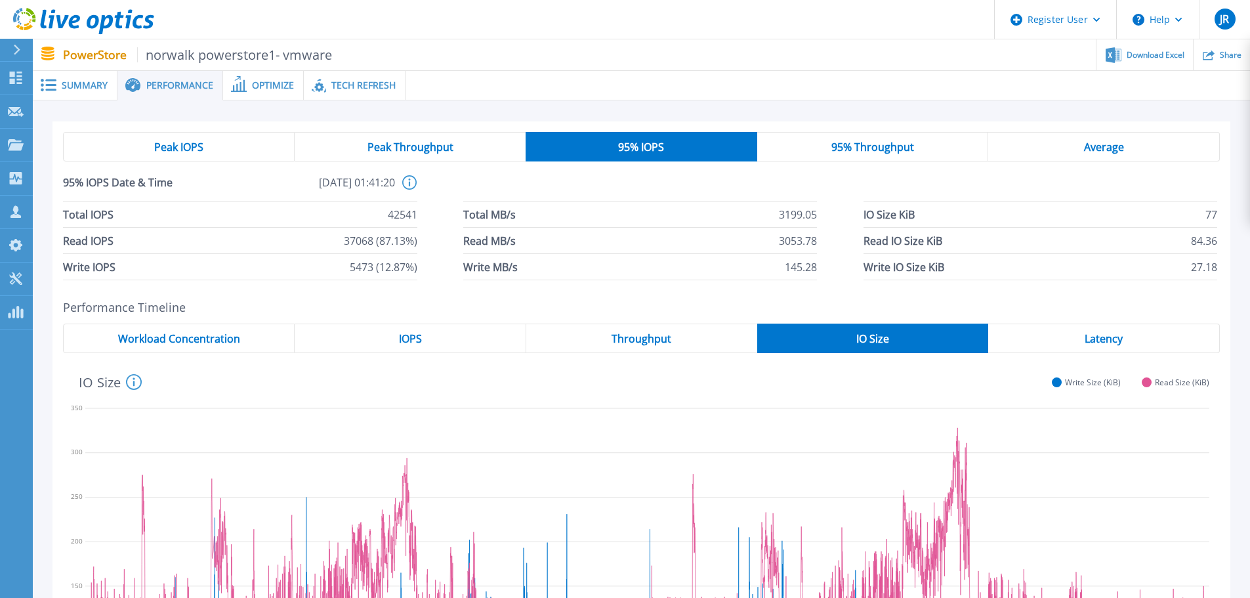
click at [869, 146] on span "95% Throughput" at bounding box center [872, 147] width 83 height 10
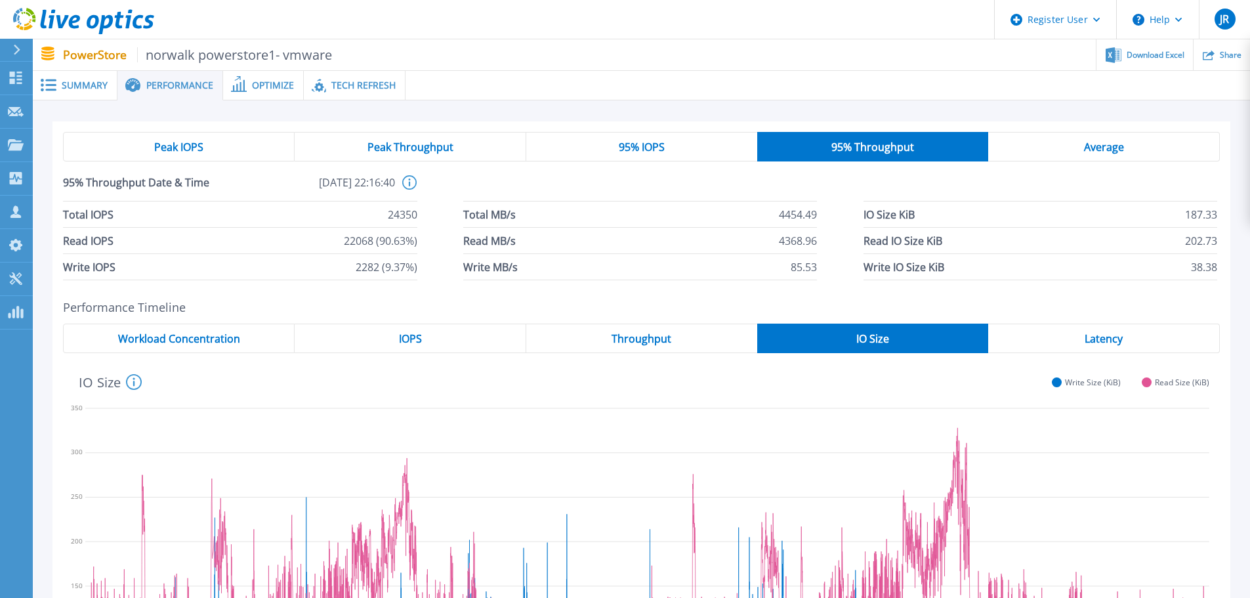
click at [687, 150] on div "95% IOPS" at bounding box center [641, 147] width 231 height 30
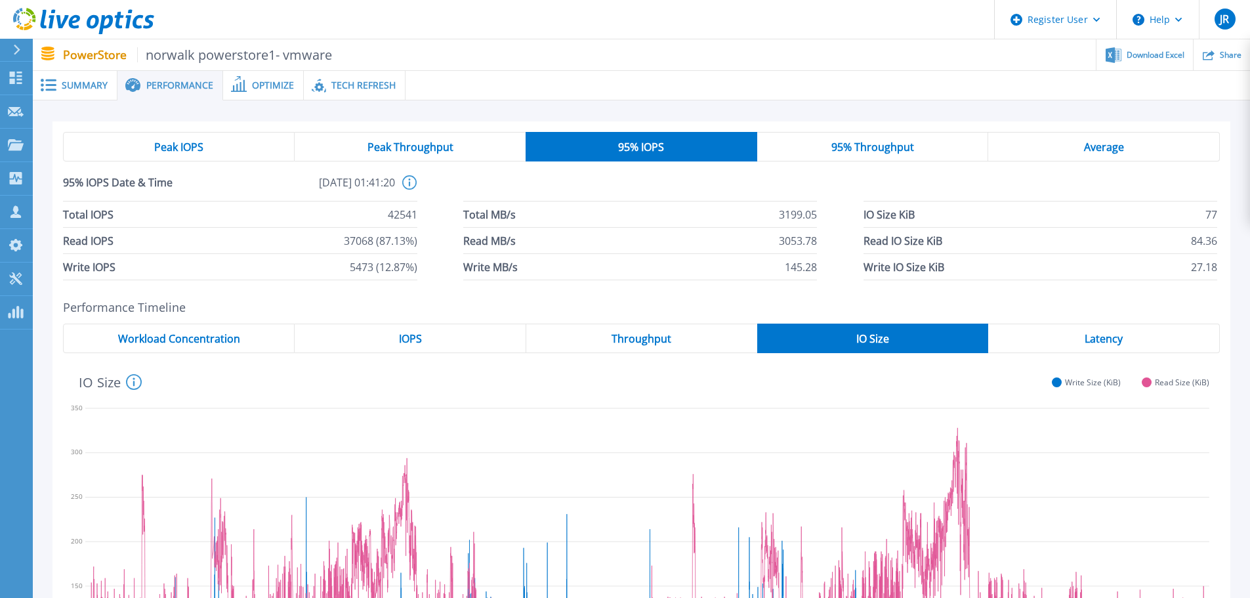
click at [881, 146] on span "95% Throughput" at bounding box center [872, 147] width 83 height 10
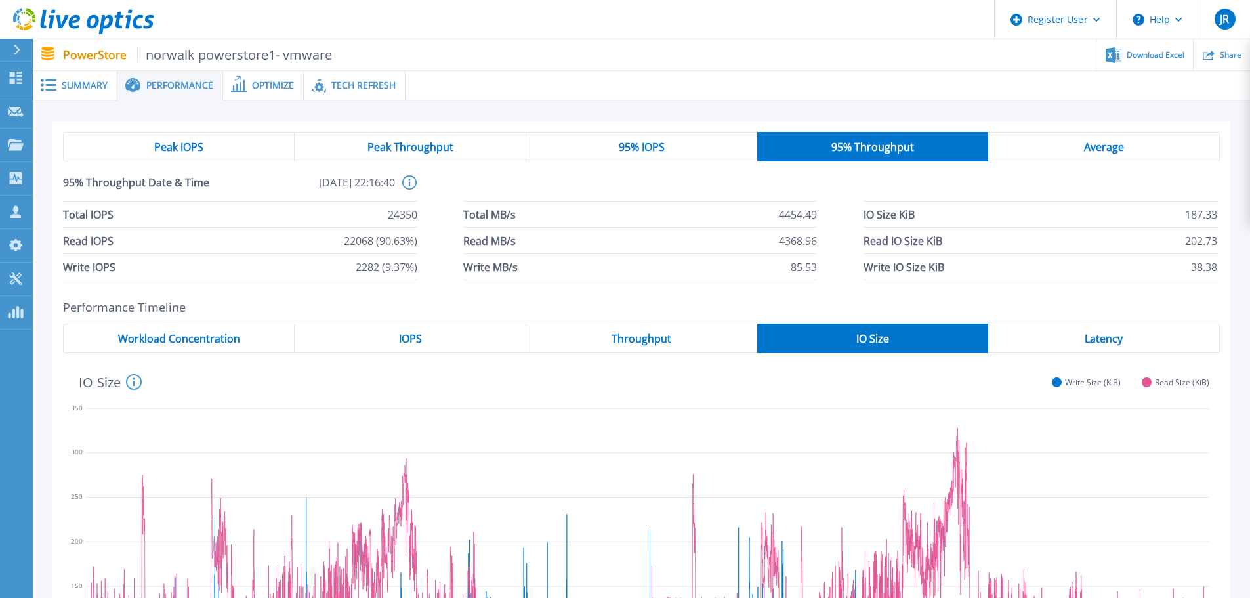
click at [696, 150] on div "95% IOPS" at bounding box center [641, 147] width 231 height 30
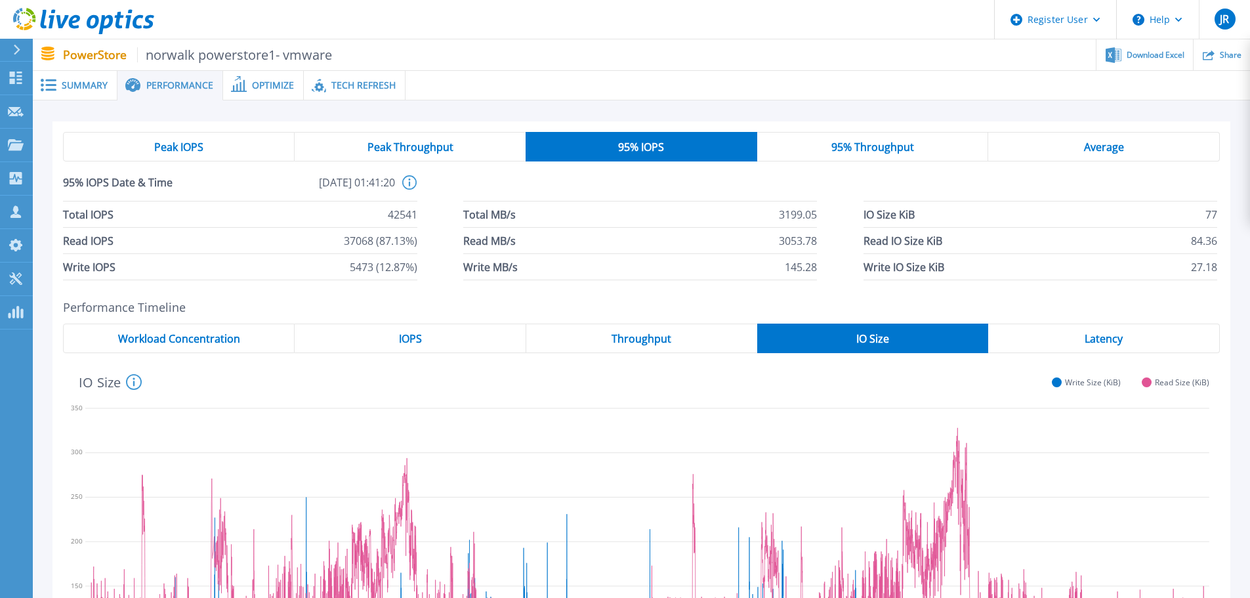
click at [863, 148] on span "95% Throughput" at bounding box center [872, 147] width 83 height 10
